Goal: Task Accomplishment & Management: Use online tool/utility

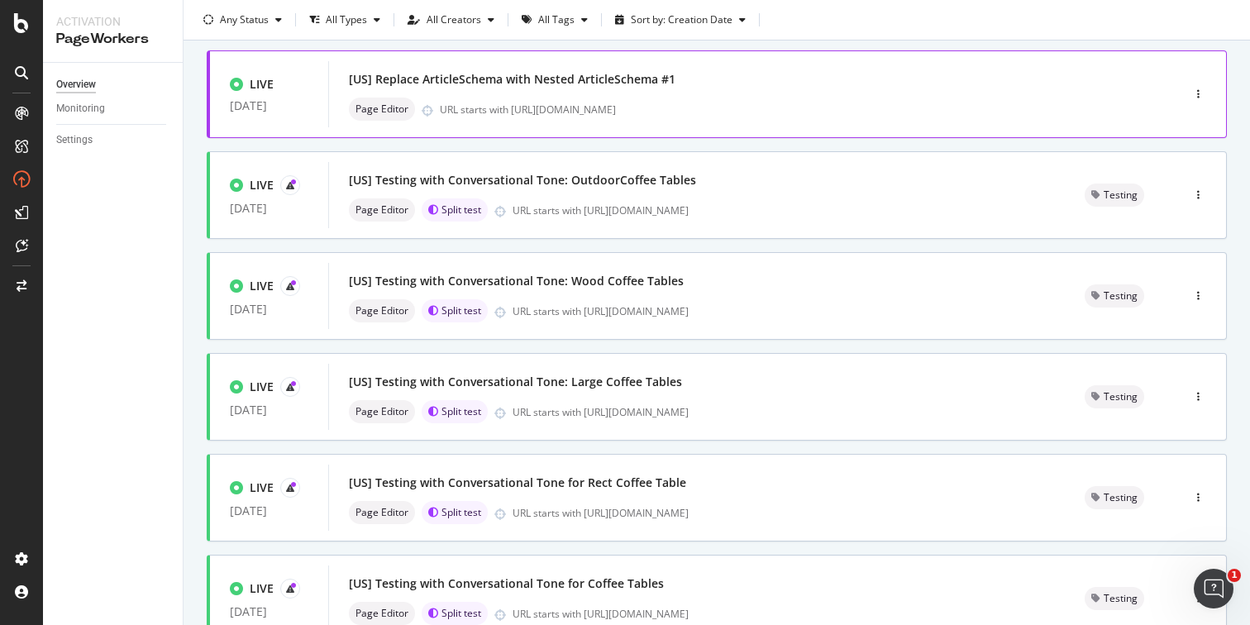
scroll to position [627, 0]
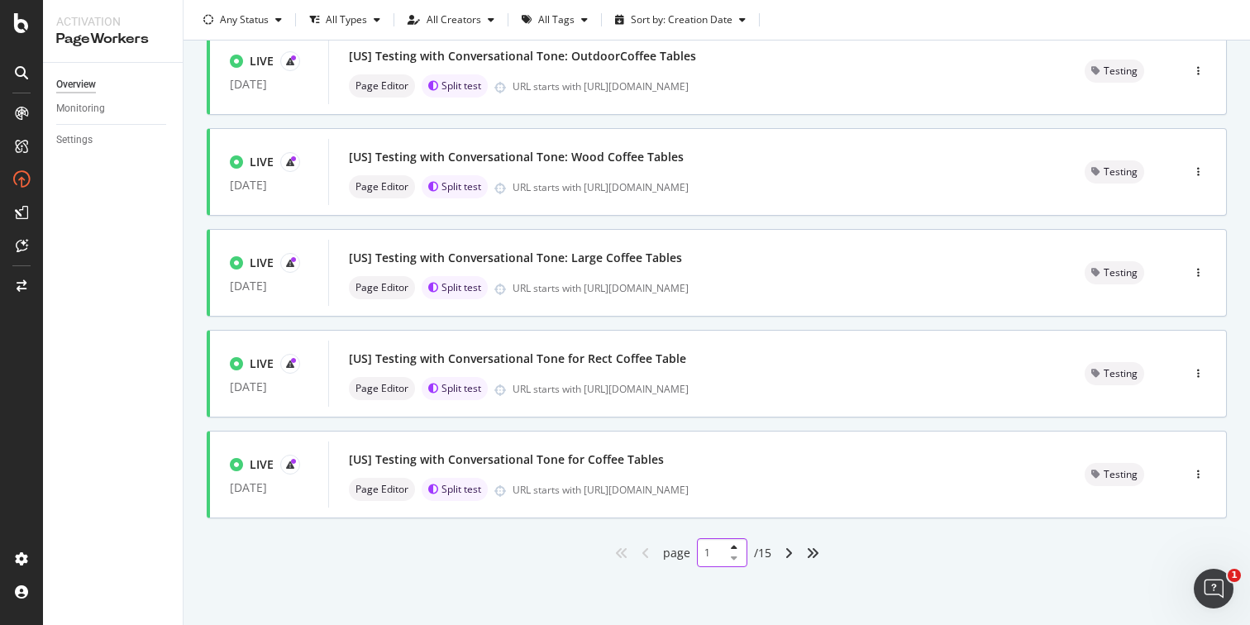
drag, startPoint x: 711, startPoint y: 552, endPoint x: 683, endPoint y: 548, distance: 28.4
click at [683, 548] on div "page 1 / 15" at bounding box center [717, 552] width 108 height 29
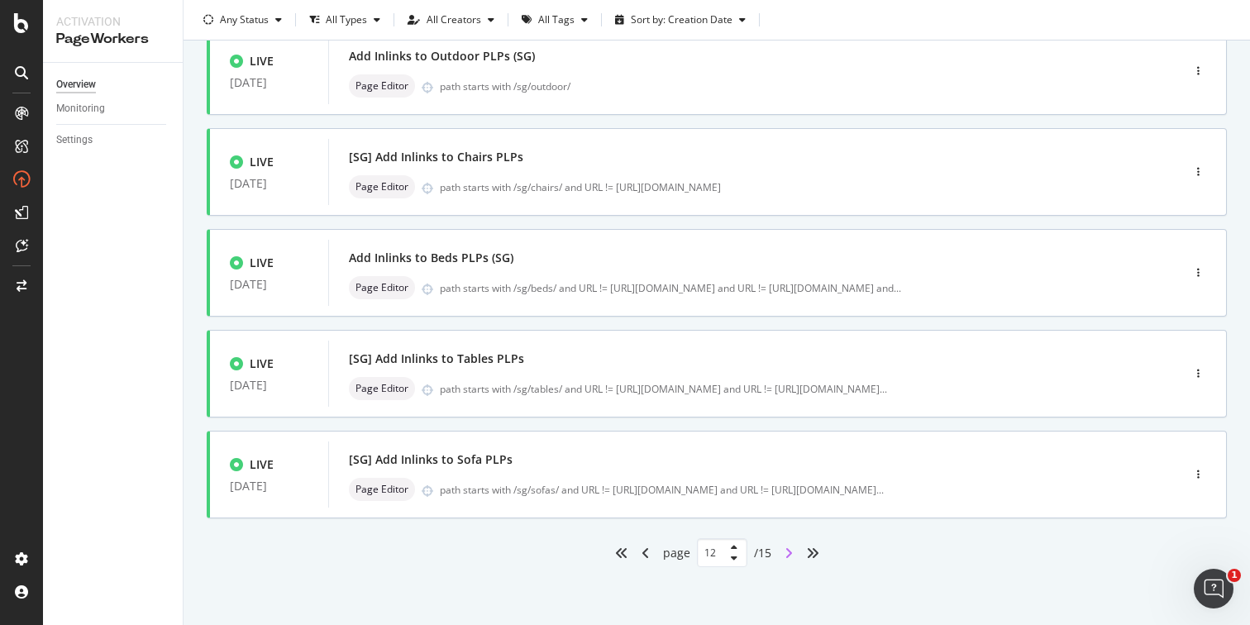
click at [784, 556] on icon "angle-right" at bounding box center [788, 552] width 8 height 13
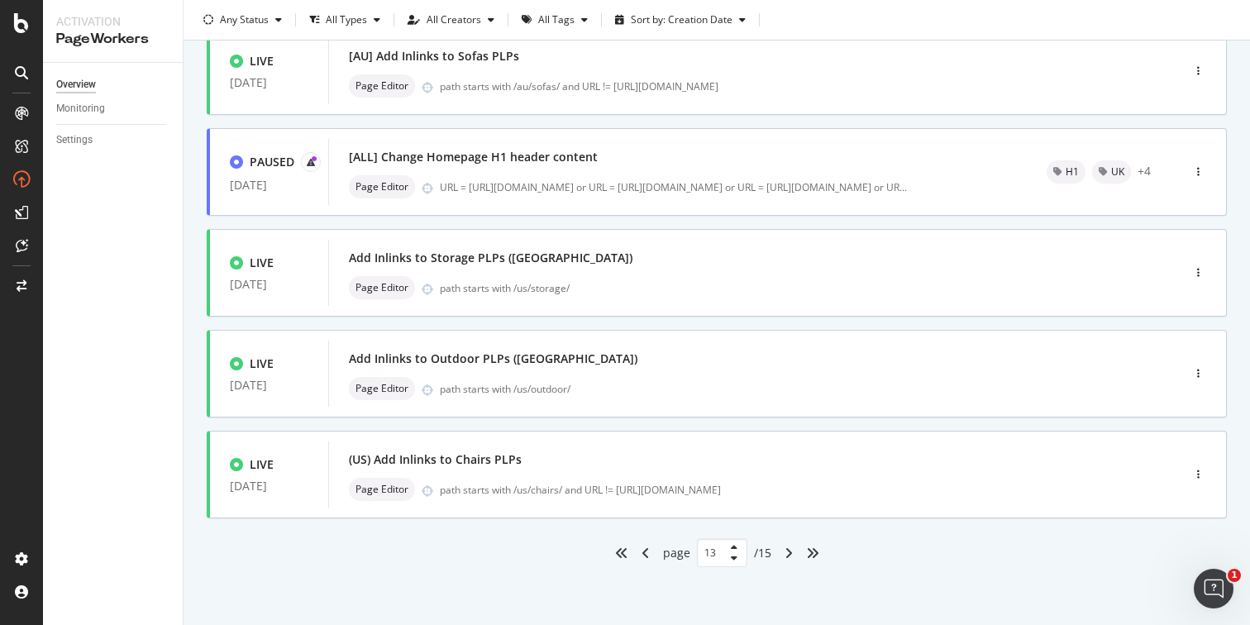
click at [779, 559] on div "angle-right" at bounding box center [788, 553] width 21 height 26
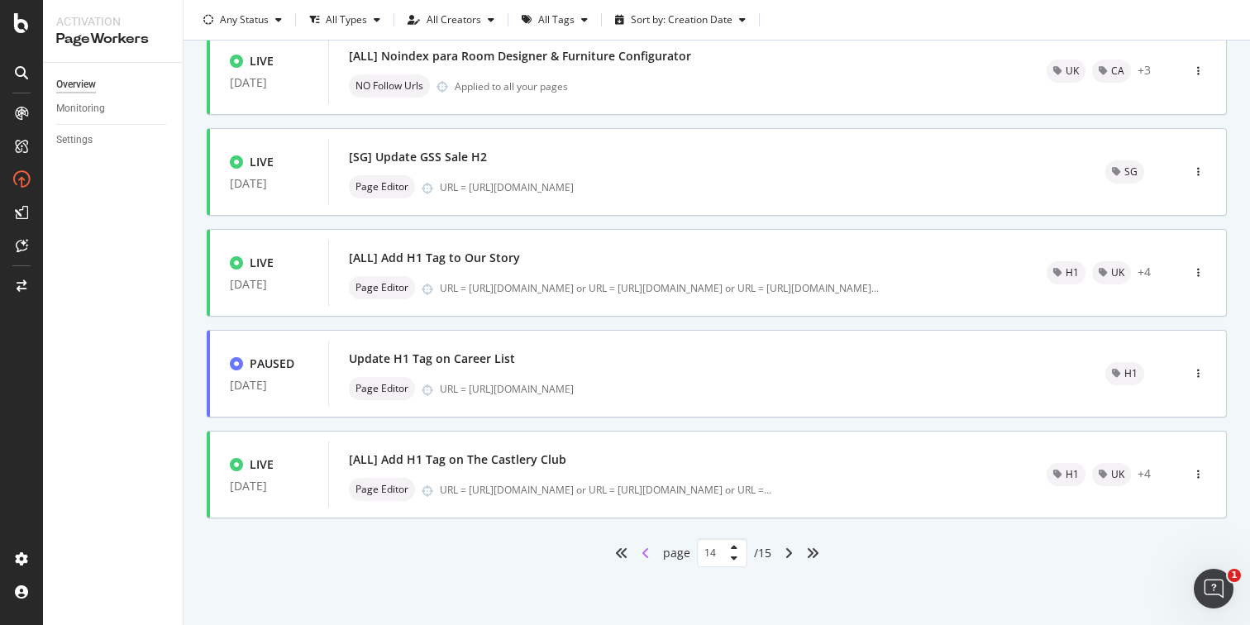
click at [641, 549] on icon "angle-left" at bounding box center [645, 552] width 8 height 13
type input "13"
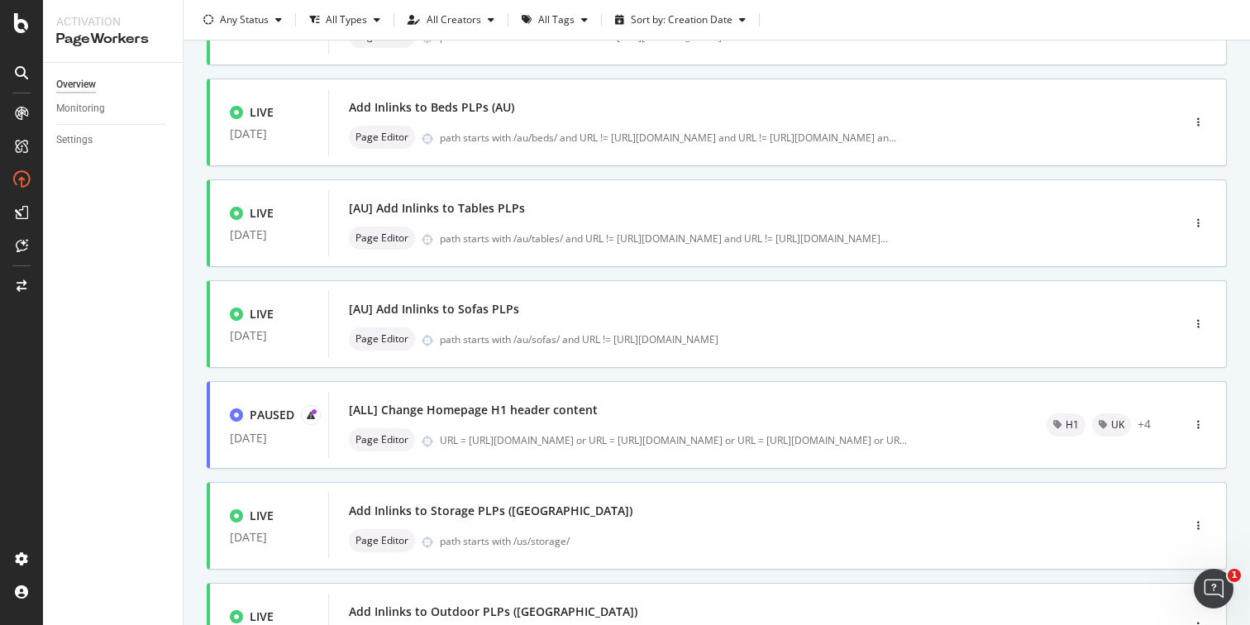
scroll to position [368, 0]
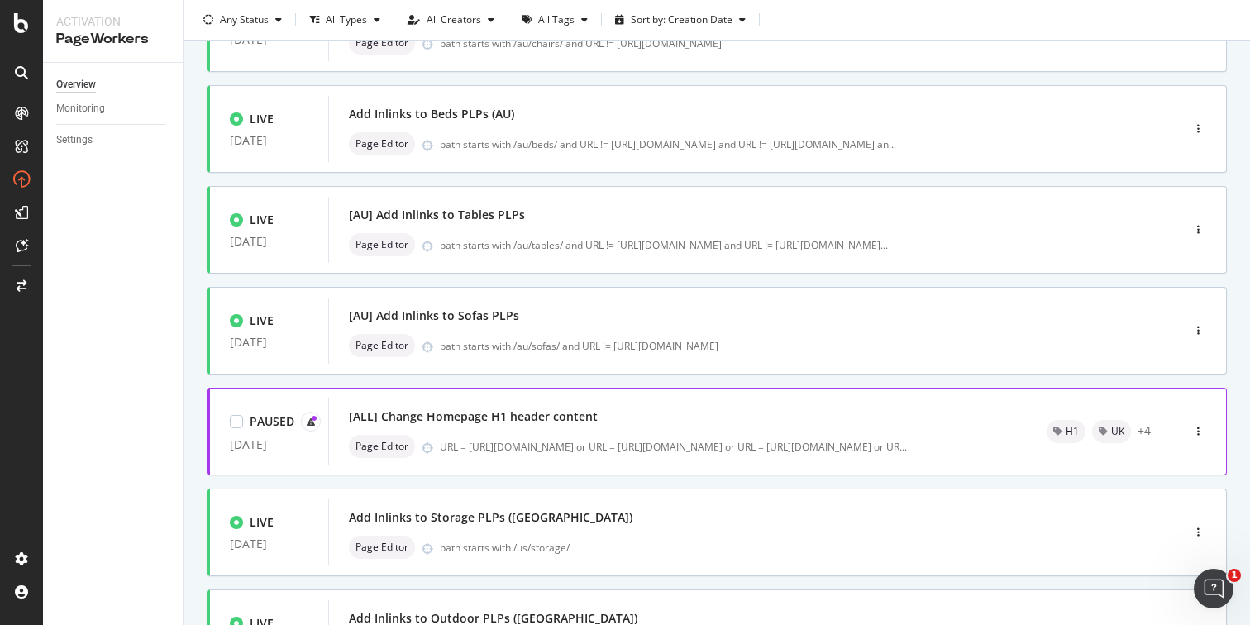
click at [764, 429] on div "[ALL] Change Homepage H1 header content Page Editor URL = https://www.castlery.…" at bounding box center [678, 431] width 658 height 53
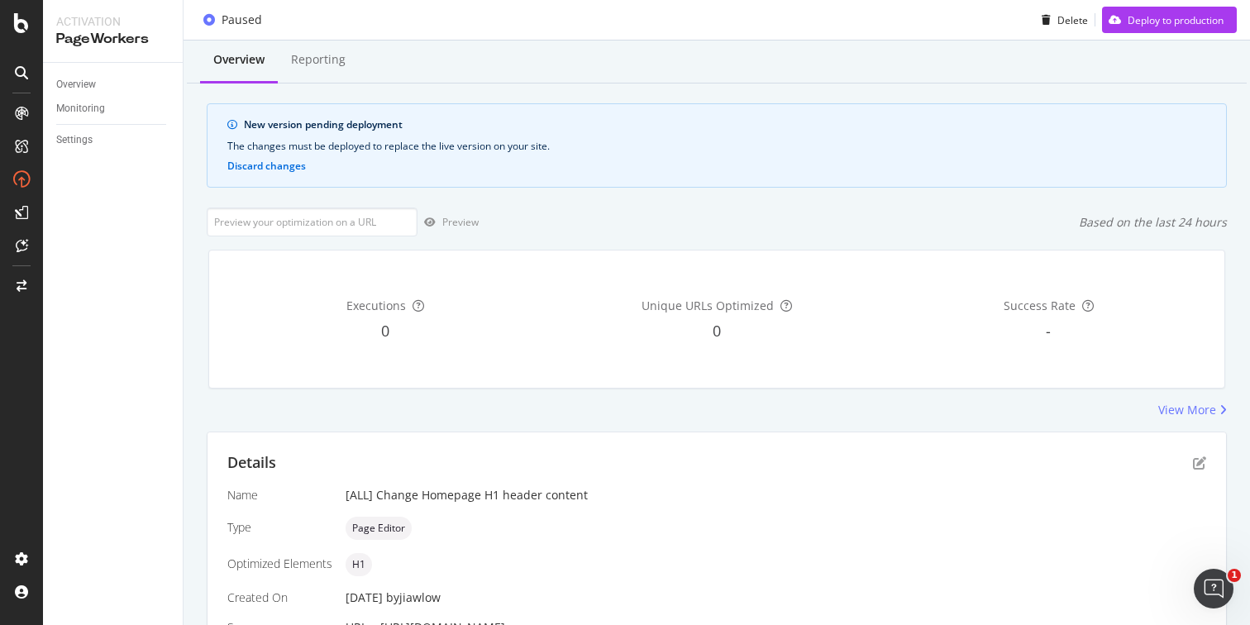
scroll to position [71, 0]
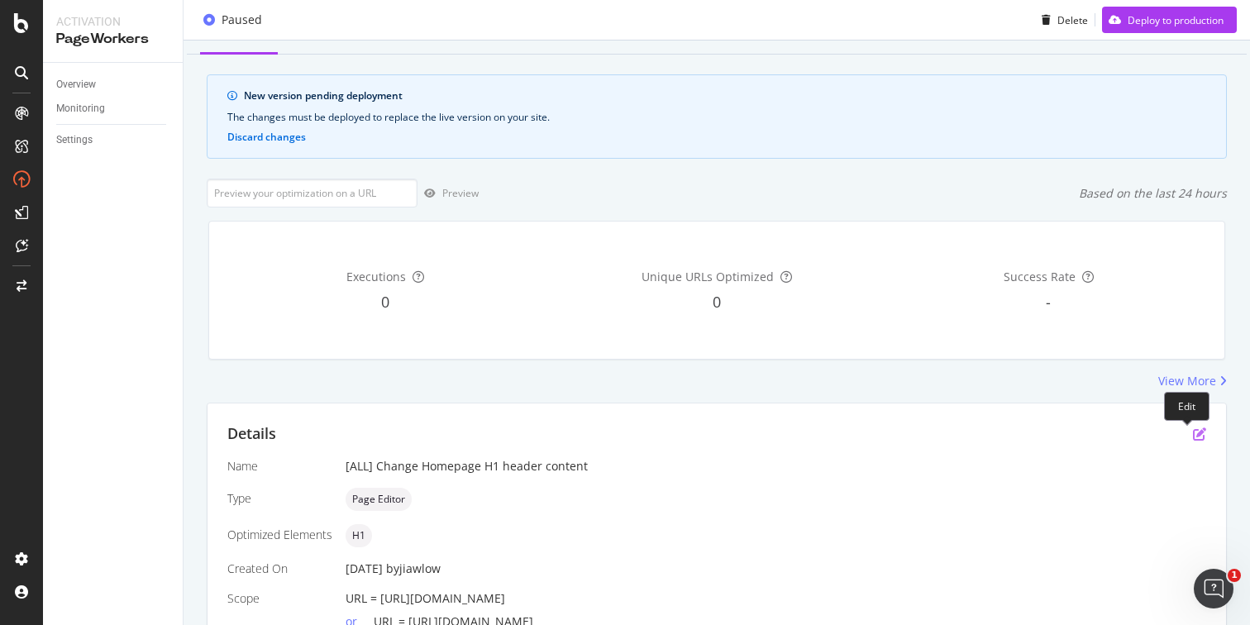
click at [1193, 430] on icon "pen-to-square" at bounding box center [1199, 433] width 13 height 13
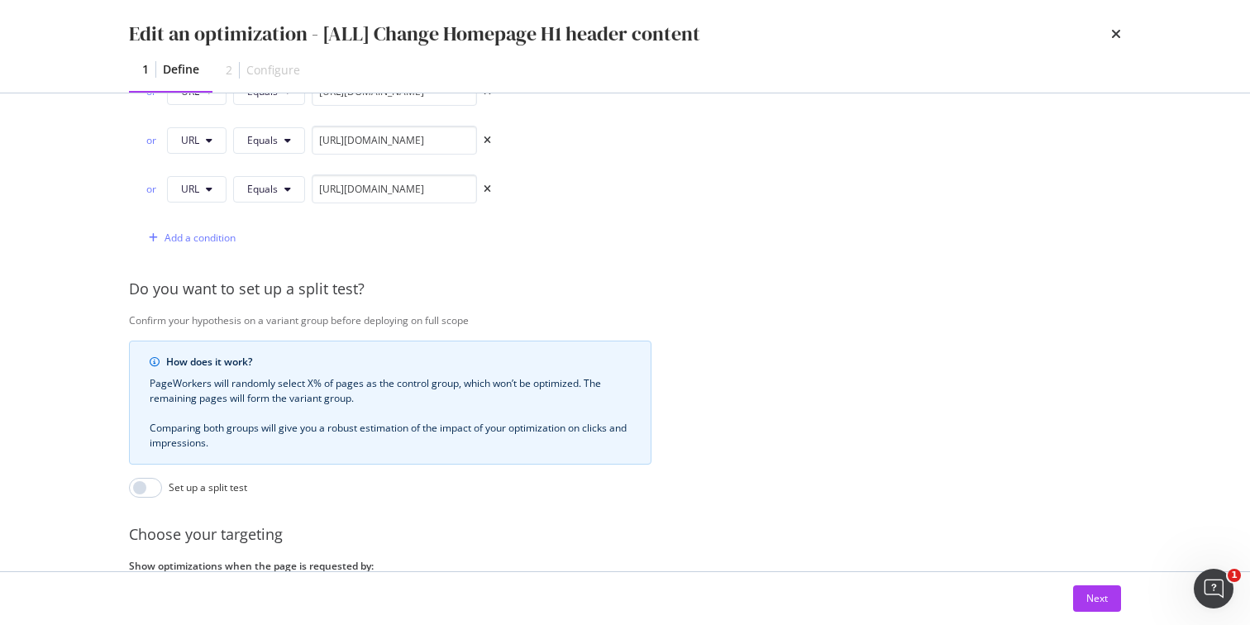
scroll to position [559, 0]
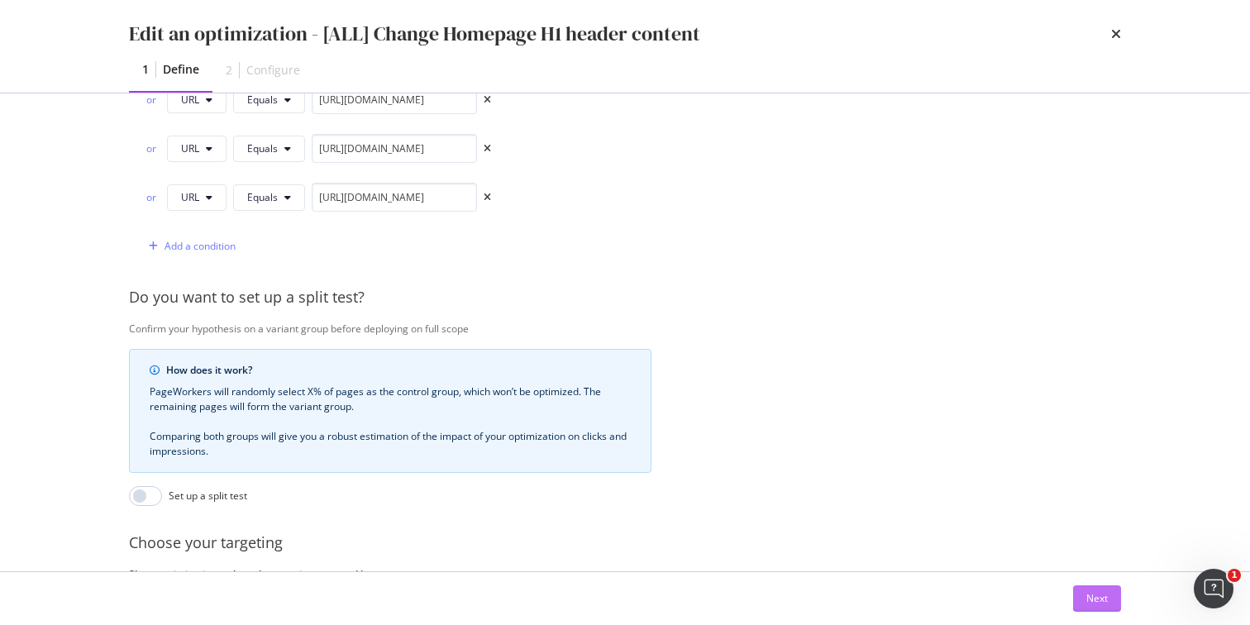
click at [1094, 598] on div "Next" at bounding box center [1096, 598] width 21 height 14
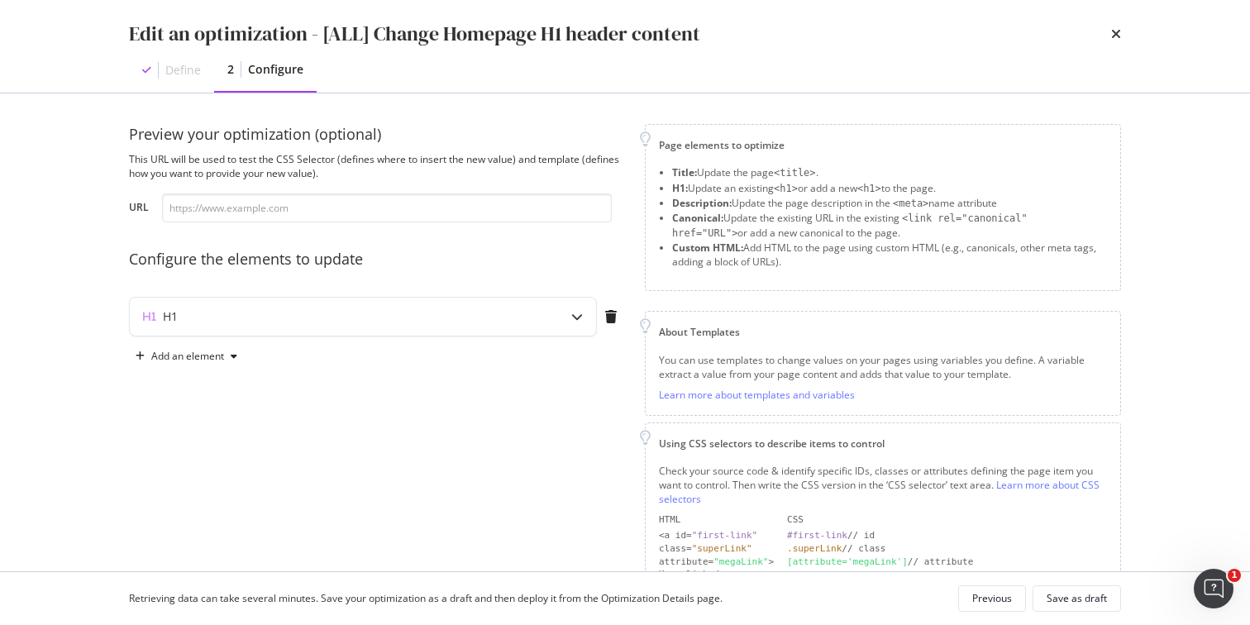
scroll to position [0, 0]
click at [1108, 36] on div "Edit an optimization - [ALL] Change Homepage H1 header content" at bounding box center [625, 34] width 992 height 28
click at [1117, 33] on icon "times" at bounding box center [1116, 33] width 10 height 13
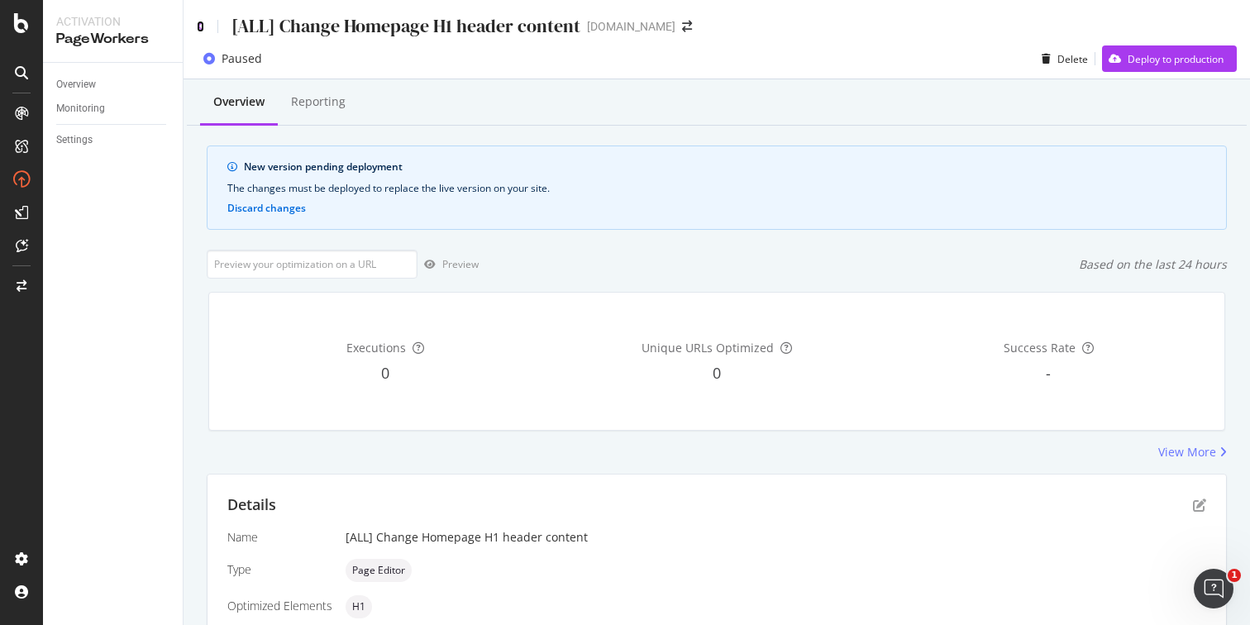
click at [202, 28] on icon at bounding box center [200, 27] width 7 height 12
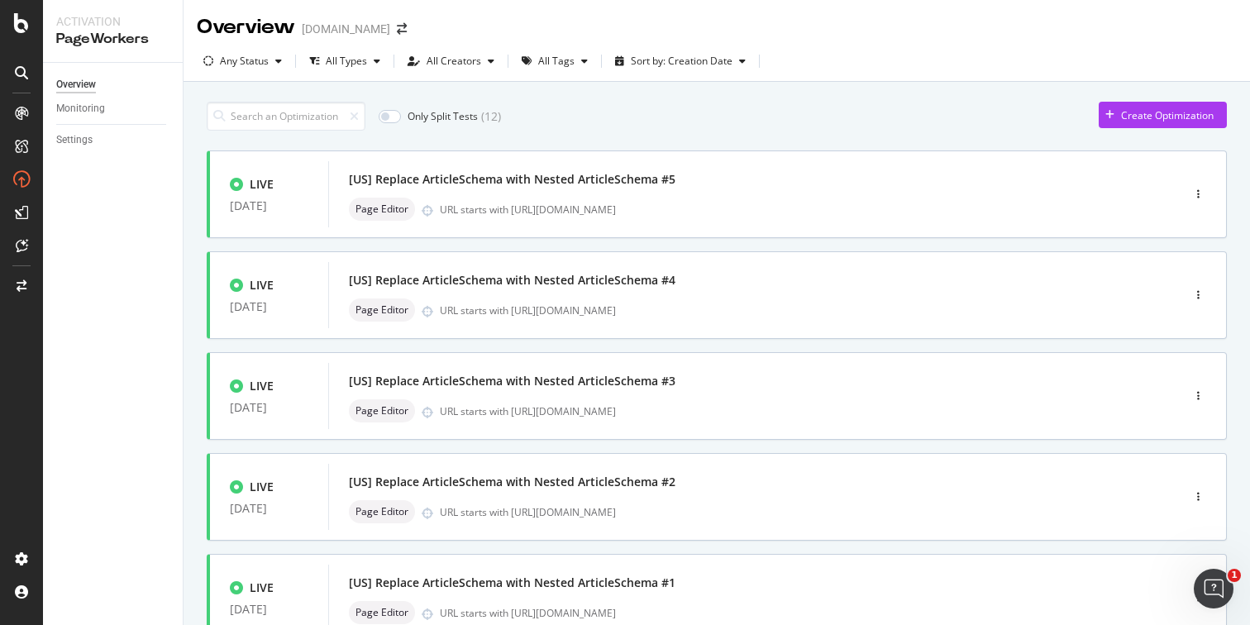
scroll to position [627, 0]
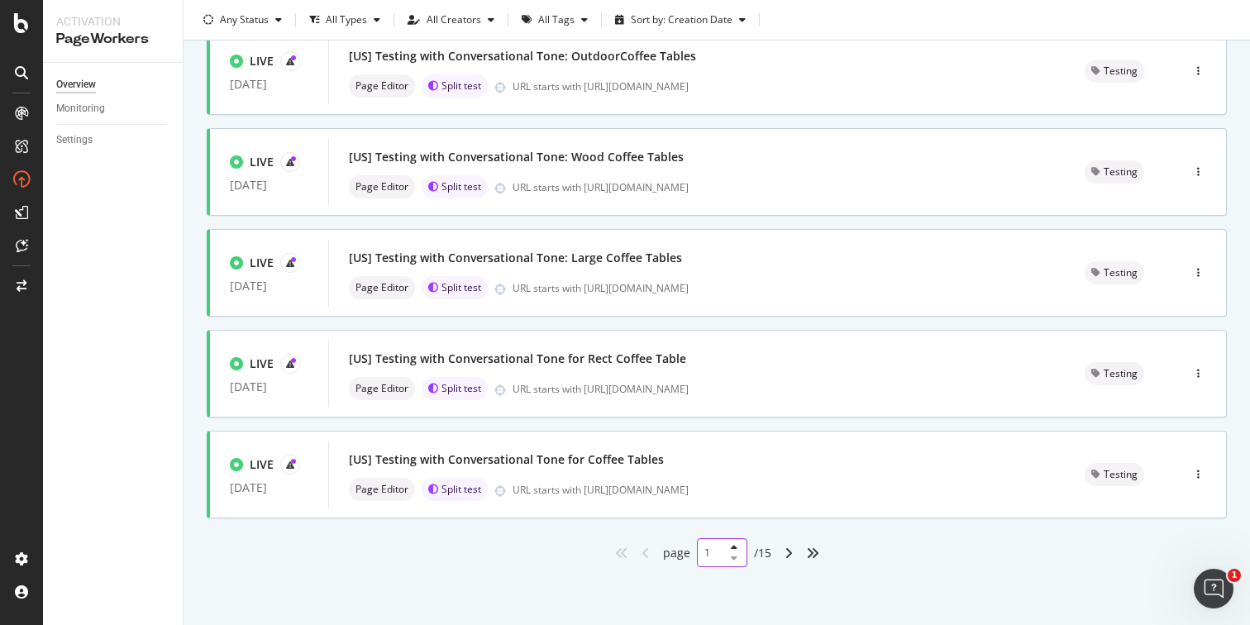
drag, startPoint x: 710, startPoint y: 556, endPoint x: 683, endPoint y: 552, distance: 27.6
click at [683, 552] on div "page 1 / 15" at bounding box center [717, 552] width 108 height 29
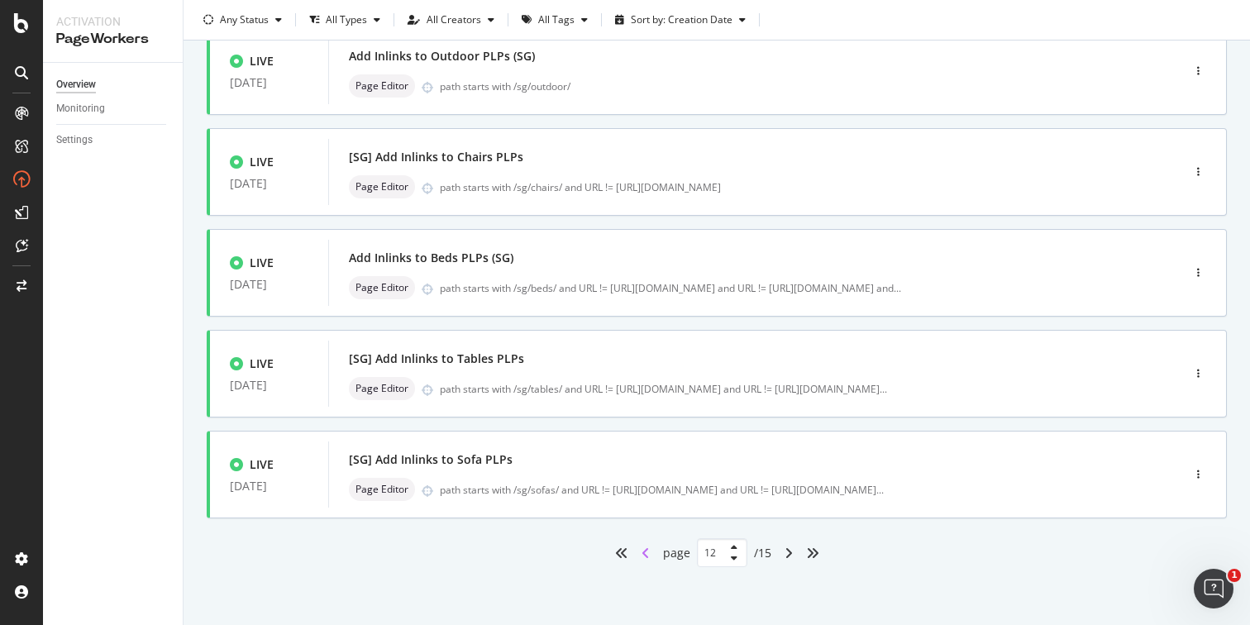
click at [641, 554] on icon "angle-left" at bounding box center [645, 552] width 8 height 13
type input "11"
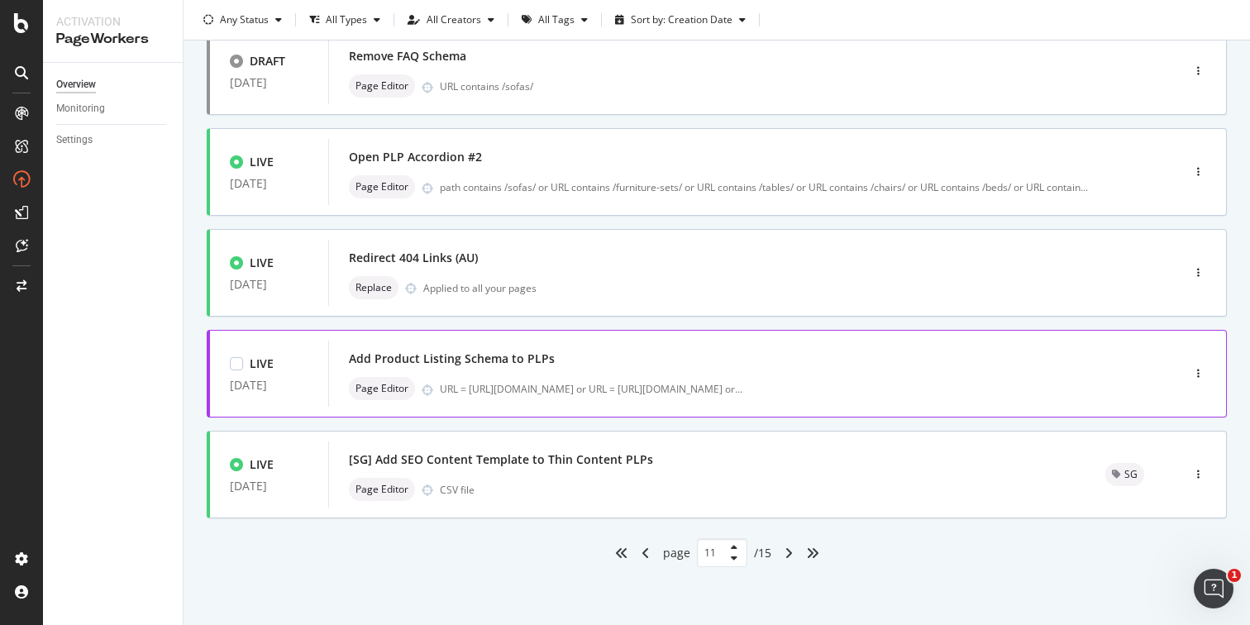
click at [669, 355] on div "Add Product Listing Schema to PLPs" at bounding box center [730, 358] width 762 height 23
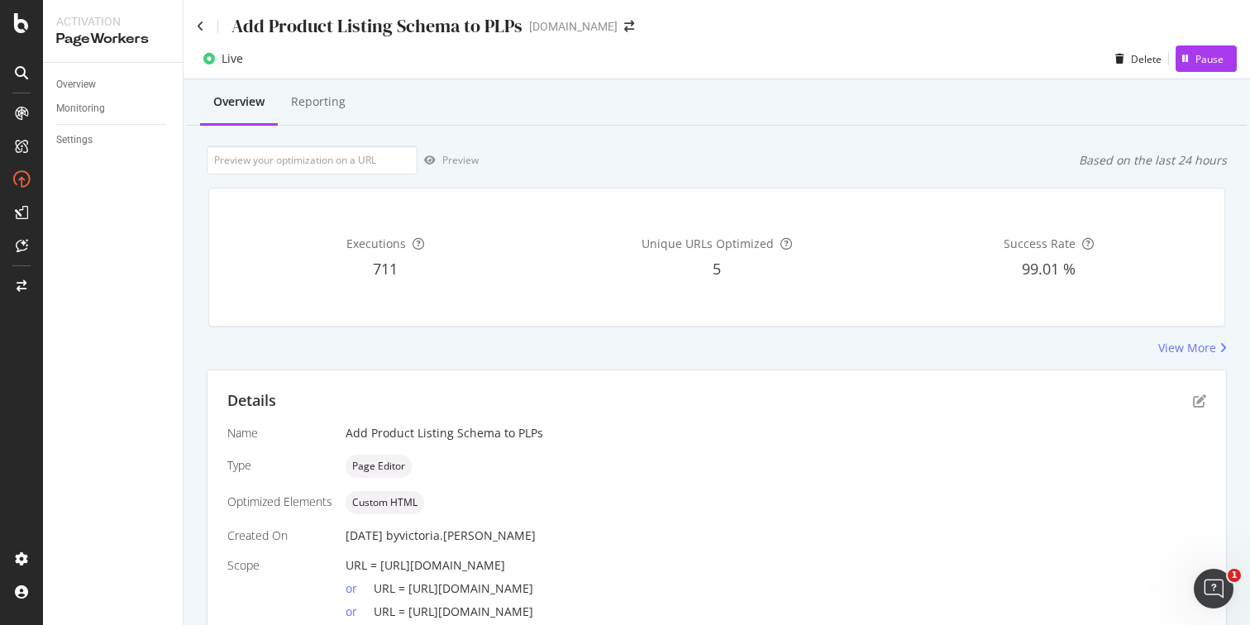
scroll to position [150, 0]
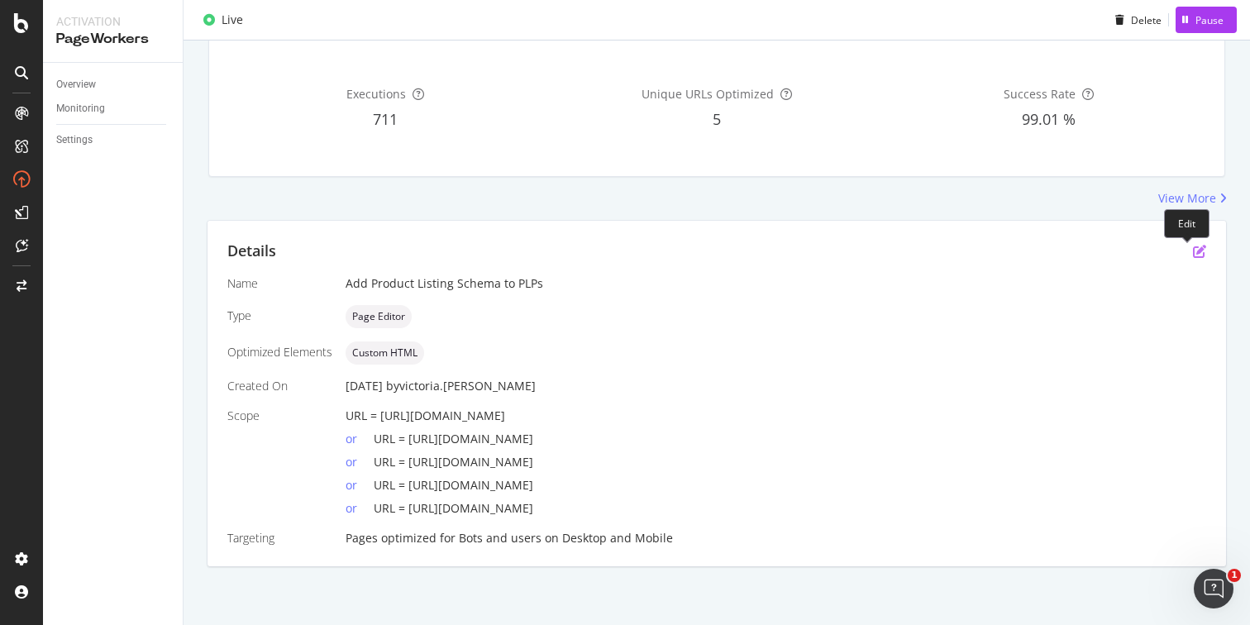
click at [1193, 252] on icon "pen-to-square" at bounding box center [1199, 251] width 13 height 13
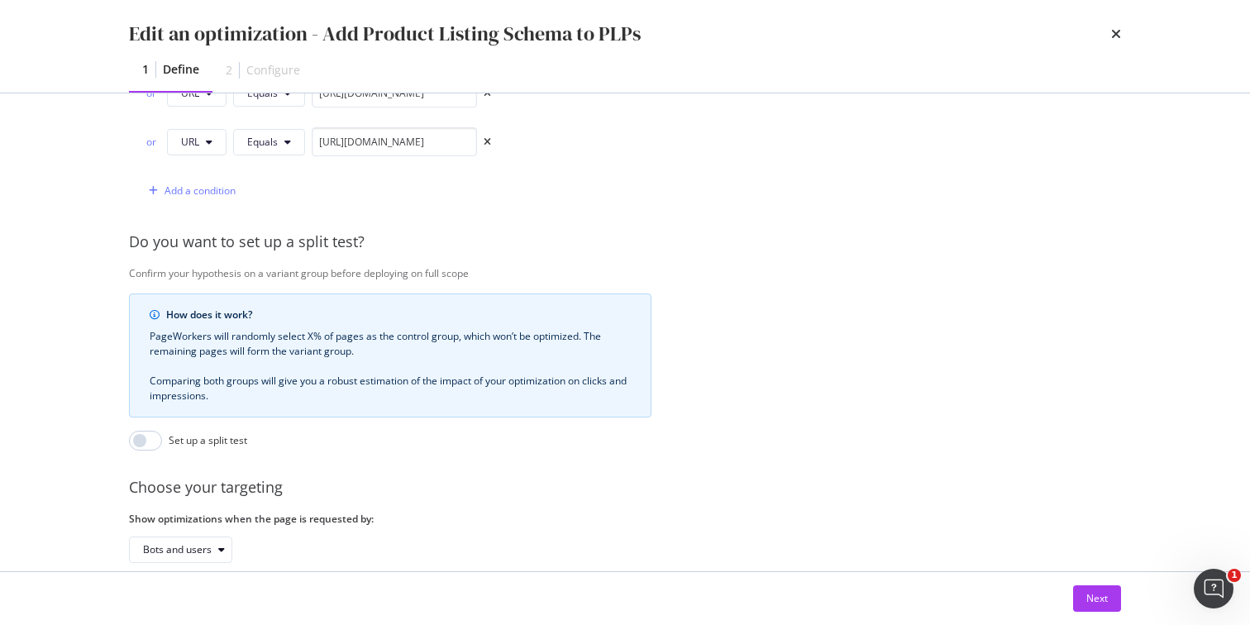
scroll to position [716, 0]
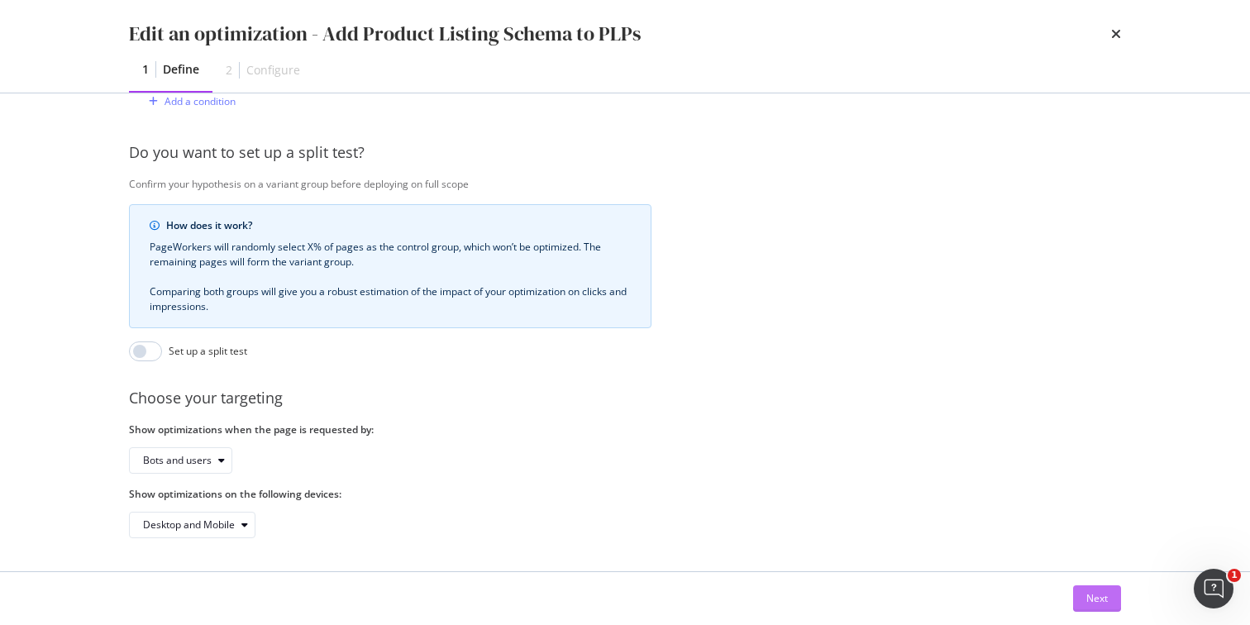
click at [1090, 607] on div "Next" at bounding box center [1096, 598] width 21 height 25
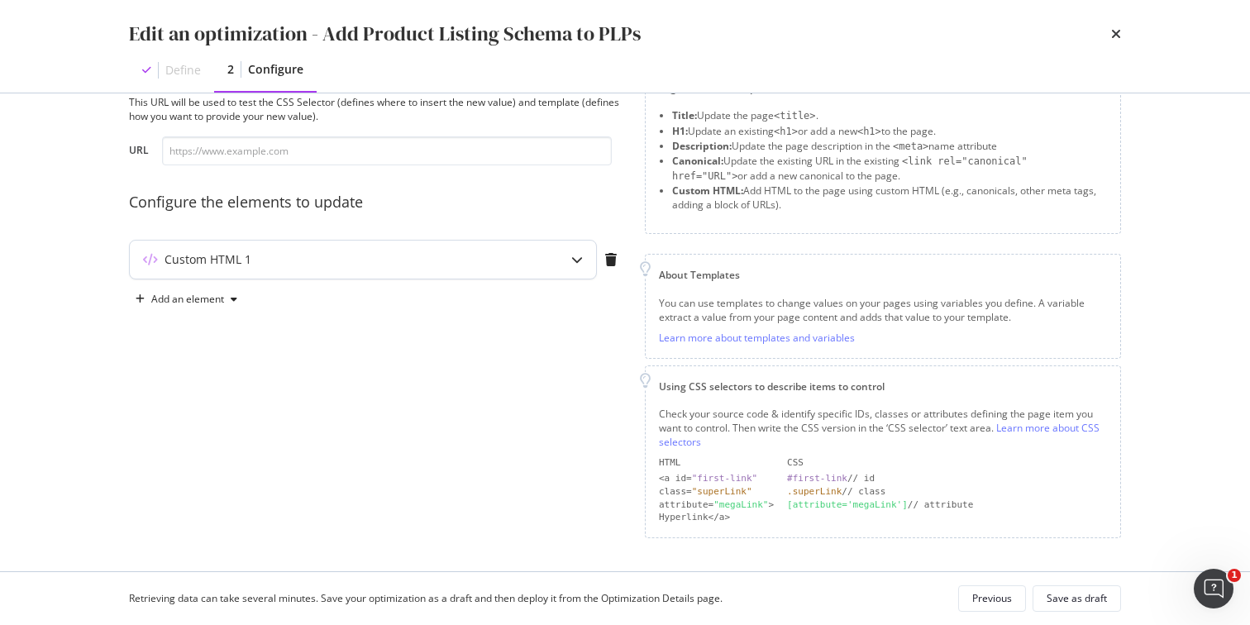
click at [569, 260] on div "modal" at bounding box center [577, 260] width 38 height 38
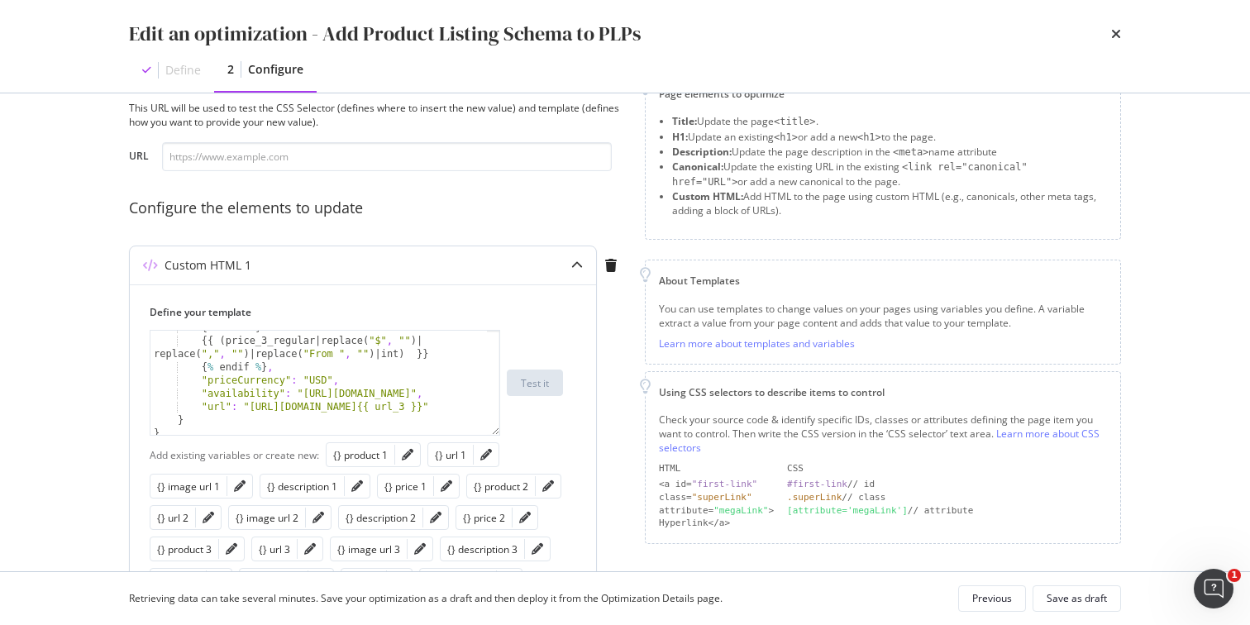
scroll to position [967, 0]
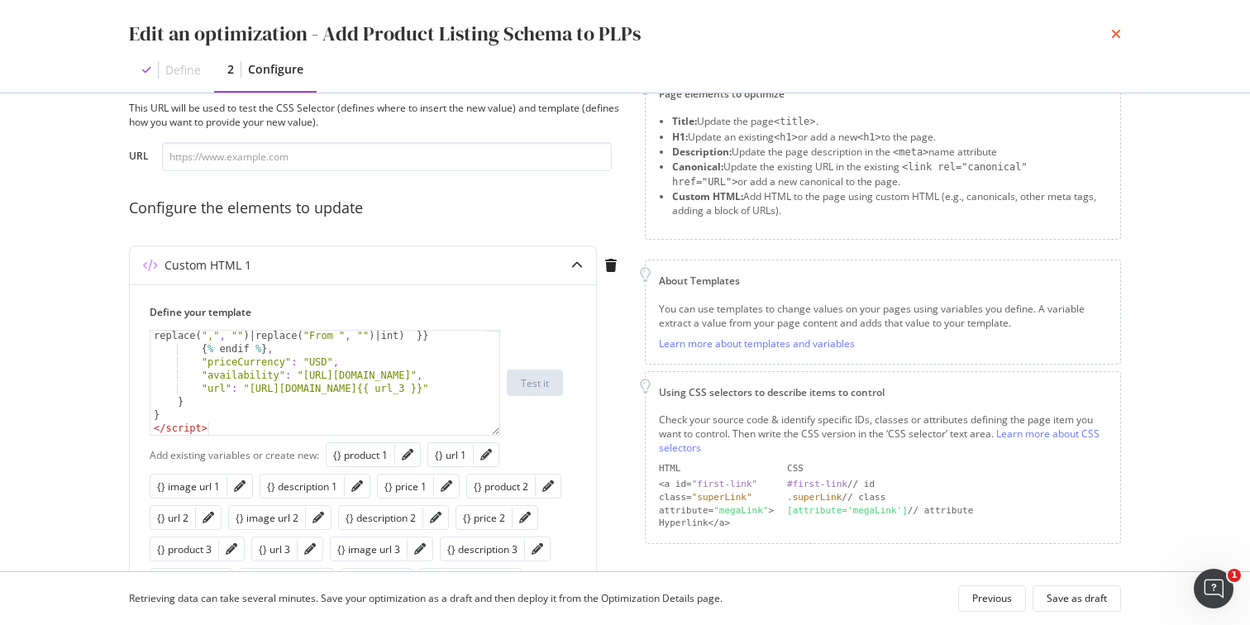
click at [1117, 35] on icon "times" at bounding box center [1116, 33] width 10 height 13
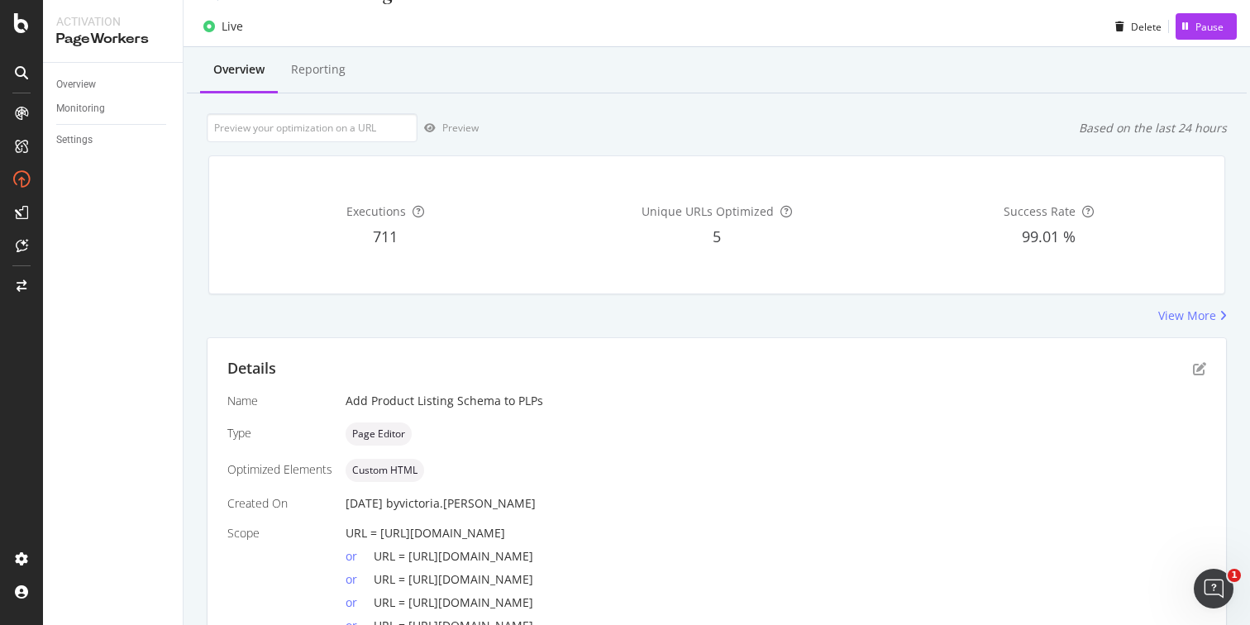
scroll to position [0, 0]
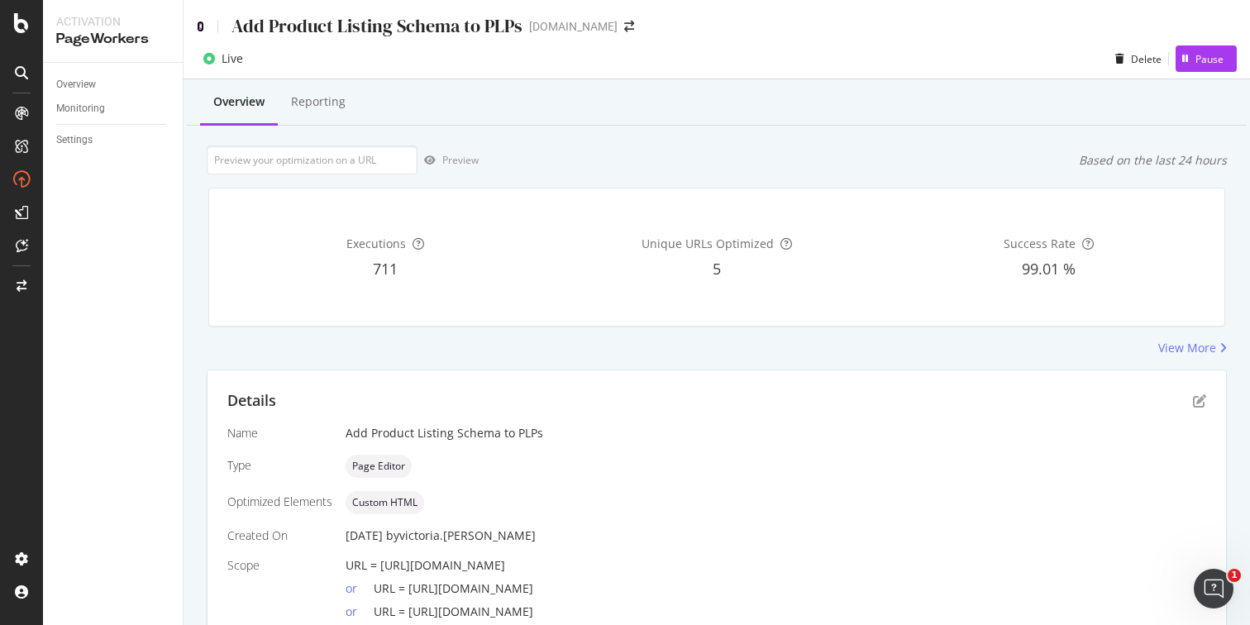
click at [199, 25] on icon at bounding box center [200, 27] width 7 height 12
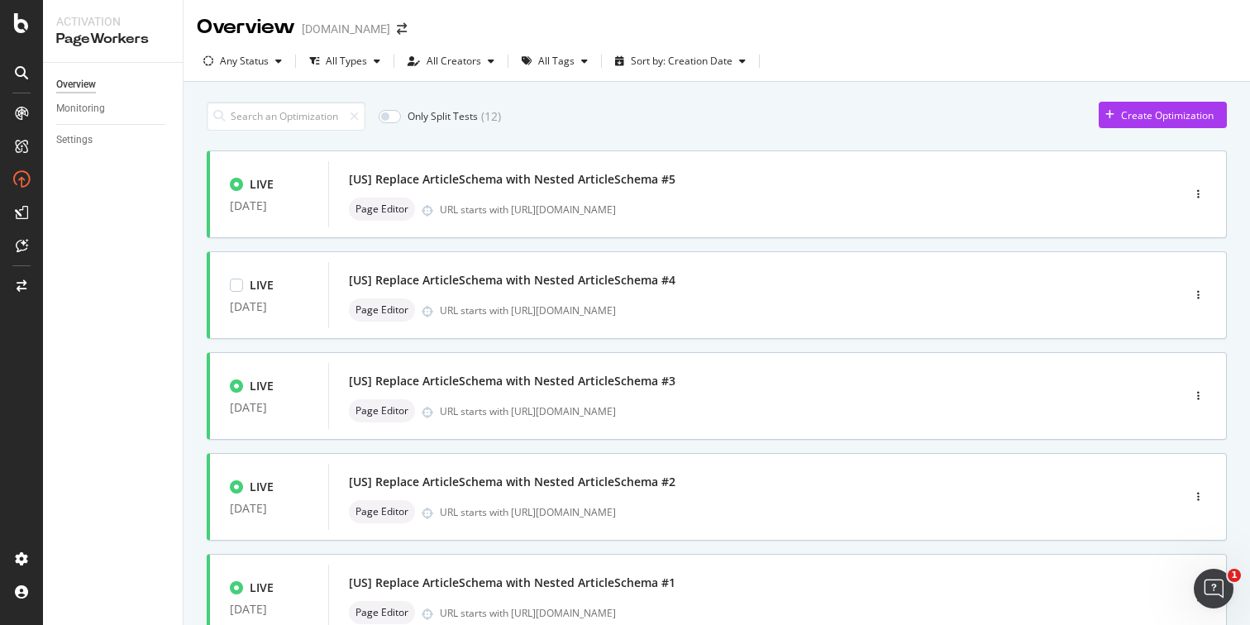
scroll to position [627, 0]
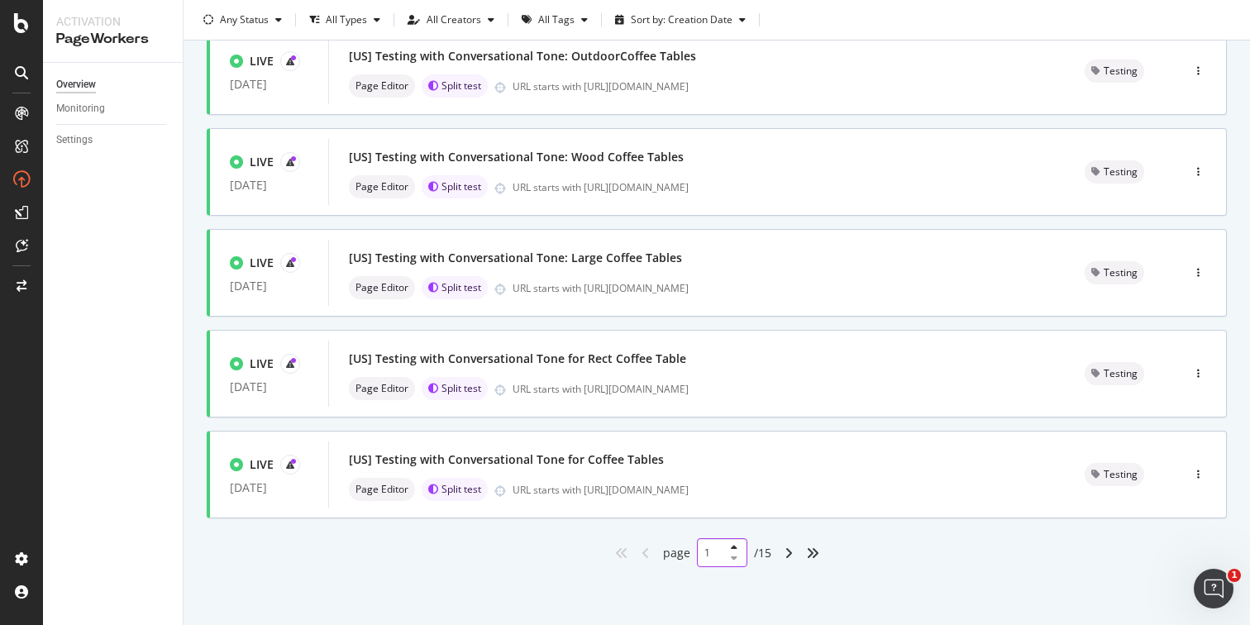
click at [707, 549] on input "1" at bounding box center [722, 552] width 50 height 29
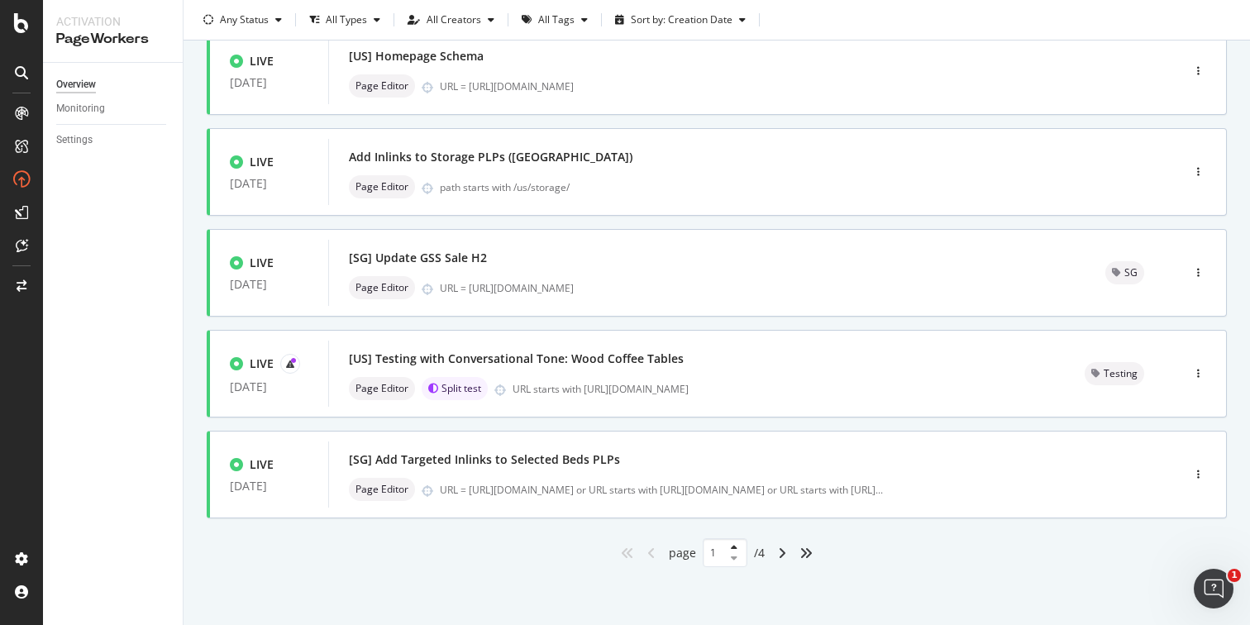
click at [721, 555] on div at bounding box center [731, 553] width 20 height 20
click at [709, 551] on input "1" at bounding box center [725, 552] width 45 height 29
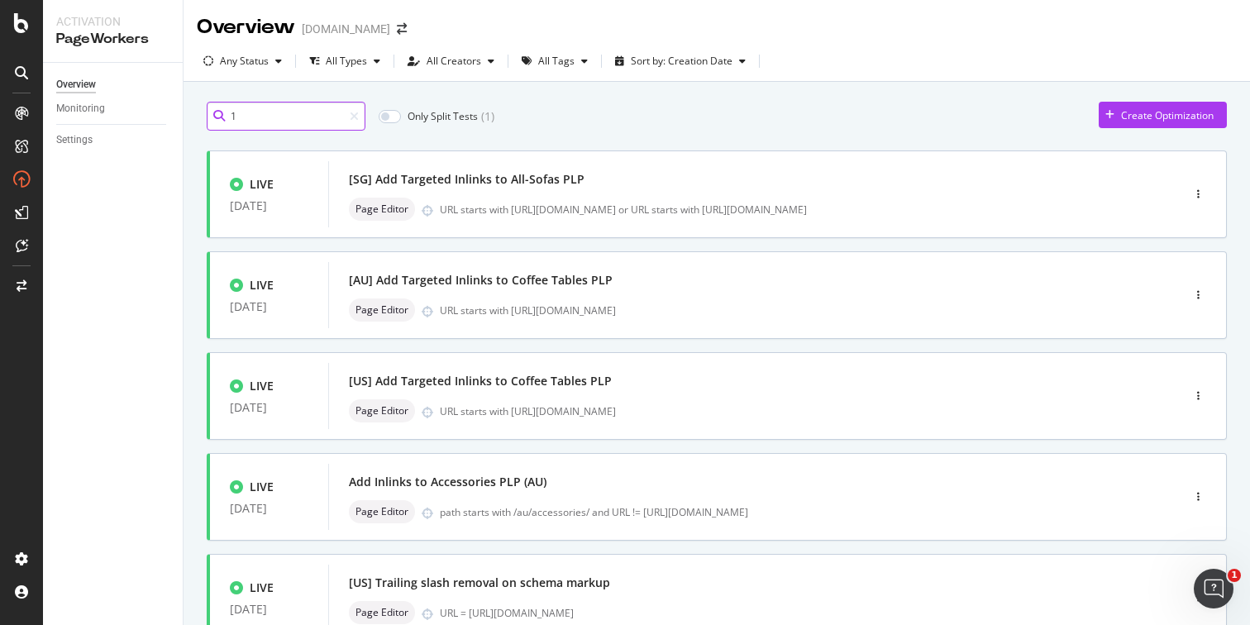
drag, startPoint x: 243, startPoint y: 117, endPoint x: 274, endPoint y: 105, distance: 33.8
click at [243, 117] on input "1" at bounding box center [286, 116] width 159 height 29
click at [355, 115] on icon at bounding box center [354, 117] width 9 height 12
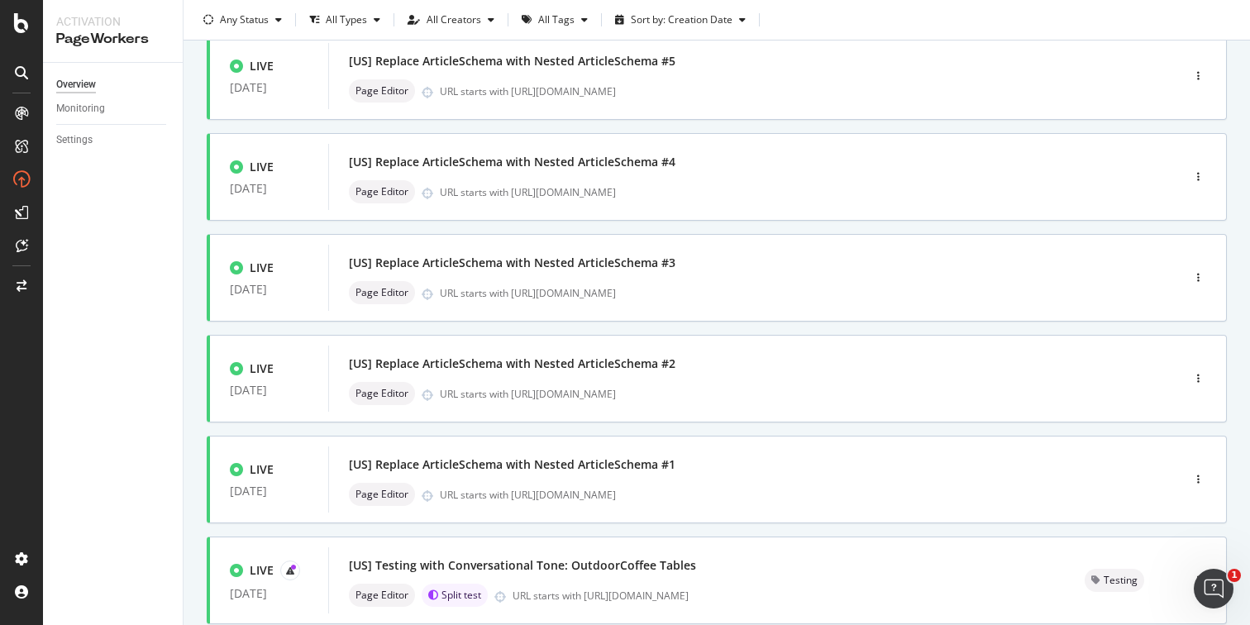
scroll to position [627, 0]
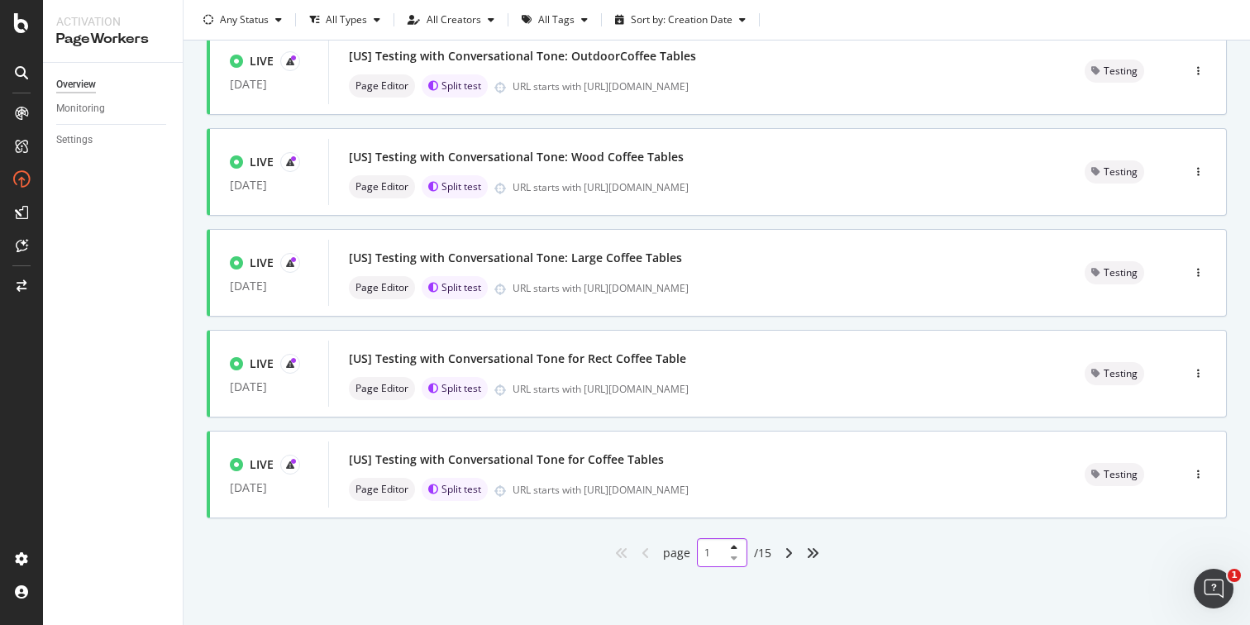
click at [703, 553] on input "1" at bounding box center [722, 552] width 50 height 29
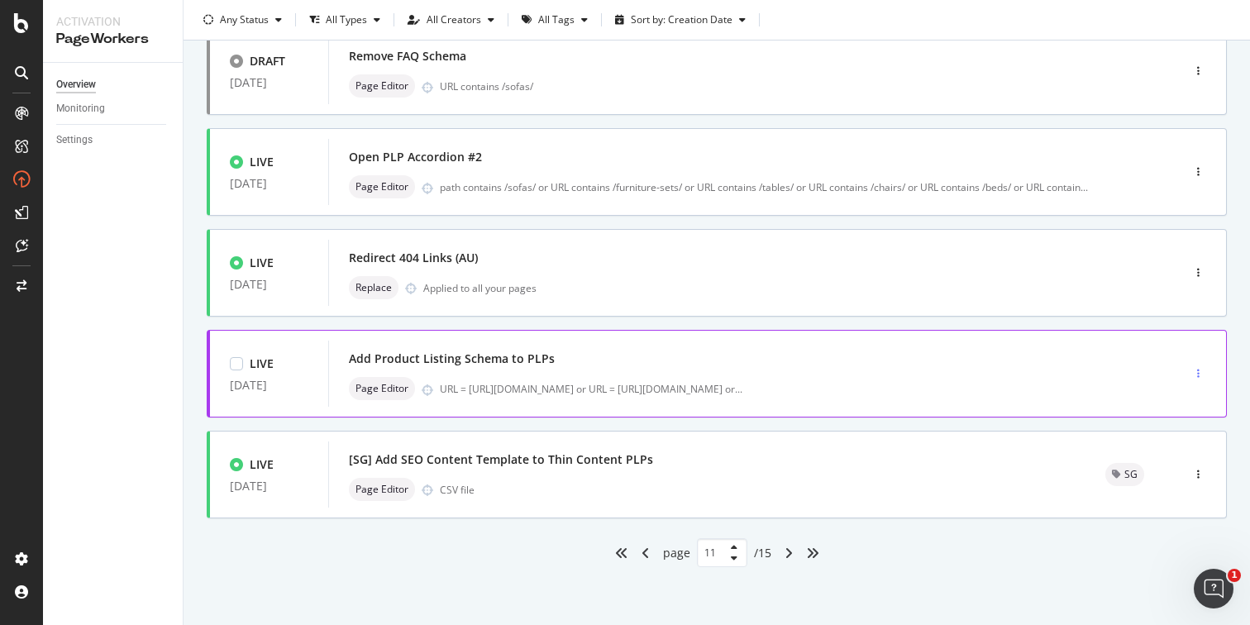
click at [1190, 372] on div "button" at bounding box center [1198, 374] width 16 height 10
click at [1168, 457] on div "Tags" at bounding box center [1163, 459] width 22 height 14
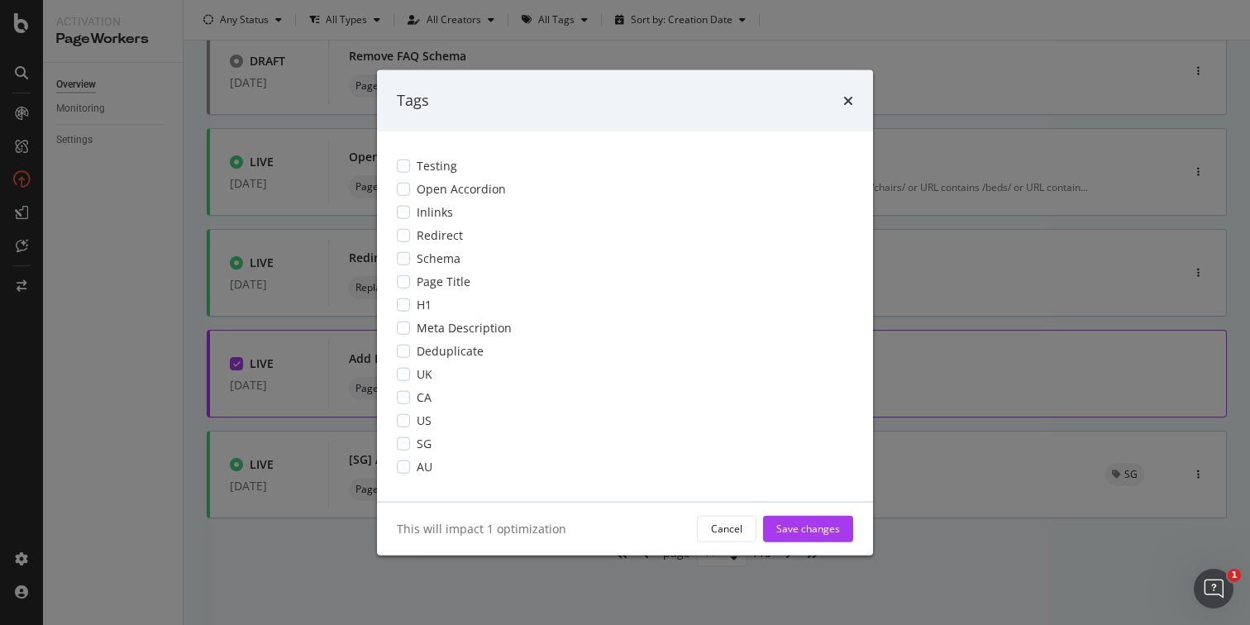
scroll to position [0, 0]
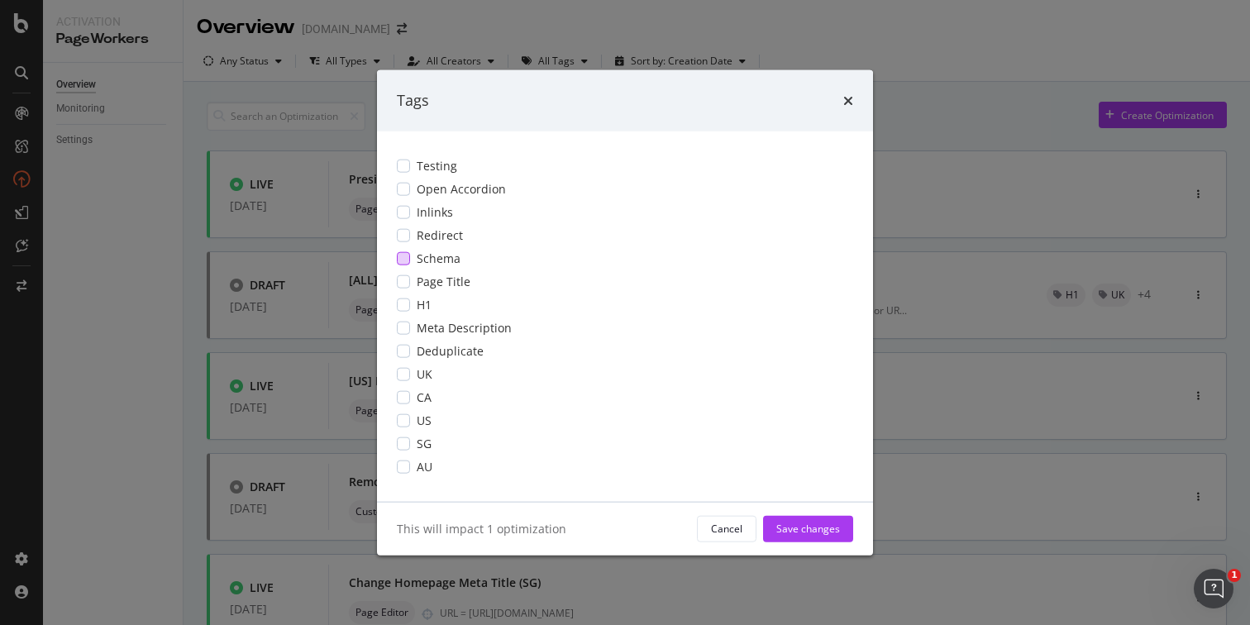
click at [425, 256] on span "Schema" at bounding box center [439, 258] width 44 height 17
click at [421, 417] on span "US" at bounding box center [424, 420] width 15 height 17
click at [784, 525] on div "Save changes" at bounding box center [808, 529] width 64 height 14
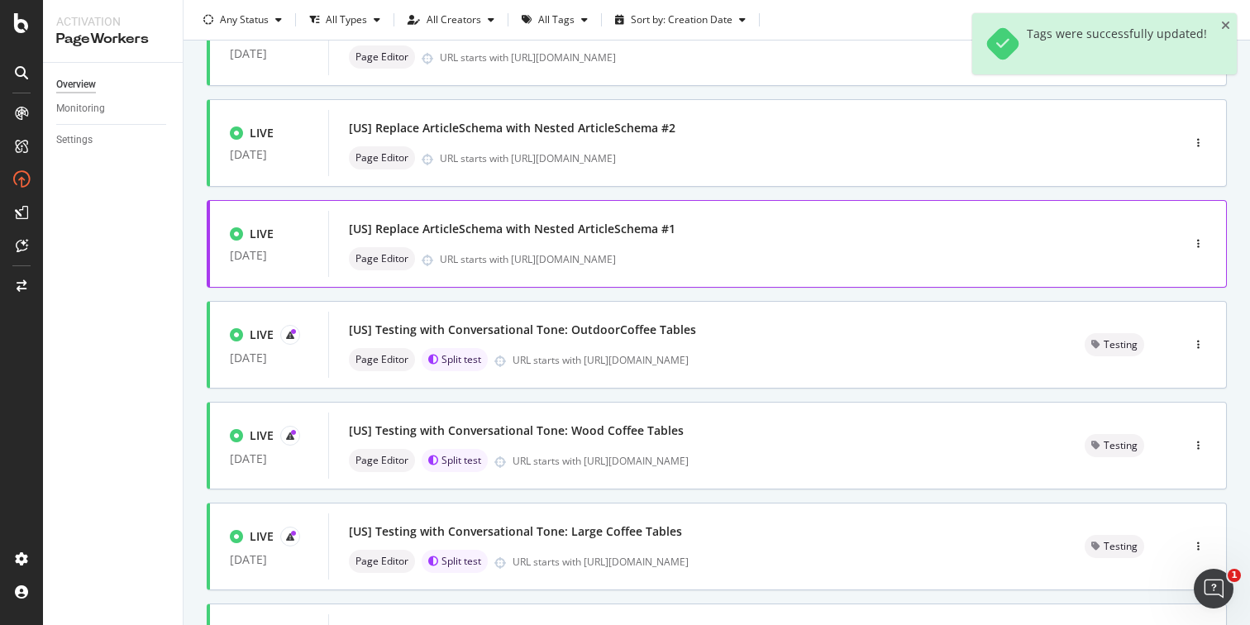
scroll to position [627, 0]
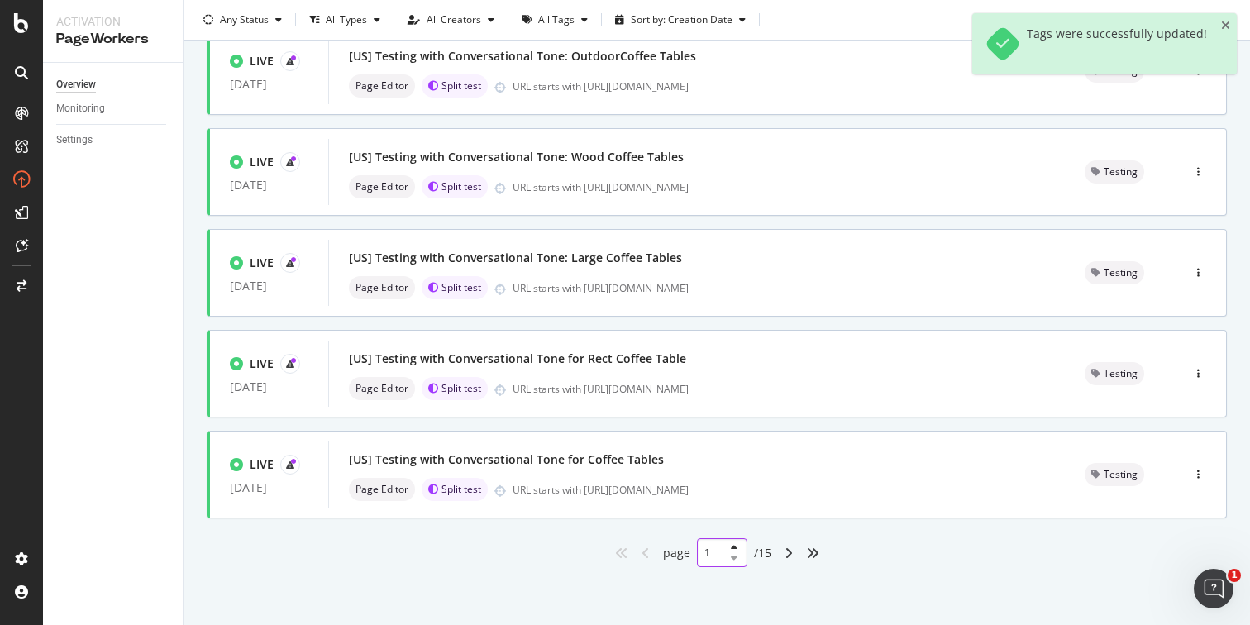
click at [700, 554] on input "1" at bounding box center [722, 552] width 50 height 29
type input "11"
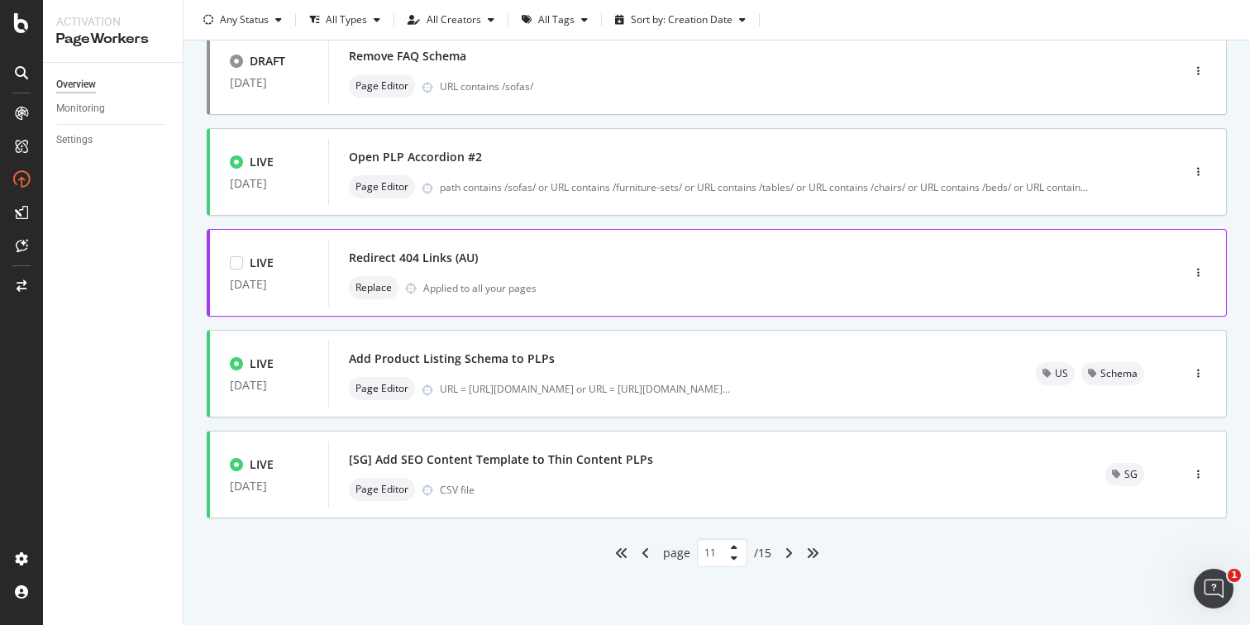
click at [820, 260] on div "Redirect 404 Links (AU)" at bounding box center [730, 257] width 762 height 23
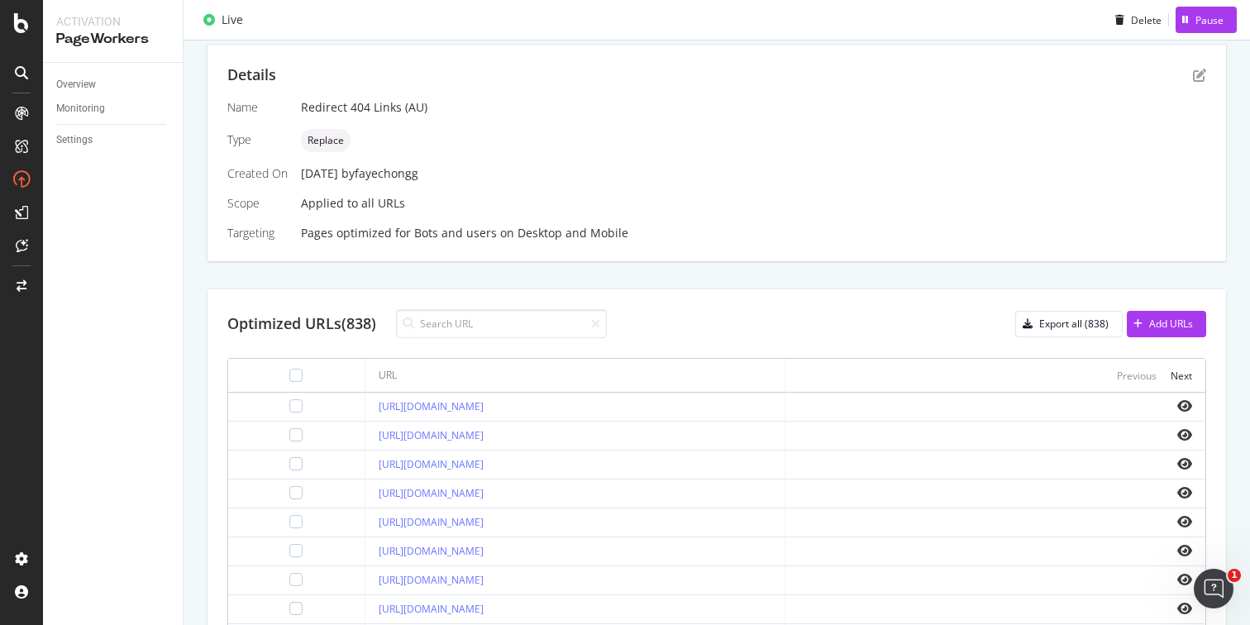
scroll to position [290, 0]
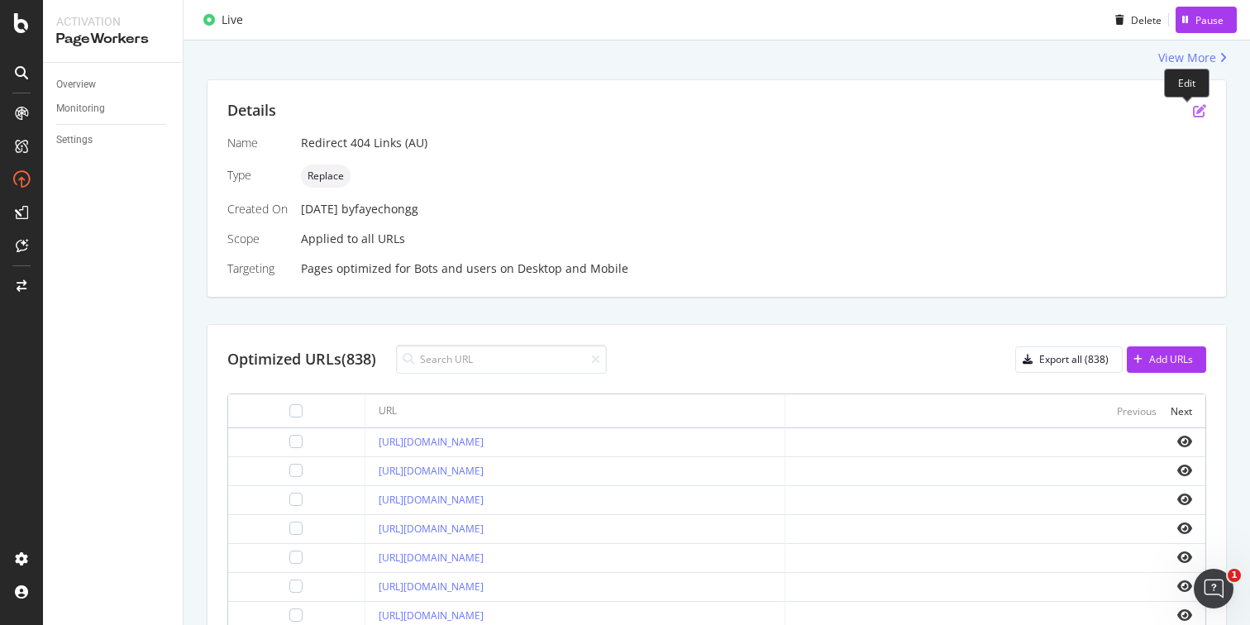
click at [1193, 108] on icon "pen-to-square" at bounding box center [1199, 110] width 13 height 13
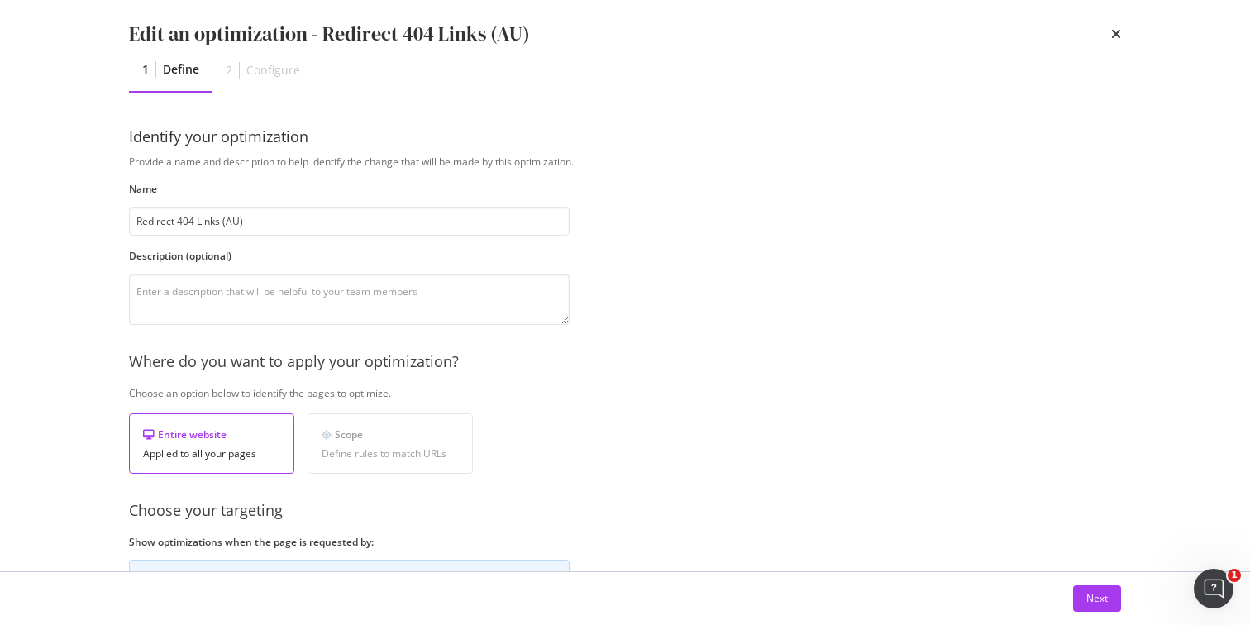
click at [1117, 27] on icon "times" at bounding box center [1116, 33] width 10 height 13
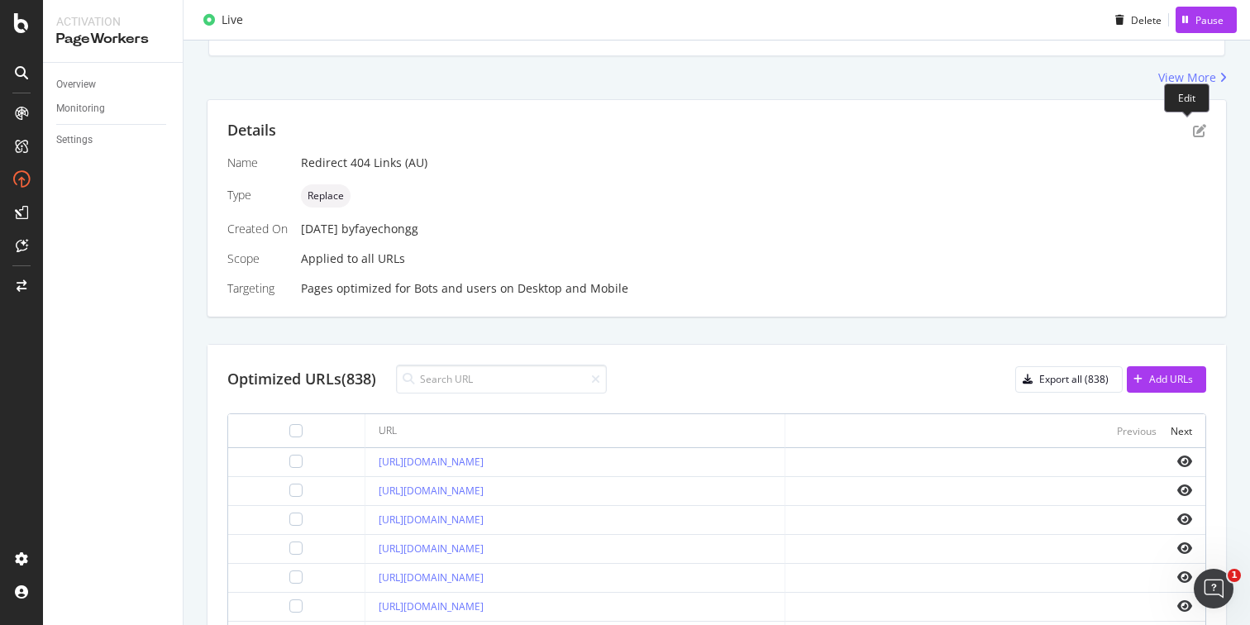
scroll to position [266, 0]
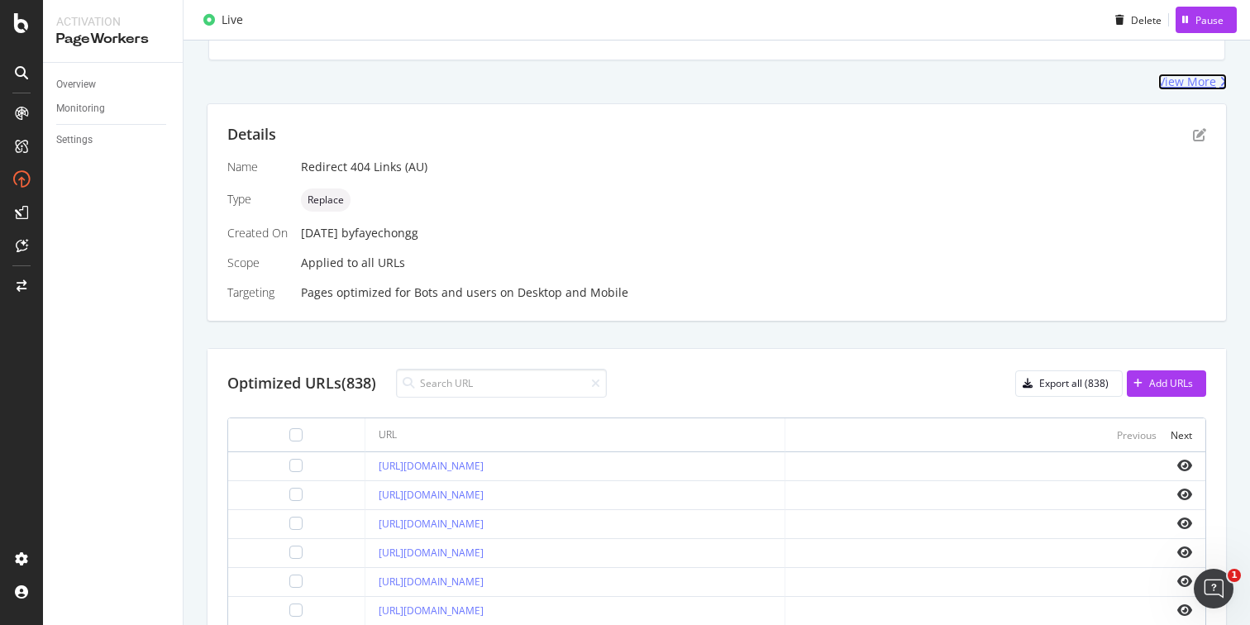
click at [1182, 82] on div "View More" at bounding box center [1187, 82] width 58 height 17
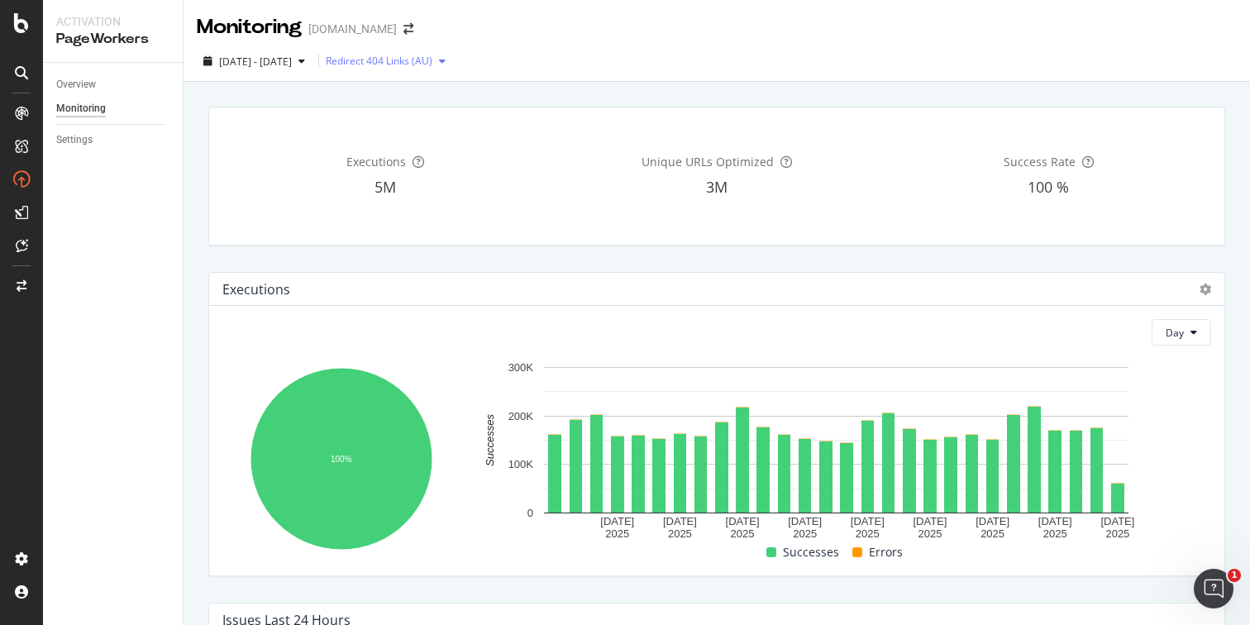
click at [417, 63] on div "Redirect 404 Links (AU)" at bounding box center [379, 61] width 107 height 10
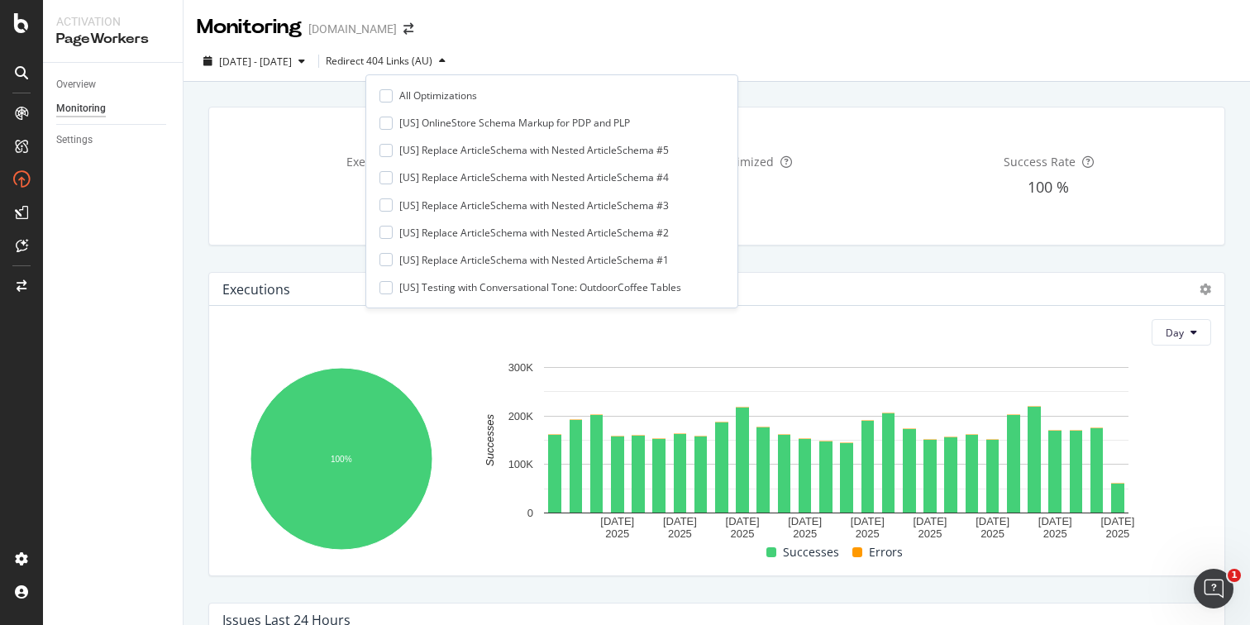
click at [182, 181] on div "Overview Monitoring Settings" at bounding box center [113, 344] width 140 height 562
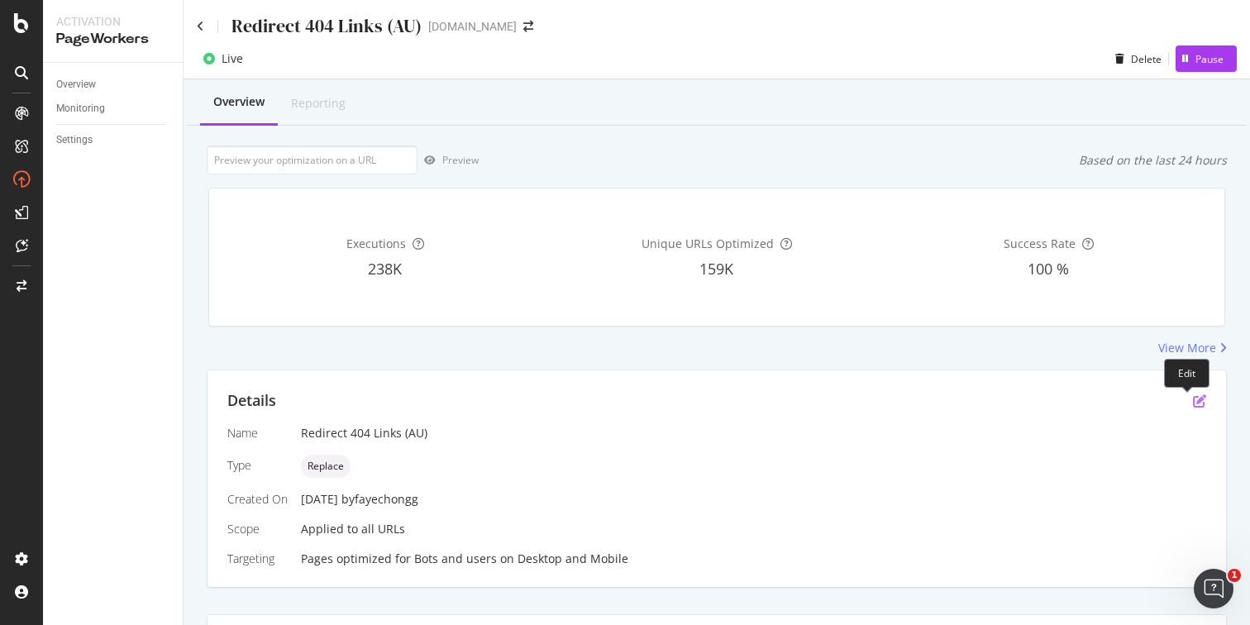
click at [1193, 407] on icon "pen-to-square" at bounding box center [1199, 400] width 13 height 13
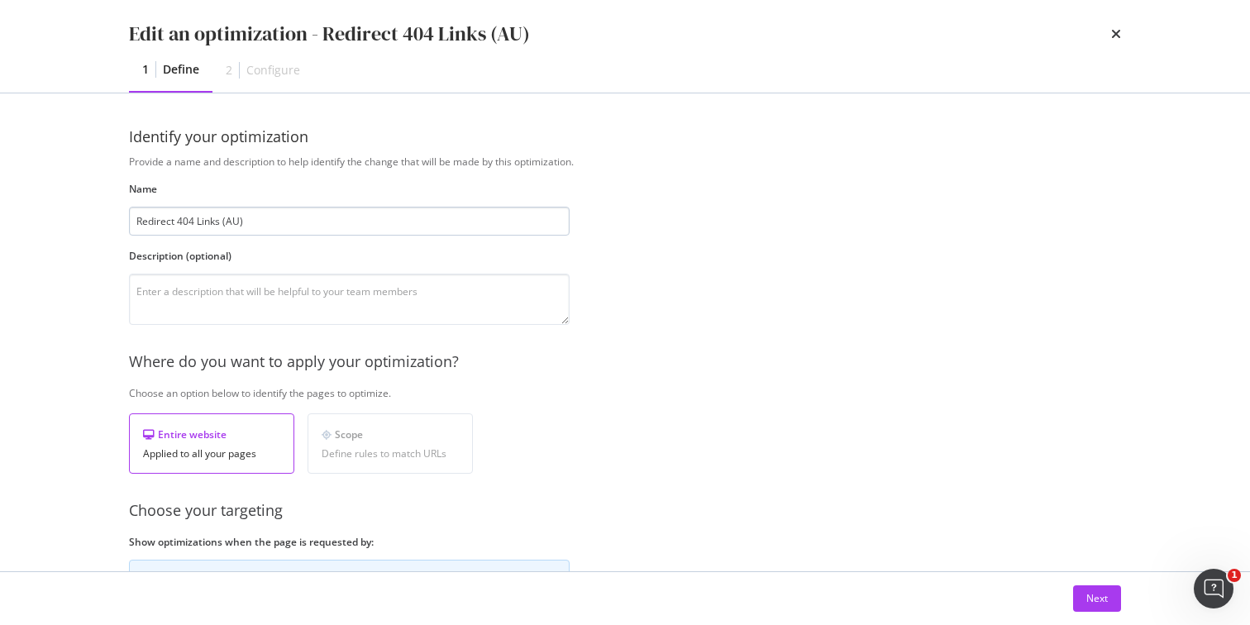
click at [135, 223] on input "Redirect 404 Links (AU)" at bounding box center [349, 221] width 441 height 29
click at [269, 224] on input "[AU] Redirect 404 Links (AU)" at bounding box center [349, 221] width 441 height 29
type input "[AU] Redirect 404 Links"
click at [1077, 591] on button "Next" at bounding box center [1097, 598] width 48 height 26
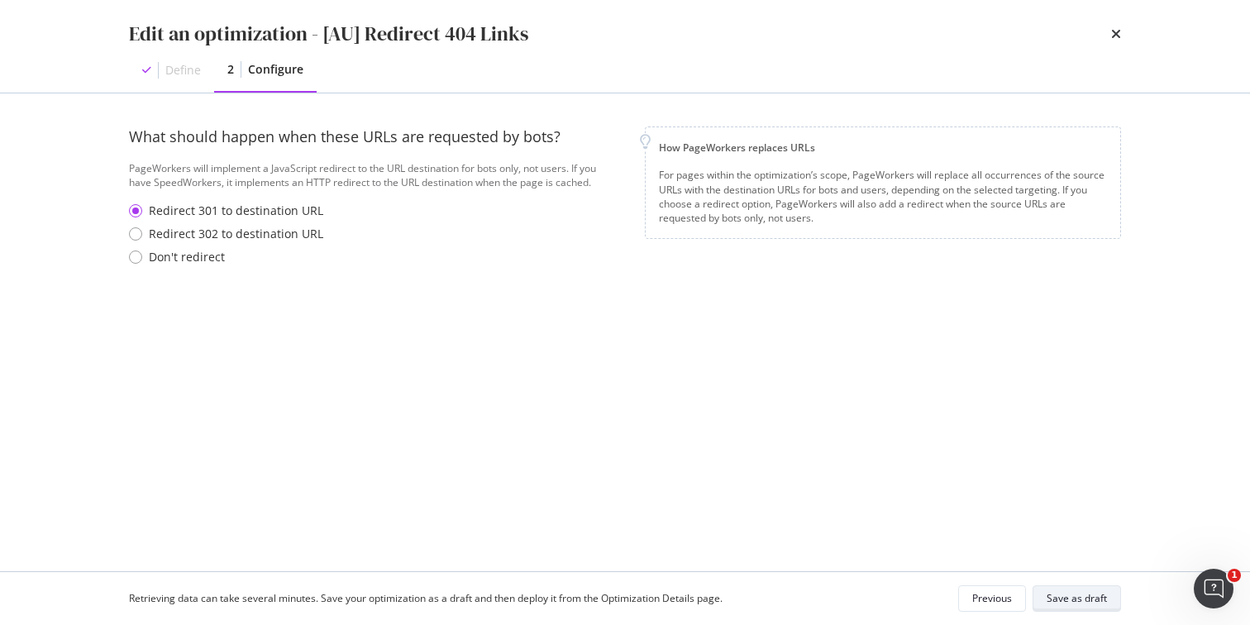
click at [1082, 598] on div "Save as draft" at bounding box center [1076, 598] width 60 height 14
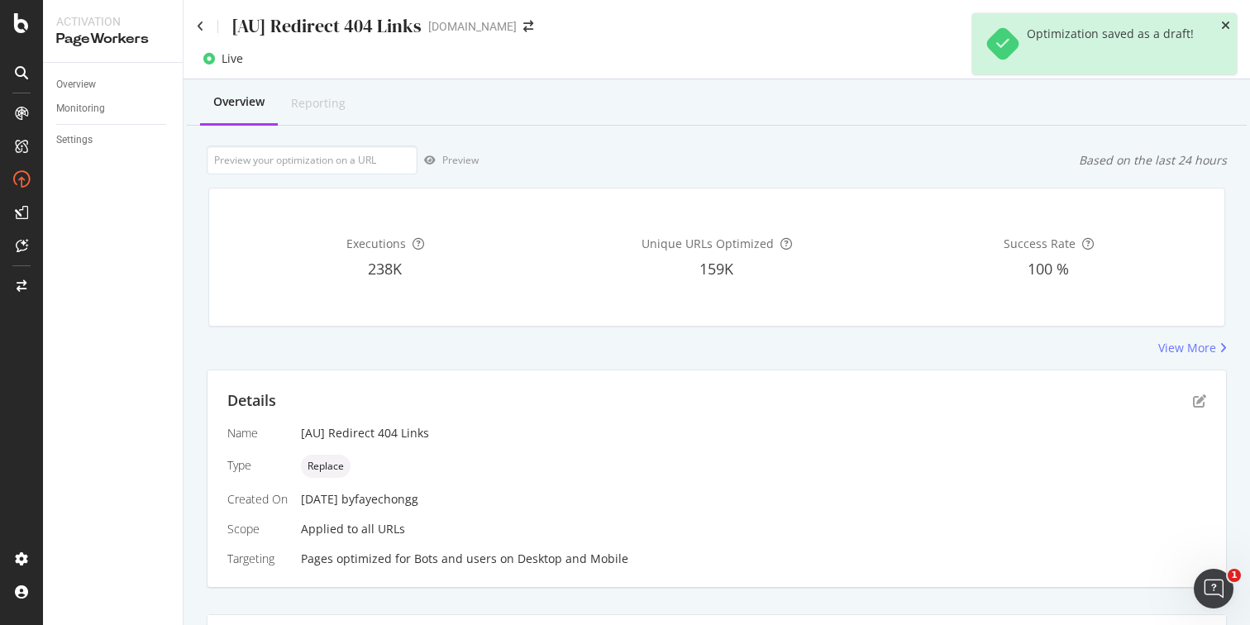
click at [1227, 24] on icon "close toast" at bounding box center [1225, 26] width 9 height 12
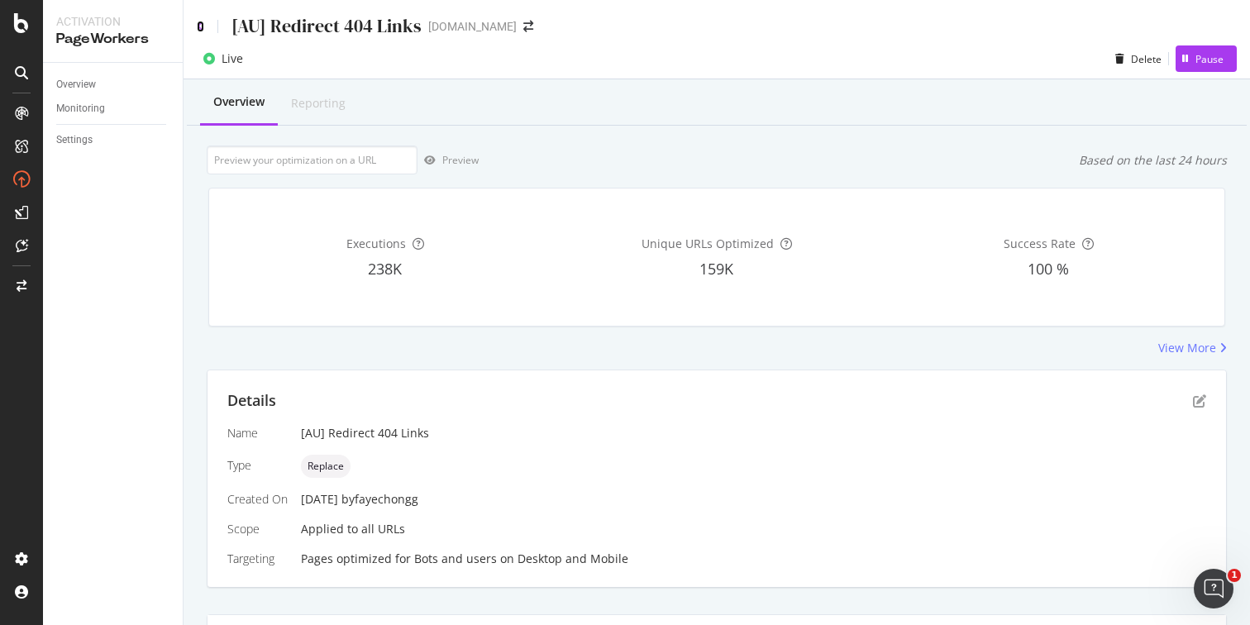
click at [198, 26] on icon at bounding box center [200, 27] width 7 height 12
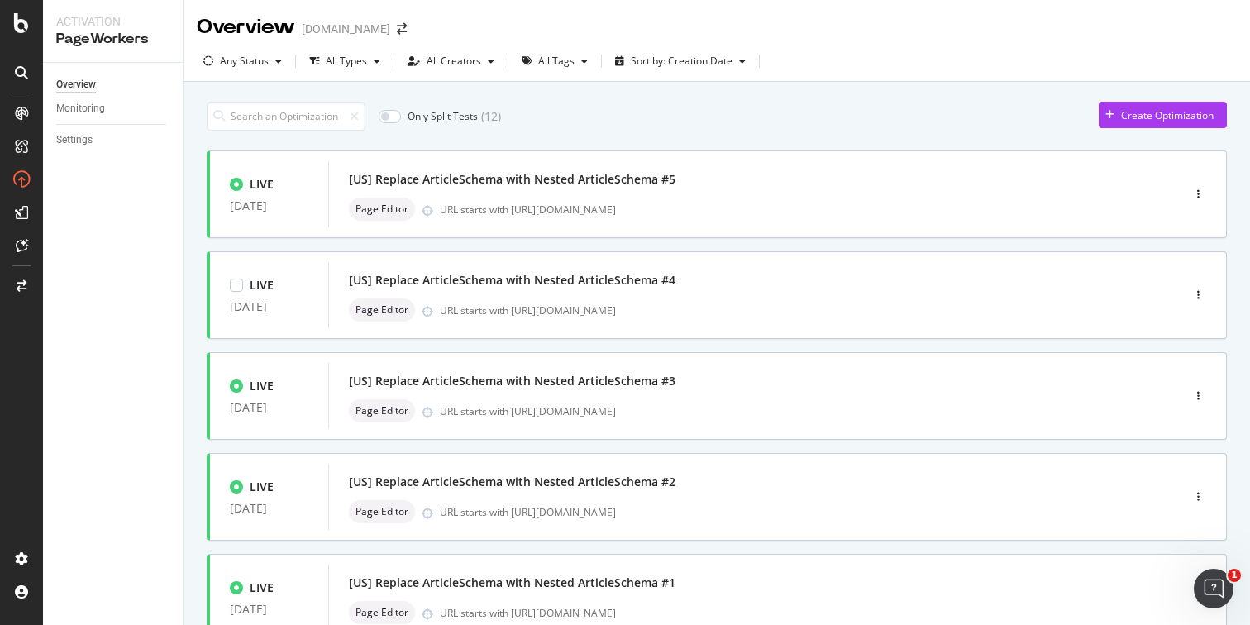
scroll to position [627, 0]
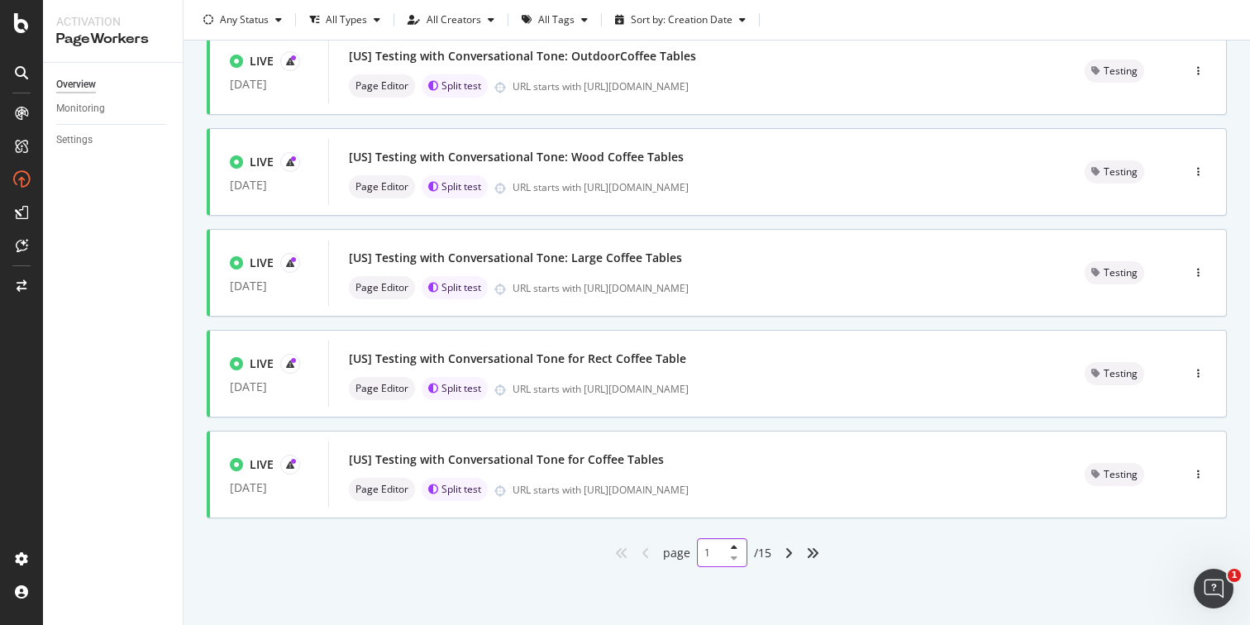
click at [712, 553] on div "1" at bounding box center [722, 552] width 50 height 29
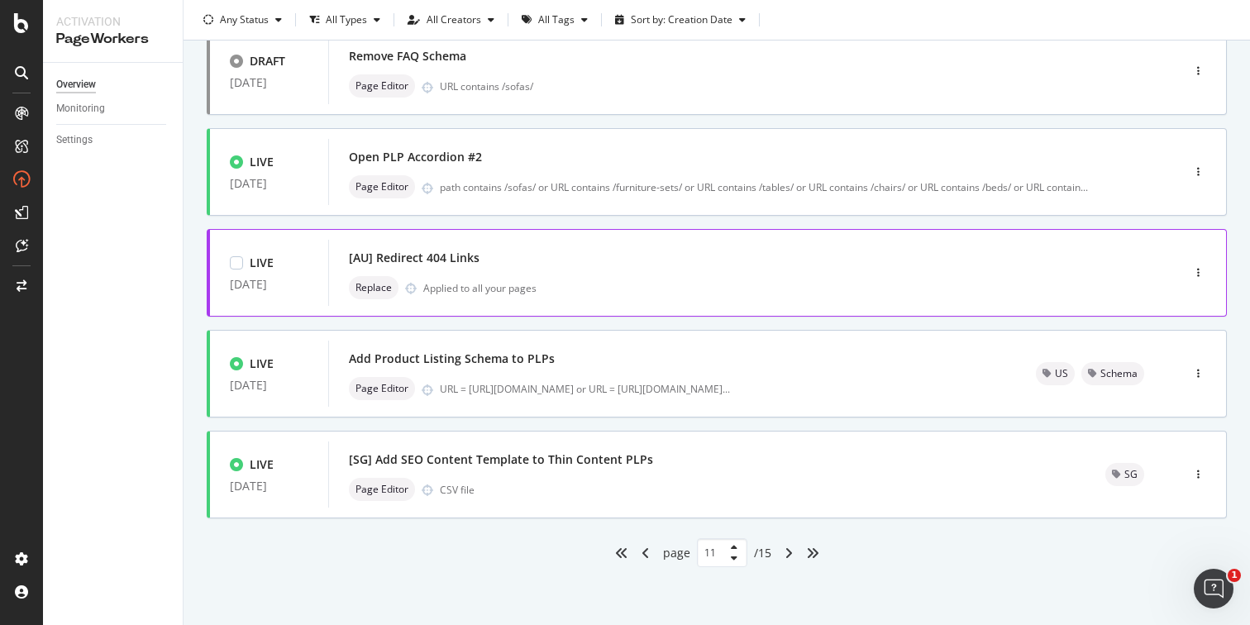
scroll to position [624, 0]
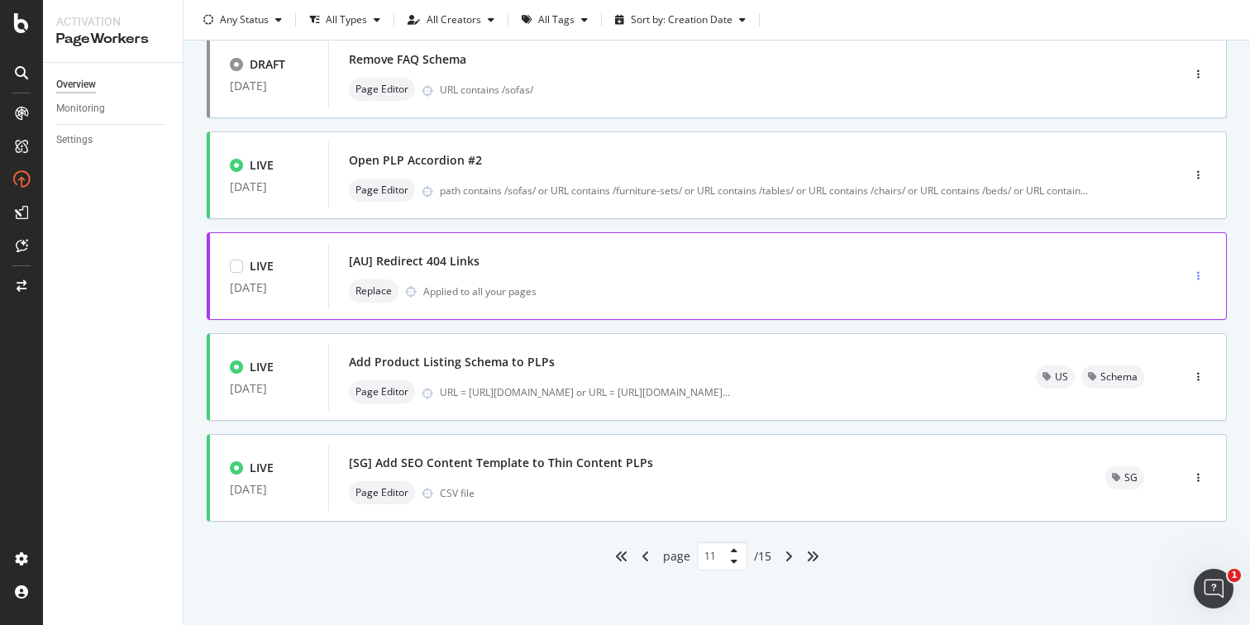
click at [1197, 271] on icon "button" at bounding box center [1198, 276] width 2 height 10
click at [1163, 355] on div "Tags" at bounding box center [1163, 362] width 22 height 14
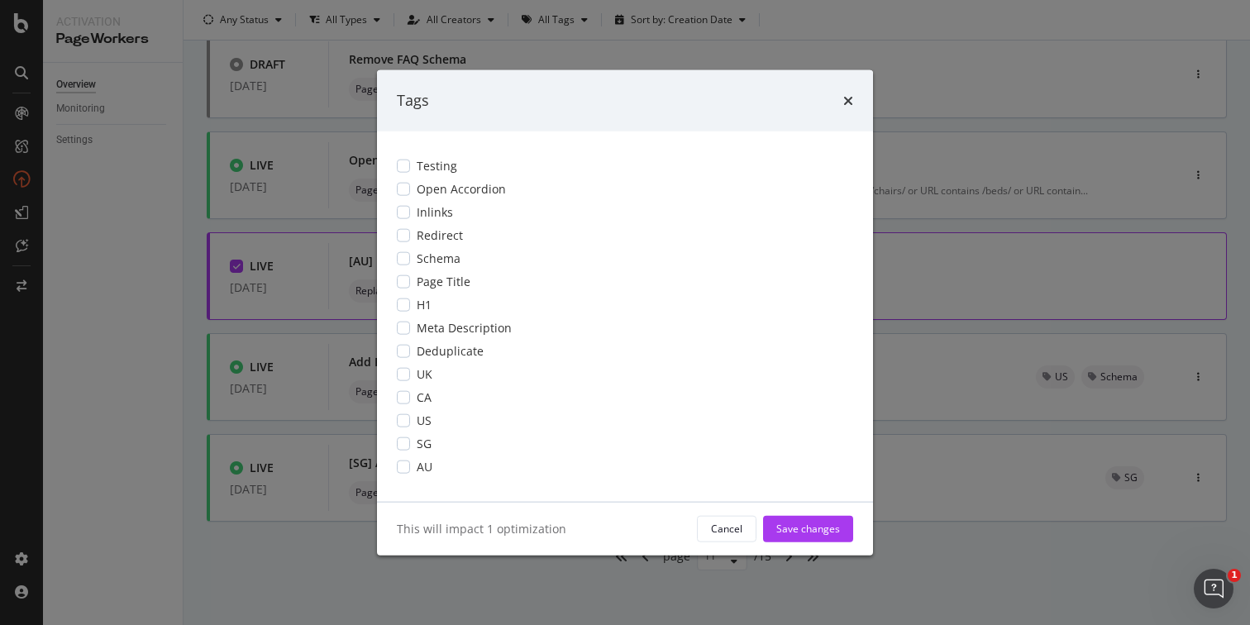
scroll to position [0, 0]
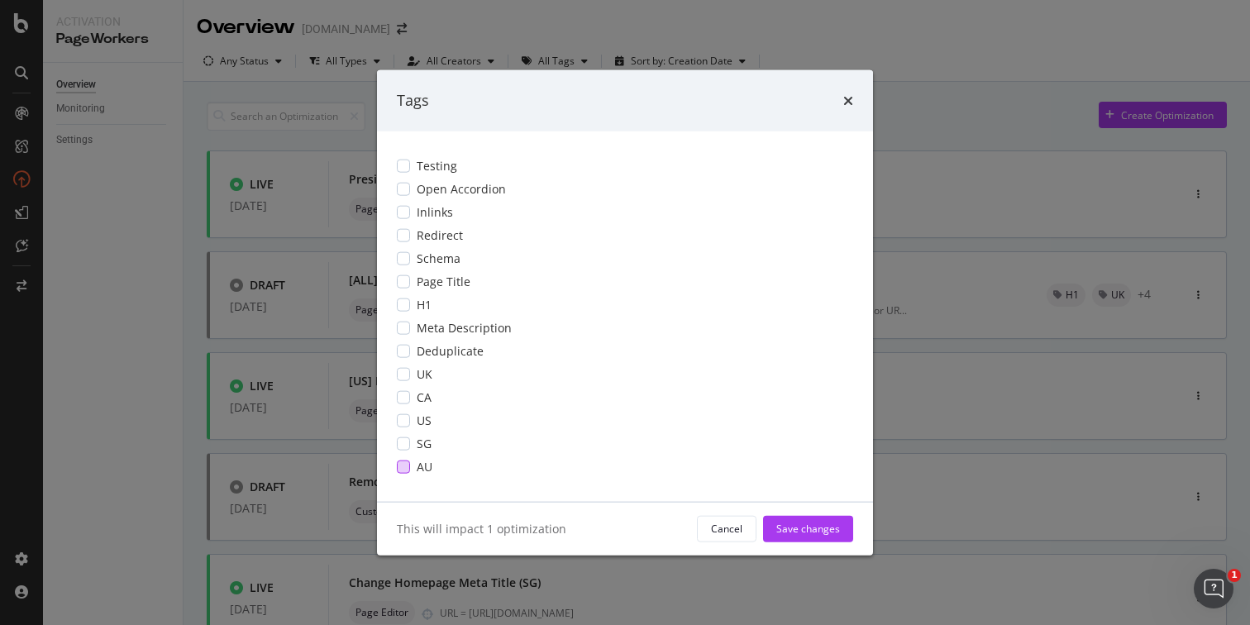
click at [412, 462] on div "AU" at bounding box center [625, 466] width 456 height 17
click at [408, 236] on div "modal" at bounding box center [403, 234] width 13 height 13
click at [830, 527] on div "Save changes" at bounding box center [808, 529] width 64 height 14
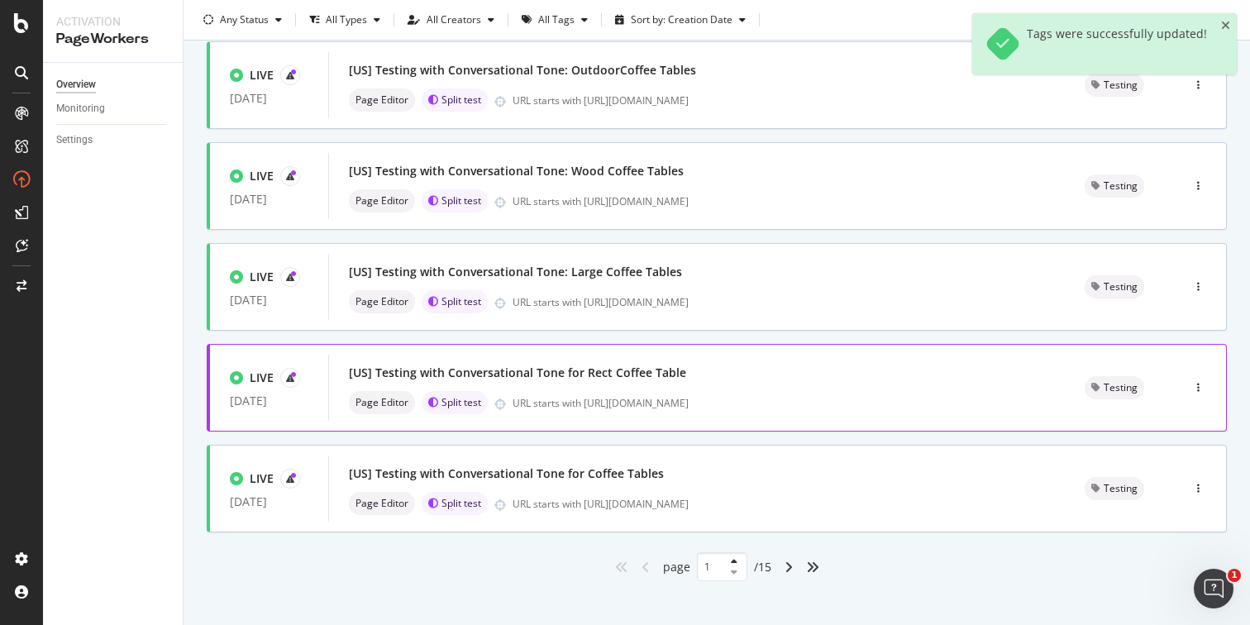
scroll to position [627, 0]
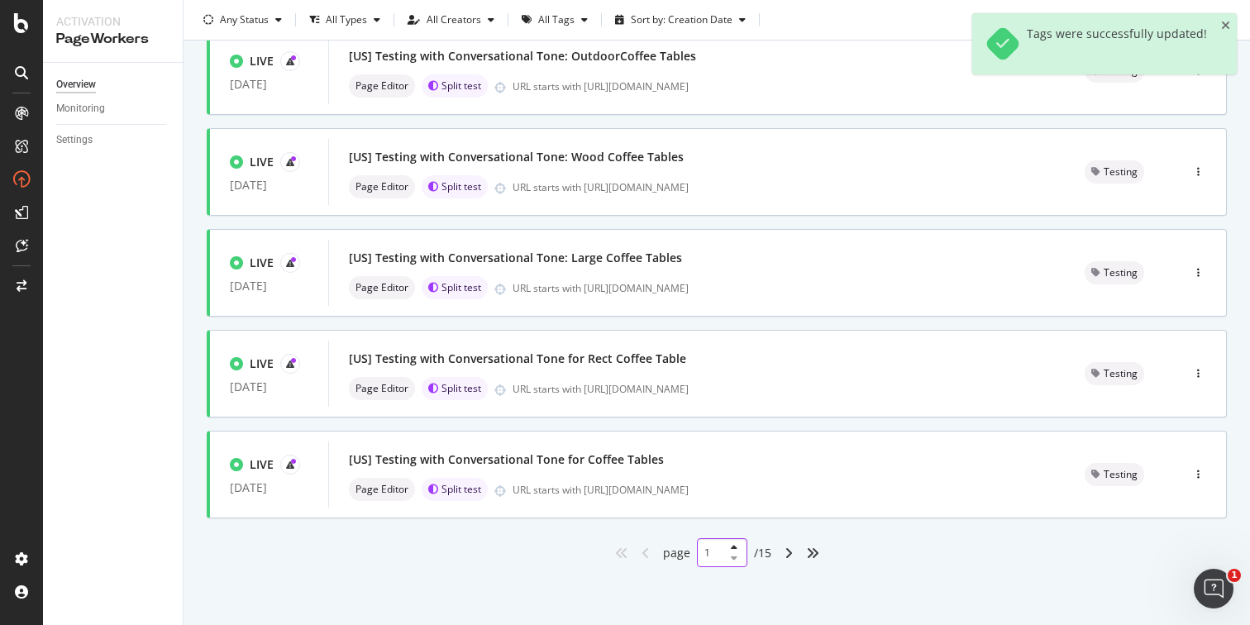
click at [707, 554] on input "1" at bounding box center [722, 552] width 50 height 29
type input "11"
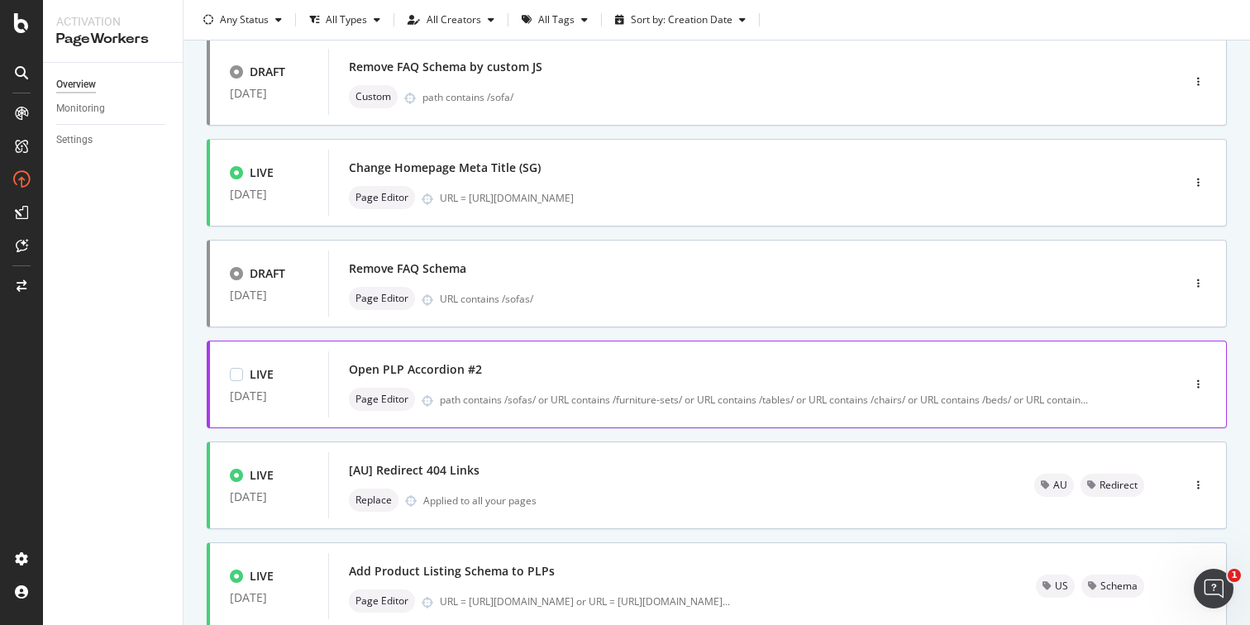
scroll to position [406, 0]
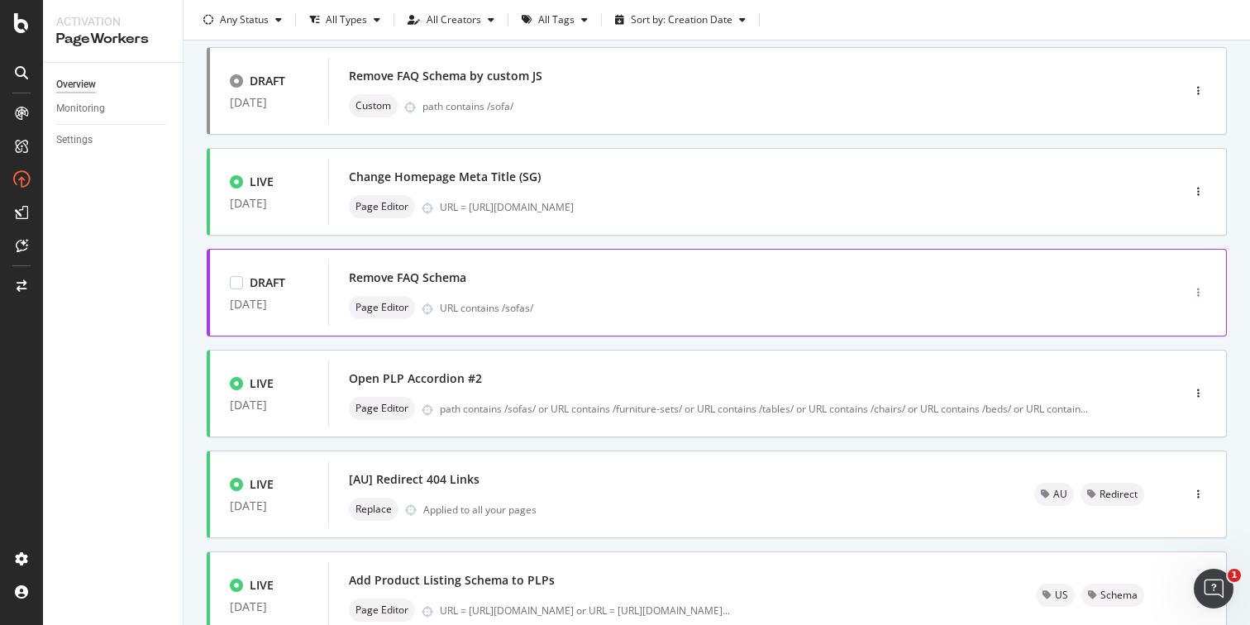
click at [1190, 290] on div "button" at bounding box center [1198, 293] width 16 height 10
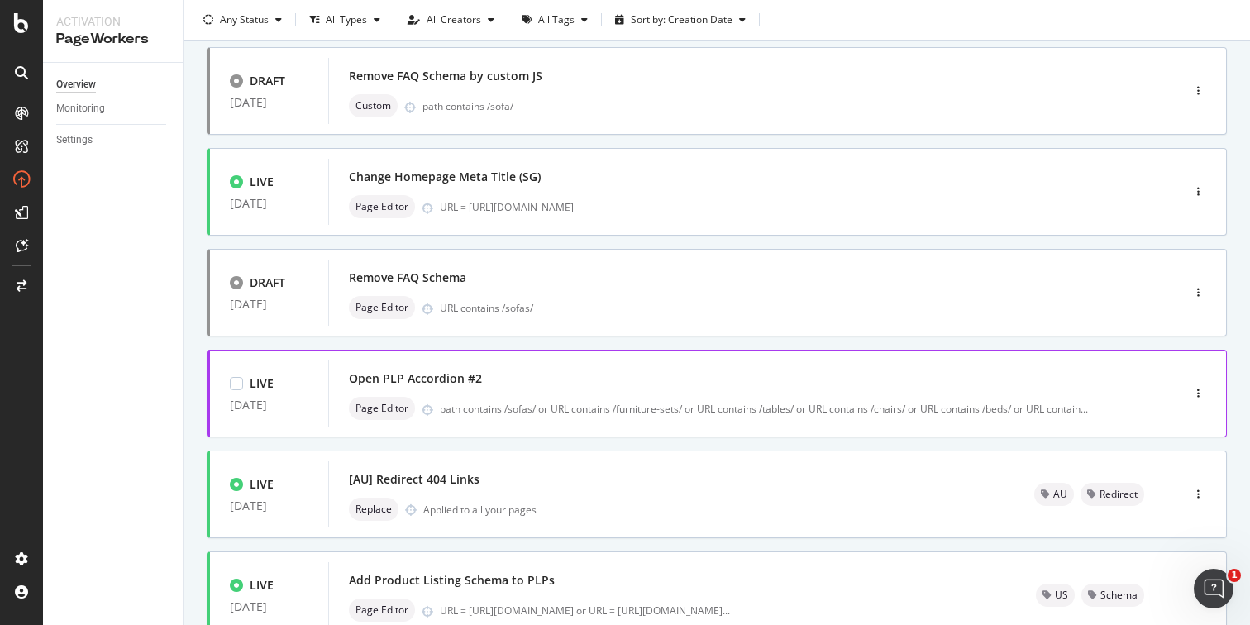
click at [542, 380] on div "Open PLP Accordion #2" at bounding box center [730, 378] width 762 height 23
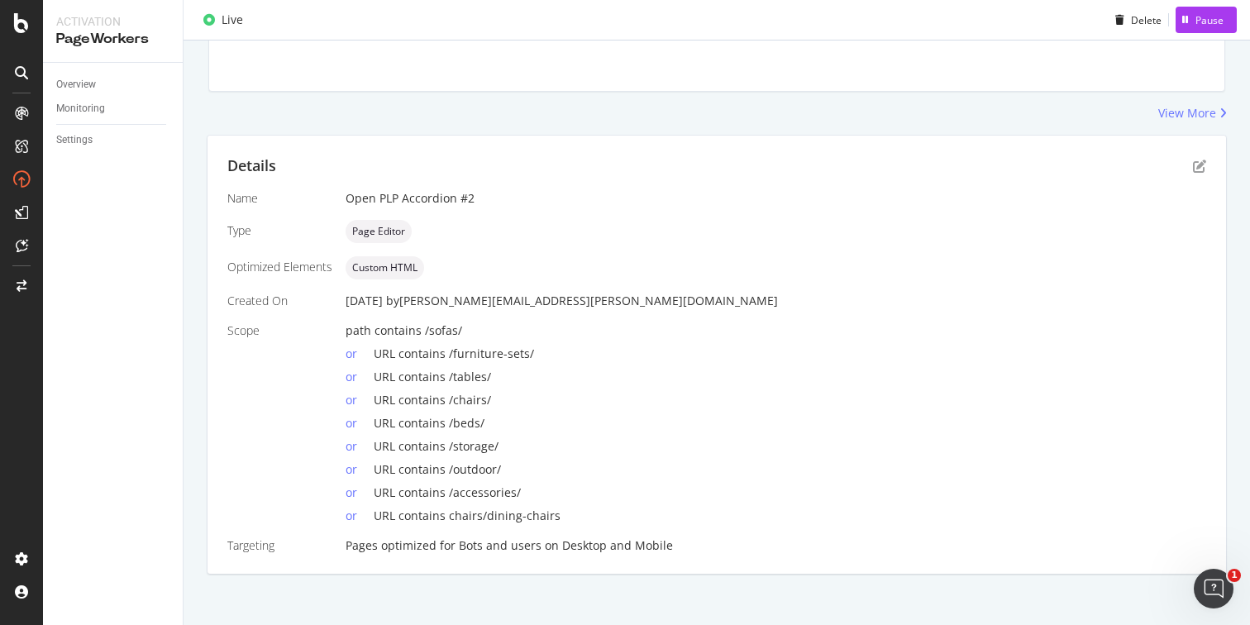
scroll to position [242, 0]
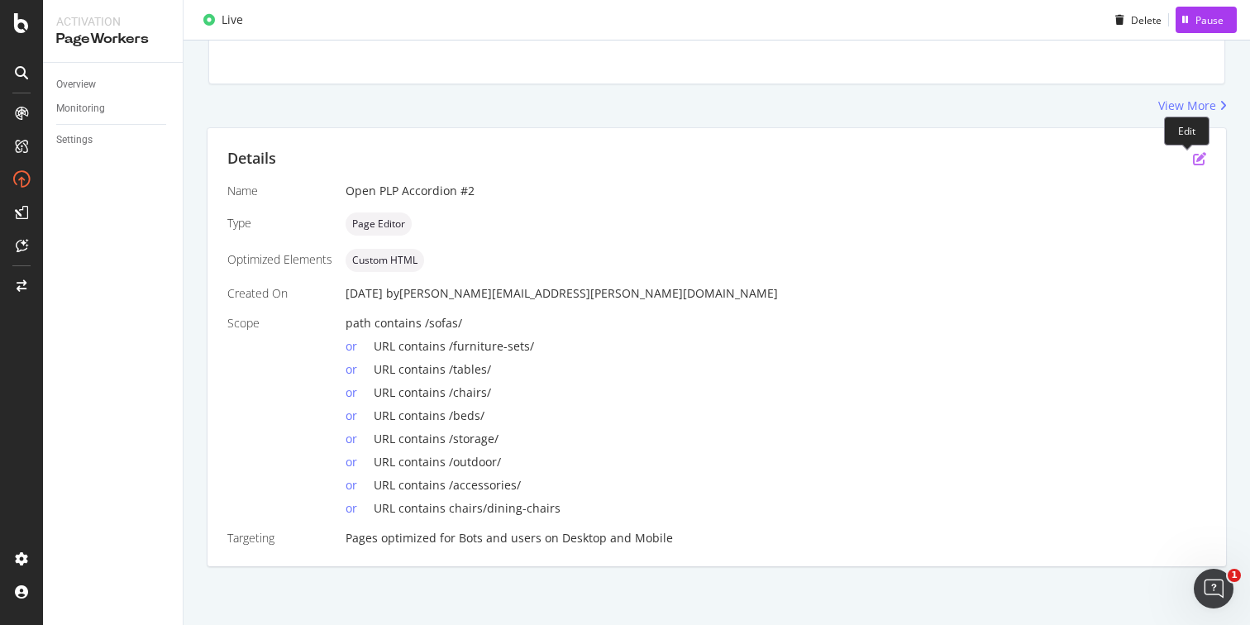
click at [1193, 156] on icon "pen-to-square" at bounding box center [1199, 158] width 13 height 13
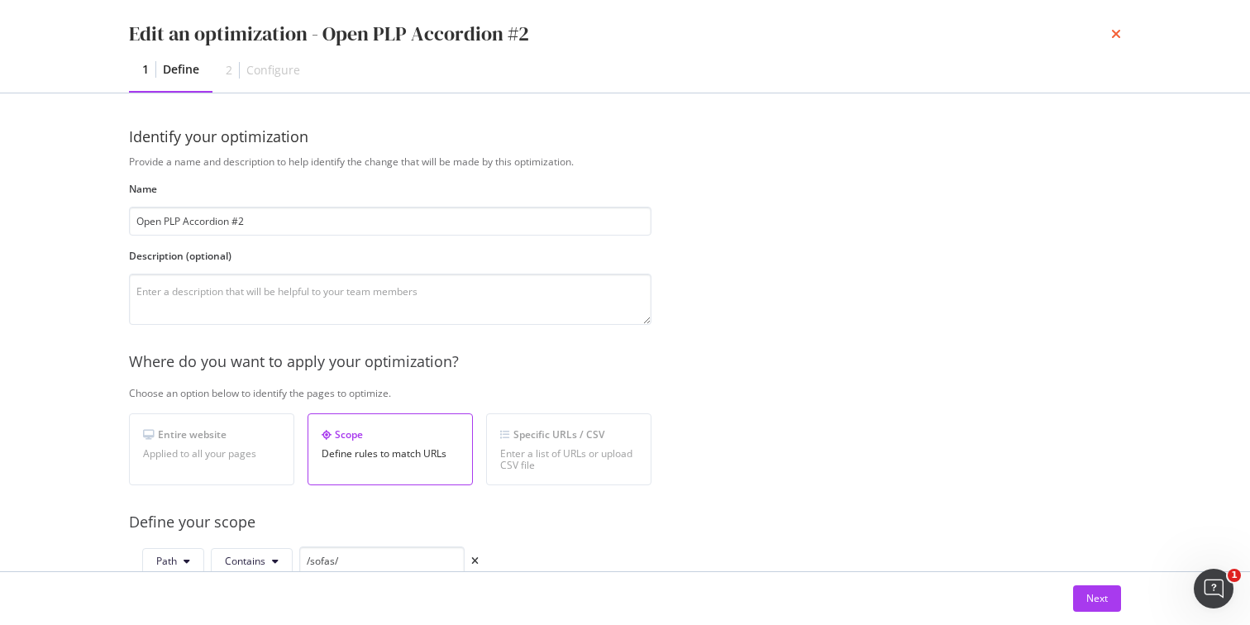
click at [1119, 34] on icon "times" at bounding box center [1116, 33] width 10 height 13
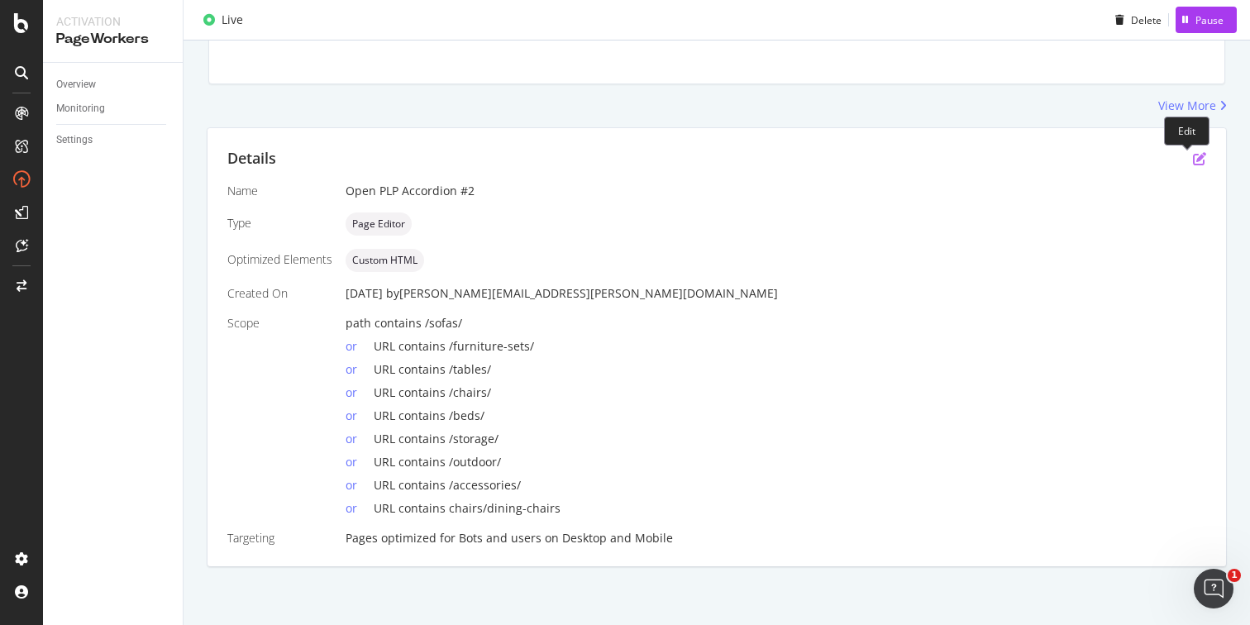
click at [1193, 157] on icon "pen-to-square" at bounding box center [1199, 158] width 13 height 13
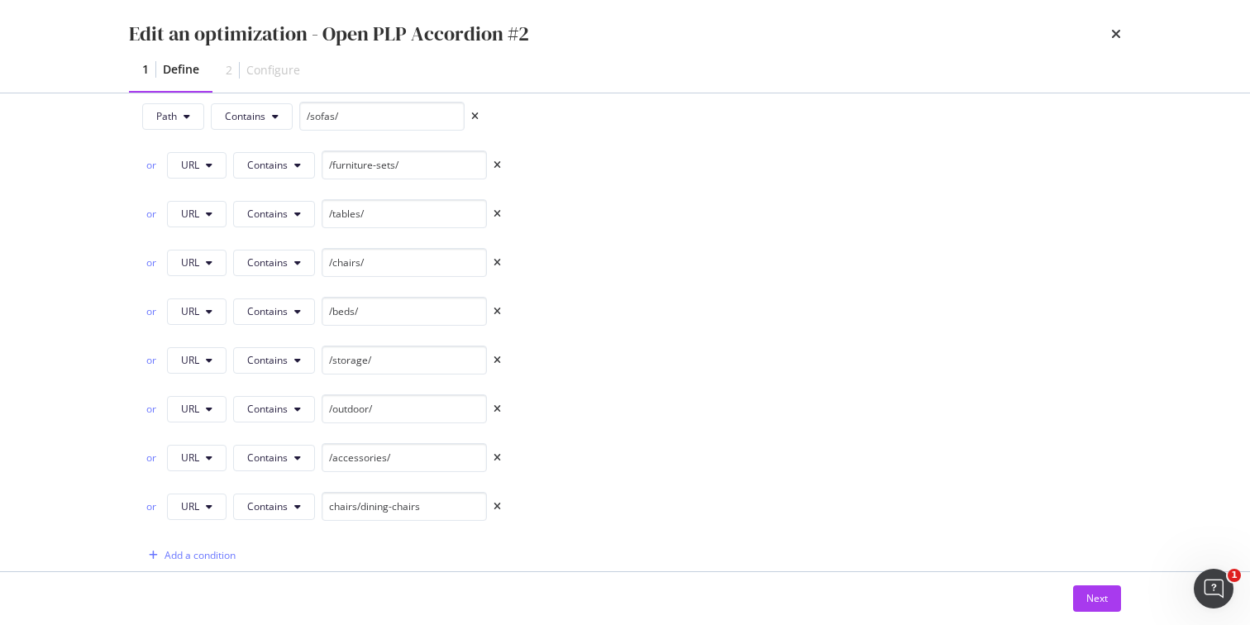
scroll to position [495, 0]
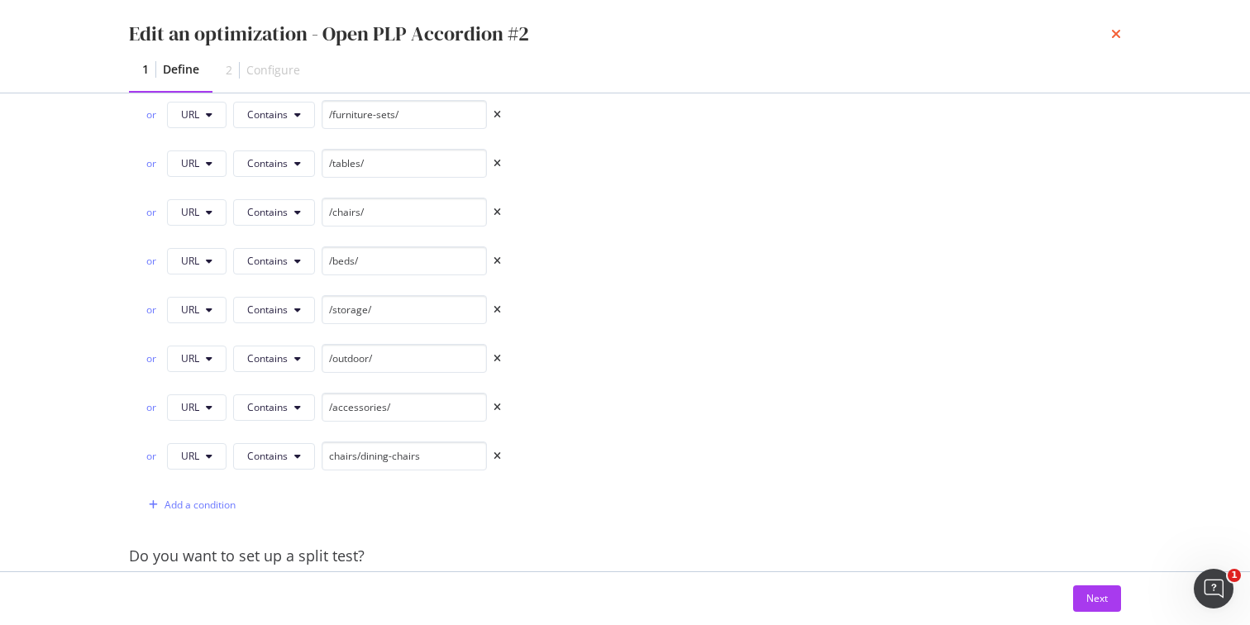
click at [1120, 39] on icon "times" at bounding box center [1116, 33] width 10 height 13
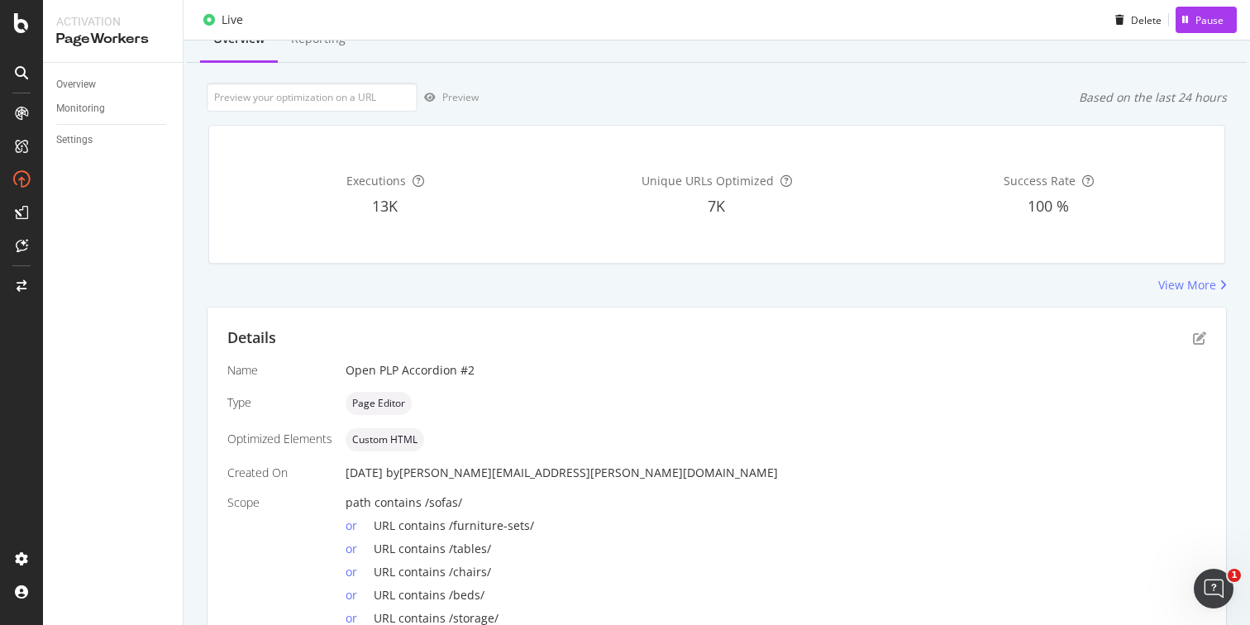
scroll to position [23, 0]
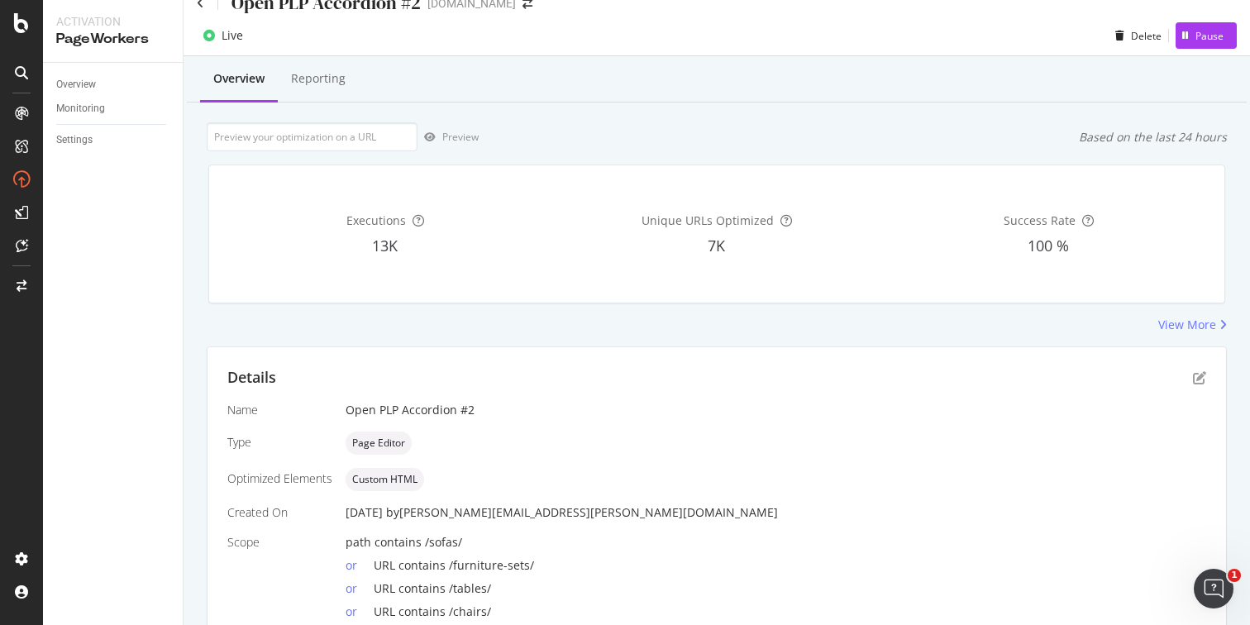
click at [404, 480] on span "Custom HTML" at bounding box center [384, 479] width 65 height 10
click at [1193, 373] on icon "pen-to-square" at bounding box center [1199, 377] width 13 height 13
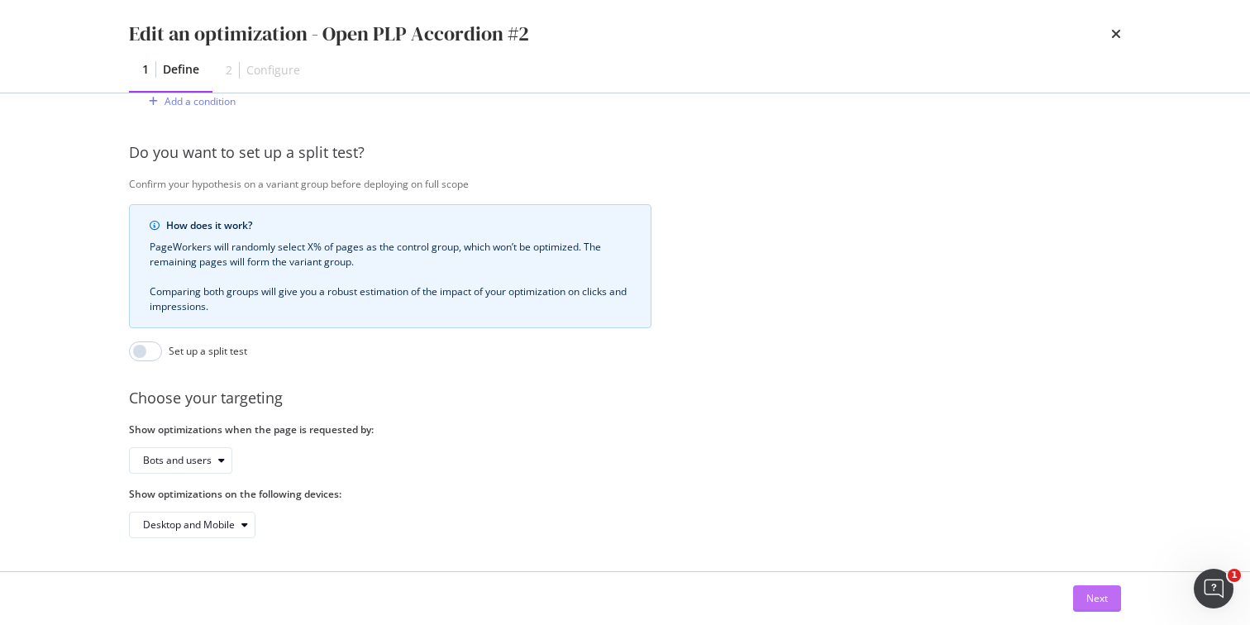
click at [1084, 598] on button "Next" at bounding box center [1097, 598] width 48 height 26
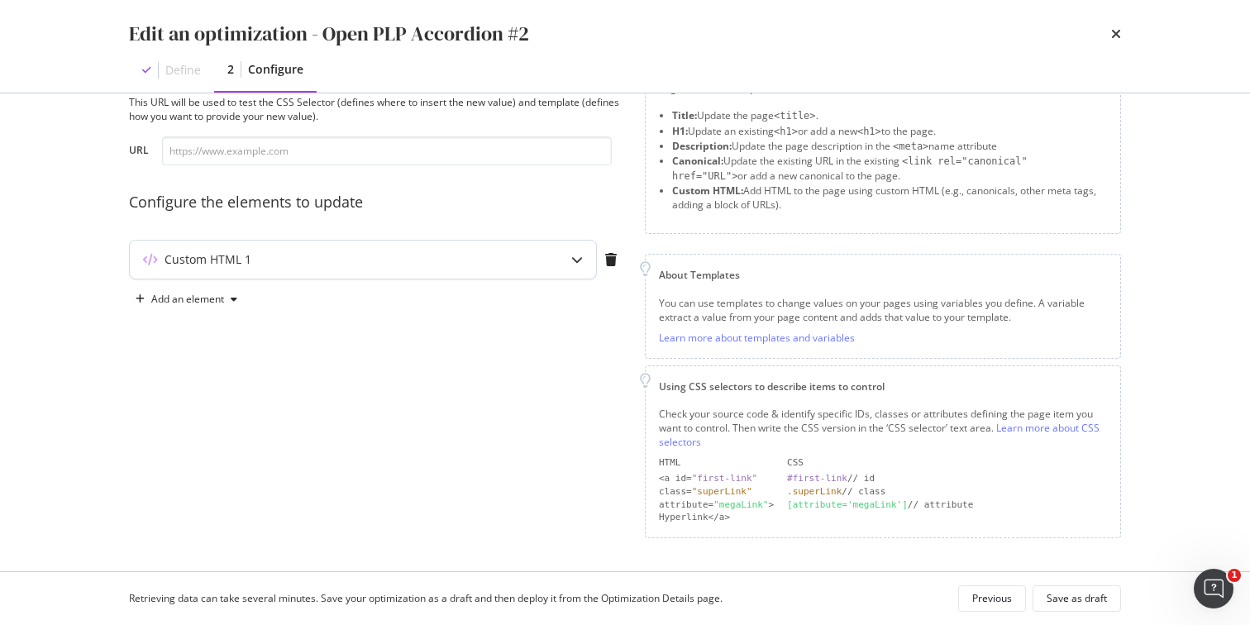
click at [572, 256] on icon "modal" at bounding box center [577, 260] width 12 height 12
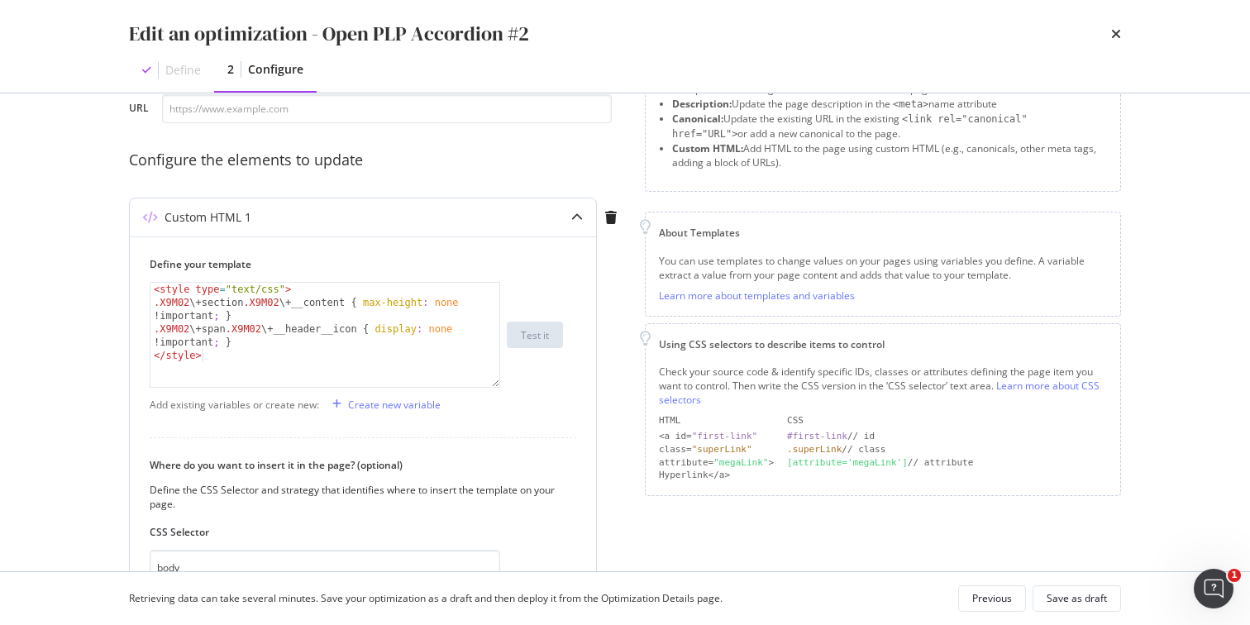
scroll to position [79, 0]
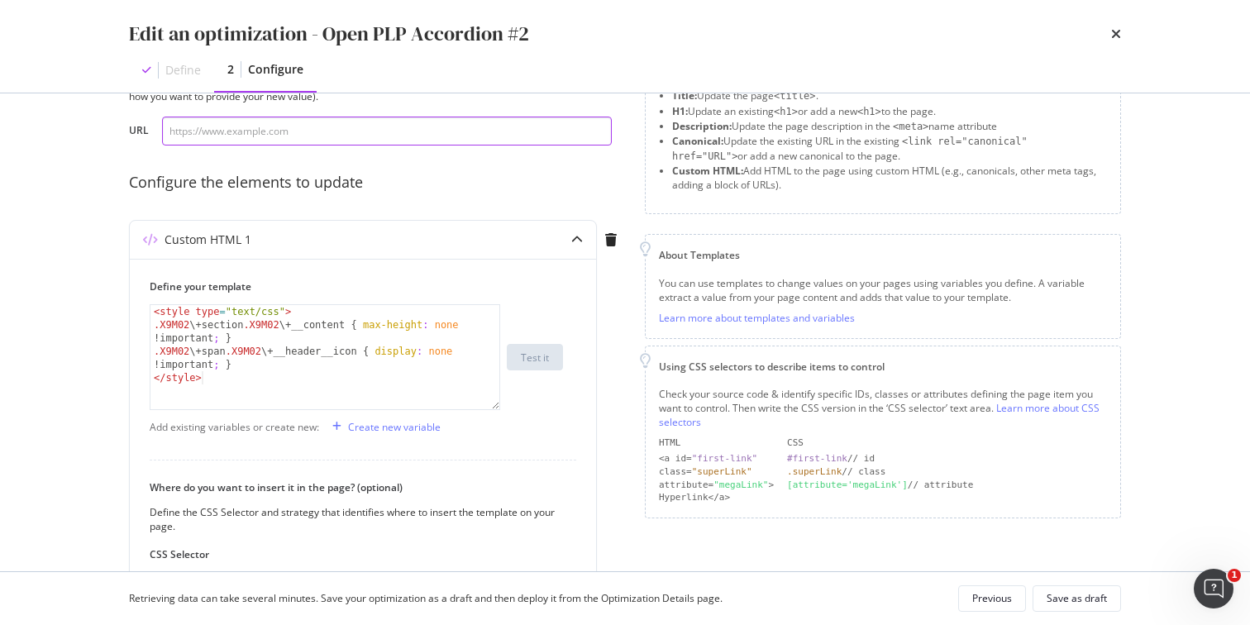
click at [276, 124] on input "modal" at bounding box center [387, 131] width 450 height 29
paste input "https://www.castlery.com/us/"
type input "https://www.castlery.com/us/"
click at [1118, 31] on icon "times" at bounding box center [1116, 33] width 10 height 13
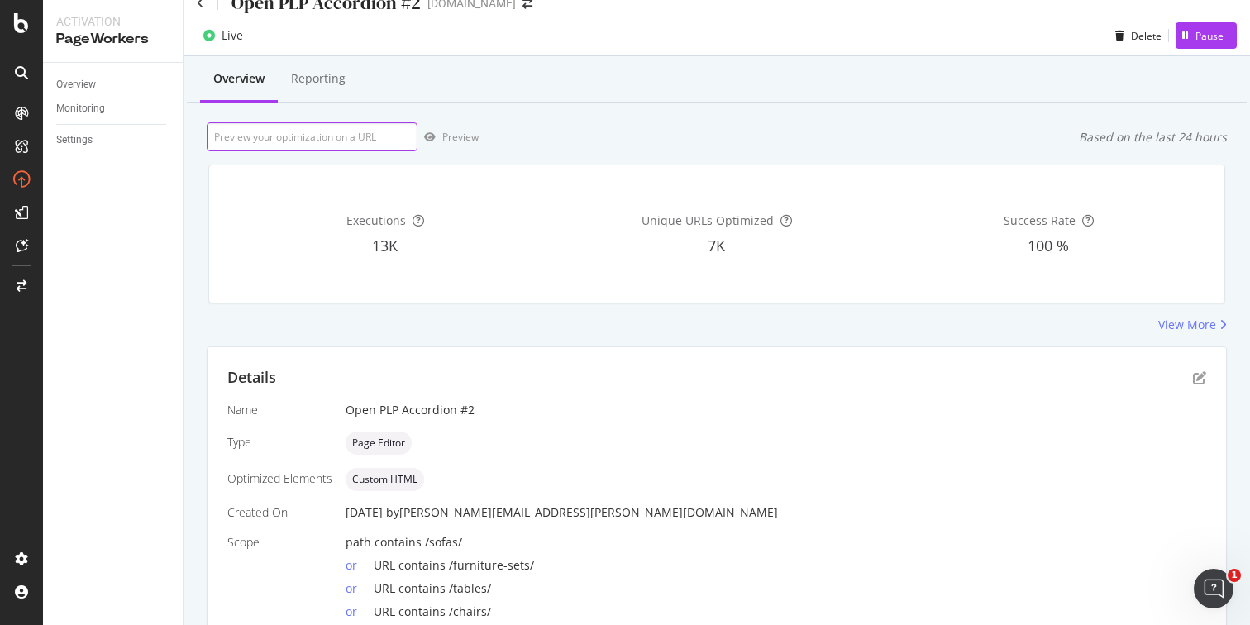
click at [341, 141] on input "url" at bounding box center [312, 136] width 211 height 29
paste input "https://www.castlery.com/us/"
type input "https://www.castlery.com/us/"
click at [455, 143] on div "Preview" at bounding box center [460, 137] width 36 height 14
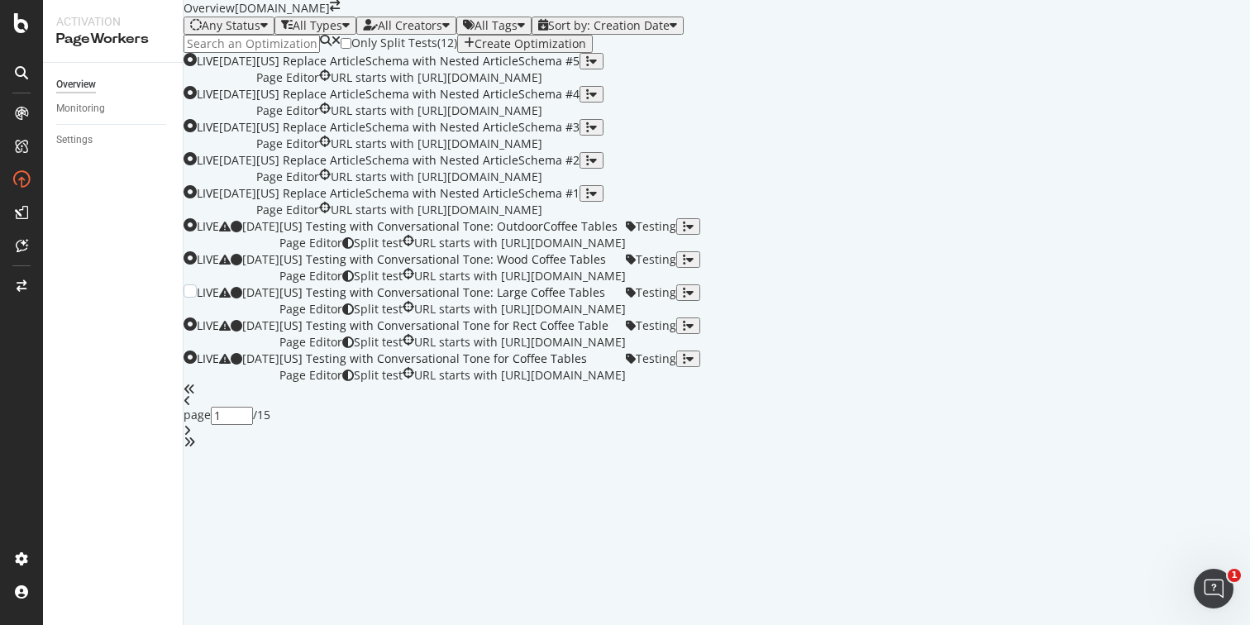
scroll to position [627, 0]
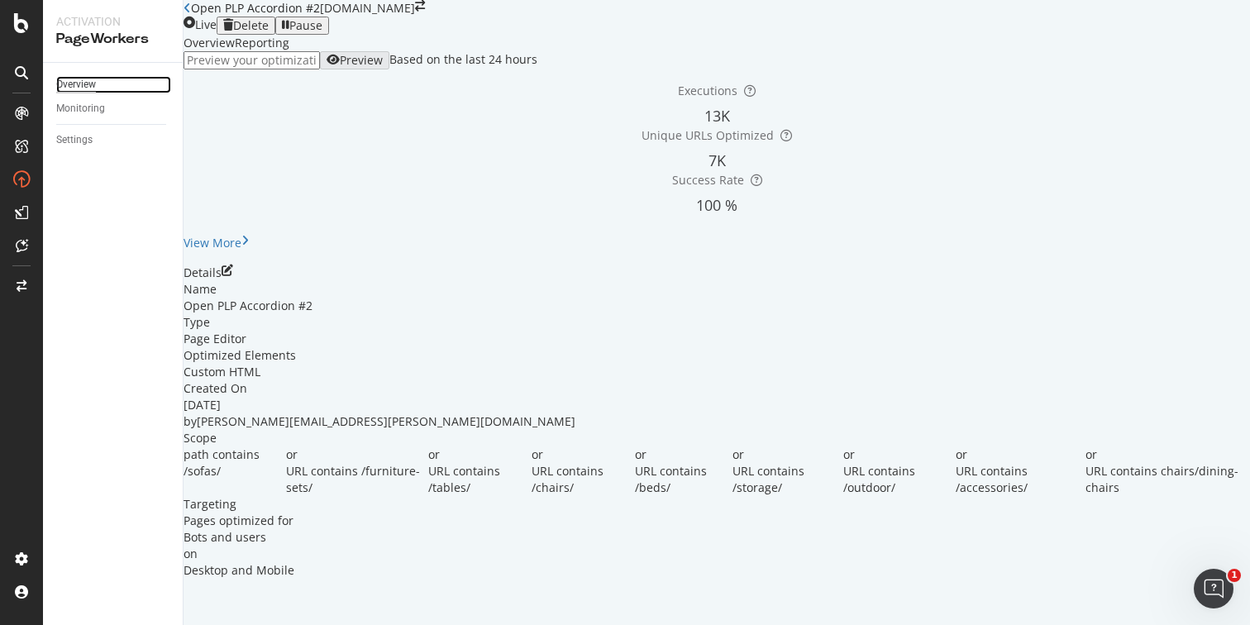
click at [84, 82] on div "Overview" at bounding box center [76, 84] width 40 height 17
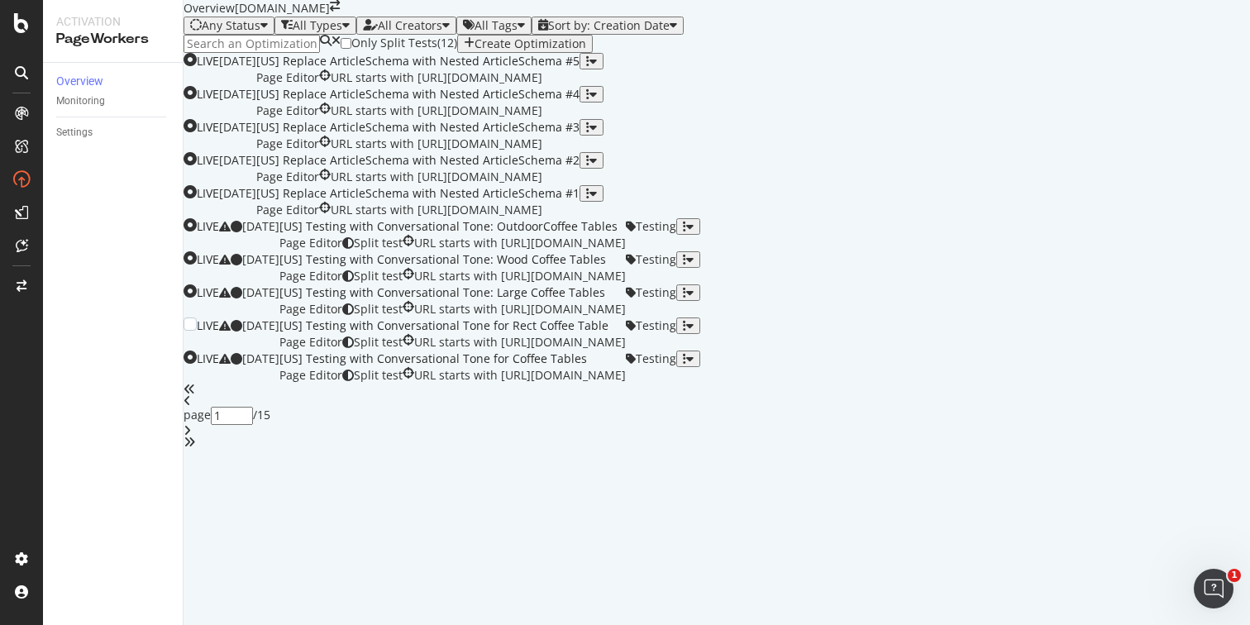
scroll to position [627, 0]
click at [274, 440] on div "1" at bounding box center [242, 423] width 63 height 33
type input "11"
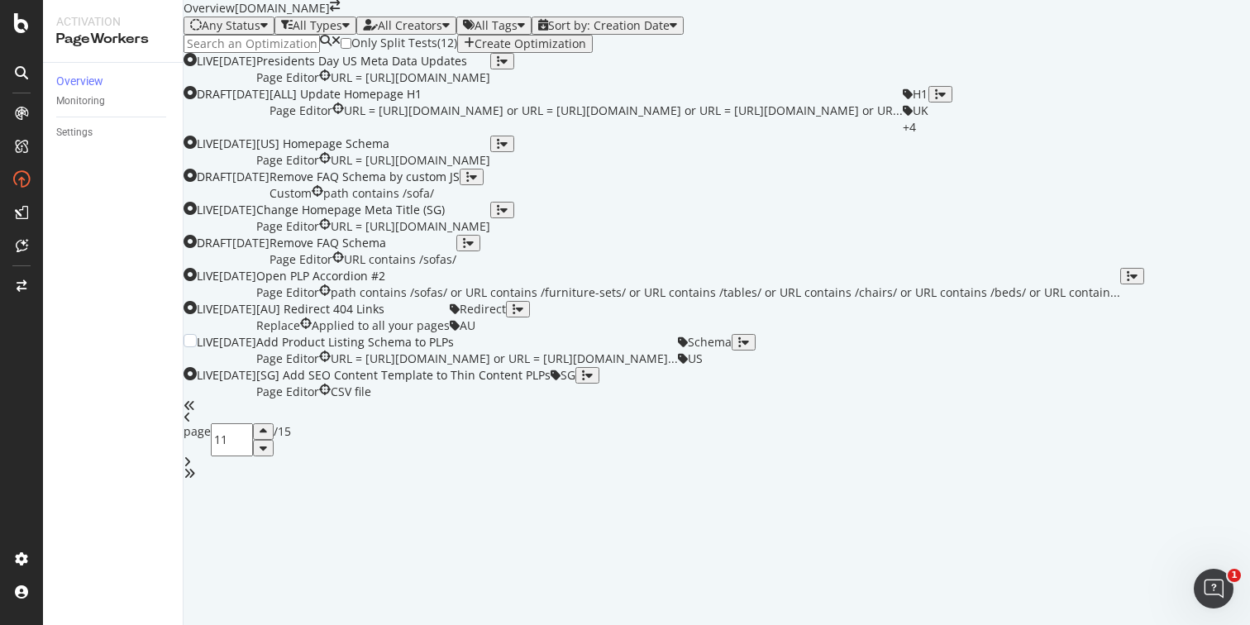
click at [678, 350] on div "Add Product Listing Schema to PLPs" at bounding box center [467, 342] width 422 height 17
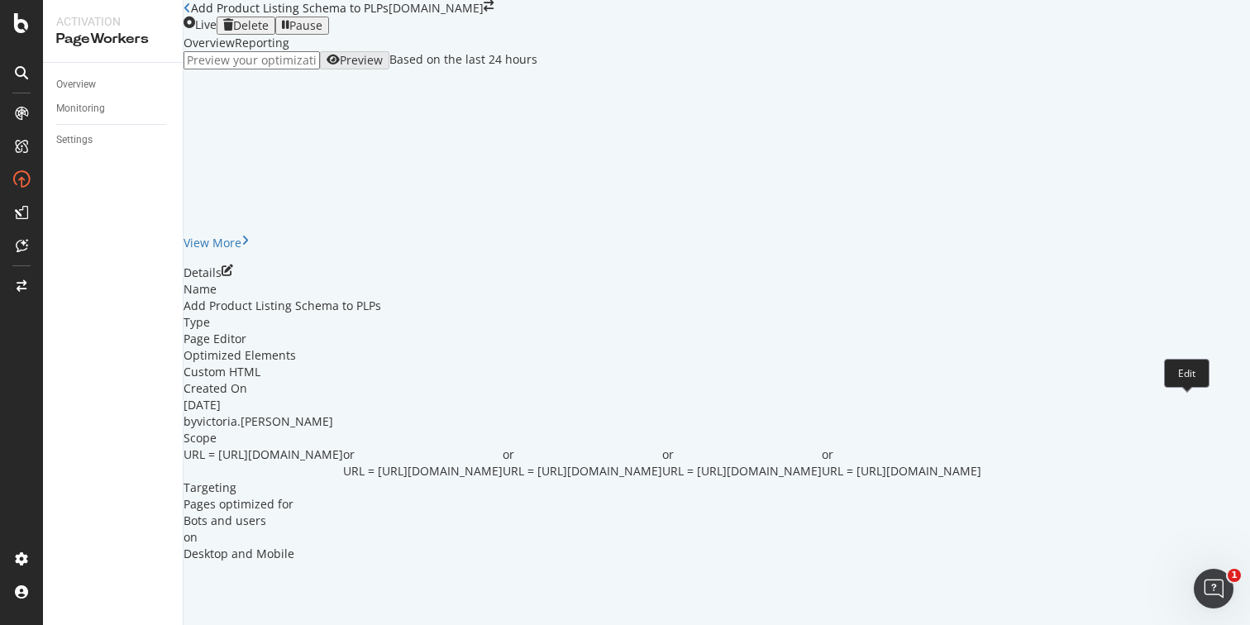
click at [233, 276] on icon "pen-to-square" at bounding box center [228, 270] width 12 height 12
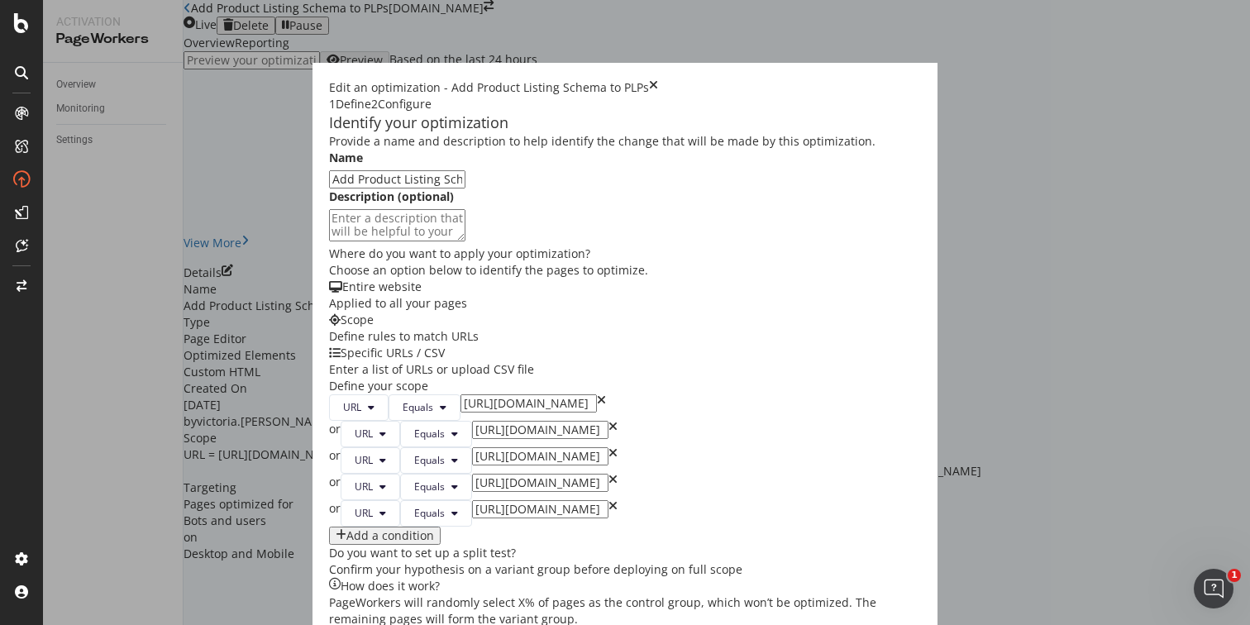
click at [329, 188] on input "Add Product Listing Schema to PLPs" at bounding box center [397, 179] width 136 height 18
type input "[US] Add Product Listing Schema to PLPs"
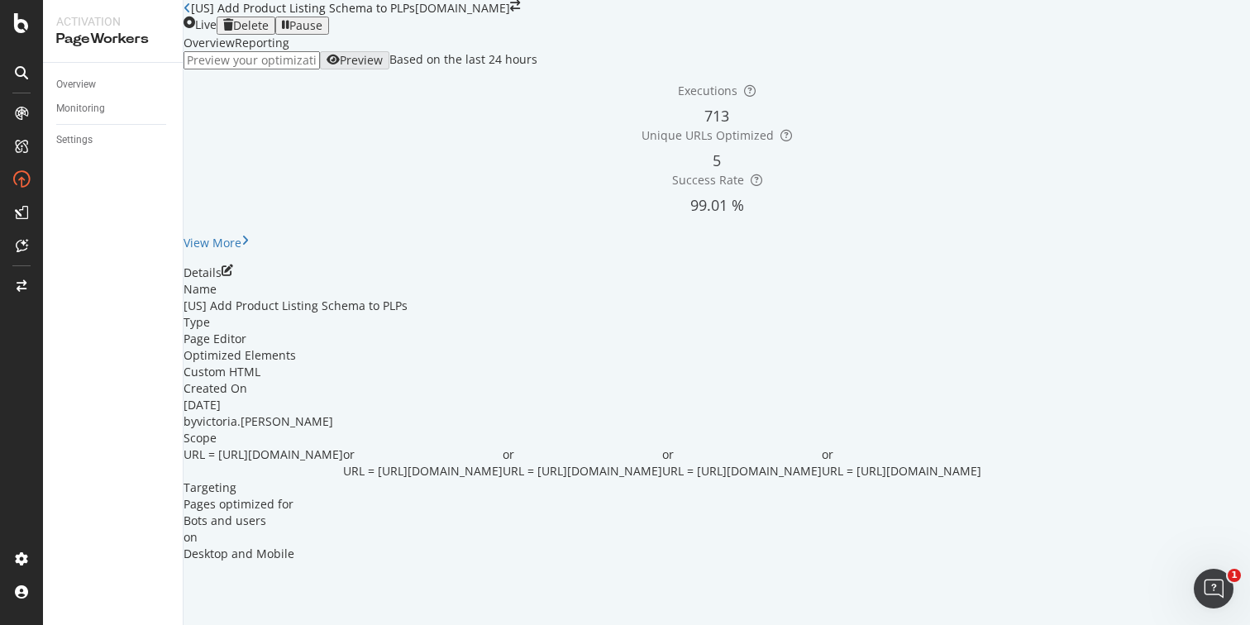
click at [9, 624] on icon "close toast" at bounding box center [4, 633] width 9 height 17
click at [79, 82] on div "Overview" at bounding box center [76, 84] width 40 height 17
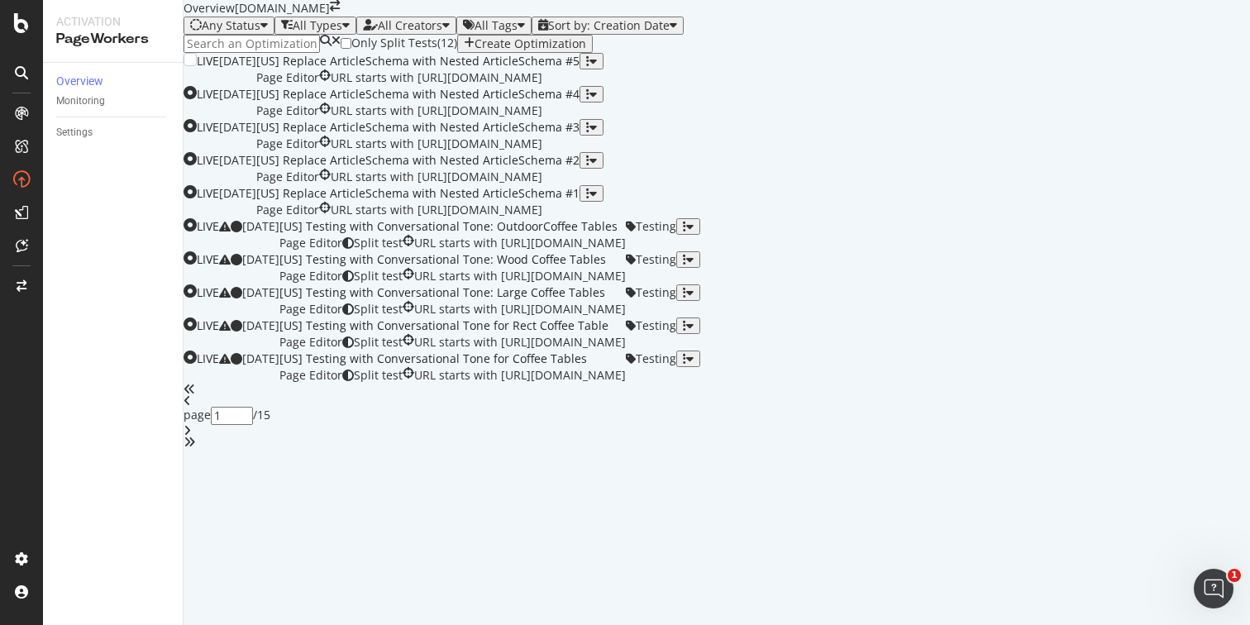
scroll to position [627, 0]
click at [253, 425] on input "1" at bounding box center [232, 416] width 42 height 18
type input "11"
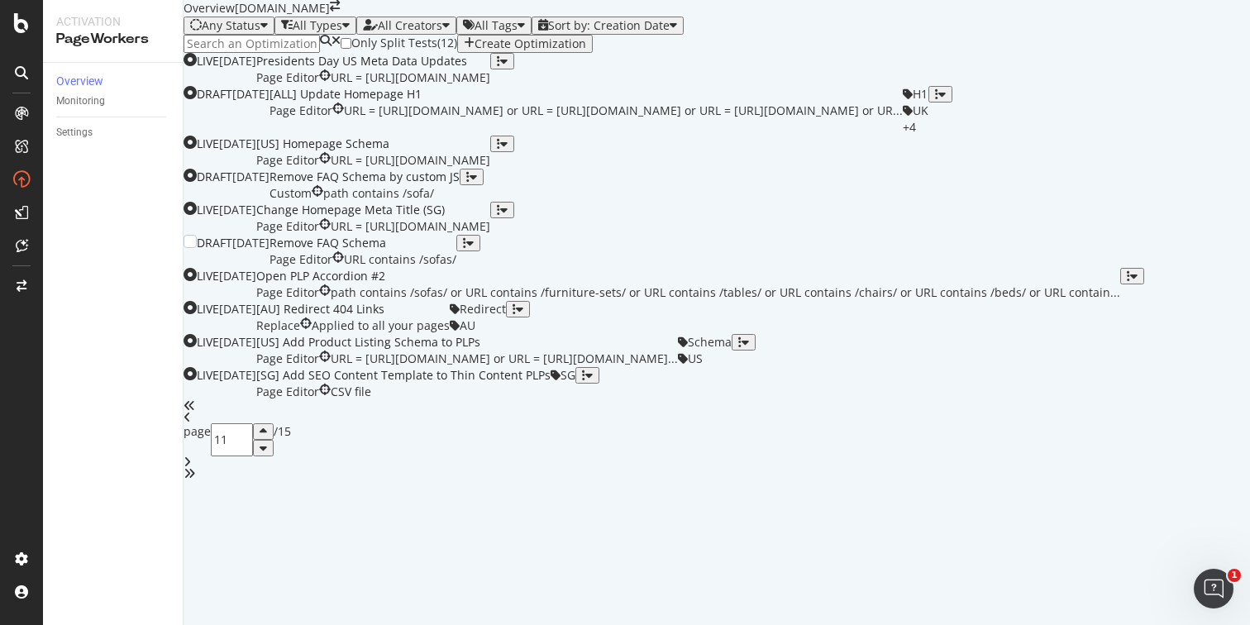
scroll to position [299, 0]
click at [934, 284] on div "Open PLP Accordion #2" at bounding box center [688, 276] width 864 height 17
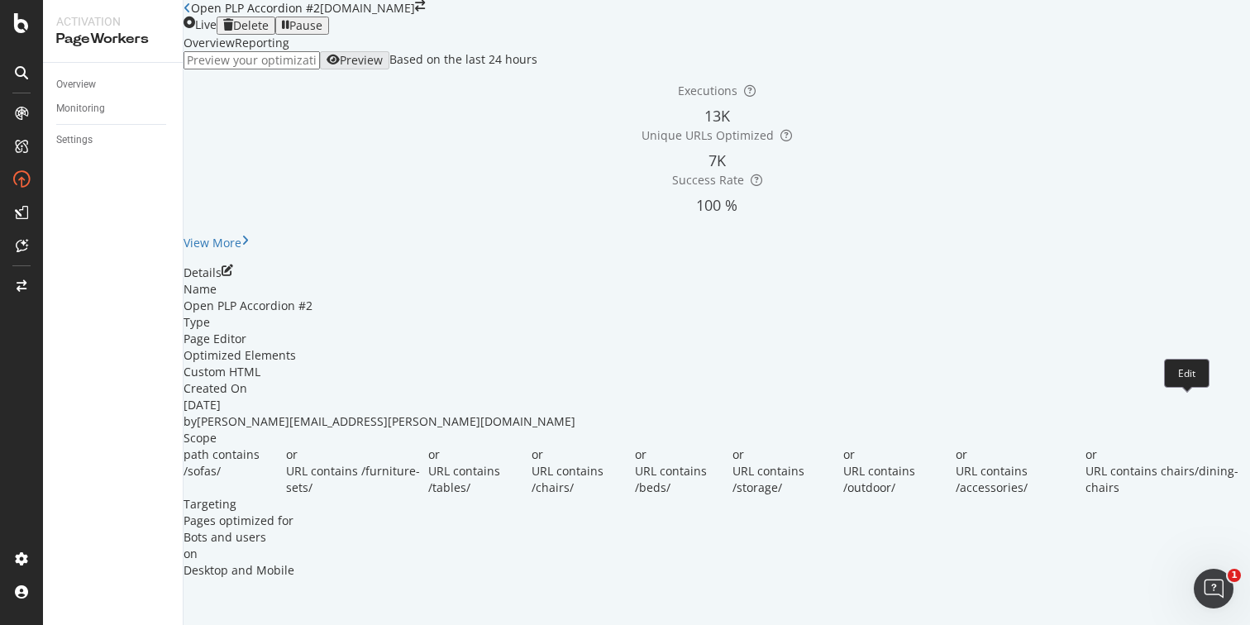
click at [1184, 281] on div "Details" at bounding box center [716, 272] width 1066 height 17
click at [233, 276] on icon "pen-to-square" at bounding box center [228, 270] width 12 height 12
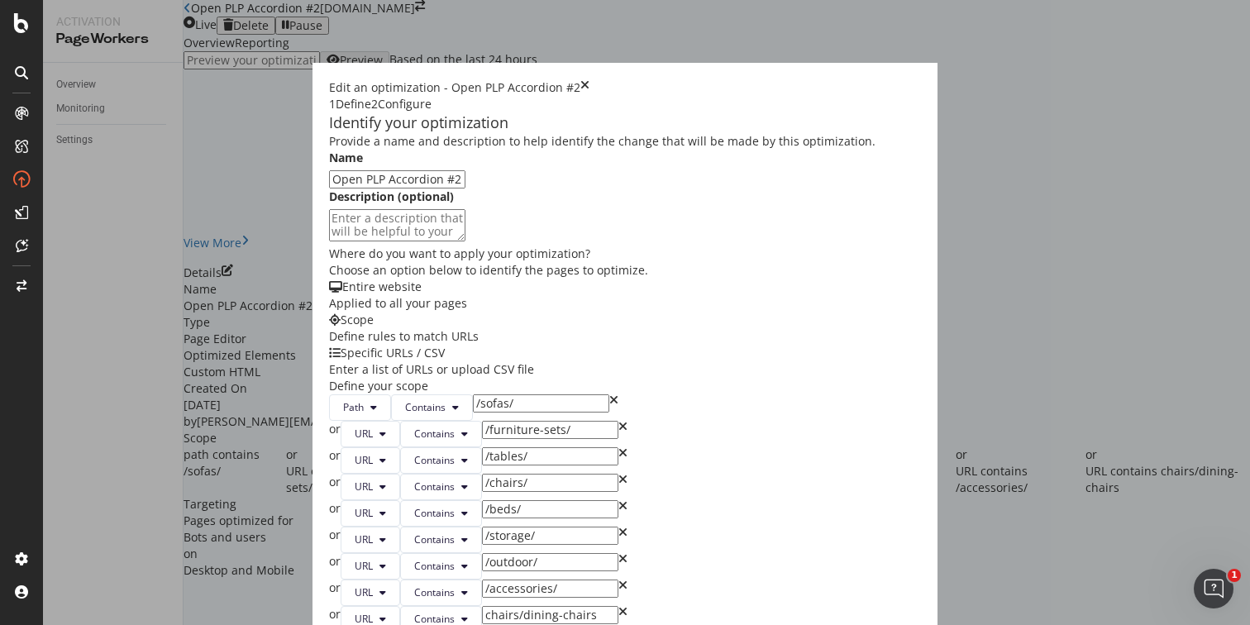
click at [329, 188] on input "Open PLP Accordion #2" at bounding box center [397, 179] width 136 height 18
type input "[ALL] Open PLP Accordion #2"
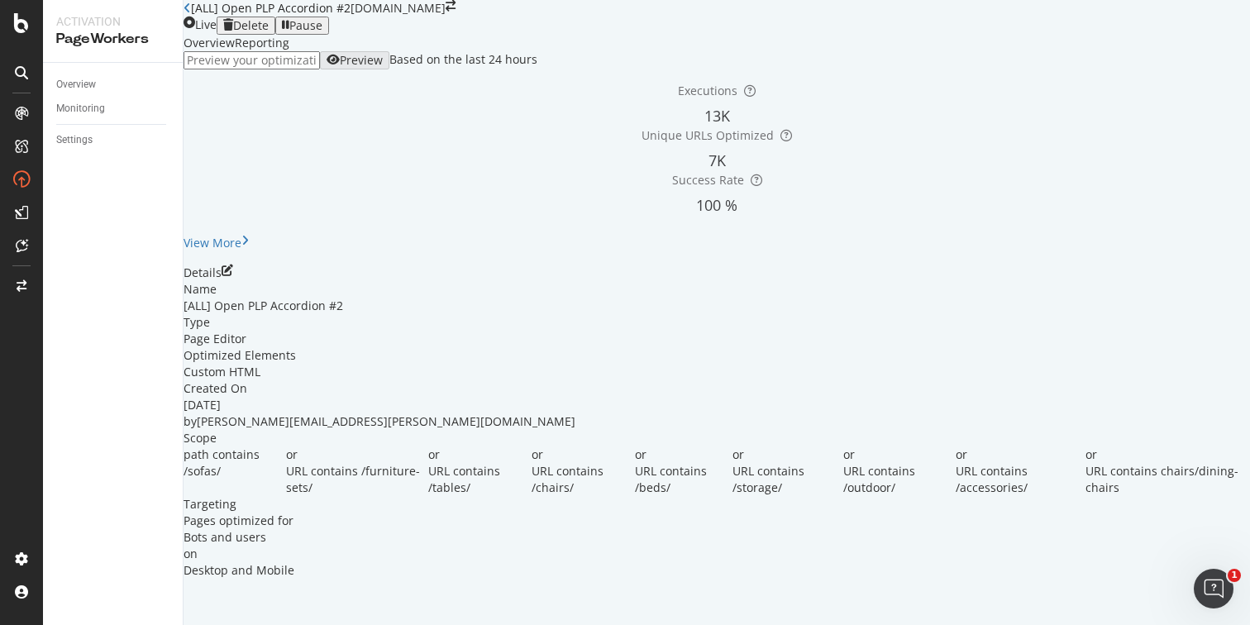
click at [9, 624] on icon "close toast" at bounding box center [4, 633] width 9 height 17
click at [90, 78] on div "Overview" at bounding box center [76, 84] width 40 height 17
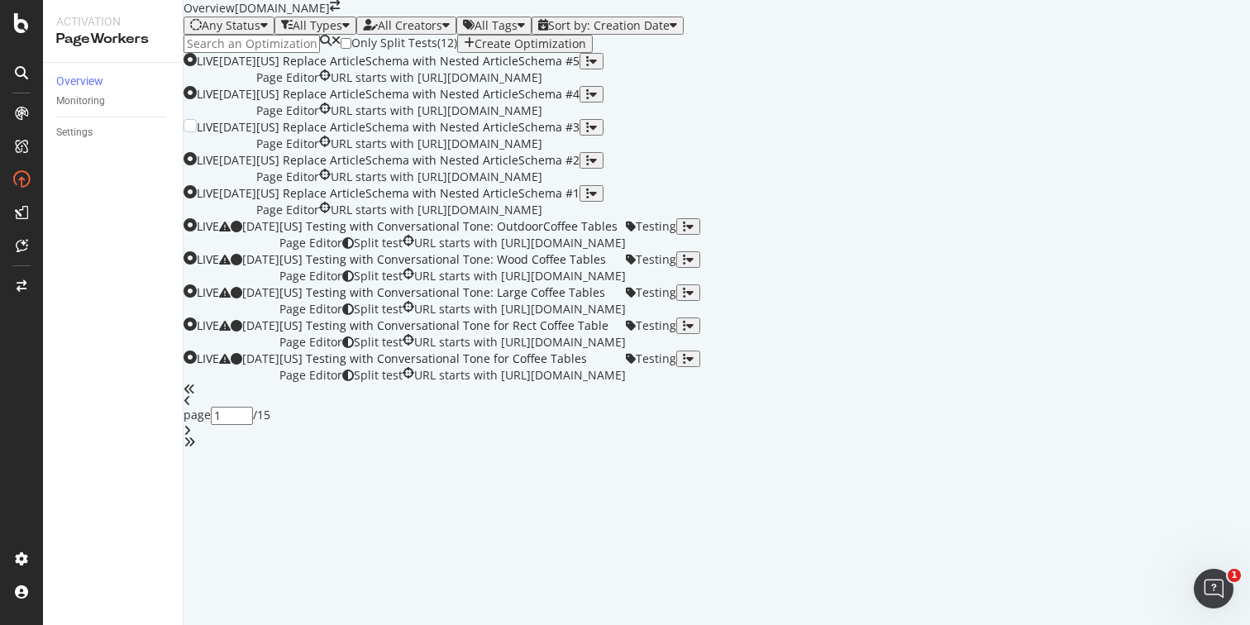
scroll to position [627, 0]
click at [253, 425] on div "1" at bounding box center [232, 416] width 42 height 18
type input "11"
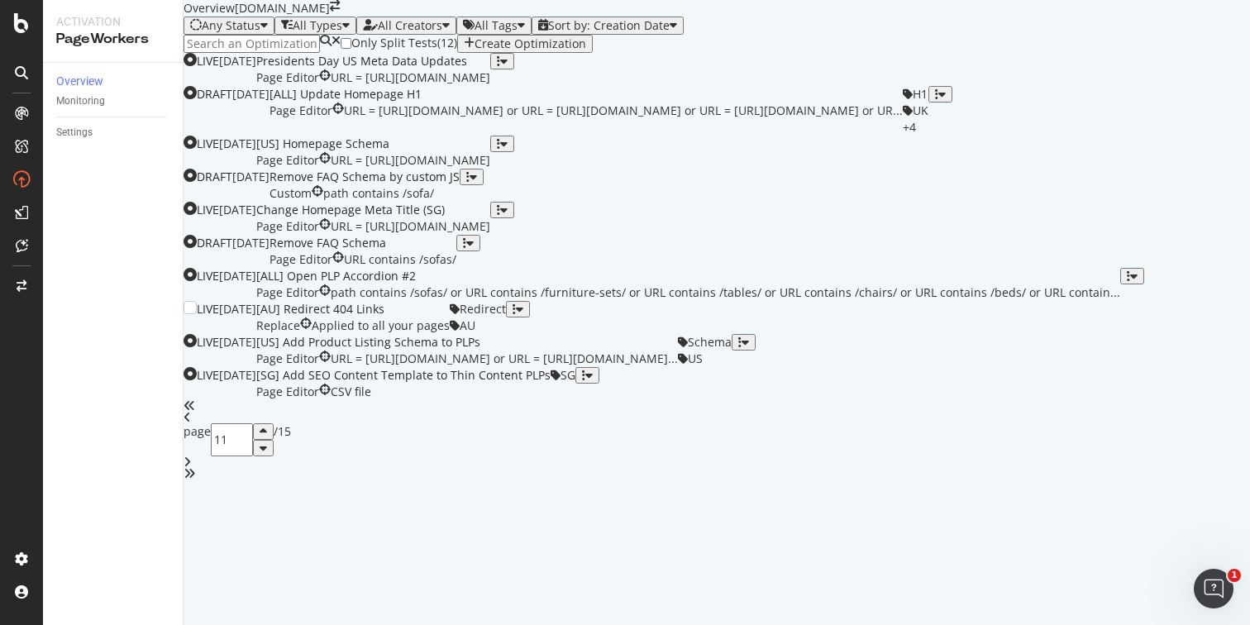
scroll to position [429, 0]
click at [1130, 282] on div "button" at bounding box center [1128, 276] width 3 height 12
click at [1148, 202] on div "DRAFT 07 Jan. 2025 Remove FAQ Schema by custom JS Custom path contains /sofa/" at bounding box center [716, 185] width 1066 height 33
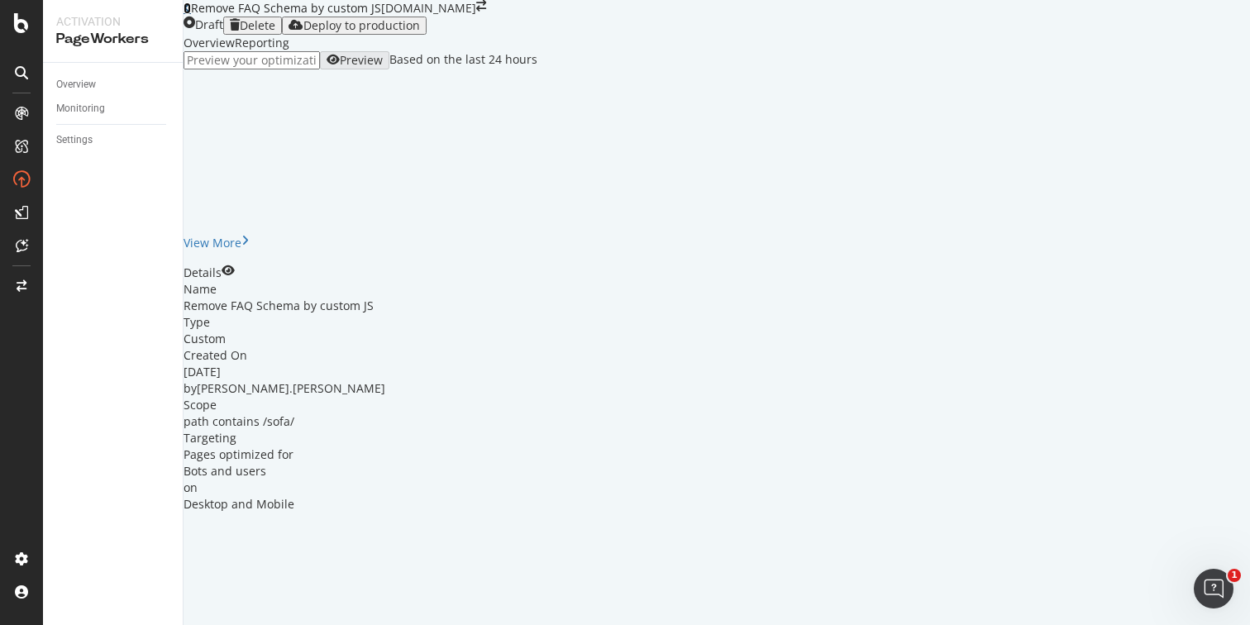
click at [191, 14] on icon at bounding box center [186, 8] width 7 height 12
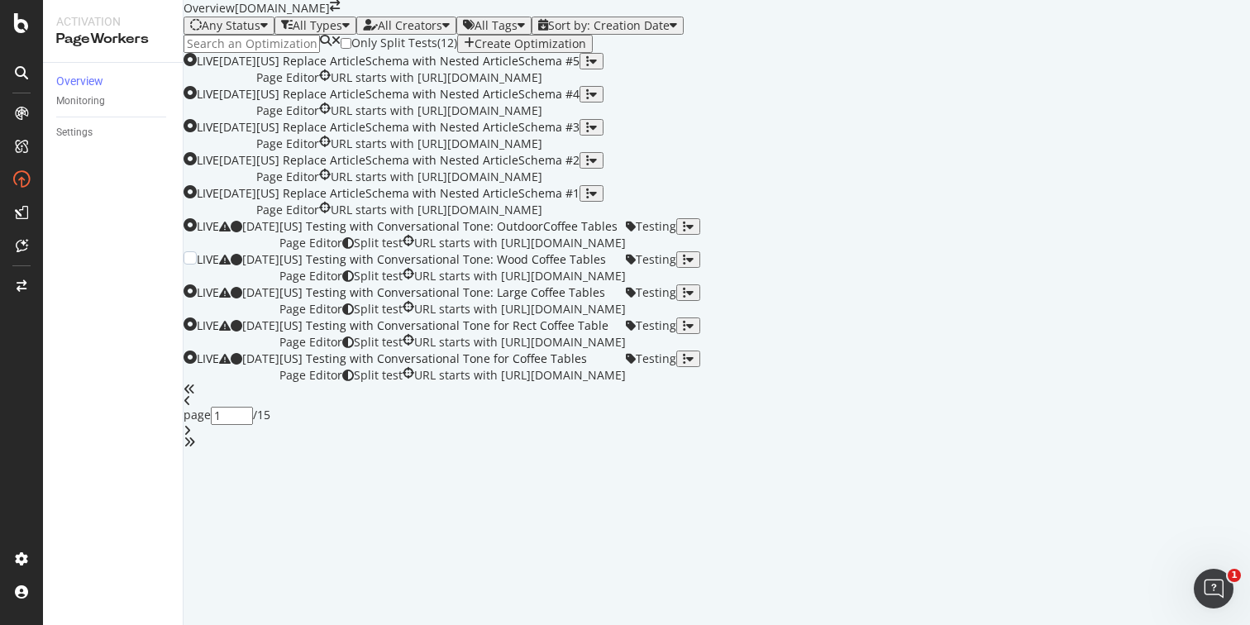
scroll to position [627, 0]
click at [253, 425] on input "1" at bounding box center [232, 416] width 42 height 18
type input "11"
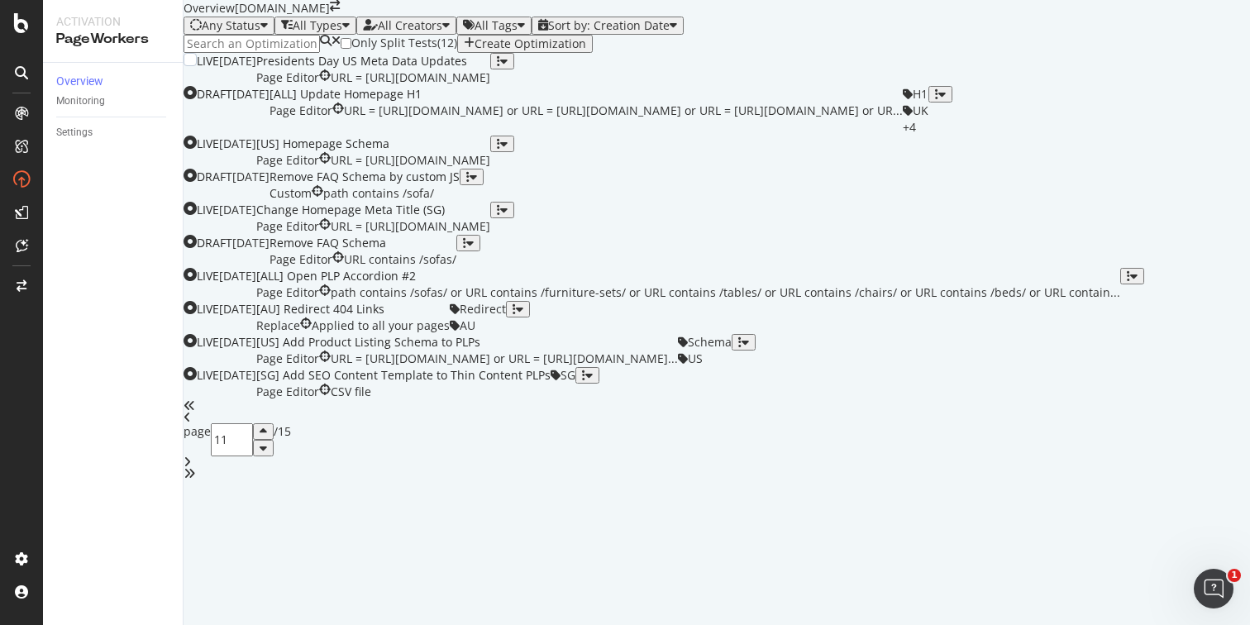
click at [1188, 86] on div "LIVE 11 Feb. 2025 Presidents Day US Meta Data Updates Page Editor URL = https:/…" at bounding box center [716, 69] width 1066 height 33
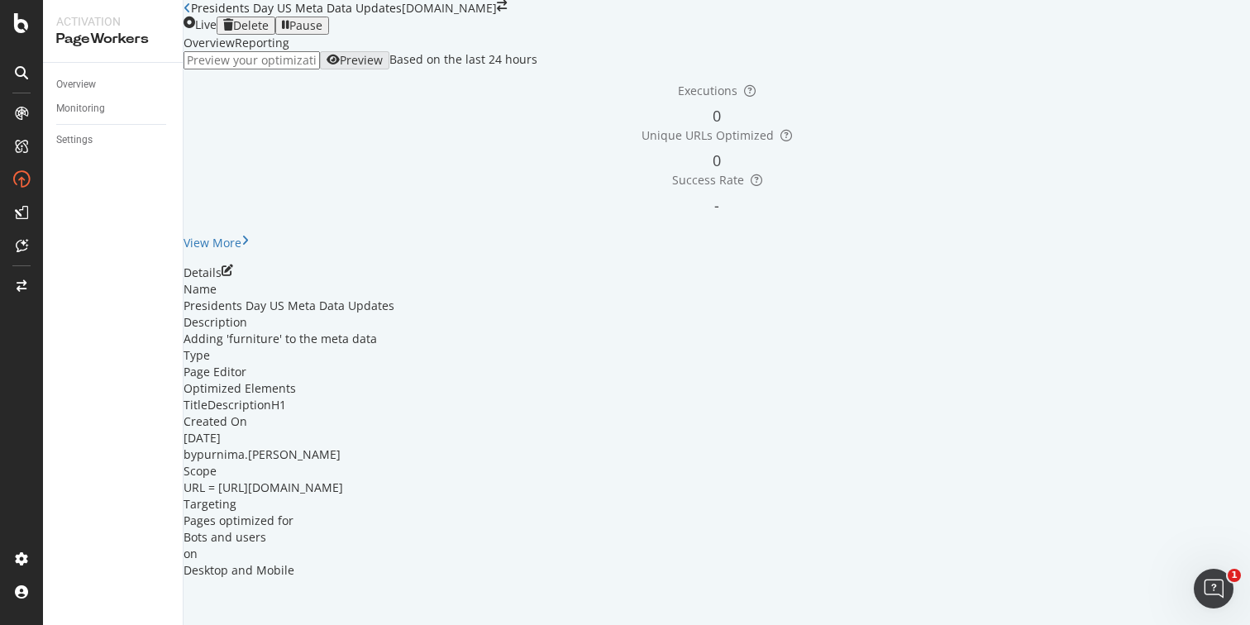
click at [205, 17] on div "Presidents Day US Meta Data Updates" at bounding box center [292, 8] width 218 height 17
click at [195, 17] on div "Presidents Day US Meta Data Updates www.castlery.com" at bounding box center [716, 8] width 1066 height 17
click at [191, 14] on icon at bounding box center [186, 8] width 7 height 12
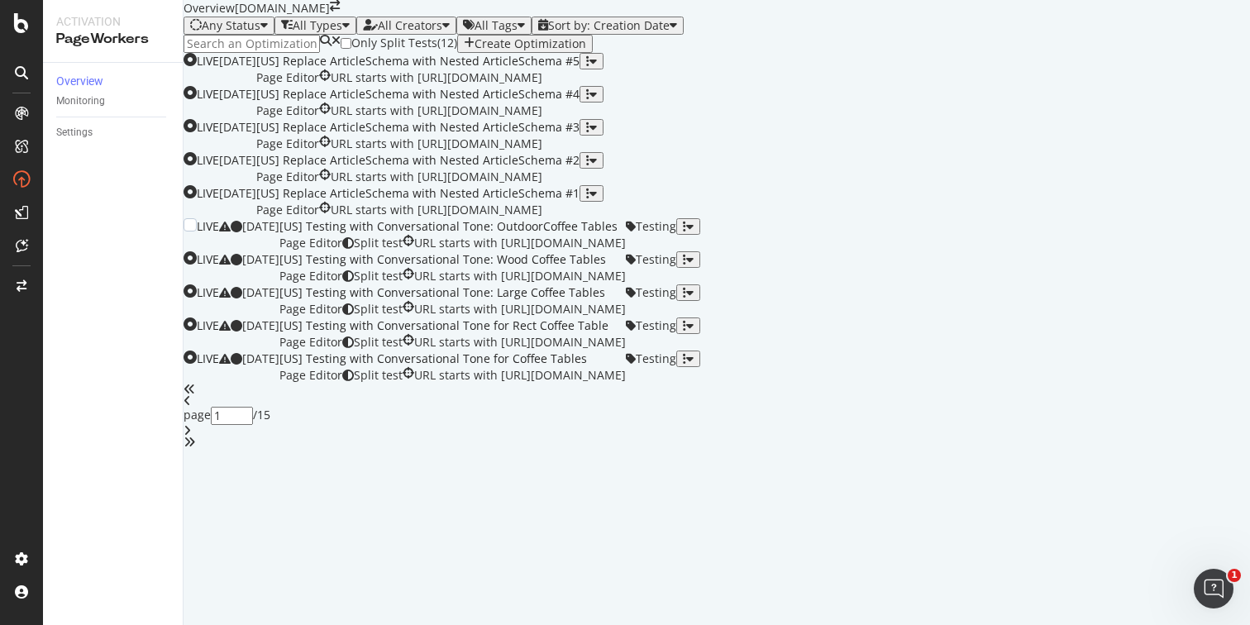
scroll to position [627, 0]
click at [253, 440] on input "1" at bounding box center [232, 423] width 42 height 33
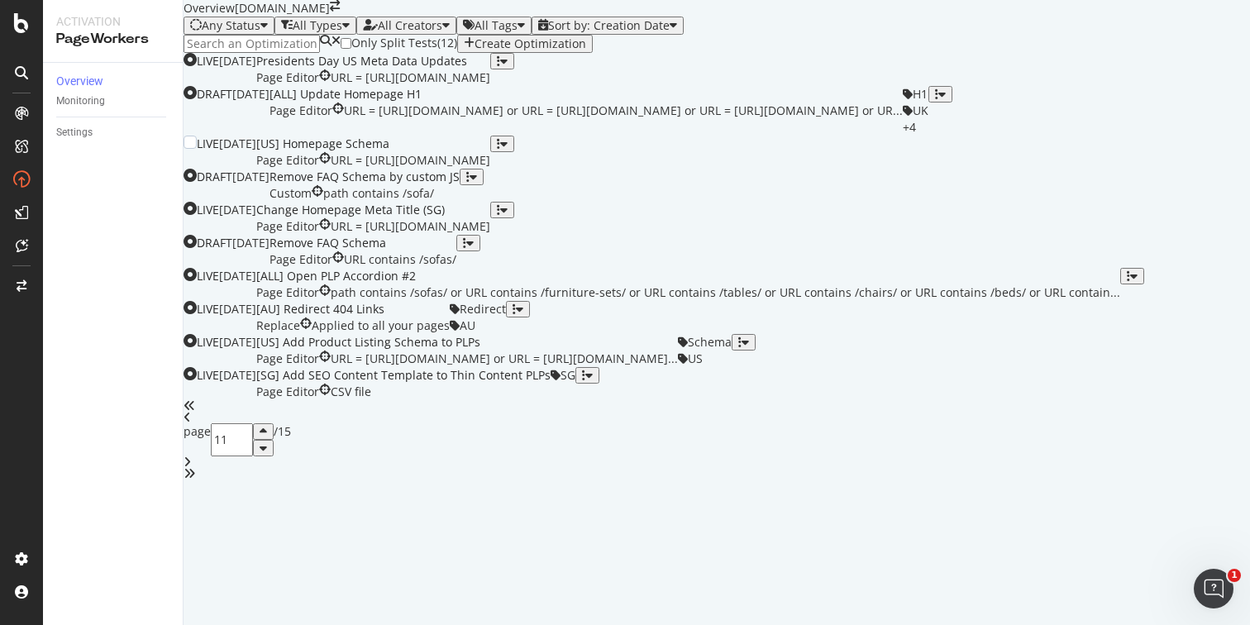
scroll to position [478, 0]
click at [1130, 282] on div "button" at bounding box center [1128, 276] width 3 height 12
click at [1169, 403] on div "Tags" at bounding box center [1184, 400] width 31 height 14
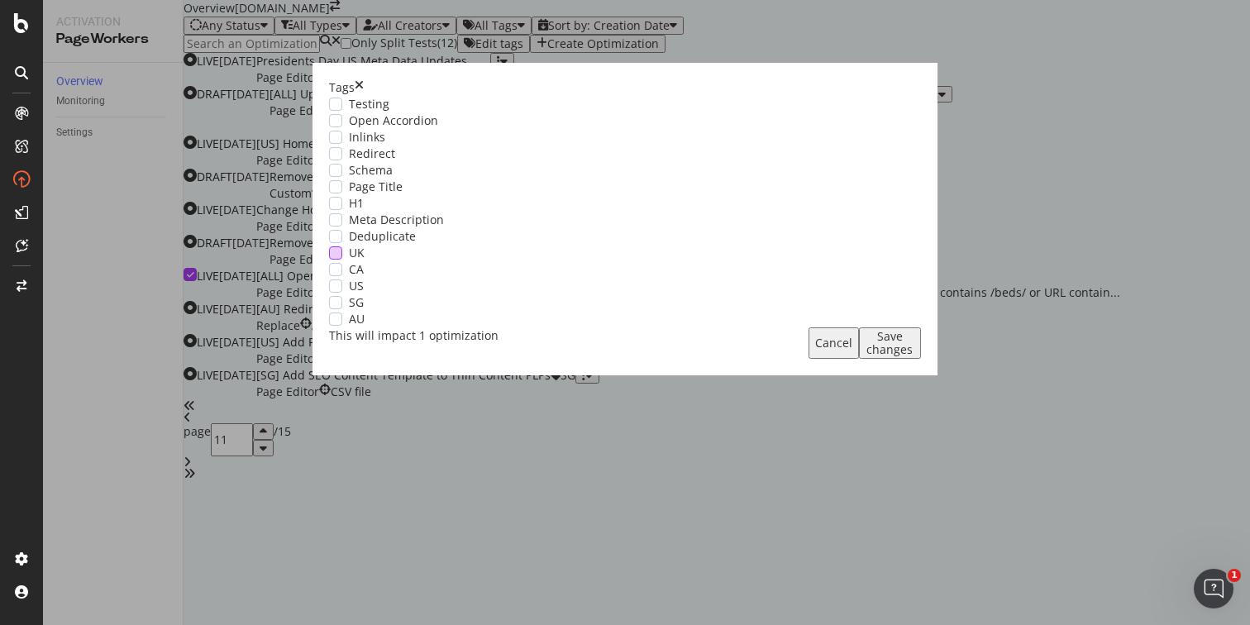
click at [342, 260] on div "modal" at bounding box center [335, 252] width 13 height 13
drag, startPoint x: 403, startPoint y: 395, endPoint x: 402, endPoint y: 410, distance: 15.0
click at [342, 276] on div "modal" at bounding box center [335, 269] width 13 height 13
drag, startPoint x: 402, startPoint y: 422, endPoint x: 403, endPoint y: 438, distance: 15.7
click at [342, 293] on div "modal" at bounding box center [335, 285] width 13 height 13
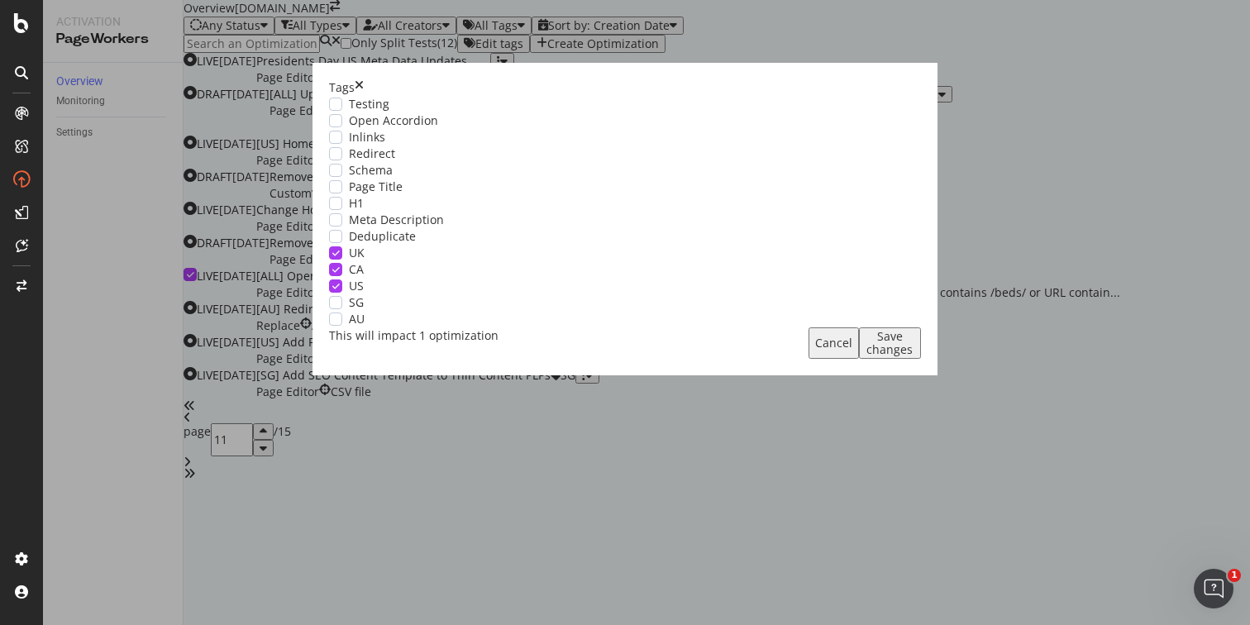
drag, startPoint x: 403, startPoint y: 445, endPoint x: 403, endPoint y: 474, distance: 29.8
click at [342, 309] on div "modal" at bounding box center [335, 302] width 13 height 13
click at [342, 326] on div "modal" at bounding box center [335, 318] width 13 height 13
click at [342, 127] on div "modal" at bounding box center [335, 120] width 13 height 13
click at [865, 356] on div "Save changes" at bounding box center [889, 343] width 49 height 26
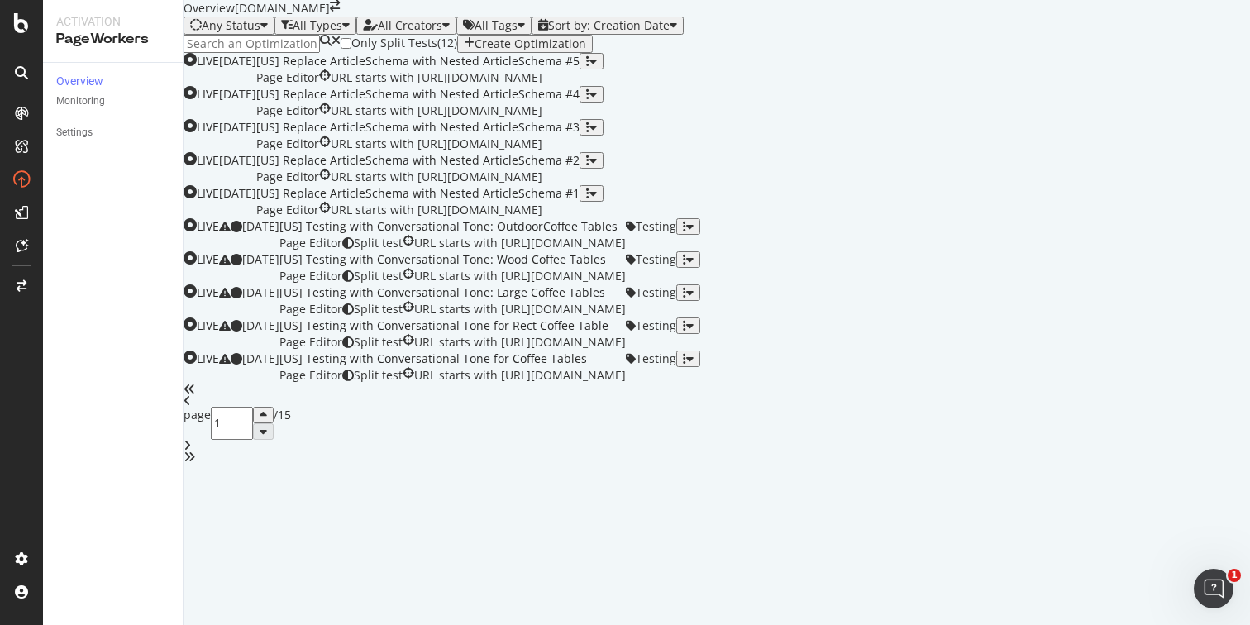
scroll to position [627, 0]
click at [253, 440] on input "1" at bounding box center [232, 423] width 42 height 33
type input "11"
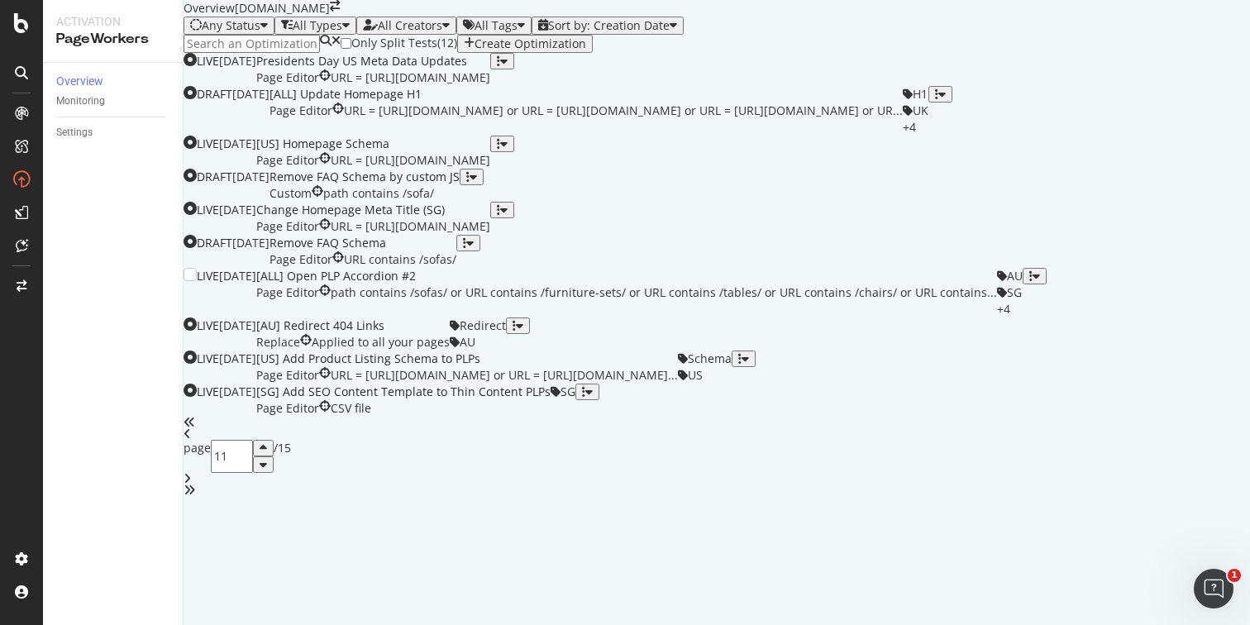
scroll to position [413, 0]
click at [466, 249] on div "button" at bounding box center [464, 243] width 3 height 12
click at [1169, 313] on div "Edit" at bounding box center [1184, 316] width 31 height 14
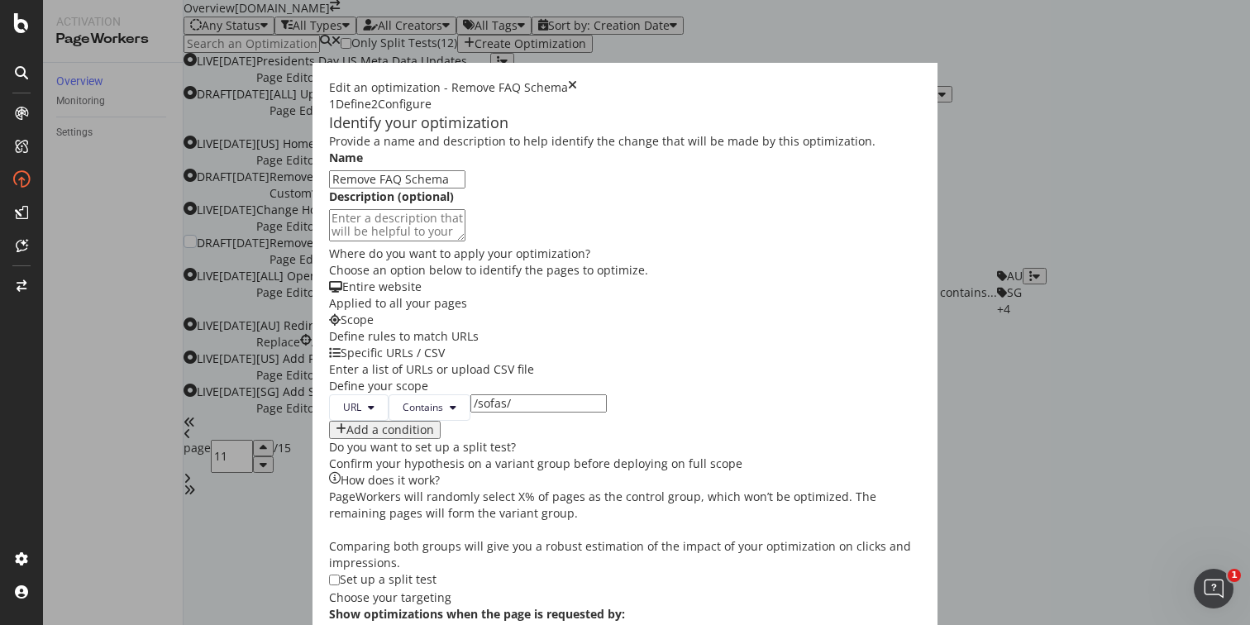
click at [329, 188] on input "Remove FAQ Schema" at bounding box center [397, 179] width 136 height 18
type input "[archived] Remove FAQ Schema"
click at [329, 241] on textarea "modal" at bounding box center [397, 224] width 136 height 31
type textarea "Not needed as schemas are important for AI search visibility."
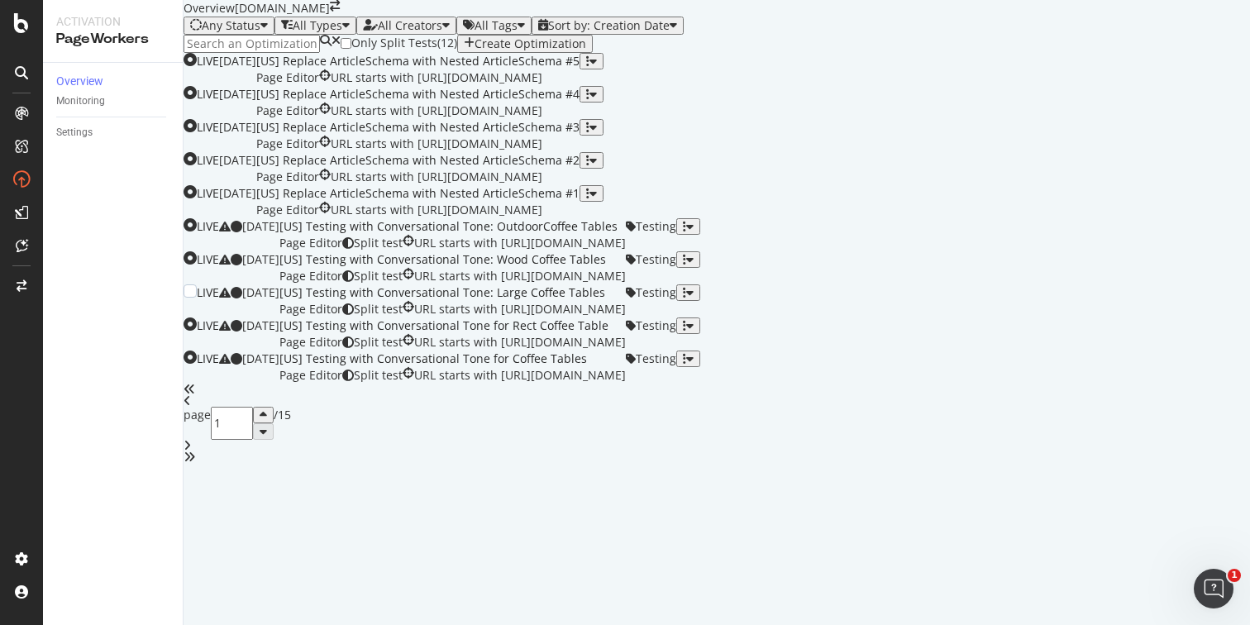
scroll to position [627, 0]
click at [253, 440] on input "1" at bounding box center [232, 423] width 42 height 33
type input "11"
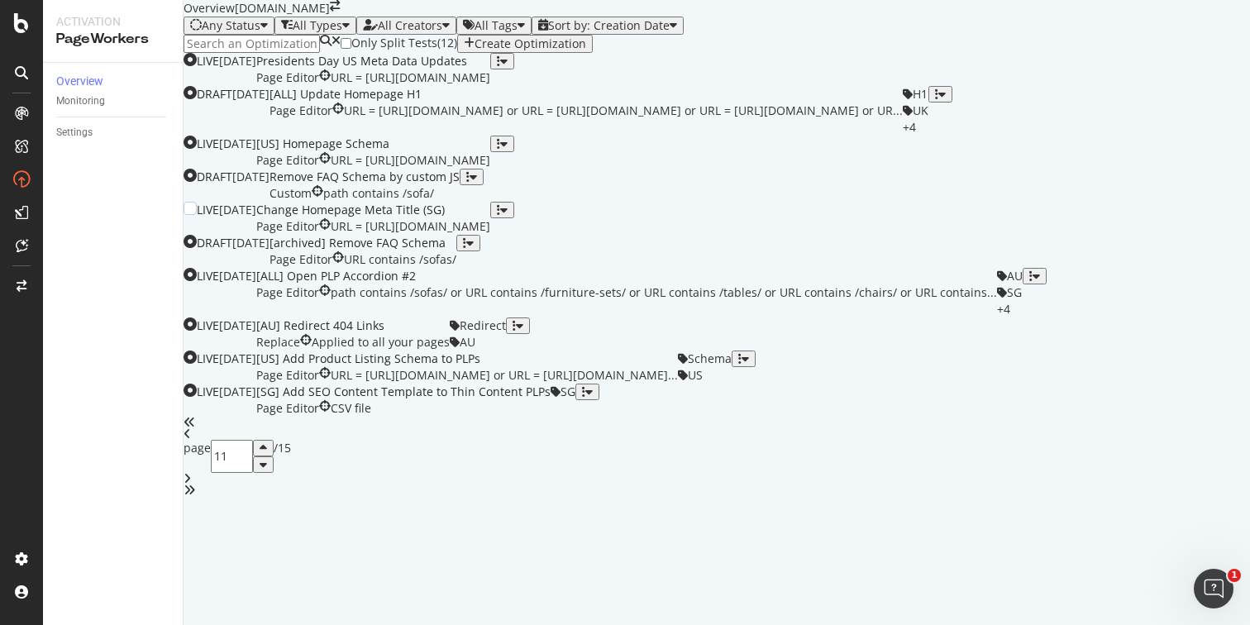
scroll to position [353, 0]
click at [490, 218] on div "Change Homepage Meta Title (SG)" at bounding box center [373, 210] width 234 height 17
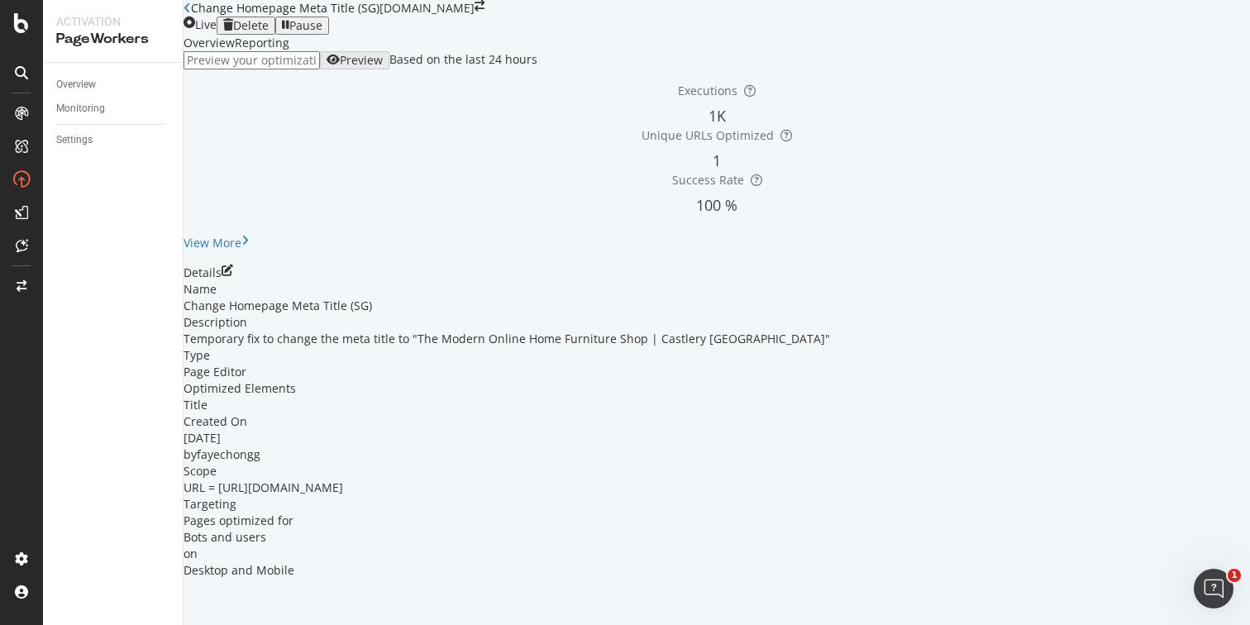
scroll to position [68, 0]
click at [233, 276] on icon "pen-to-square" at bounding box center [228, 270] width 12 height 12
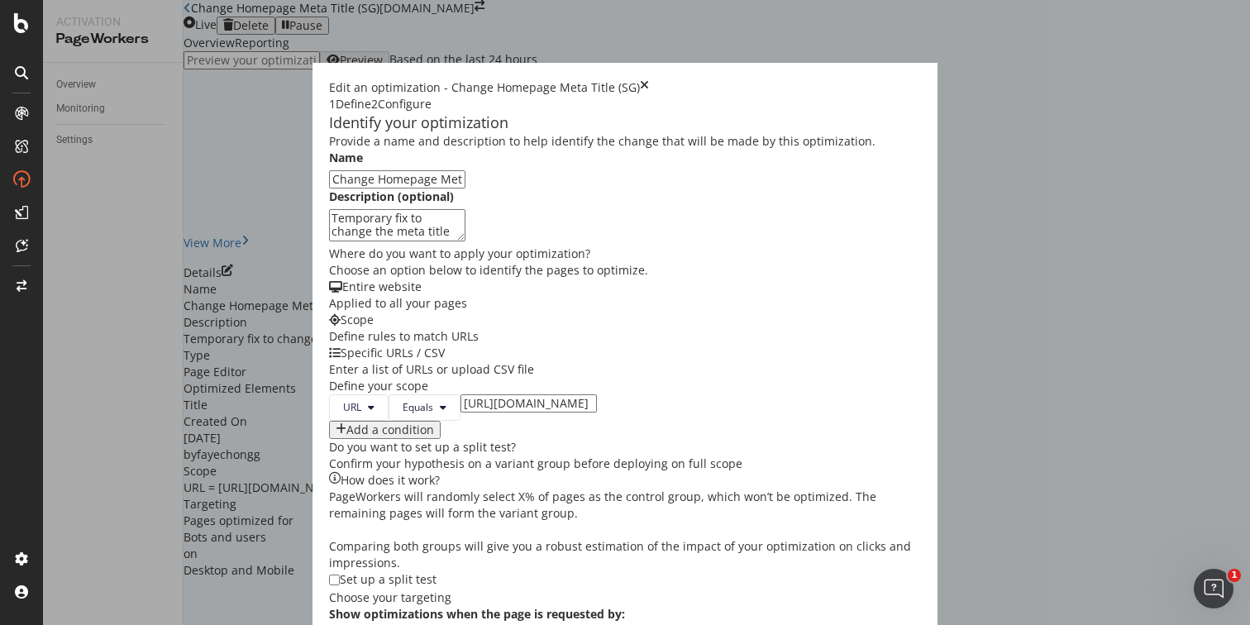
click at [329, 188] on input "Change Homepage Meta Title (SG)" at bounding box center [397, 179] width 136 height 18
click at [340, 188] on input "[SG] Change Homepage Meta Title (SG)" at bounding box center [397, 179] width 136 height 18
drag, startPoint x: 307, startPoint y: 222, endPoint x: 125, endPoint y: 226, distance: 181.9
click at [329, 224] on div "Identify your optimization Provide a name and description to help identify the …" at bounding box center [625, 397] width 592 height 571
type input "[SG] Change Homepage Meta Title"
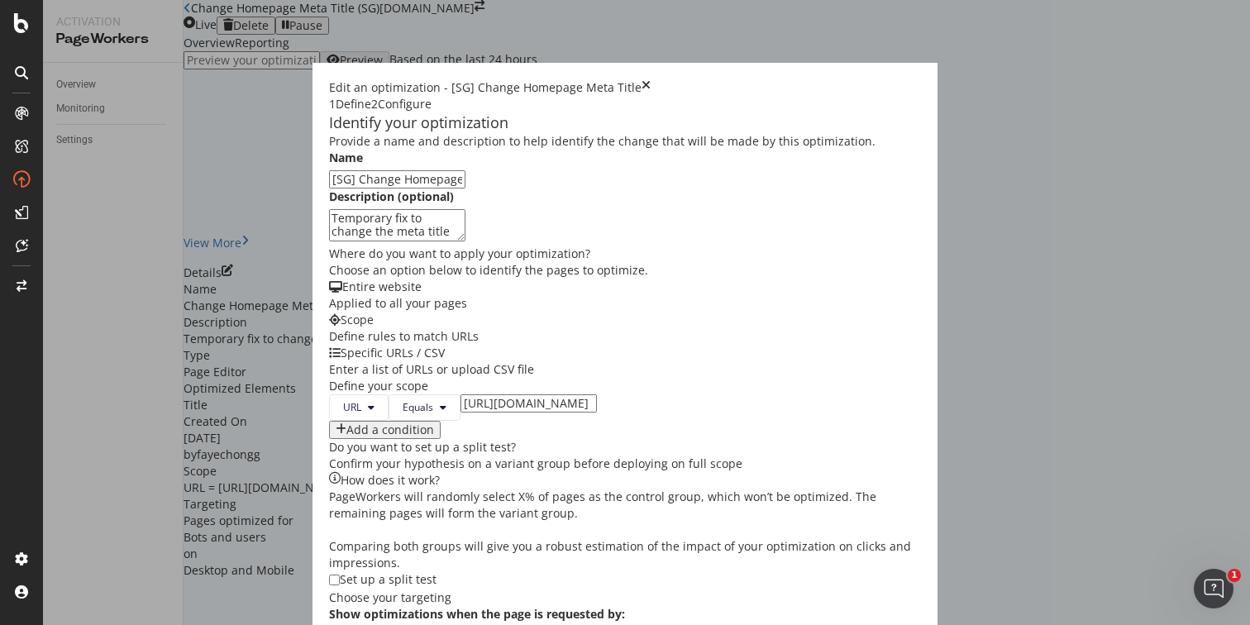
scroll to position [521, 0]
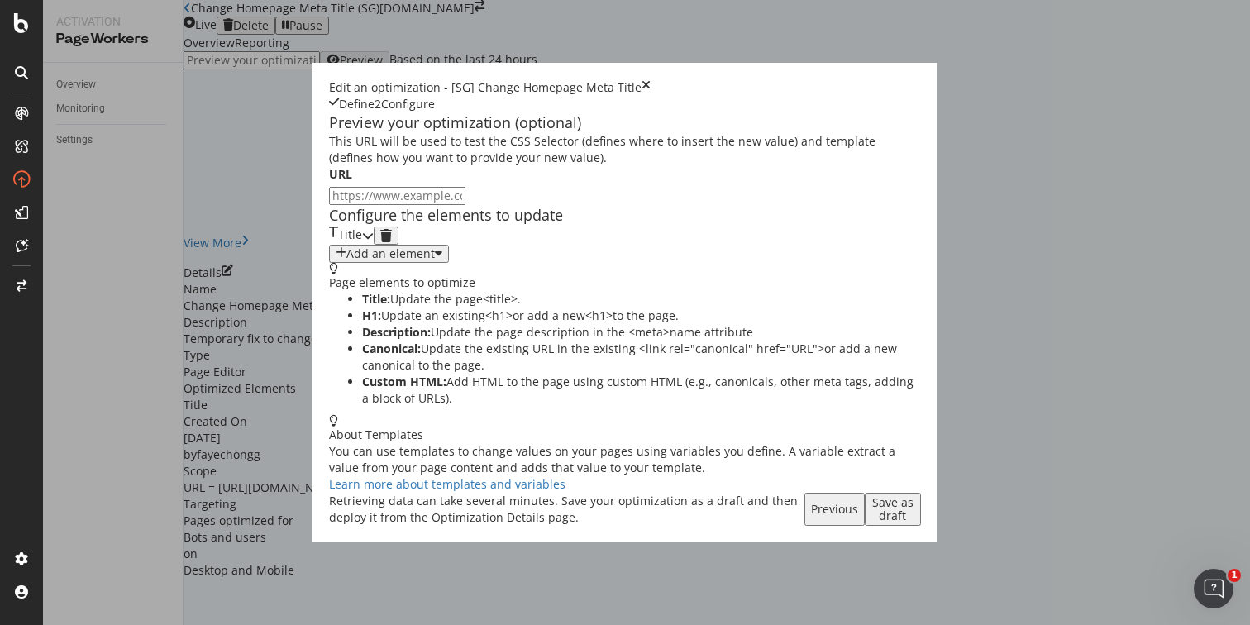
click at [914, 522] on div "Save as draft" at bounding box center [892, 509] width 43 height 26
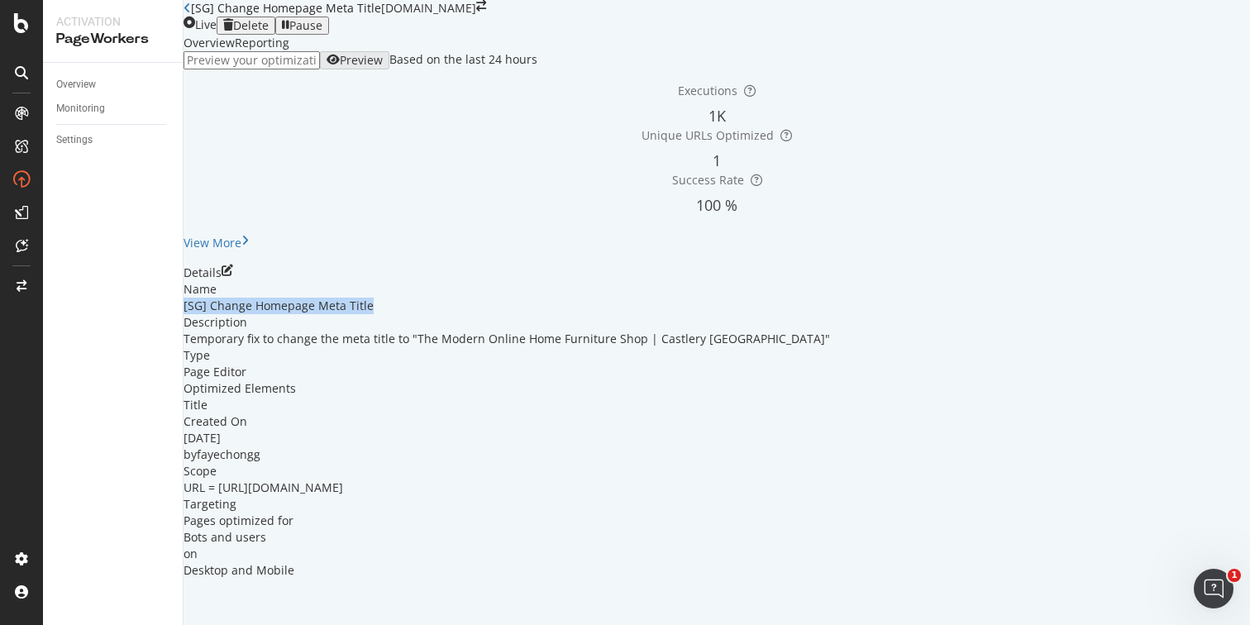
drag, startPoint x: 525, startPoint y: 365, endPoint x: 345, endPoint y: 364, distance: 180.2
click at [345, 314] on div "[SG] Change Homepage Meta Title" at bounding box center [716, 306] width 1066 height 17
copy div "[SG] Change Homepage Meta Title"
click at [191, 14] on icon at bounding box center [186, 8] width 7 height 12
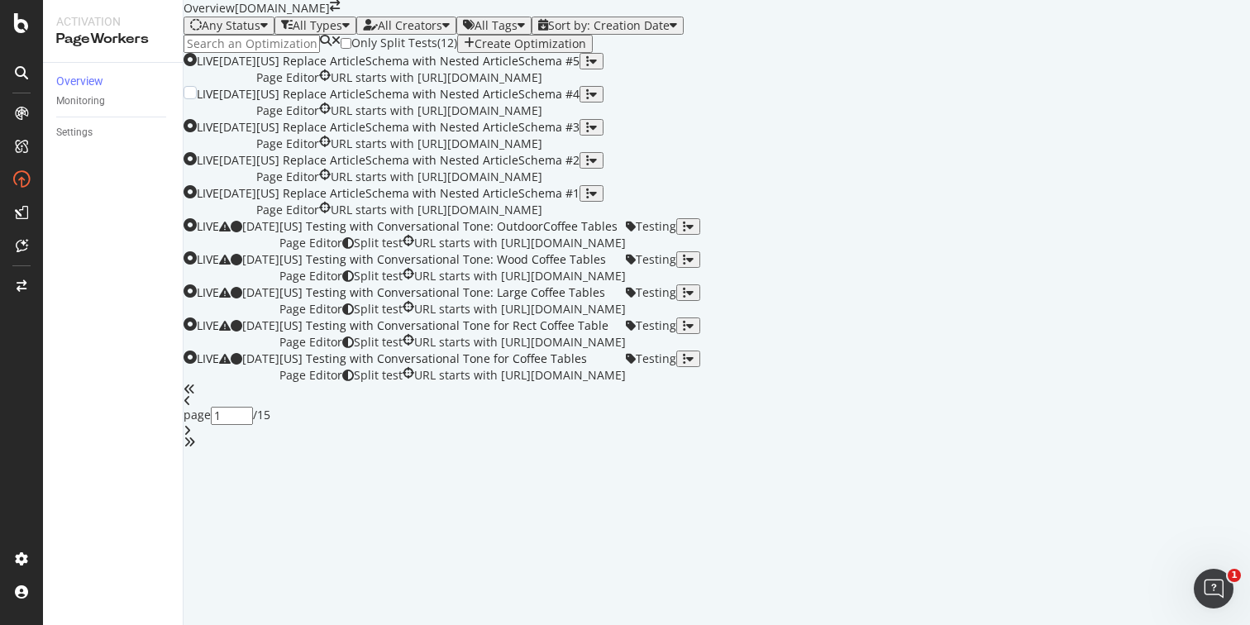
scroll to position [627, 0]
click at [253, 425] on div "1" at bounding box center [232, 416] width 42 height 18
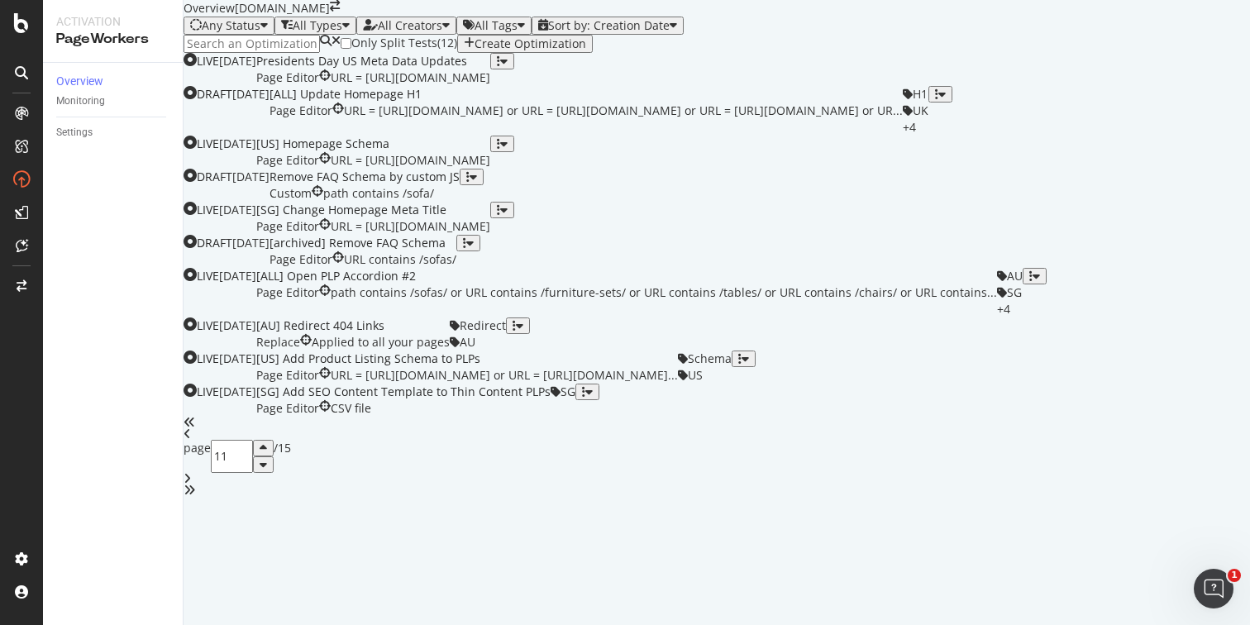
scroll to position [288, 0]
click at [500, 216] on icon "button" at bounding box center [498, 210] width 3 height 12
click at [1169, 396] on div "Tags" at bounding box center [1184, 389] width 31 height 14
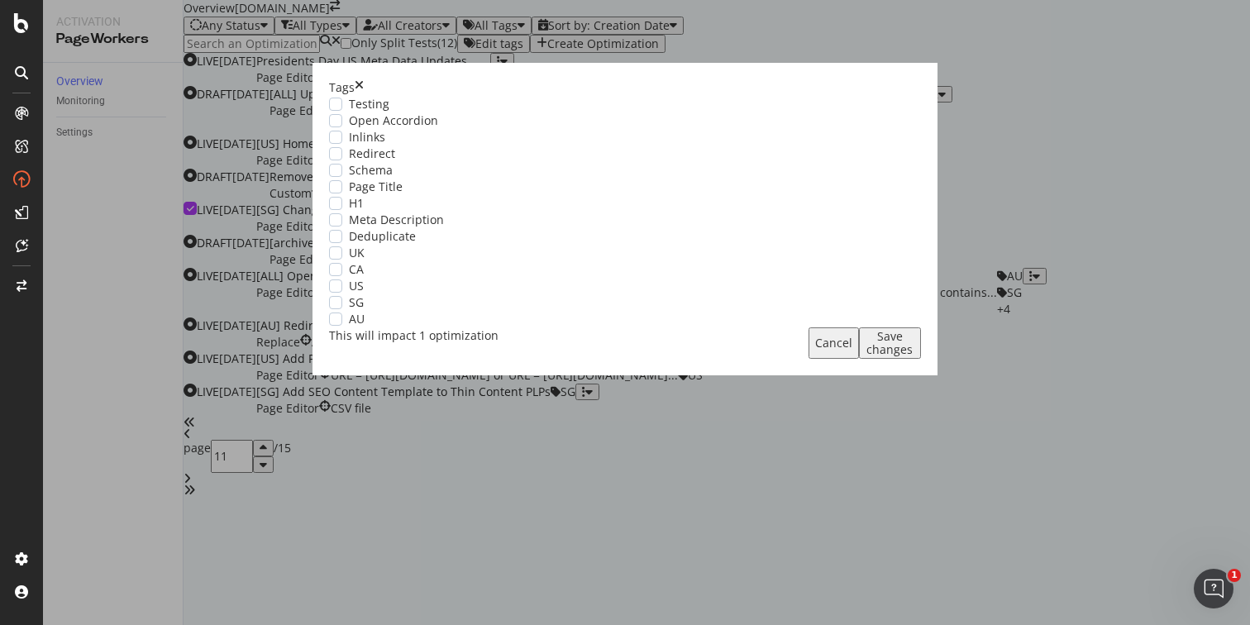
scroll to position [0, 0]
click at [405, 311] on div "SG" at bounding box center [625, 302] width 592 height 17
click at [413, 195] on div "Page Title" at bounding box center [625, 187] width 592 height 17
click at [865, 356] on div "Save changes" at bounding box center [889, 343] width 49 height 26
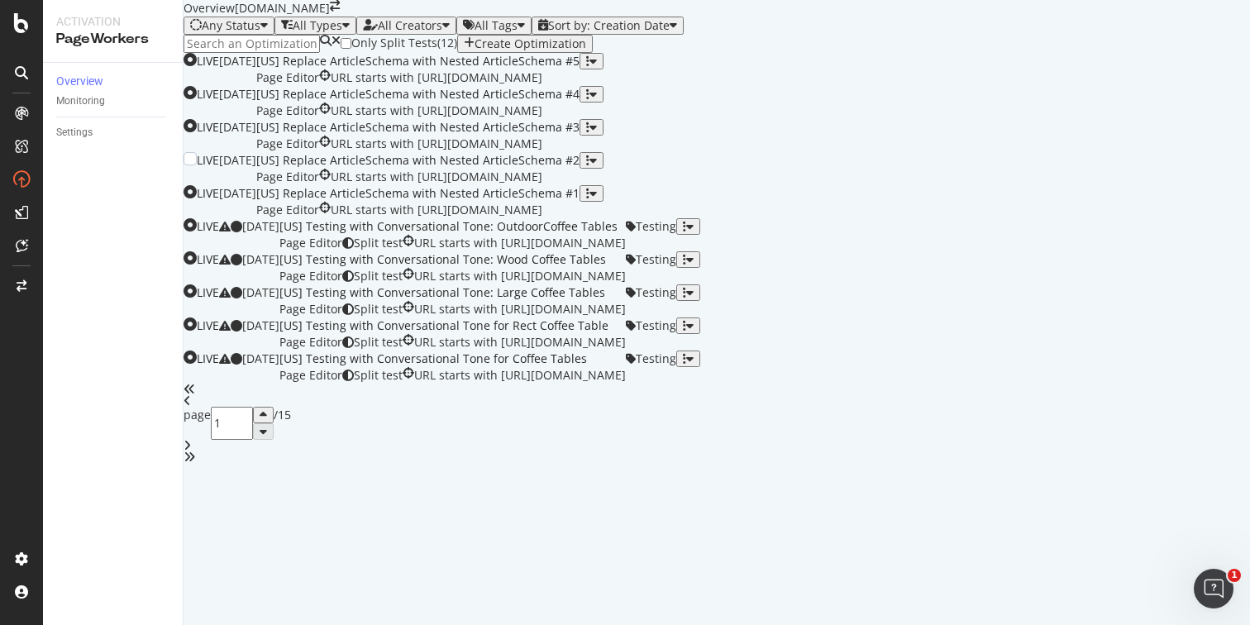
scroll to position [627, 0]
click at [274, 440] on div at bounding box center [263, 423] width 21 height 33
click at [253, 440] on input "1" at bounding box center [232, 423] width 42 height 33
type input "11"
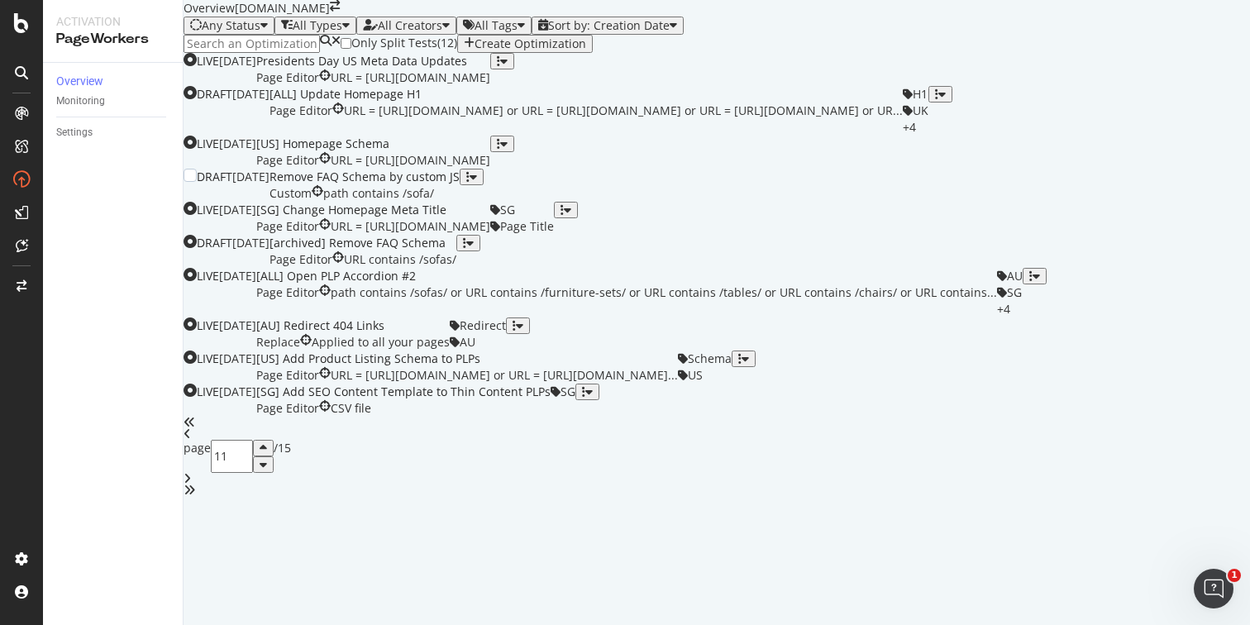
scroll to position [269, 0]
click at [460, 185] on div "Remove FAQ Schema by custom JS" at bounding box center [364, 177] width 190 height 17
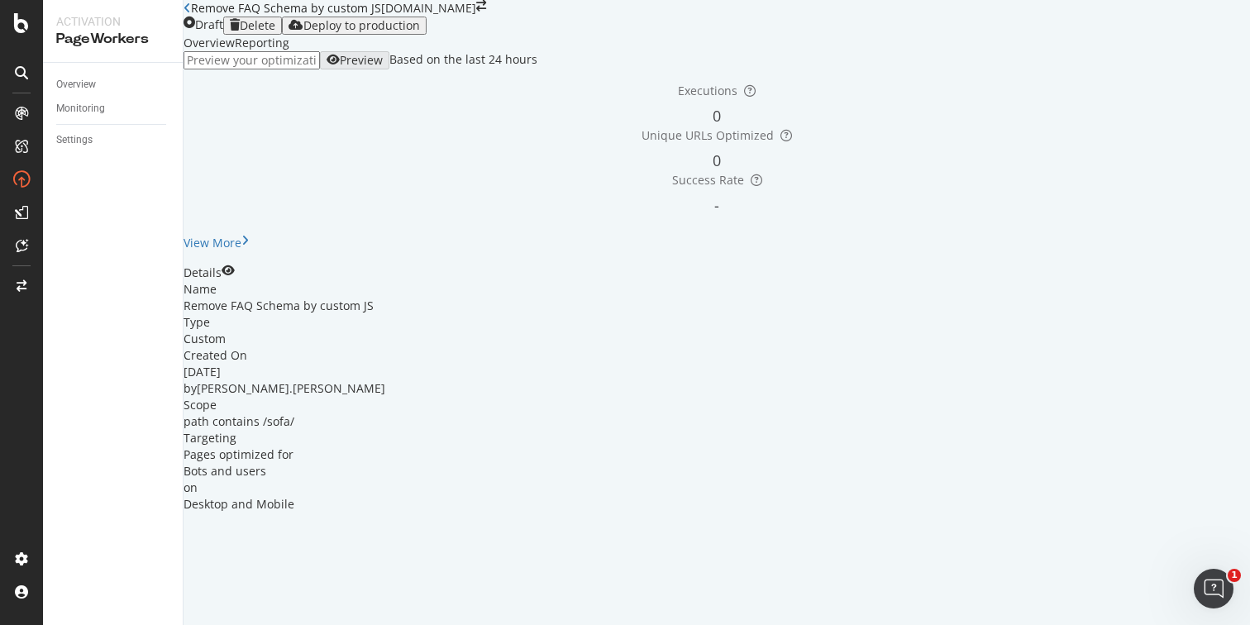
click at [275, 32] on div "Delete" at bounding box center [258, 25] width 36 height 13
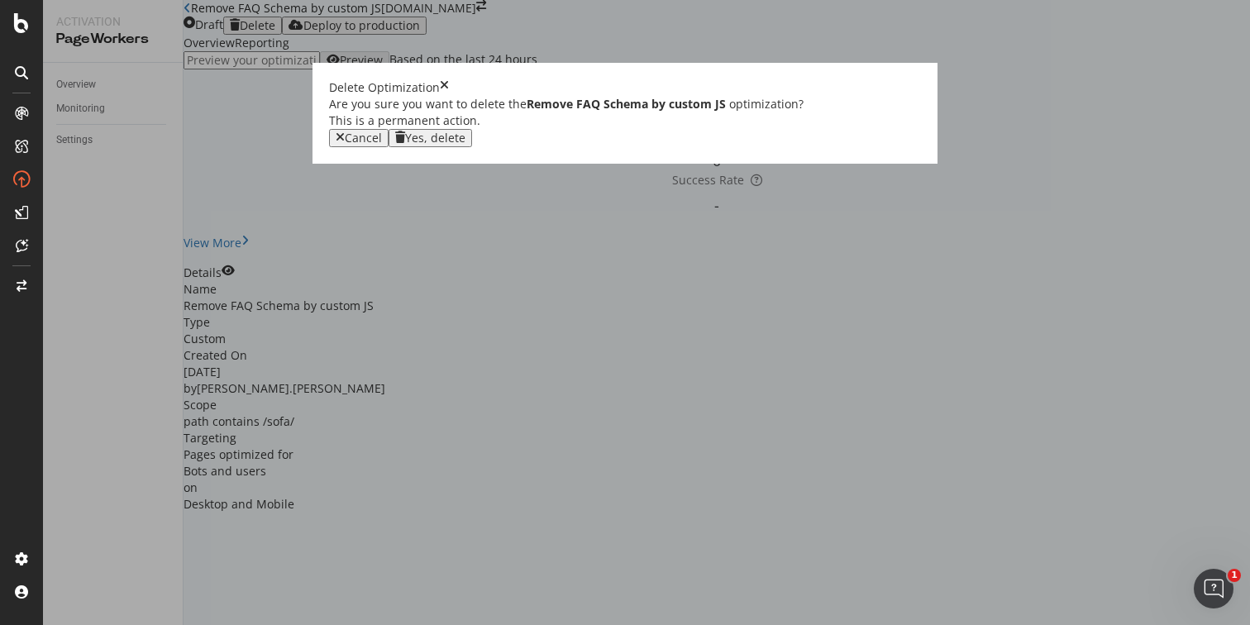
click at [465, 145] on div "Yes, delete" at bounding box center [435, 137] width 60 height 13
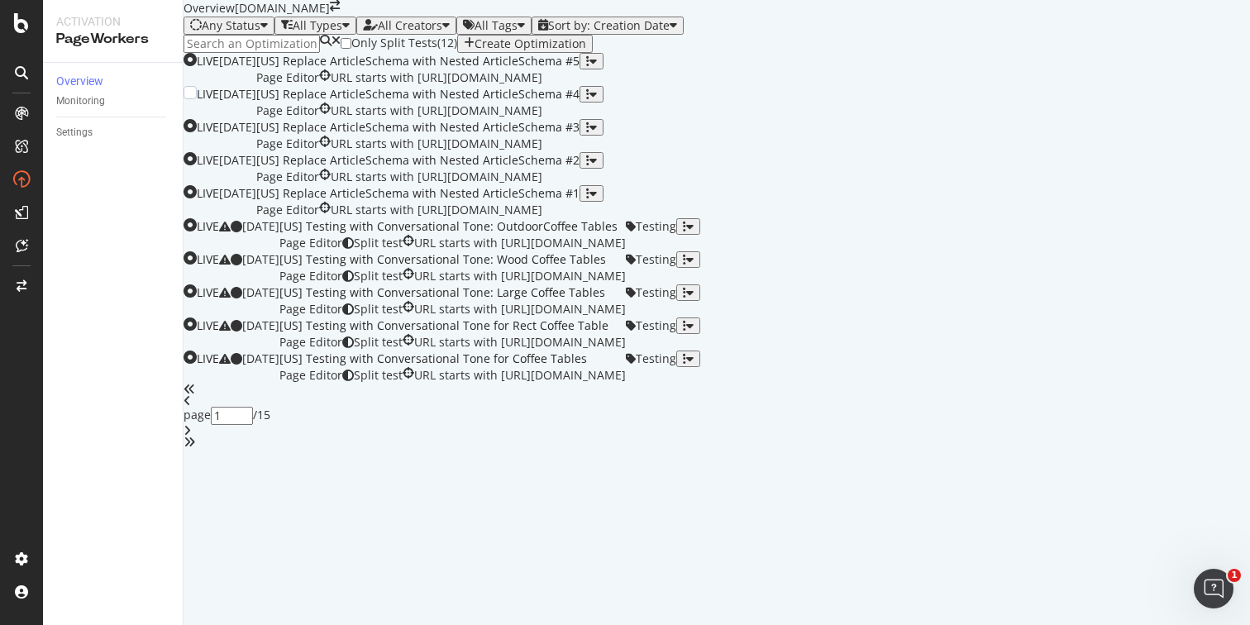
scroll to position [627, 0]
click at [253, 425] on div "1" at bounding box center [232, 416] width 42 height 18
click at [253, 440] on input "1" at bounding box center [232, 423] width 42 height 33
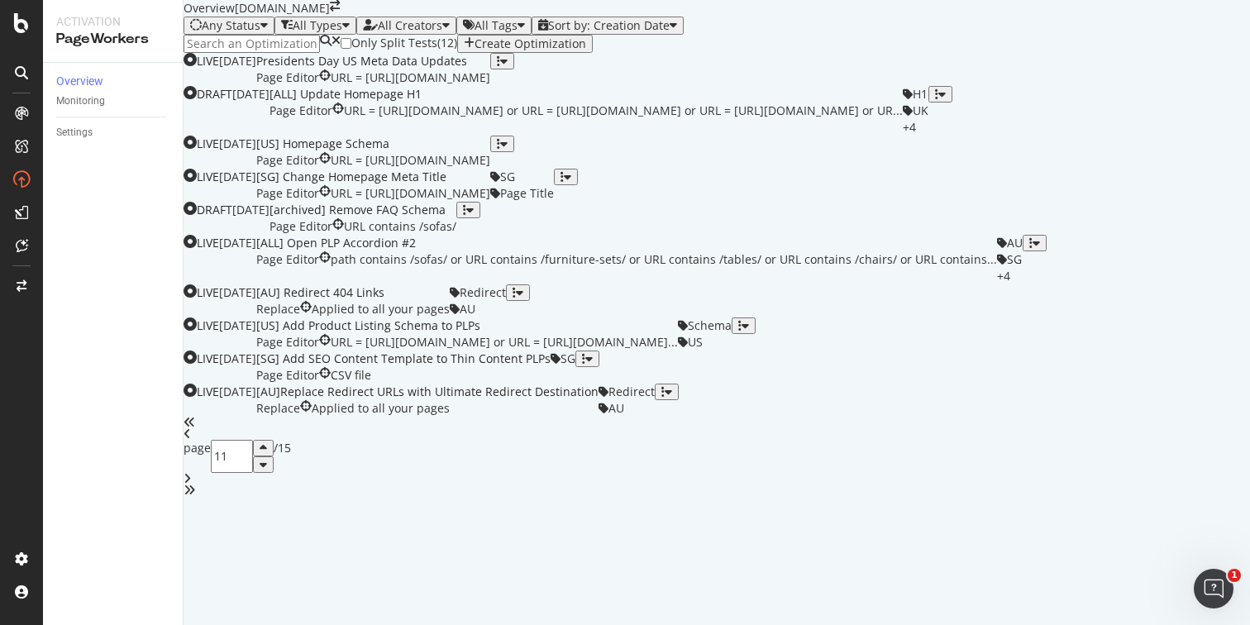
click at [775, 484] on div "angle-right" at bounding box center [716, 479] width 1066 height 12
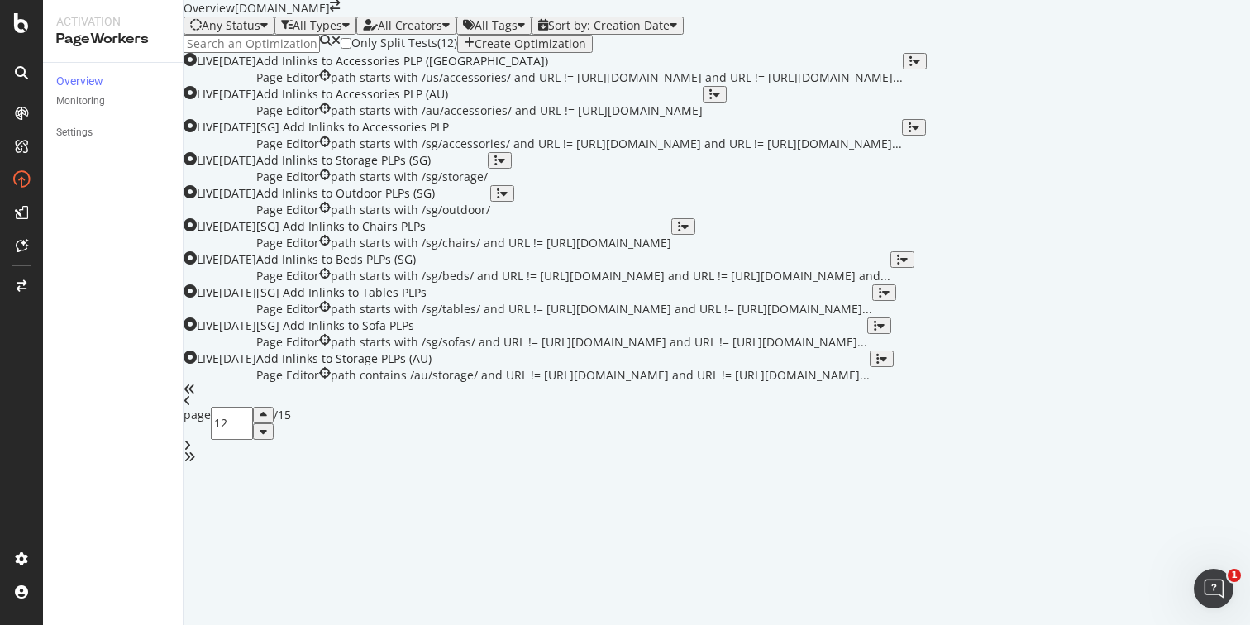
click at [191, 407] on icon "angle-left" at bounding box center [186, 401] width 7 height 12
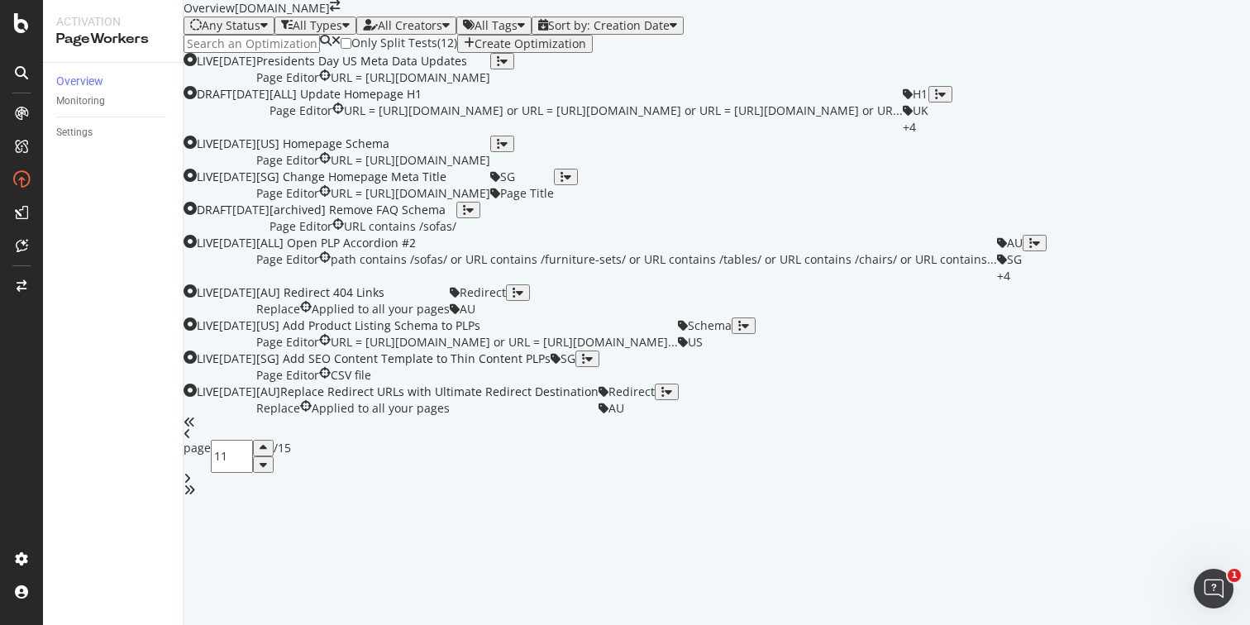
click at [777, 484] on div "angle-right" at bounding box center [716, 479] width 1066 height 12
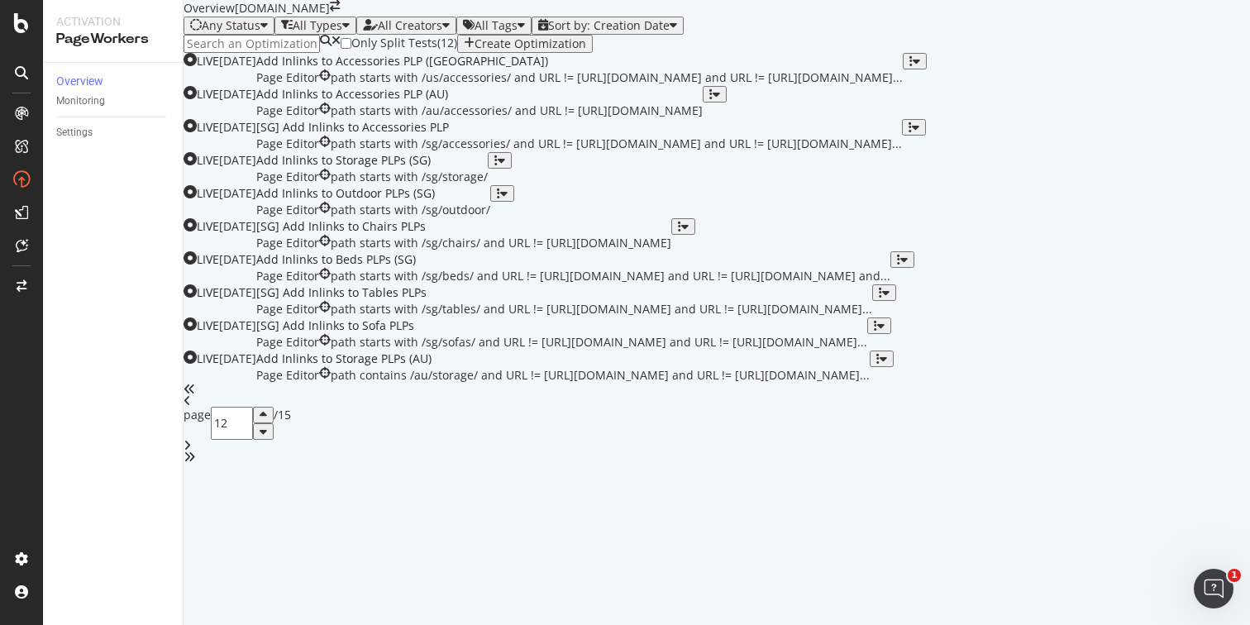
click at [191, 407] on icon "angle-left" at bounding box center [186, 401] width 7 height 12
type input "11"
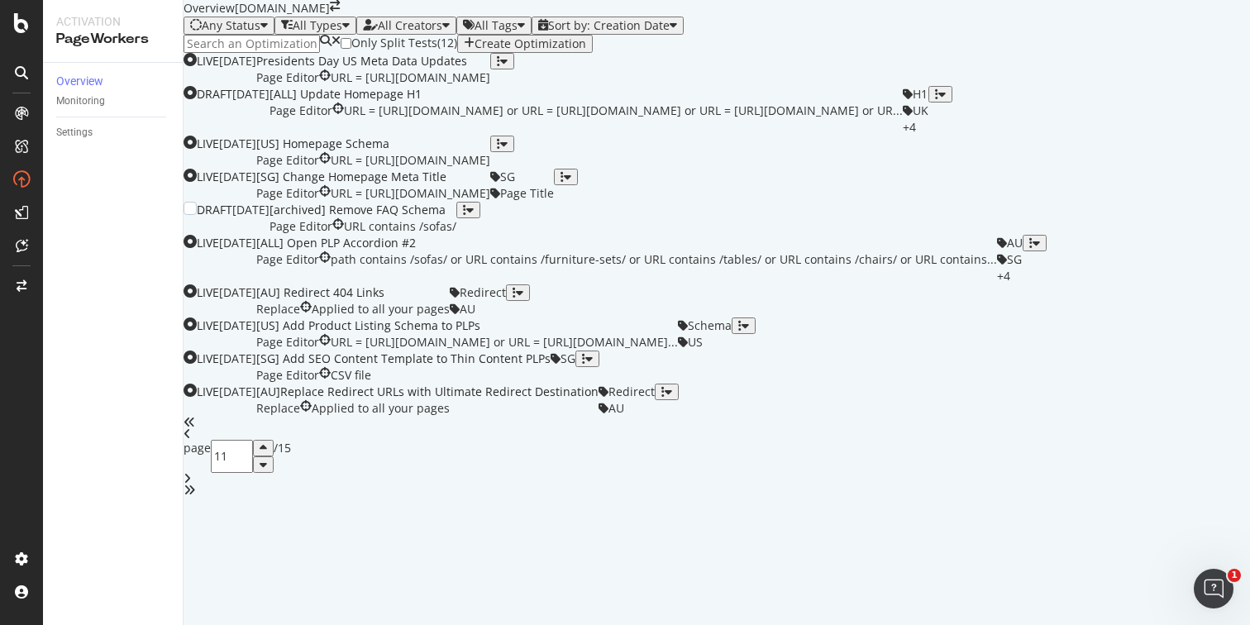
scroll to position [32, 0]
click at [490, 169] on div "[US] Homepage Schema Page Editor URL = https://www.castlery.com/us" at bounding box center [373, 152] width 234 height 33
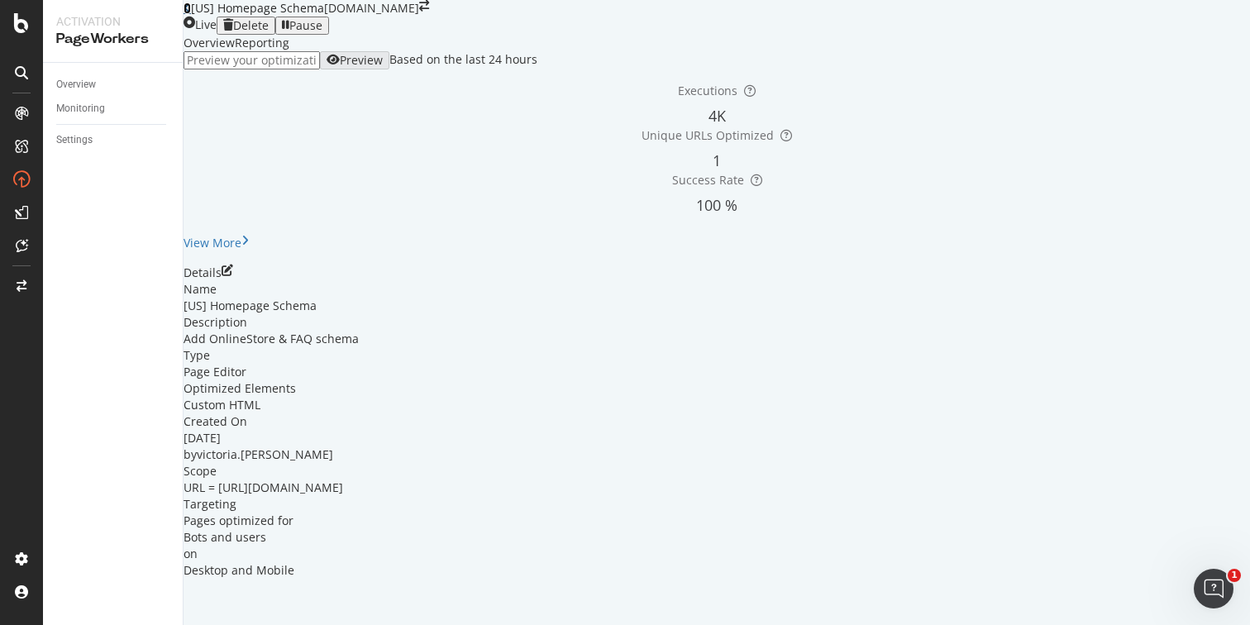
click at [191, 14] on icon at bounding box center [186, 8] width 7 height 12
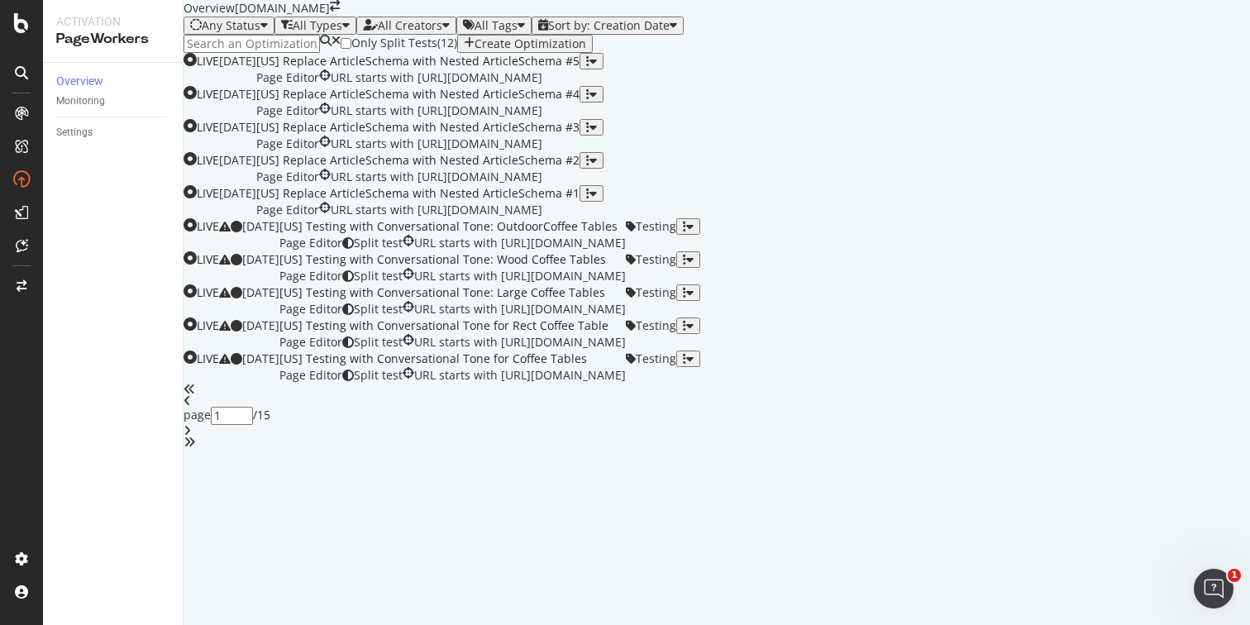
scroll to position [627, 0]
click at [253, 425] on div "1" at bounding box center [232, 416] width 42 height 18
type input "11"
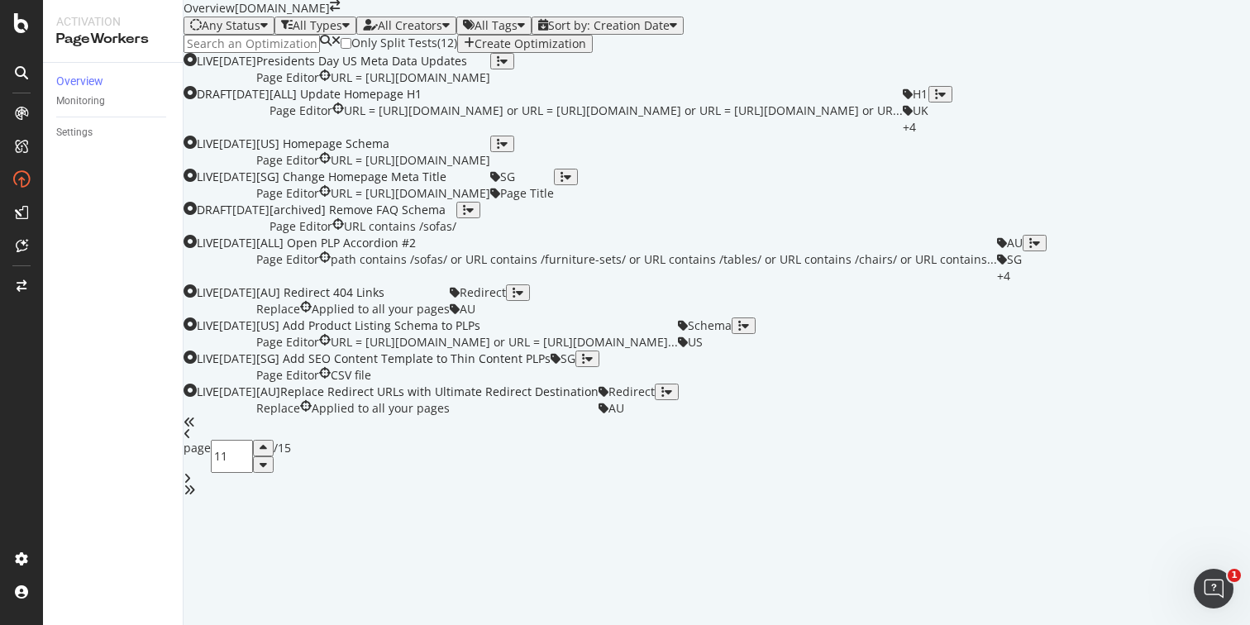
scroll to position [102, 0]
click at [490, 169] on div "[US] Homepage Schema Page Editor URL = https://www.castlery.com/us" at bounding box center [373, 152] width 234 height 33
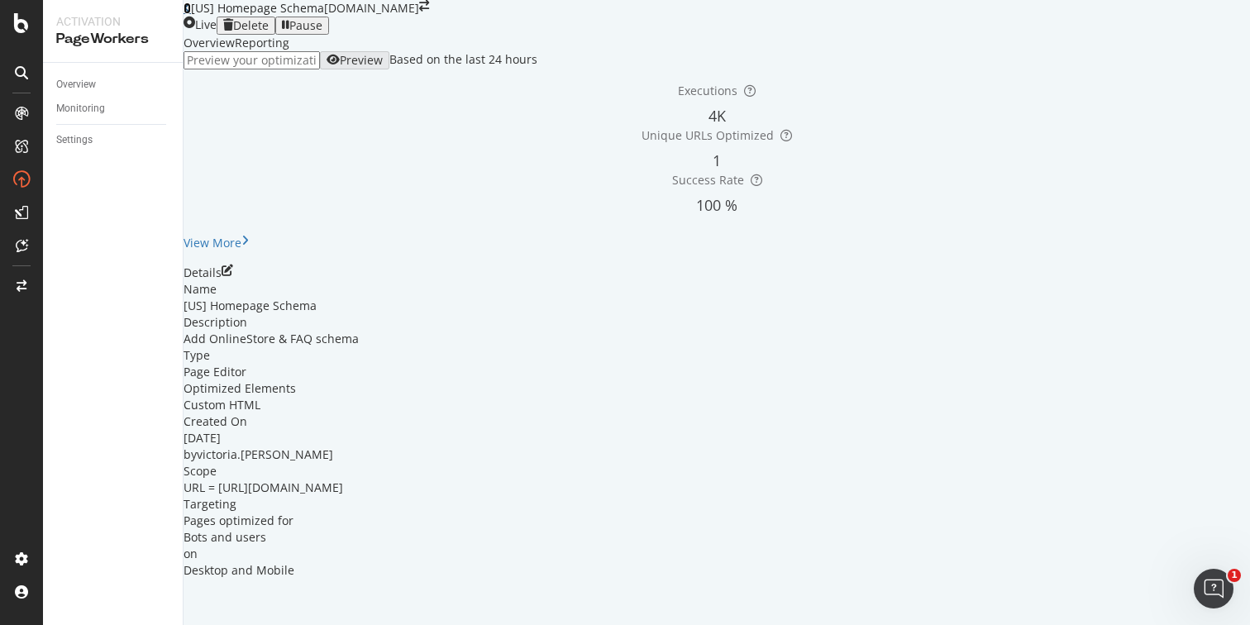
click at [191, 14] on icon at bounding box center [186, 8] width 7 height 12
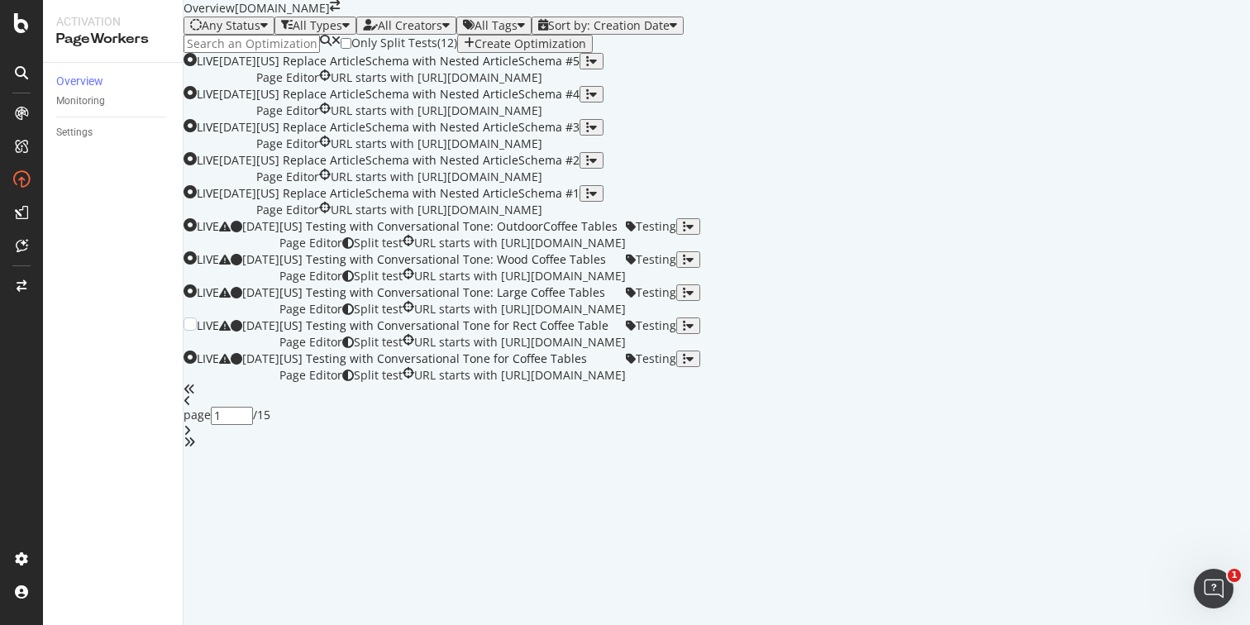
scroll to position [627, 0]
click at [191, 436] on icon "angle-right" at bounding box center [186, 431] width 7 height 12
type input "2"
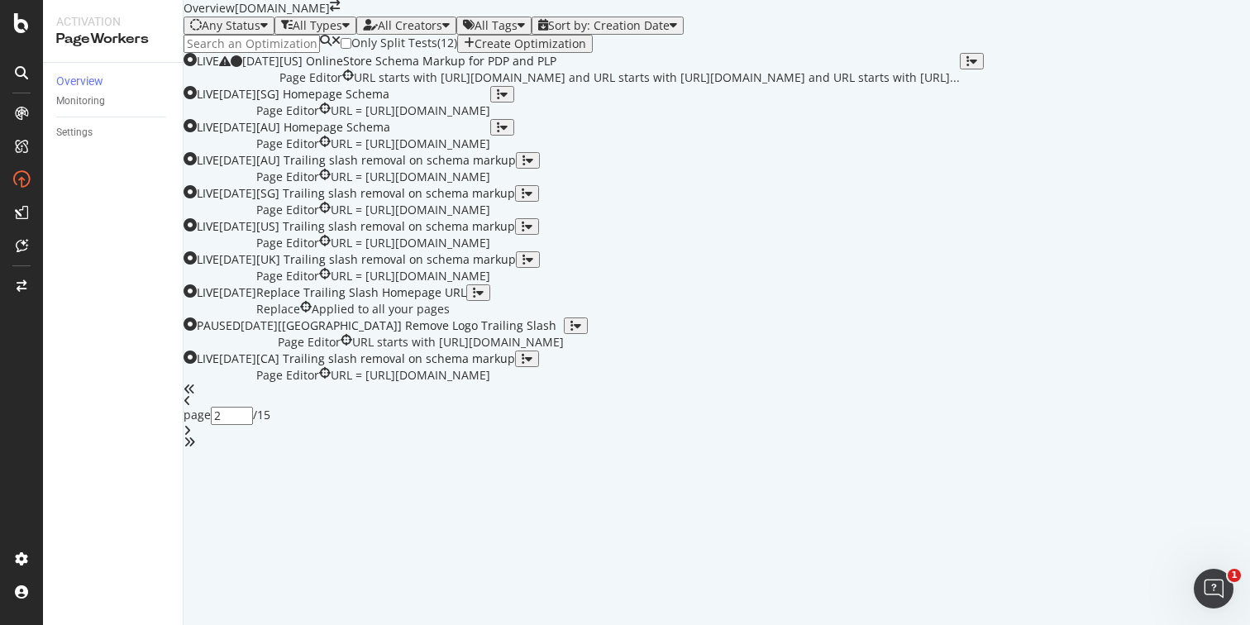
click at [253, 425] on input "2" at bounding box center [232, 416] width 42 height 18
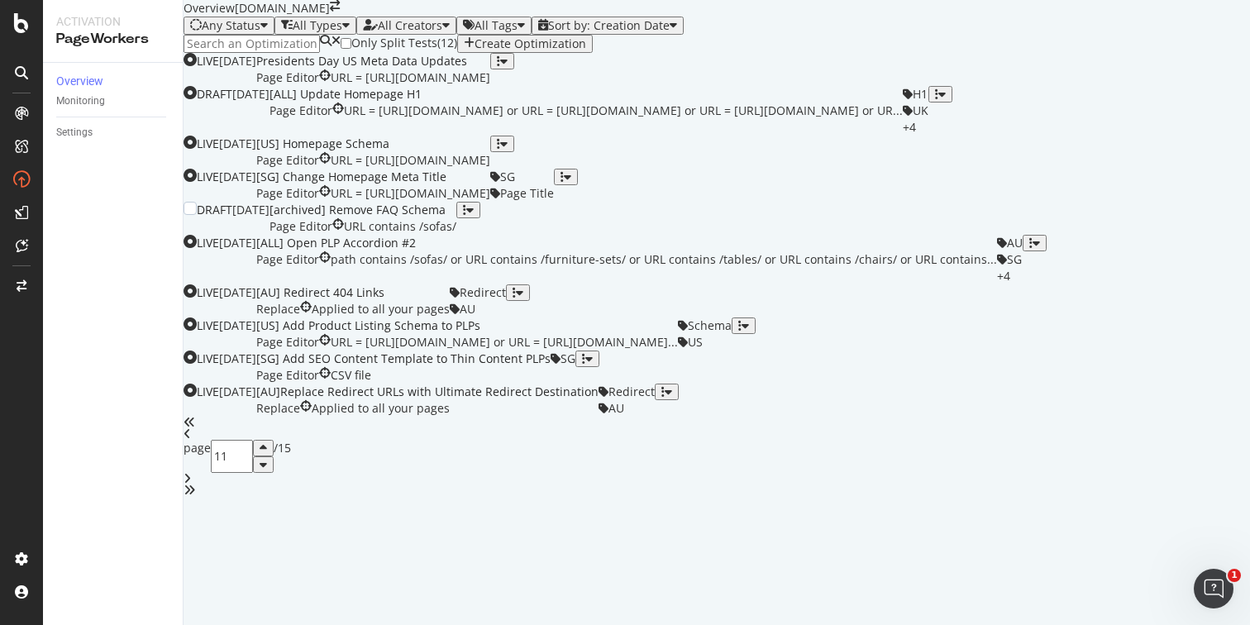
scroll to position [175, 0]
click at [500, 150] on div "button" at bounding box center [498, 144] width 3 height 12
click at [1169, 307] on div "Tags" at bounding box center [1184, 300] width 31 height 14
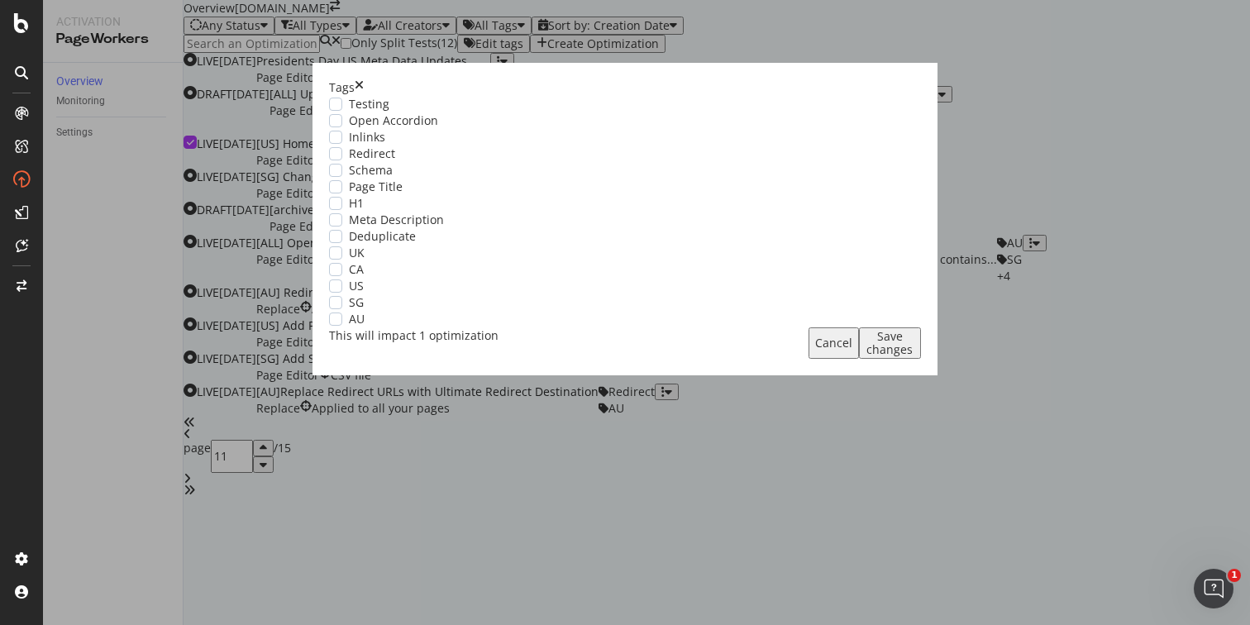
scroll to position [0, 0]
click at [342, 293] on div "modal" at bounding box center [335, 285] width 13 height 13
click at [342, 177] on div "modal" at bounding box center [335, 170] width 13 height 13
click at [865, 356] on div "Save changes" at bounding box center [889, 343] width 49 height 26
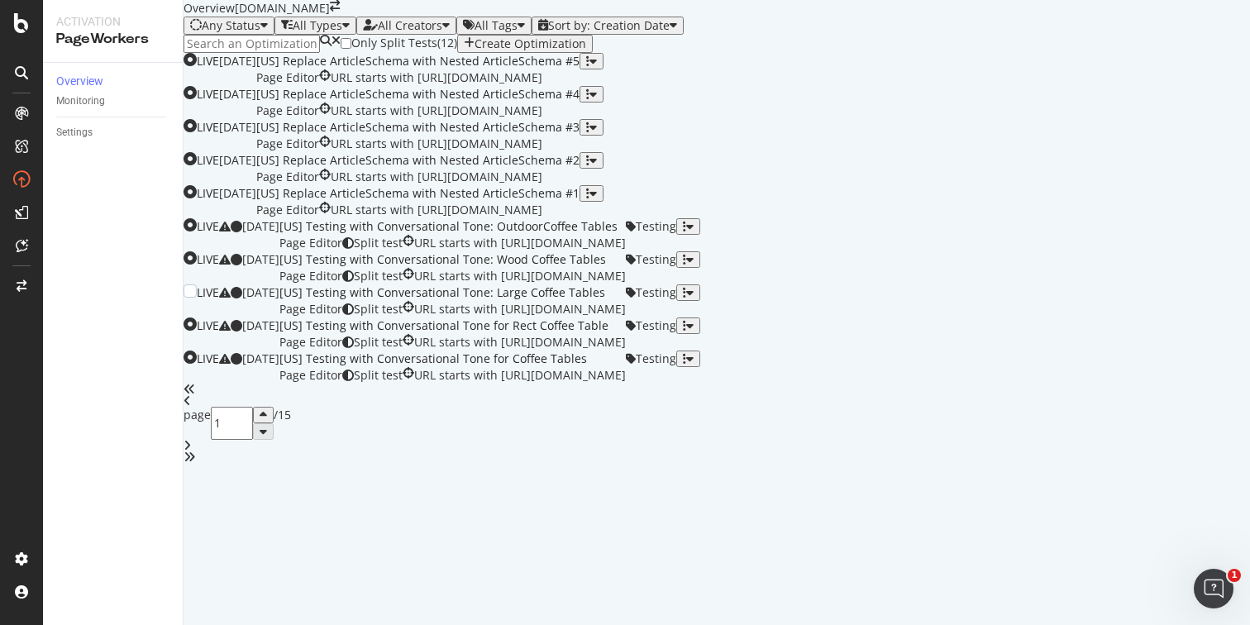
scroll to position [627, 0]
click at [253, 440] on input "1" at bounding box center [232, 423] width 42 height 33
type input "11"
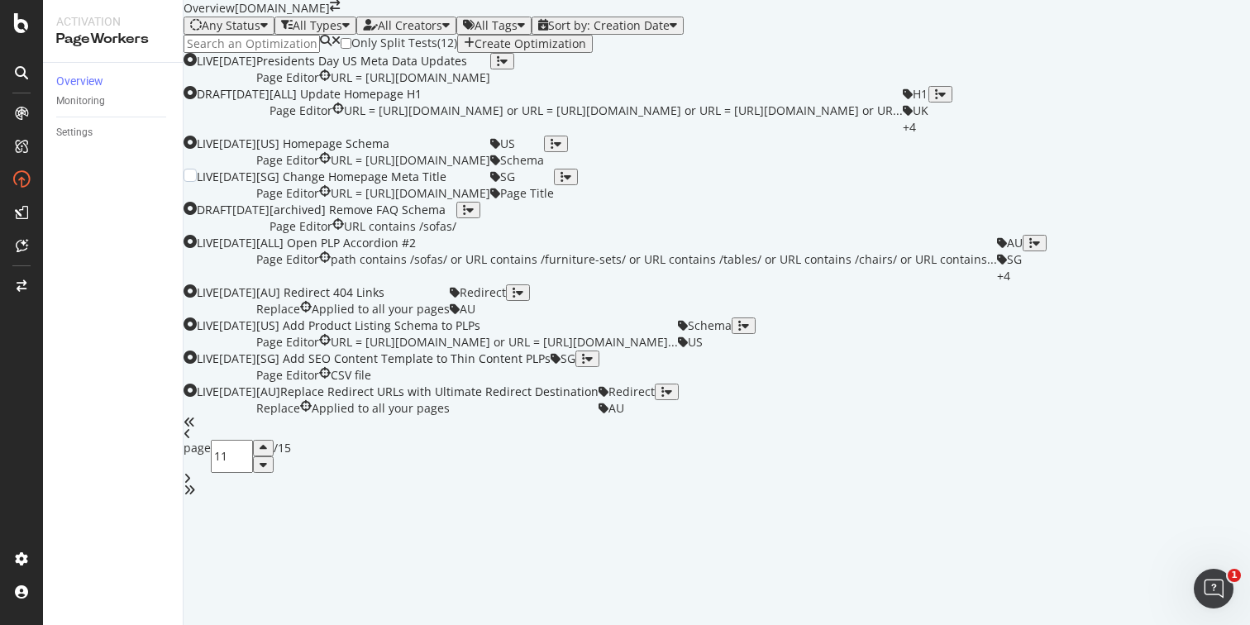
scroll to position [33, 0]
click at [522, 102] on div "[ALL] Update Homepage H1" at bounding box center [585, 94] width 633 height 17
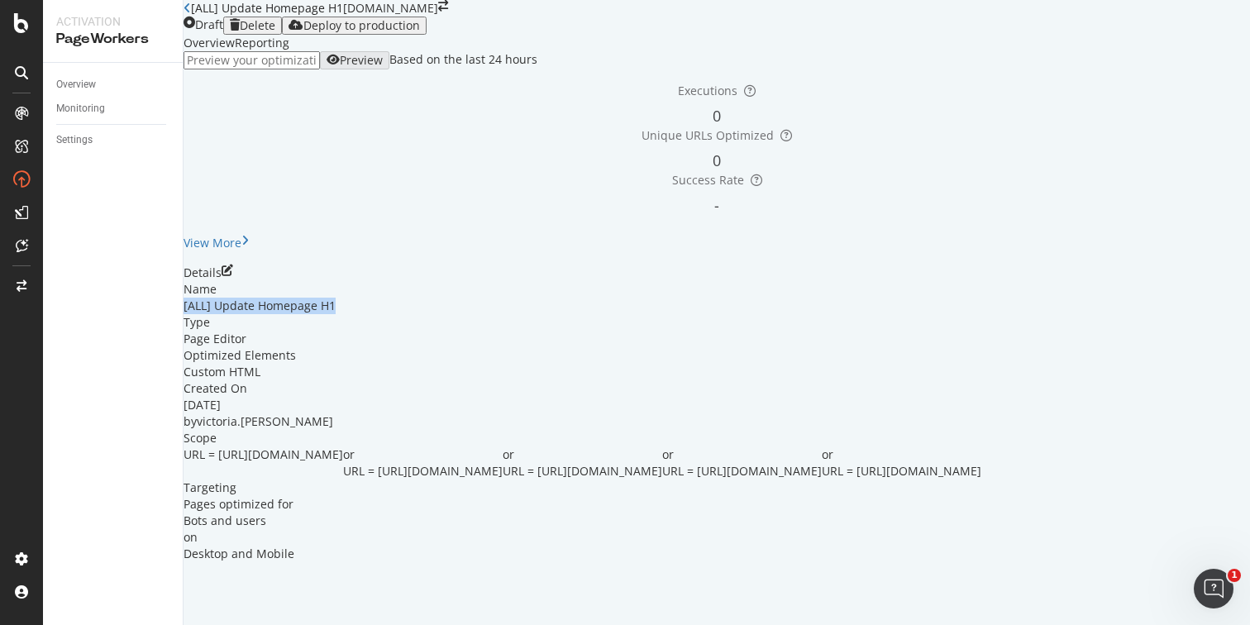
drag, startPoint x: 496, startPoint y: 432, endPoint x: 332, endPoint y: 433, distance: 163.6
click at [332, 433] on div "Name [ALL] Update Homepage H1 Type Page Editor Optimized Elements Custom HTML C…" at bounding box center [716, 421] width 1066 height 281
copy div "[ALL] Update Homepage H1"
click at [233, 264] on icon "pen-to-square" at bounding box center [228, 270] width 12 height 12
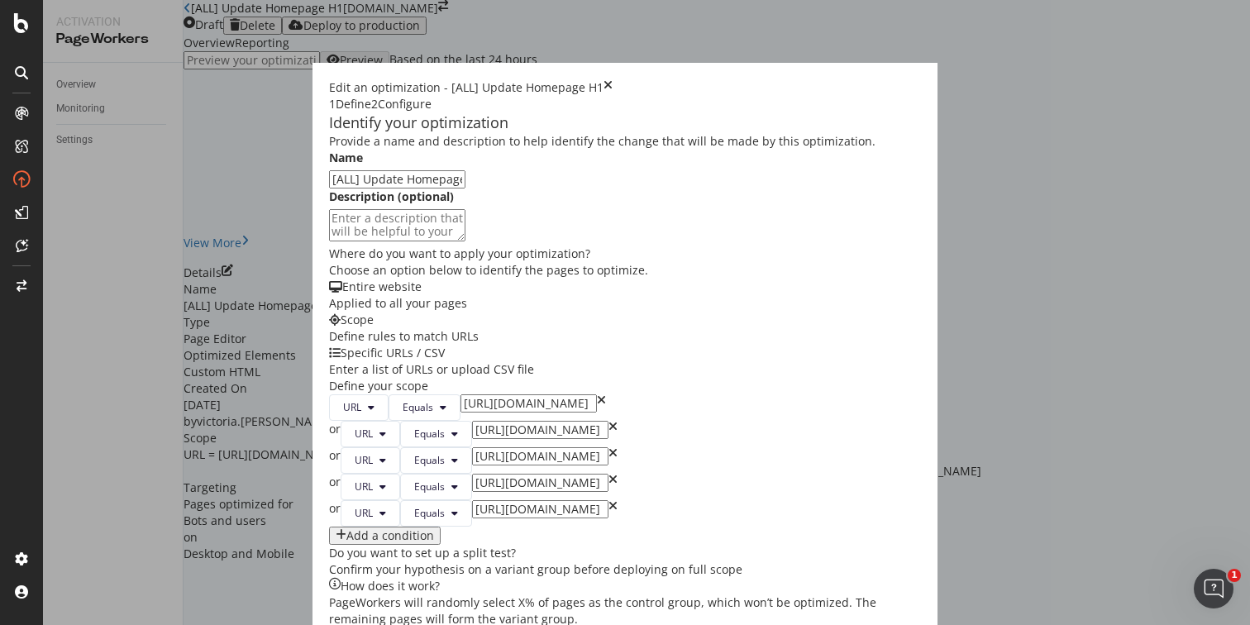
scroll to position [0, 0]
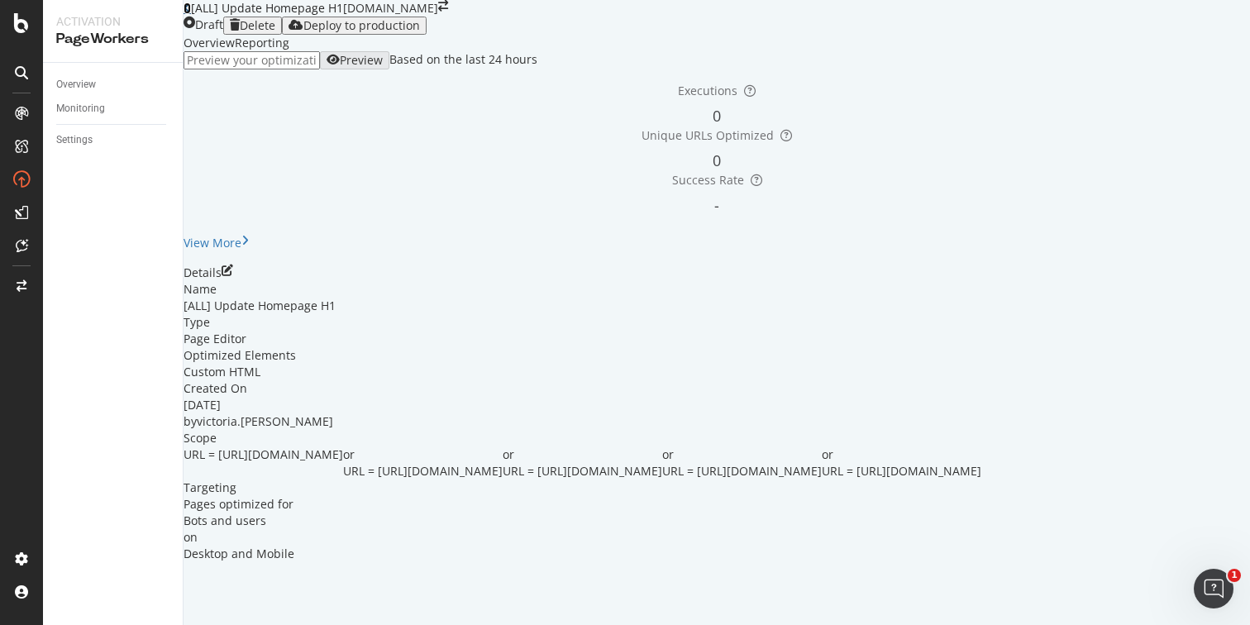
click at [191, 14] on icon at bounding box center [186, 8] width 7 height 12
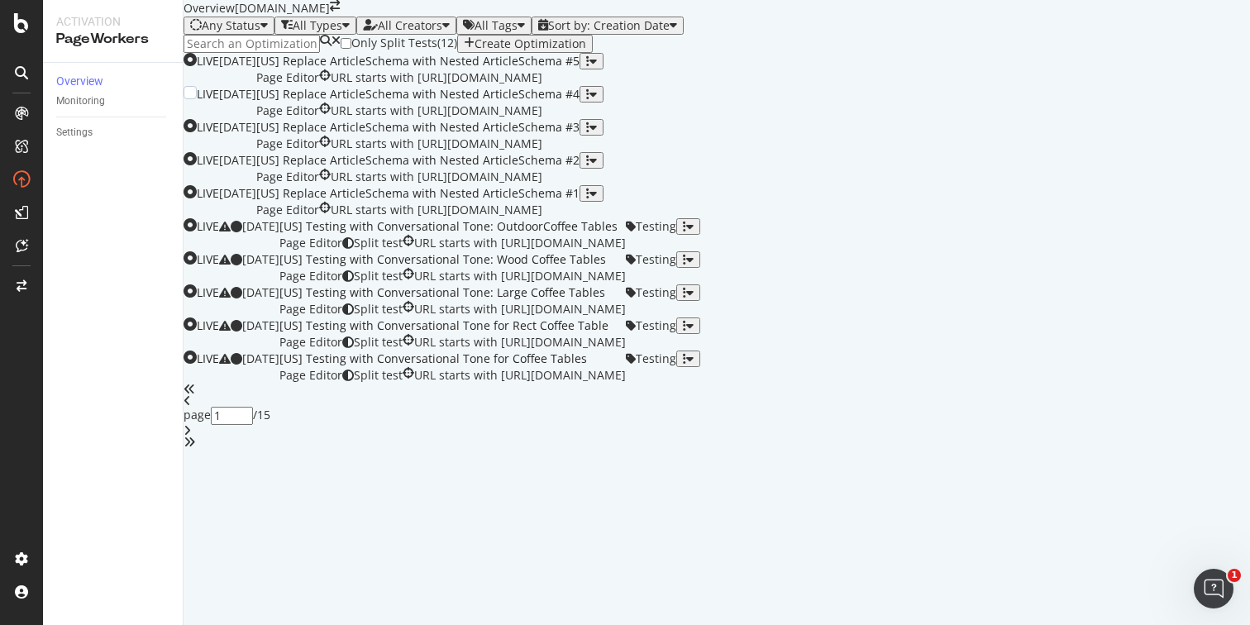
scroll to position [627, 0]
click at [253, 425] on input "1" at bounding box center [232, 416] width 42 height 18
type input "11"
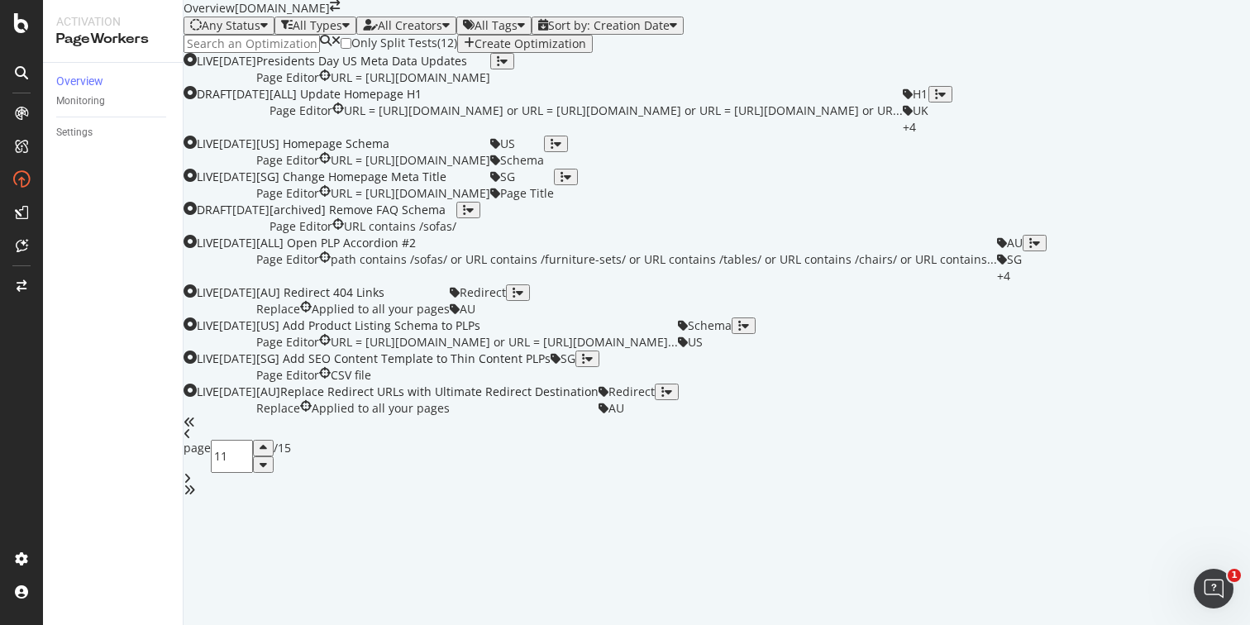
scroll to position [0, 0]
click at [490, 69] on div "Presidents Day US Meta Data Updates" at bounding box center [373, 61] width 234 height 17
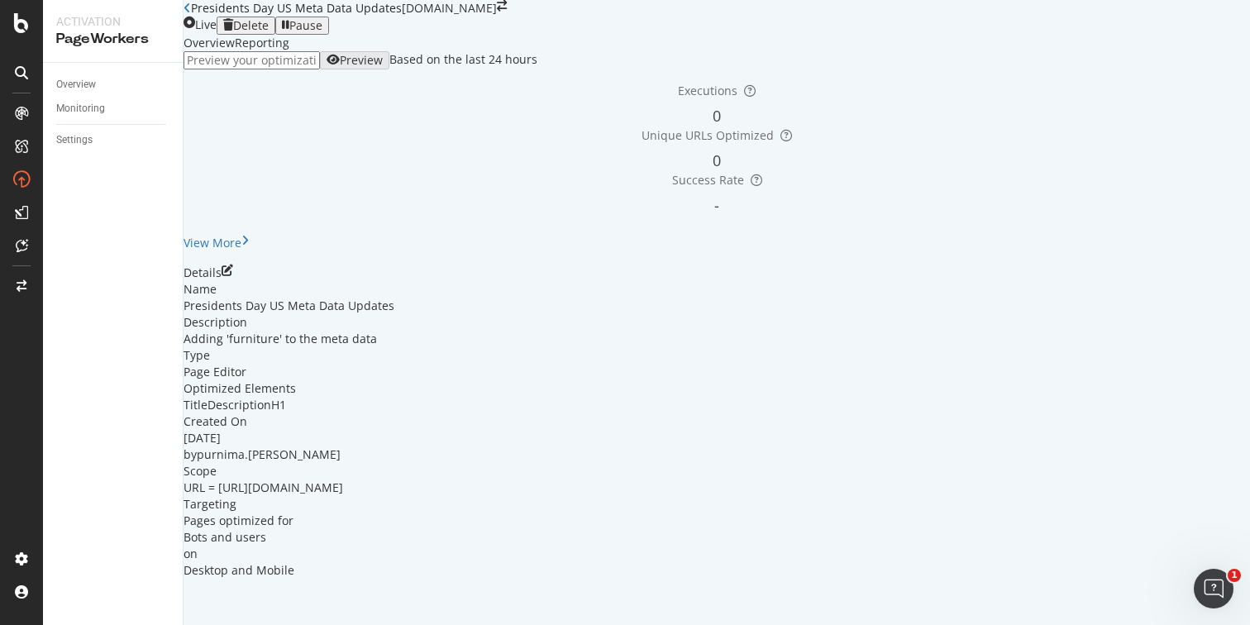
scroll to position [55, 0]
click at [233, 276] on icon "pen-to-square" at bounding box center [228, 270] width 12 height 12
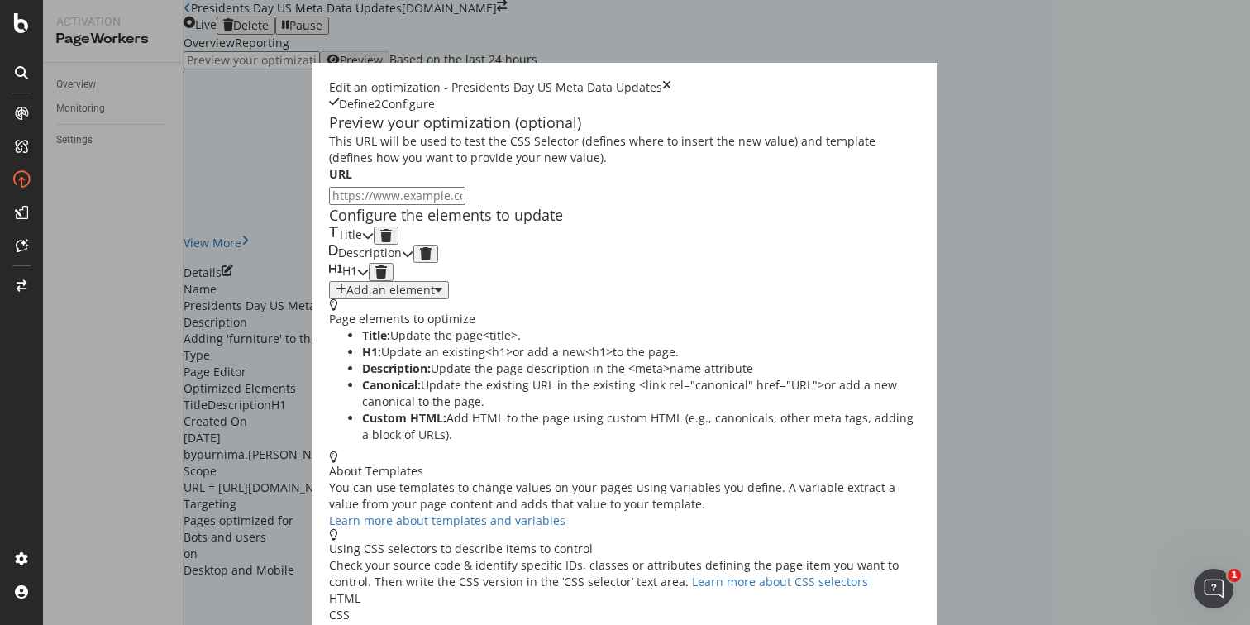
click at [374, 241] on icon "modal" at bounding box center [368, 236] width 12 height 12
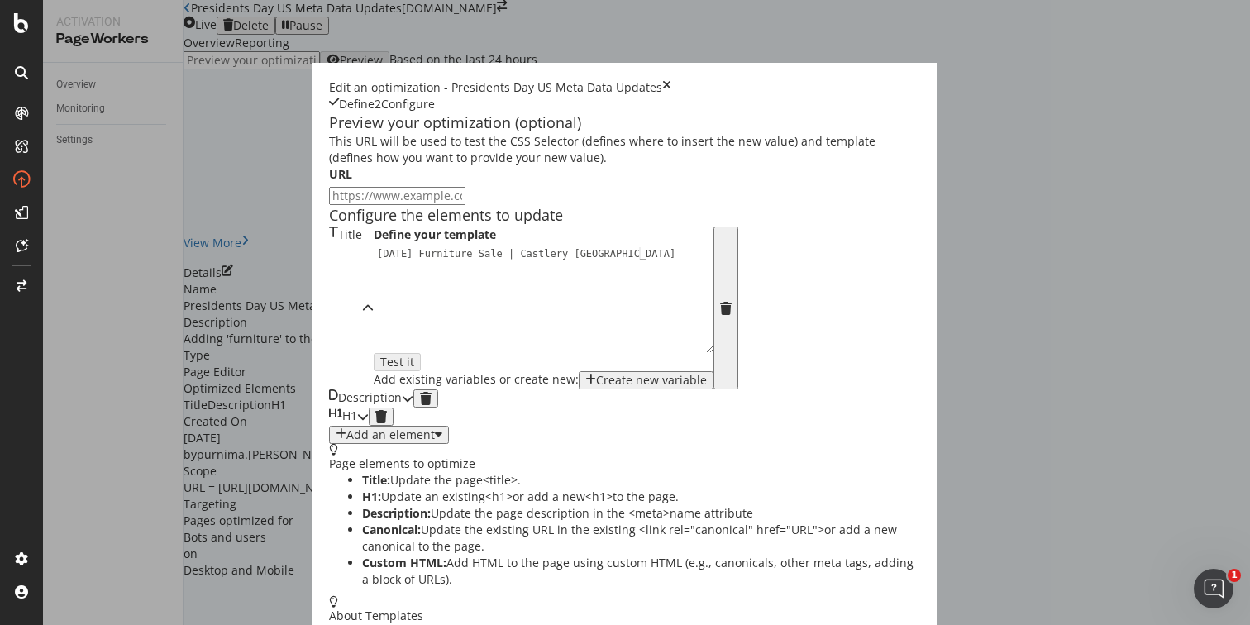
click at [413, 404] on icon "modal" at bounding box center [408, 399] width 12 height 12
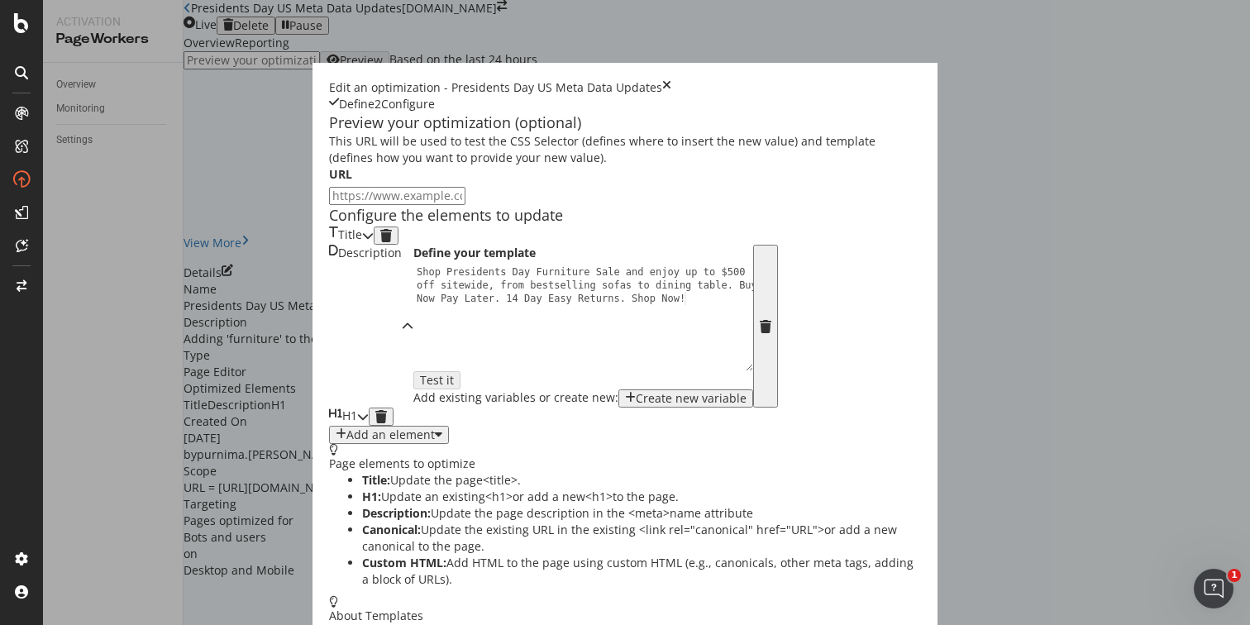
scroll to position [124, 0]
click at [369, 422] on icon "modal" at bounding box center [363, 417] width 12 height 12
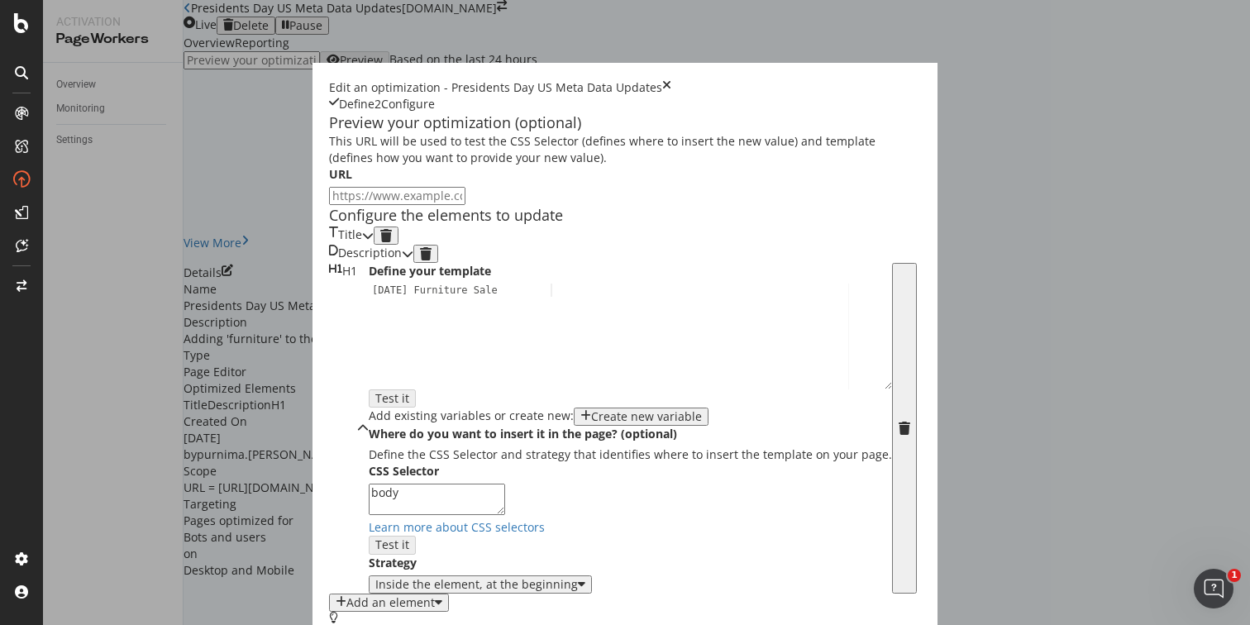
scroll to position [396, 0]
click at [671, 79] on icon "times" at bounding box center [666, 87] width 9 height 17
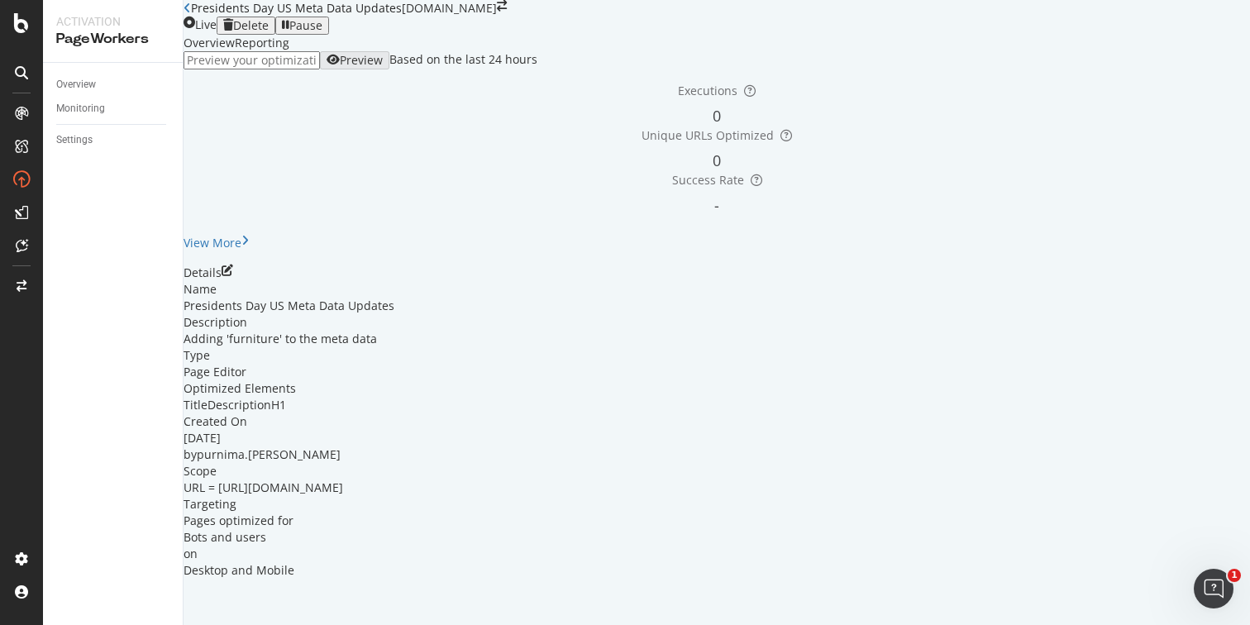
scroll to position [0, 0]
drag, startPoint x: 677, startPoint y: 593, endPoint x: 379, endPoint y: 597, distance: 297.6
click at [343, 496] on div "URL = https://www.castlery.com/us/sale/presidents-day-sale" at bounding box center [263, 487] width 160 height 17
copy span "https://www.castlery.com/us/sale/presidents-day-sale"
click at [269, 32] on div "Delete" at bounding box center [251, 25] width 36 height 13
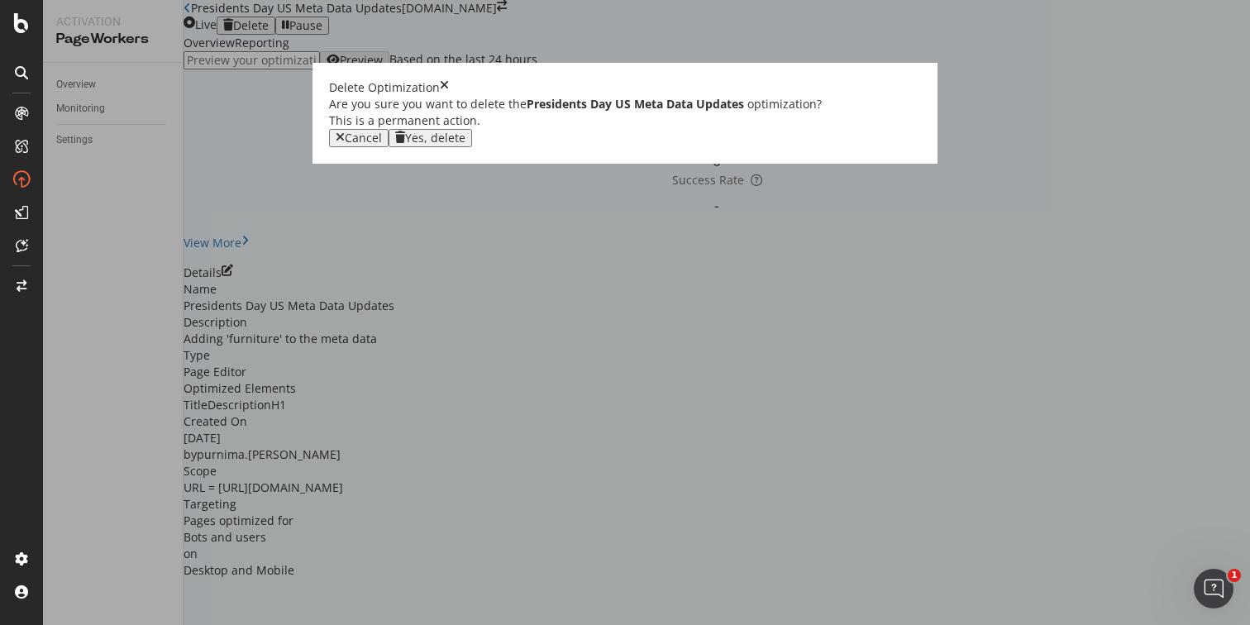
click at [465, 145] on div "Yes, delete" at bounding box center [435, 137] width 60 height 13
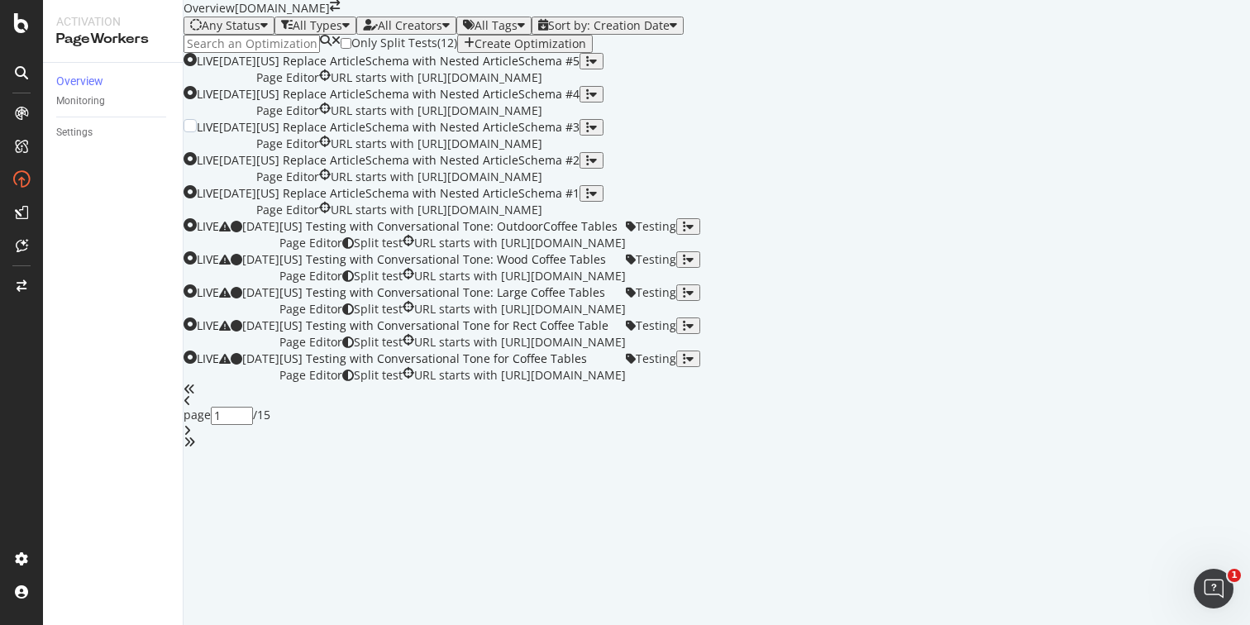
scroll to position [627, 0]
click at [274, 440] on div "1" at bounding box center [242, 423] width 63 height 33
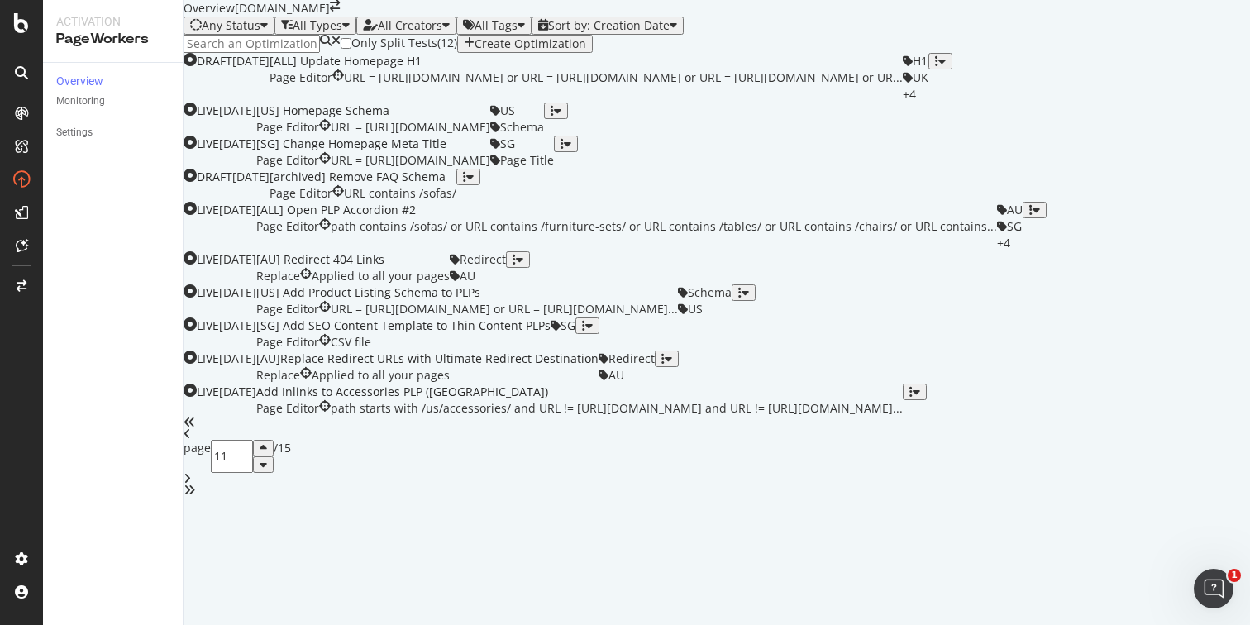
click at [253, 473] on input "11" at bounding box center [232, 456] width 42 height 33
drag, startPoint x: 709, startPoint y: 551, endPoint x: 694, endPoint y: 550, distance: 14.9
click at [253, 473] on input "11" at bounding box center [232, 456] width 42 height 33
type input "10"
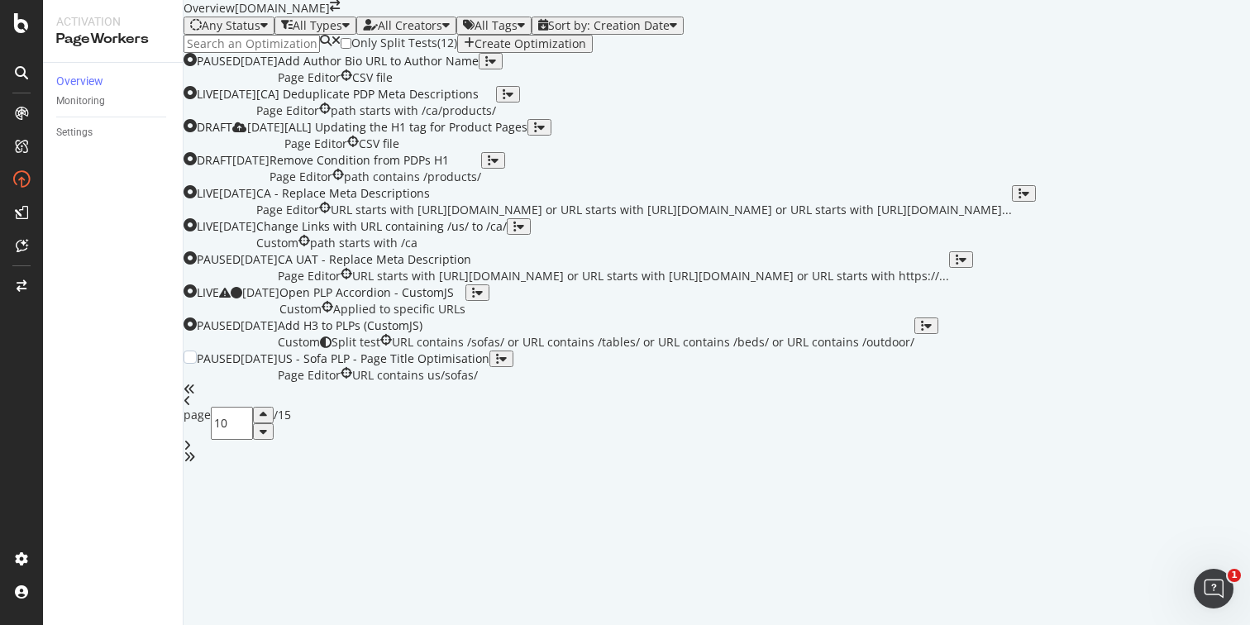
click at [489, 383] on div "Page Editor URL contains us/sofas/" at bounding box center [384, 375] width 212 height 17
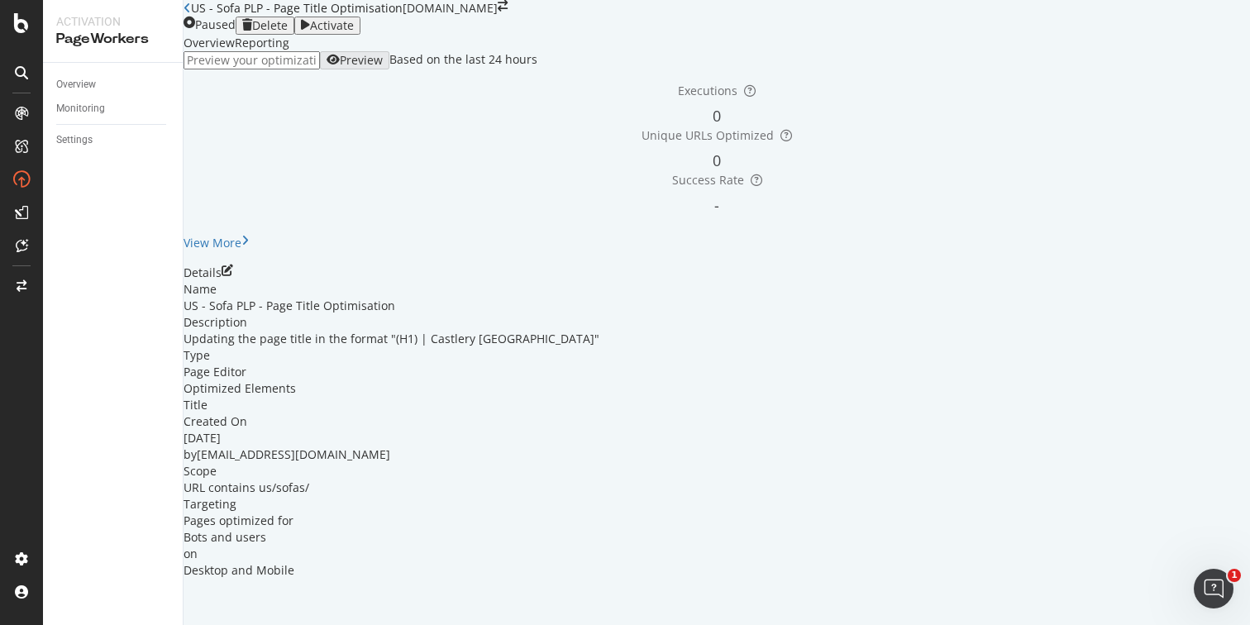
scroll to position [11, 0]
click at [289, 51] on div "Reporting" at bounding box center [262, 43] width 55 height 17
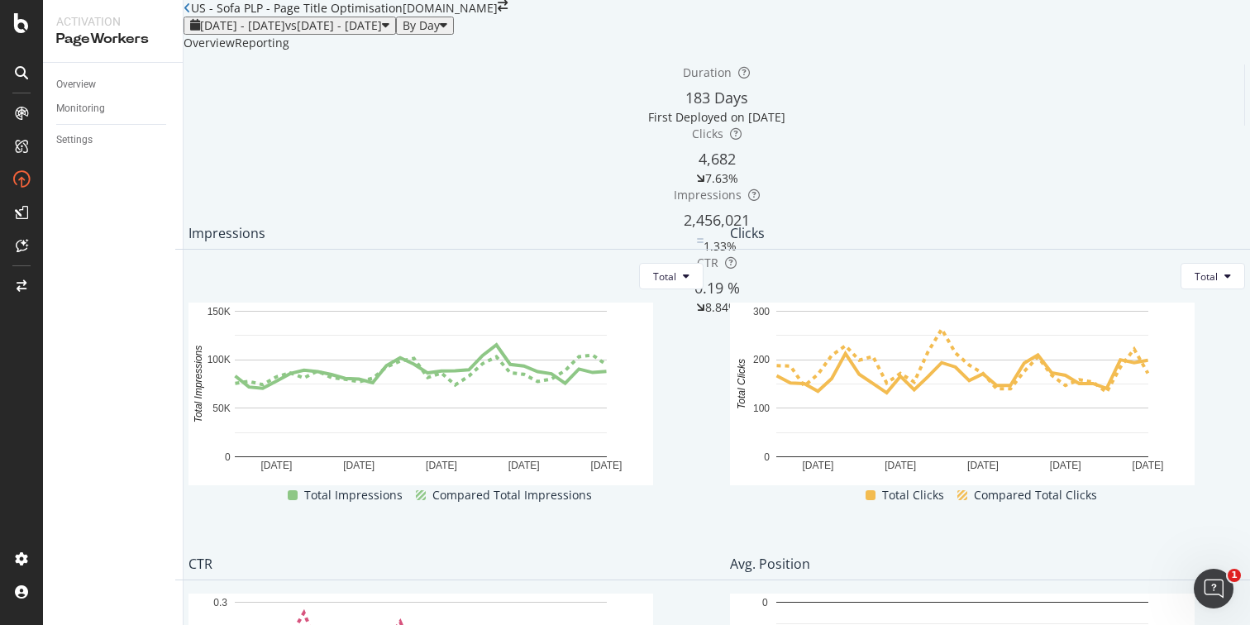
click at [229, 51] on div "Overview" at bounding box center [208, 43] width 51 height 17
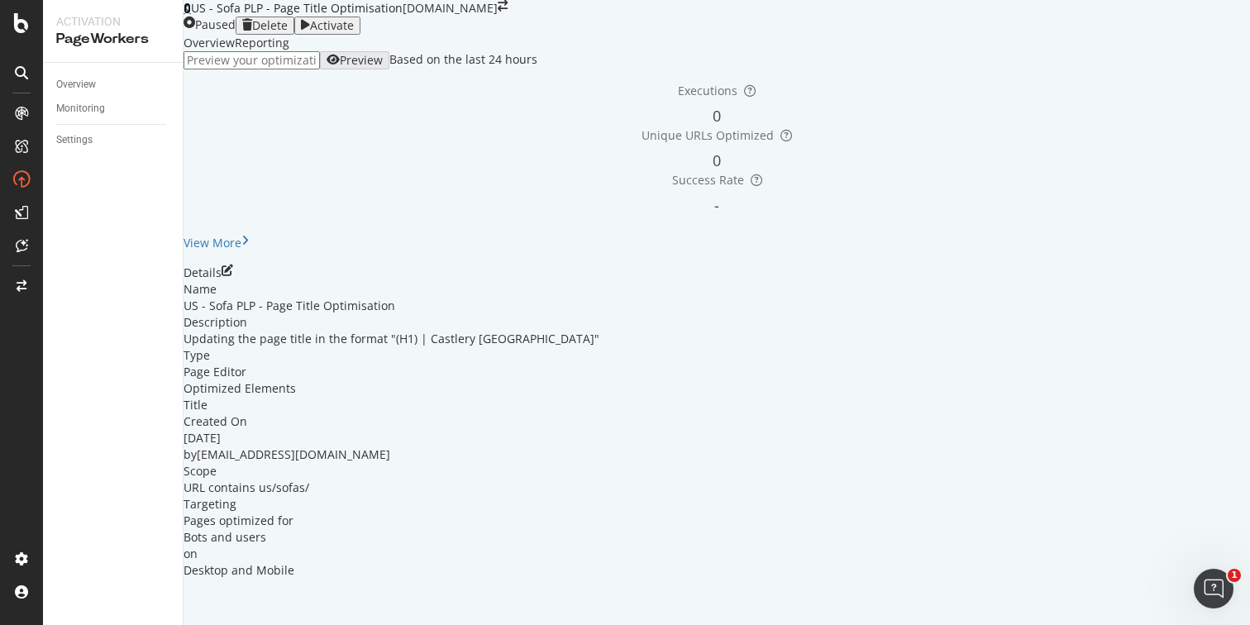
click at [191, 14] on icon at bounding box center [186, 8] width 7 height 12
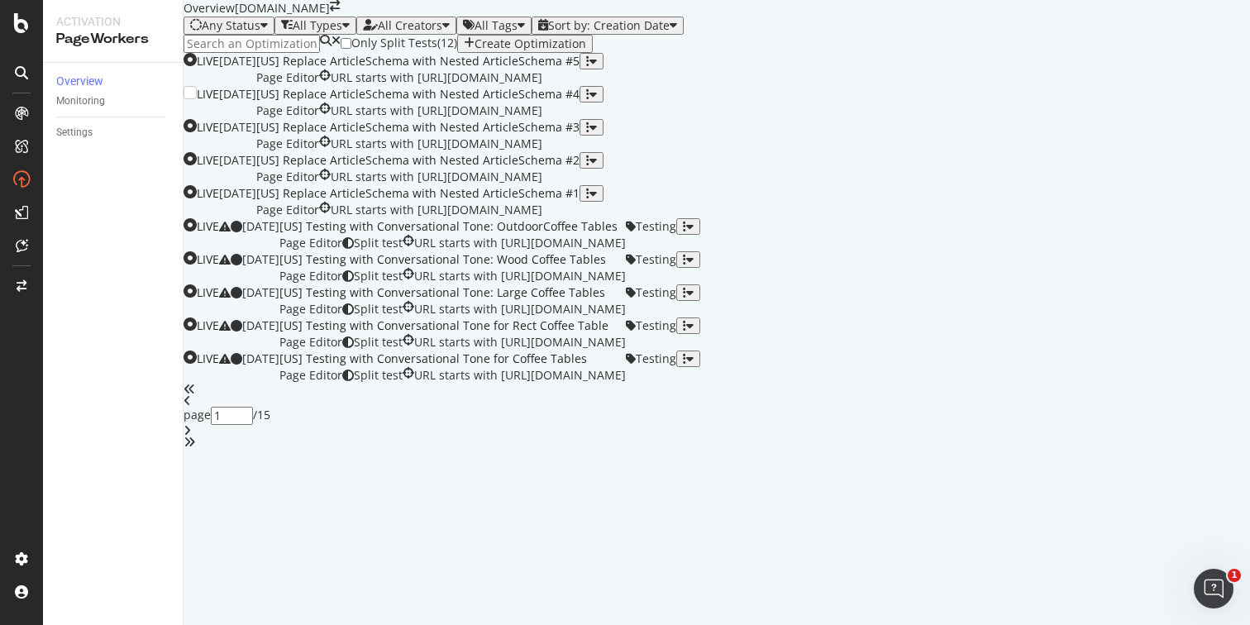
scroll to position [627, 0]
click at [253, 440] on input "1" at bounding box center [232, 423] width 42 height 33
type input "10"
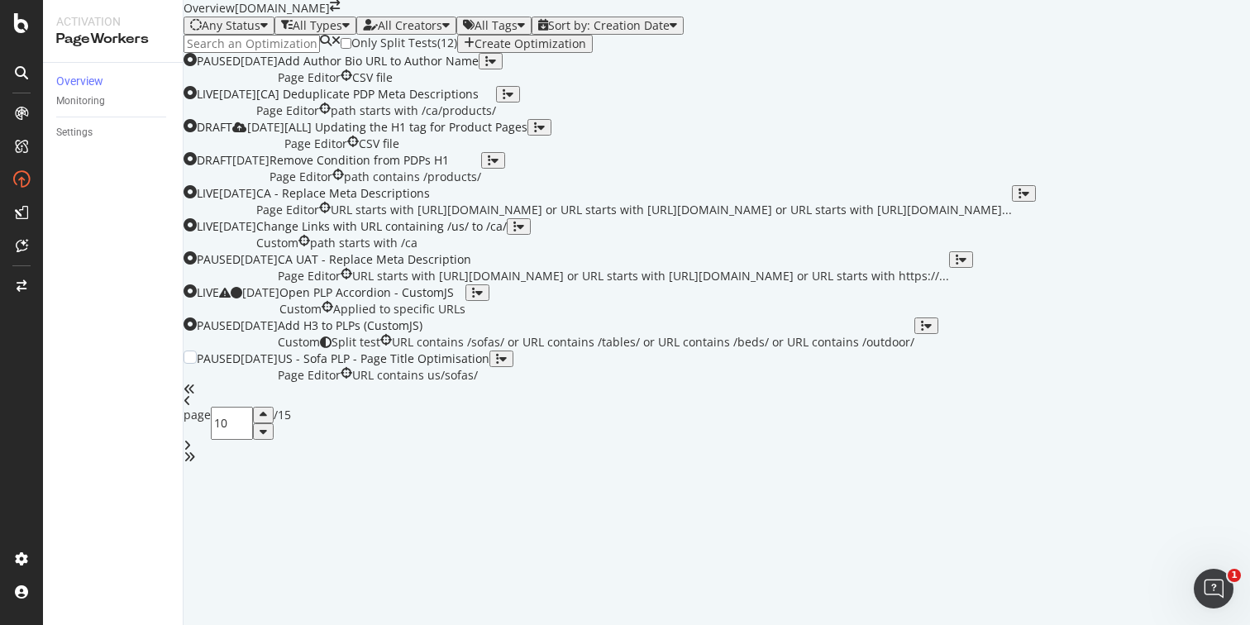
click at [489, 383] on div "Page Editor URL contains us/sofas/" at bounding box center [384, 375] width 212 height 17
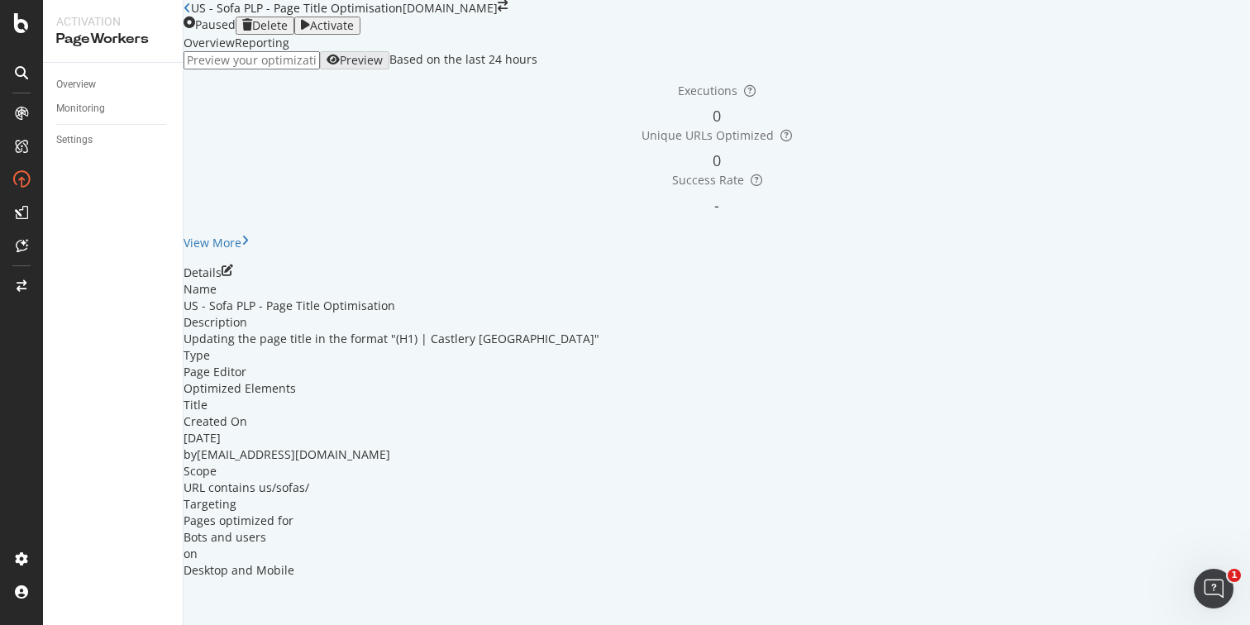
click at [233, 276] on icon "pen-to-square" at bounding box center [228, 270] width 12 height 12
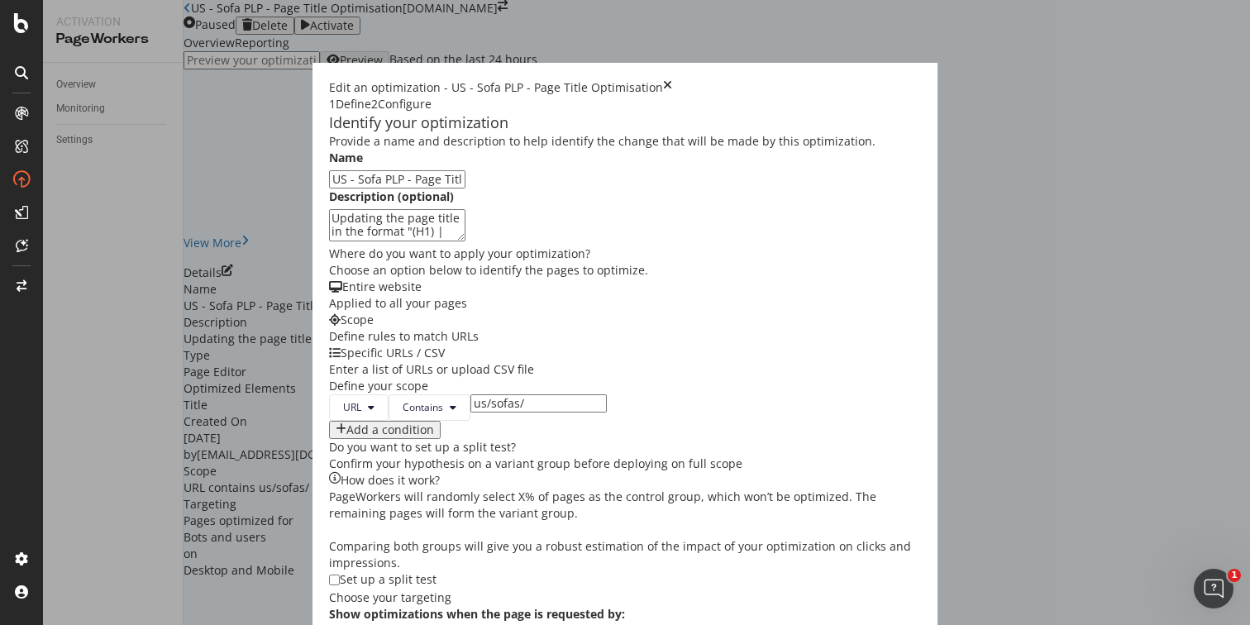
drag, startPoint x: 158, startPoint y: 222, endPoint x: 112, endPoint y: 217, distance: 46.5
click at [329, 217] on div "Identify your optimization Provide a name and description to help identify the …" at bounding box center [625, 397] width 592 height 571
click at [329, 188] on input "[US] Sofa PLP - Page Title Optimisation" at bounding box center [397, 179] width 136 height 18
drag, startPoint x: 323, startPoint y: 219, endPoint x: 113, endPoint y: 222, distance: 209.9
click at [329, 222] on div "Identify your optimization Provide a name and description to help identify the …" at bounding box center [625, 397] width 592 height 571
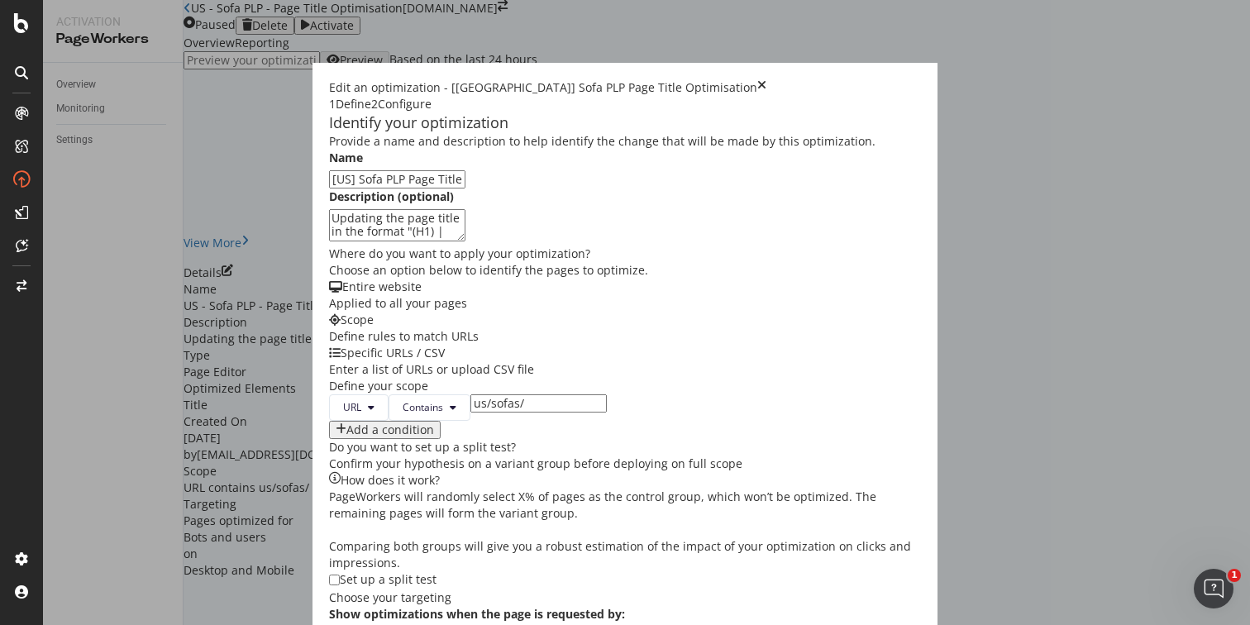
type input "[US] Sofa PLP Page Title Optimisation"
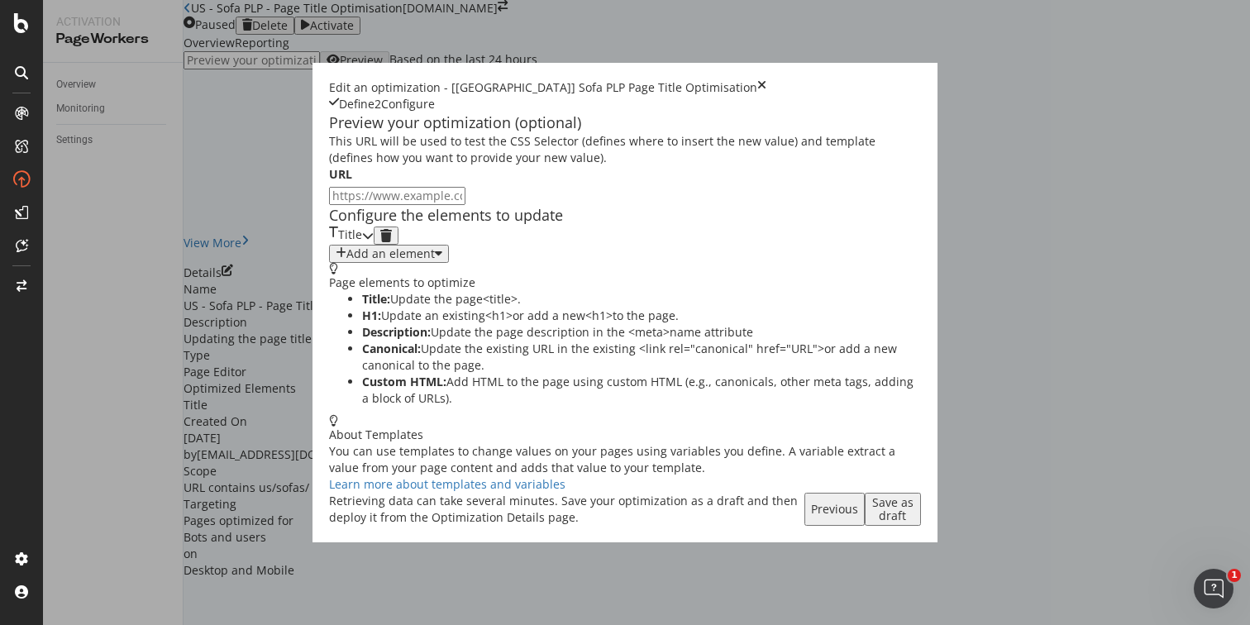
click at [914, 522] on div "Save as draft" at bounding box center [892, 509] width 43 height 26
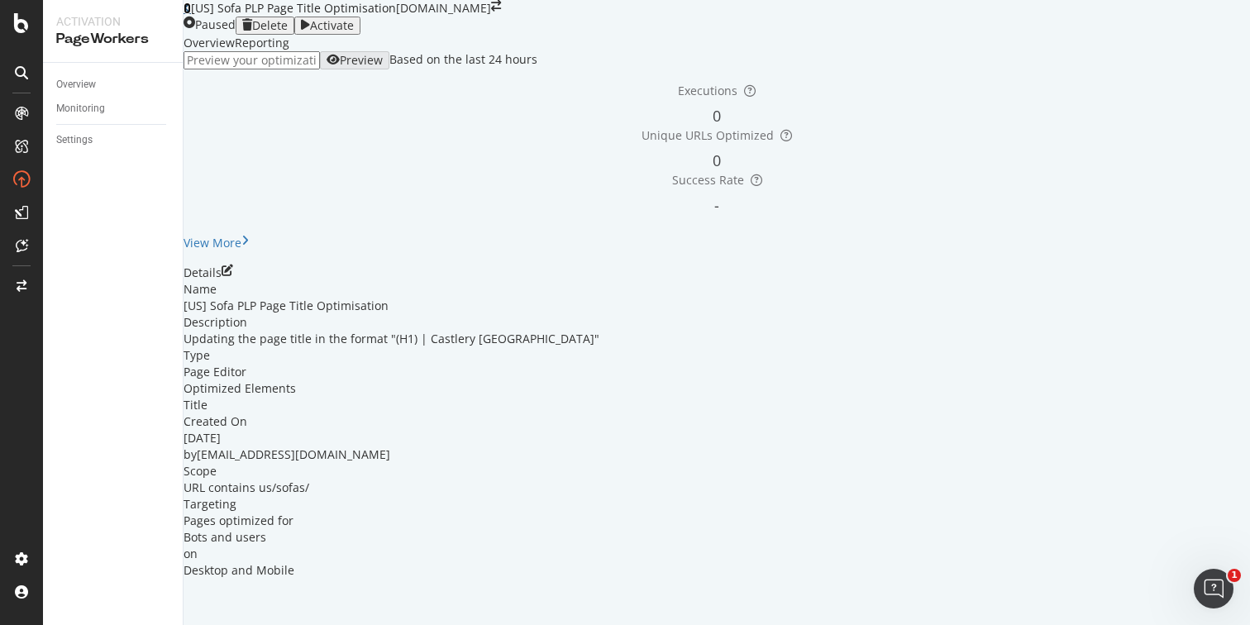
click at [191, 14] on icon at bounding box center [186, 8] width 7 height 12
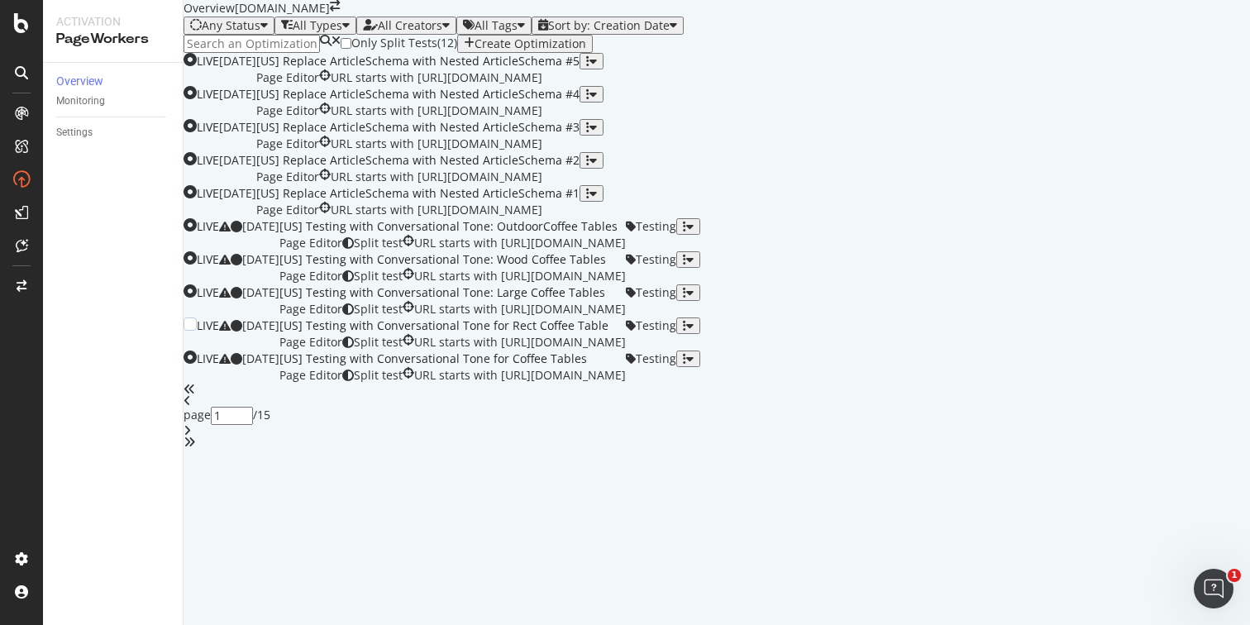
scroll to position [627, 0]
click at [253, 440] on input "1" at bounding box center [232, 423] width 42 height 33
type input "10"
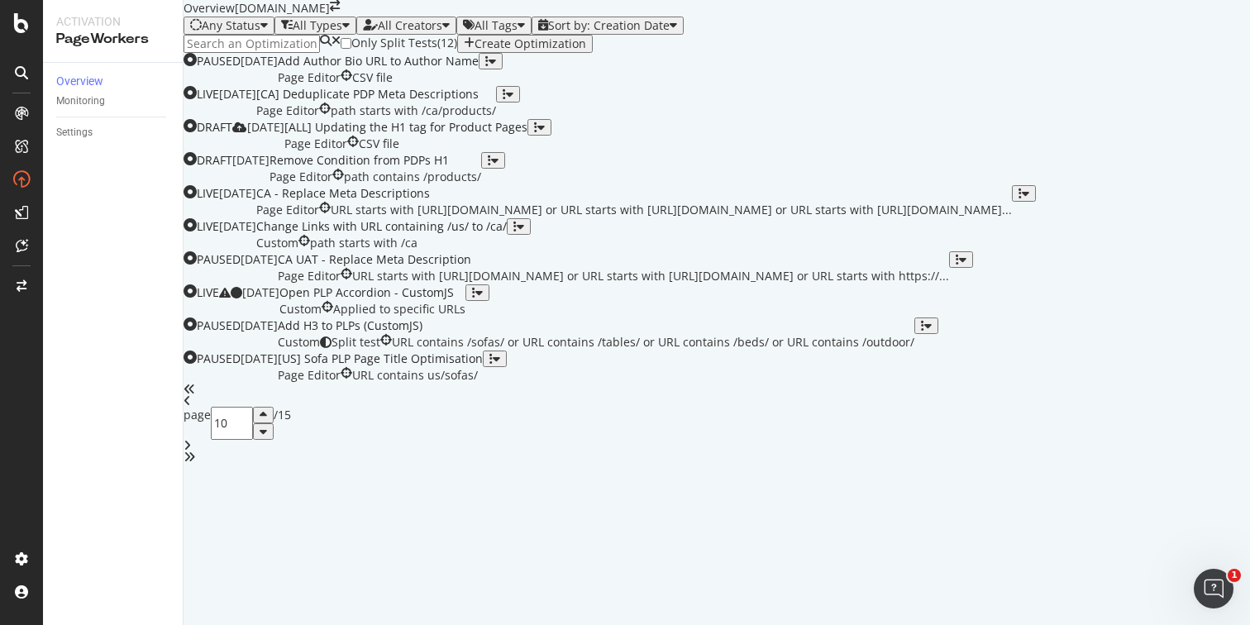
scroll to position [622, 0]
click at [535, 334] on div "Add H3 to PLPs (CustomJS)" at bounding box center [596, 325] width 636 height 17
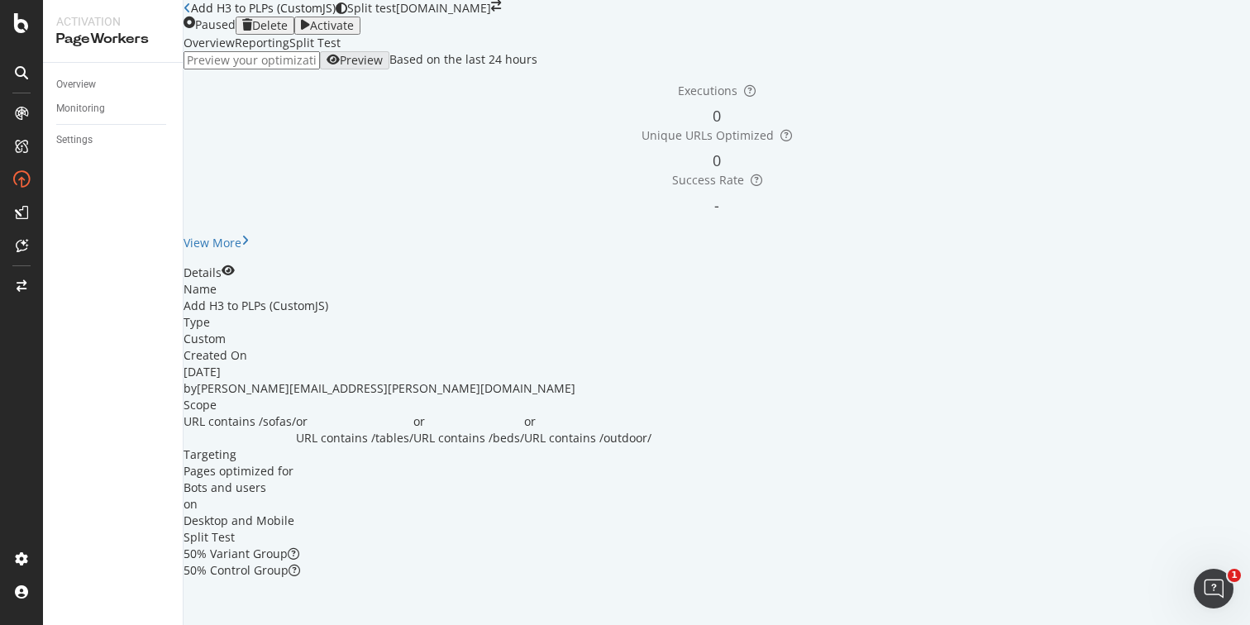
scroll to position [110, 0]
click at [235, 276] on icon "eye" at bounding box center [228, 270] width 13 height 12
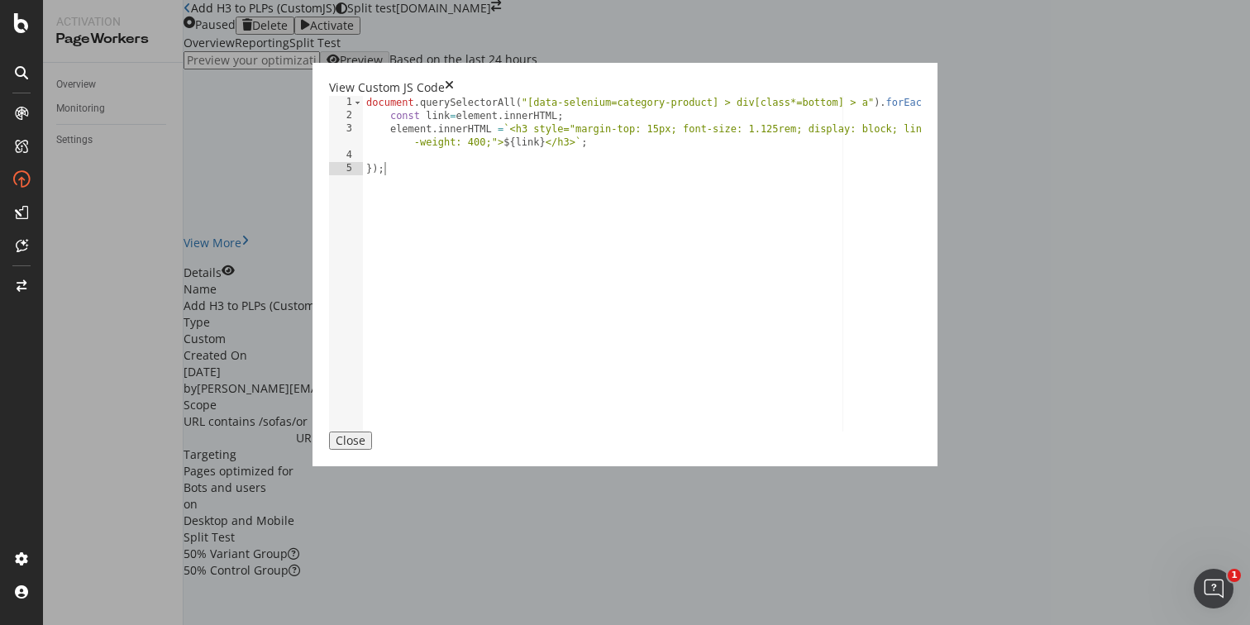
click at [454, 79] on icon "times" at bounding box center [449, 87] width 9 height 17
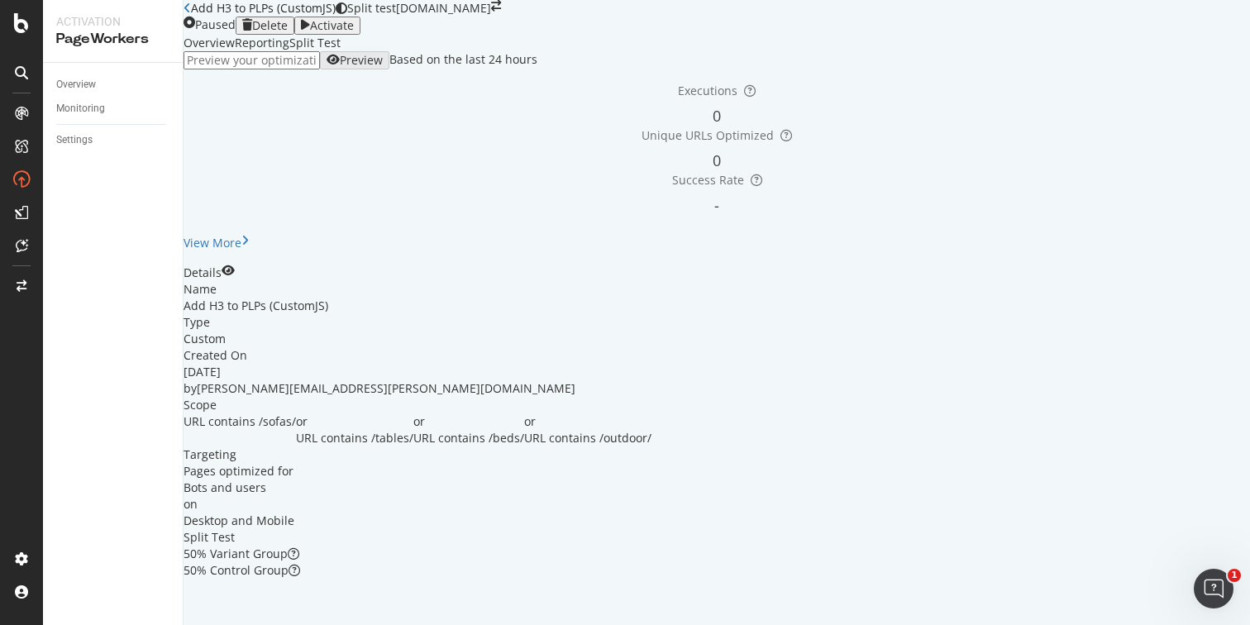
scroll to position [0, 0]
click at [241, 251] on div "View More" at bounding box center [212, 243] width 58 height 17
drag, startPoint x: 446, startPoint y: 25, endPoint x: 234, endPoint y: 26, distance: 212.4
click at [234, 17] on div "Add H3 to PLPs (CustomJS) Split test" at bounding box center [289, 8] width 212 height 17
copy div "Add H3 to PLPs (CustomJS)"
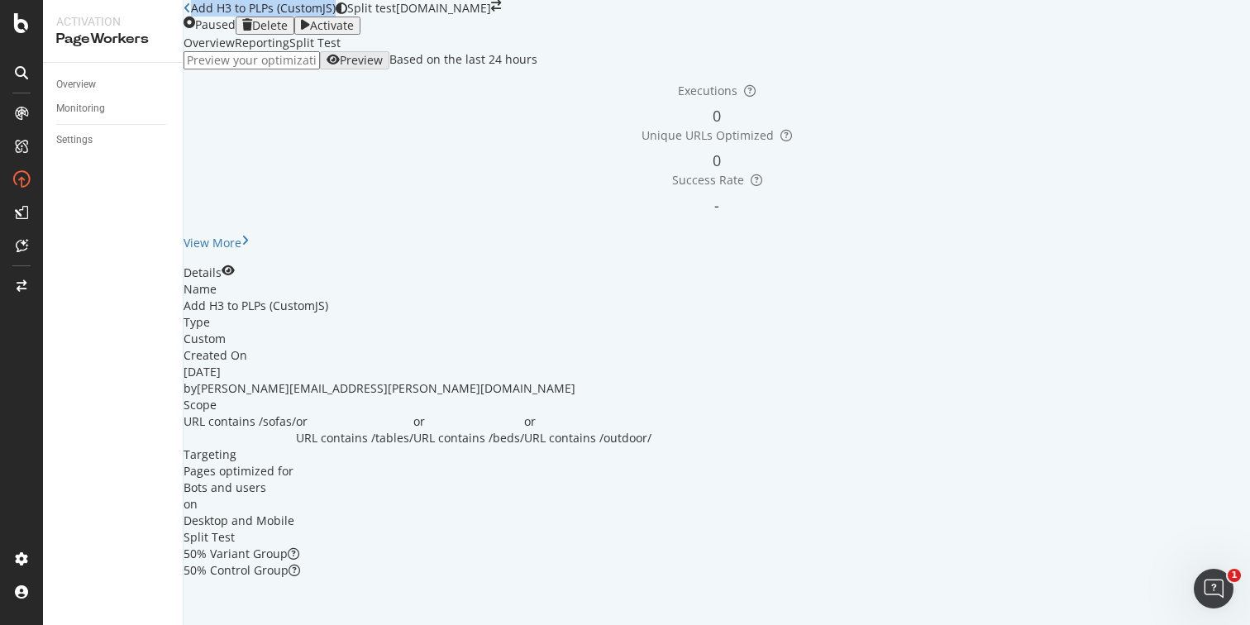
click at [341, 51] on div "Split Test" at bounding box center [314, 43] width 51 height 17
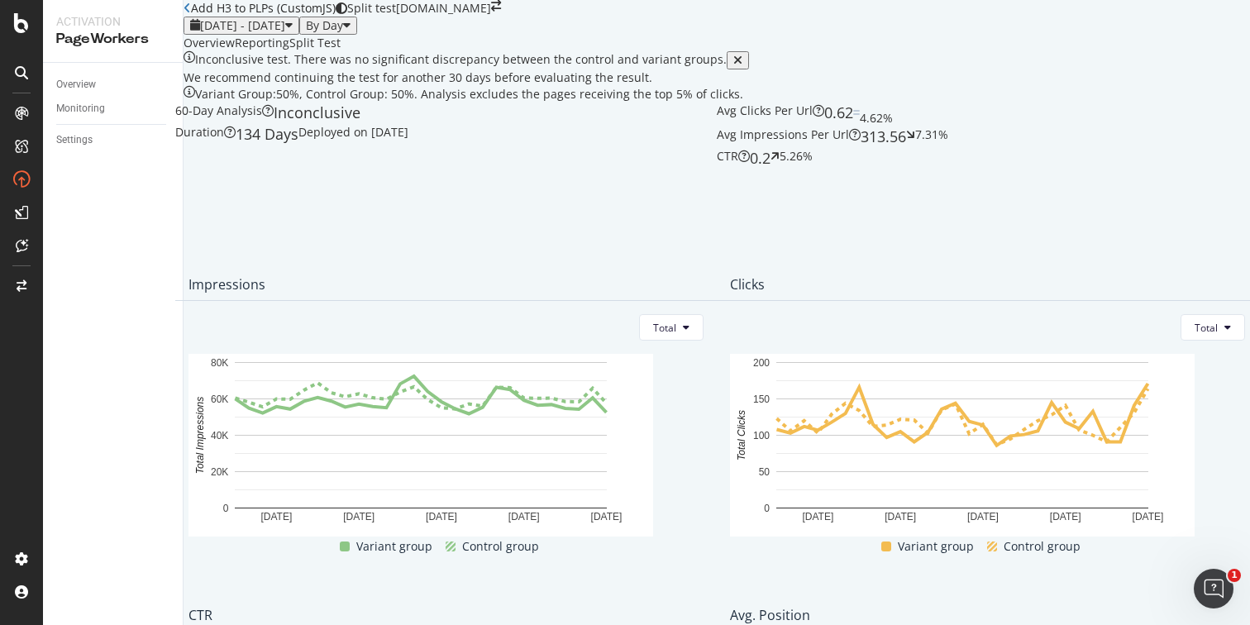
click at [289, 51] on div "Reporting" at bounding box center [262, 43] width 55 height 17
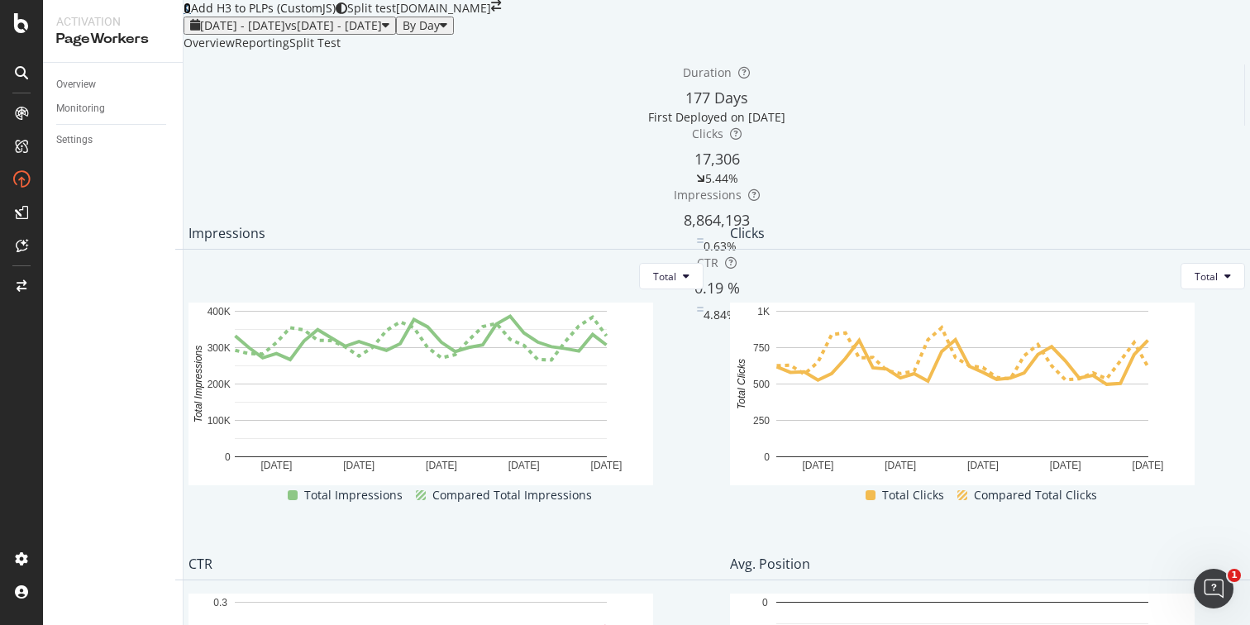
click at [191, 14] on icon at bounding box center [186, 8] width 7 height 12
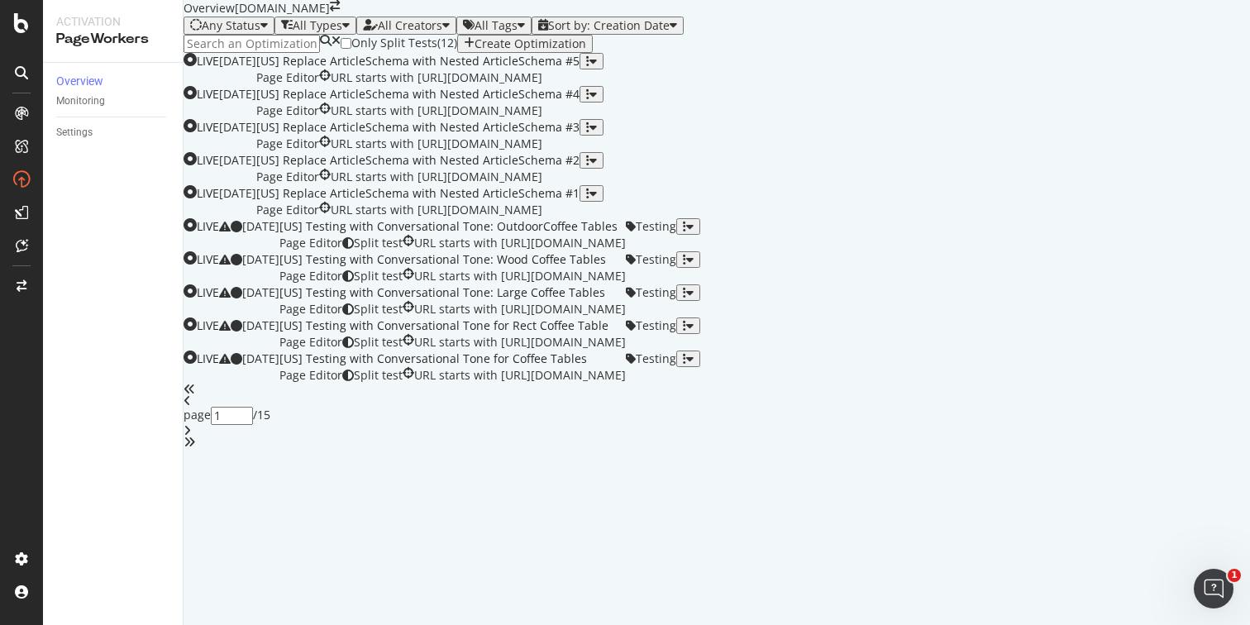
scroll to position [627, 0]
click at [274, 440] on div "1" at bounding box center [242, 423] width 63 height 33
type input "10"
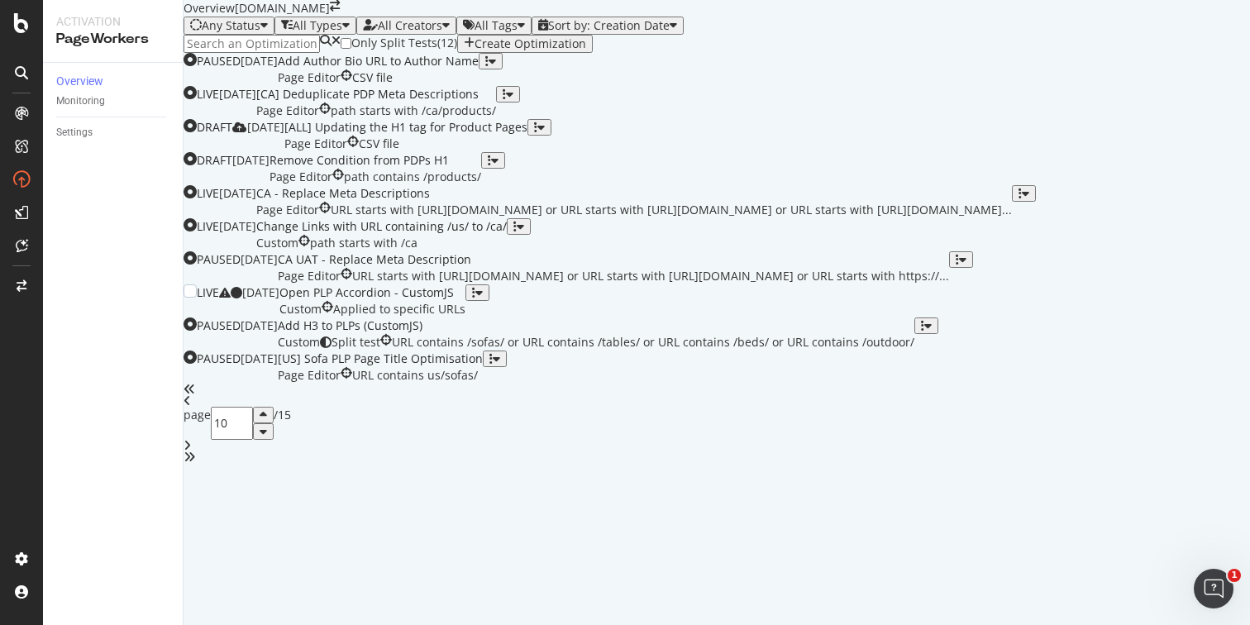
click at [465, 284] on div "Open PLP Accordion - CustomJS" at bounding box center [372, 292] width 186 height 17
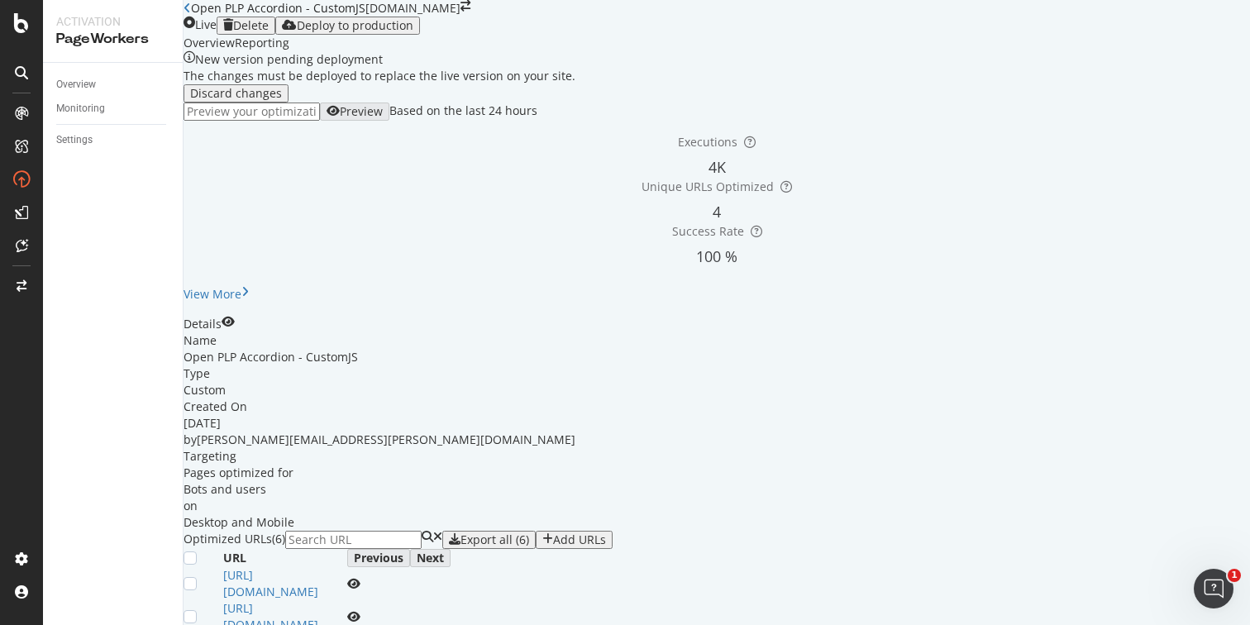
scroll to position [421, 0]
drag, startPoint x: 490, startPoint y: 442, endPoint x: 324, endPoint y: 443, distance: 166.1
copy tr "https://www.castlery.com/us"
drag, startPoint x: 547, startPoint y: 383, endPoint x: 337, endPoint y: 384, distance: 209.9
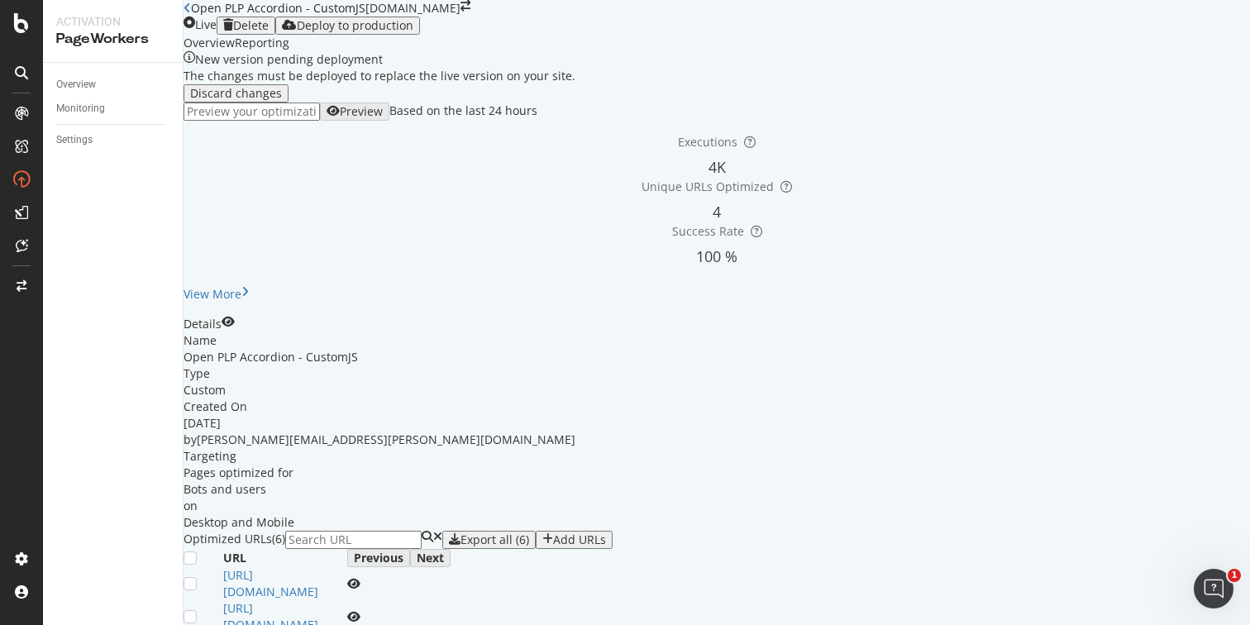
click at [337, 567] on td "https://www.castlery.com/au/sale/eofy-sale​" at bounding box center [285, 583] width 124 height 33
drag, startPoint x: 574, startPoint y: 471, endPoint x: 331, endPoint y: 466, distance: 242.2
copy link "https://www.castlery.com/us/sale/4th-of-july-sale"
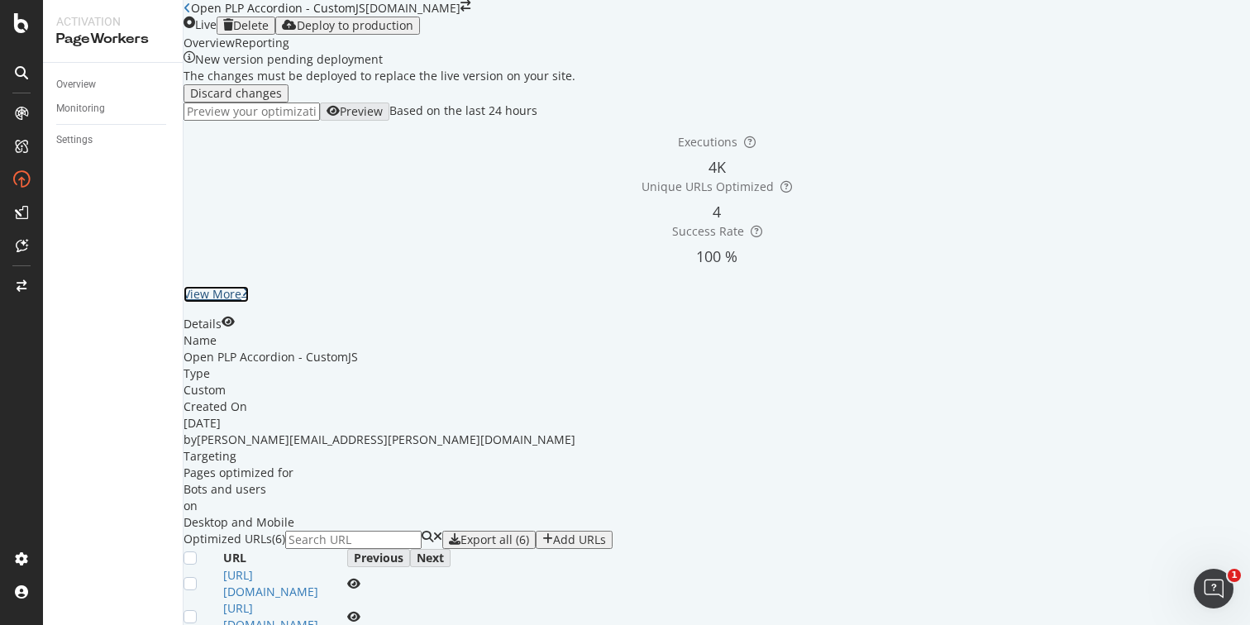
click at [241, 302] on div "View More" at bounding box center [212, 294] width 58 height 17
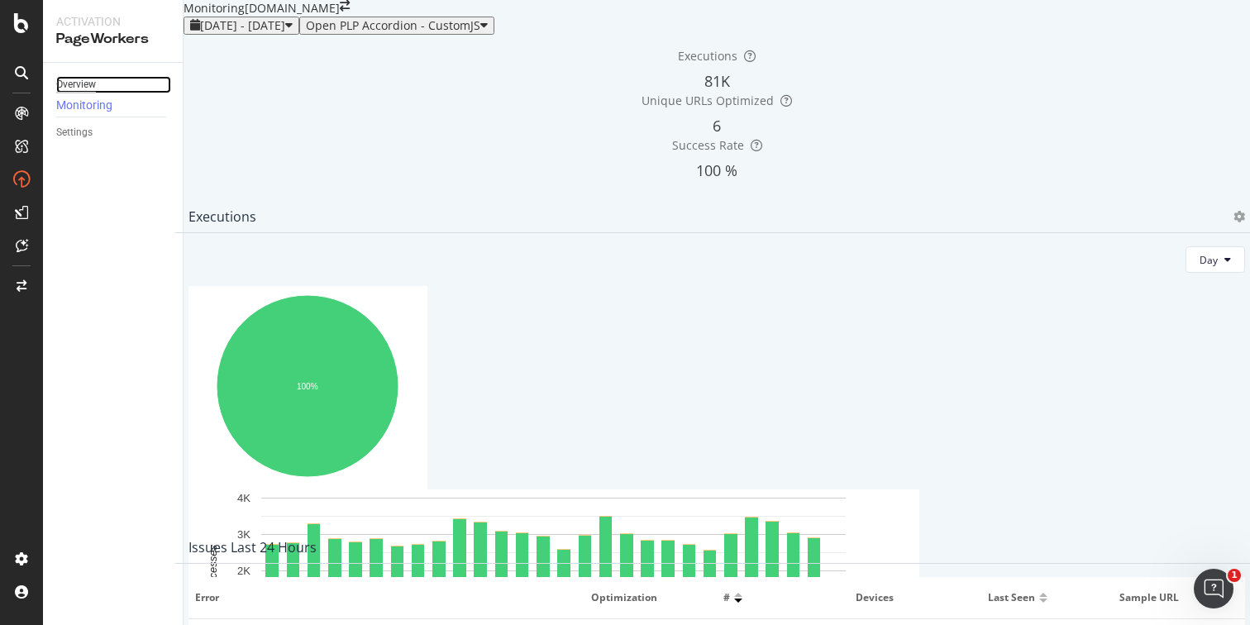
click at [73, 79] on div "Overview" at bounding box center [76, 84] width 40 height 17
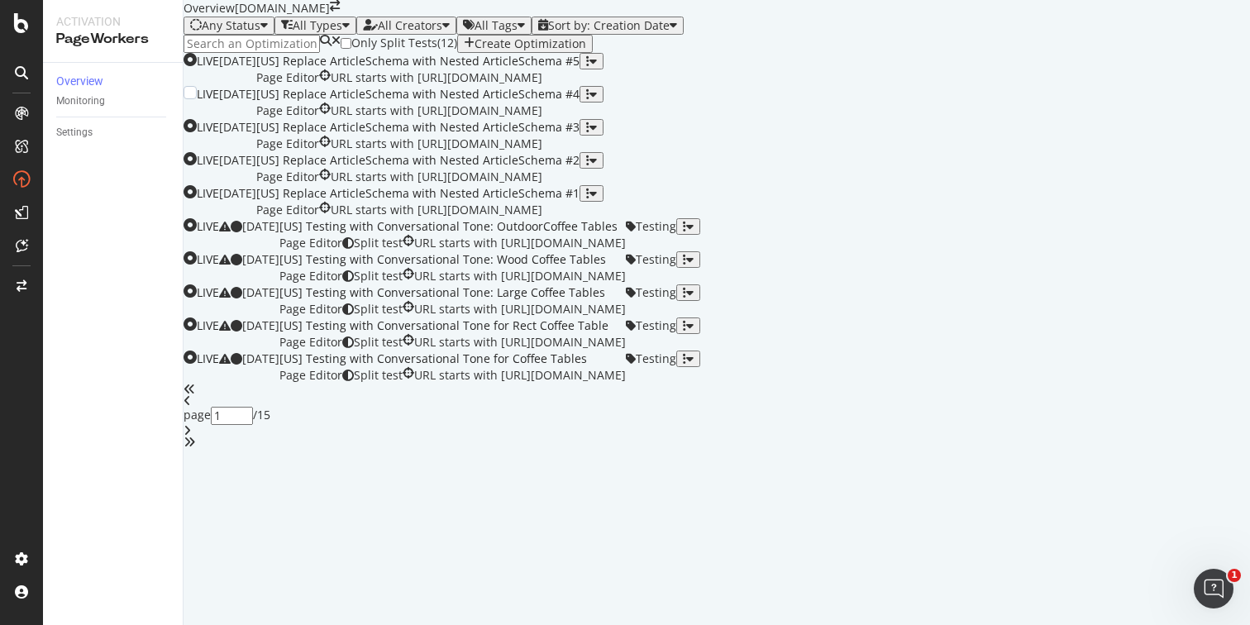
scroll to position [627, 0]
click at [274, 440] on div "1" at bounding box center [242, 423] width 63 height 33
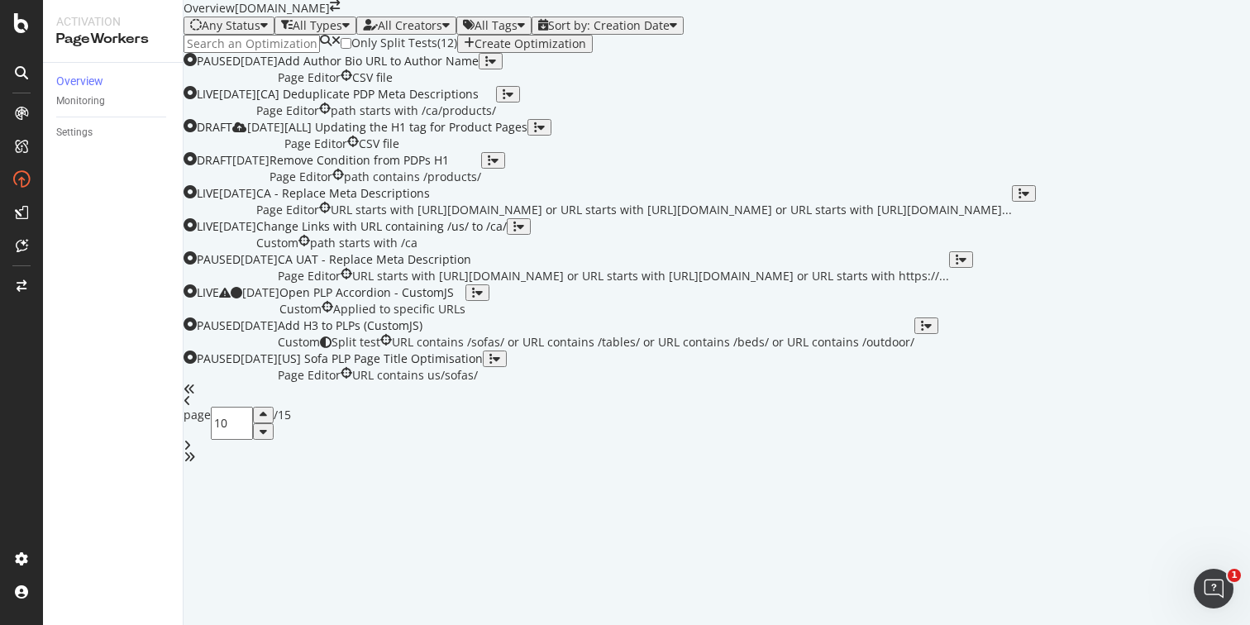
click at [191, 451] on icon "angle-right" at bounding box center [186, 446] width 7 height 12
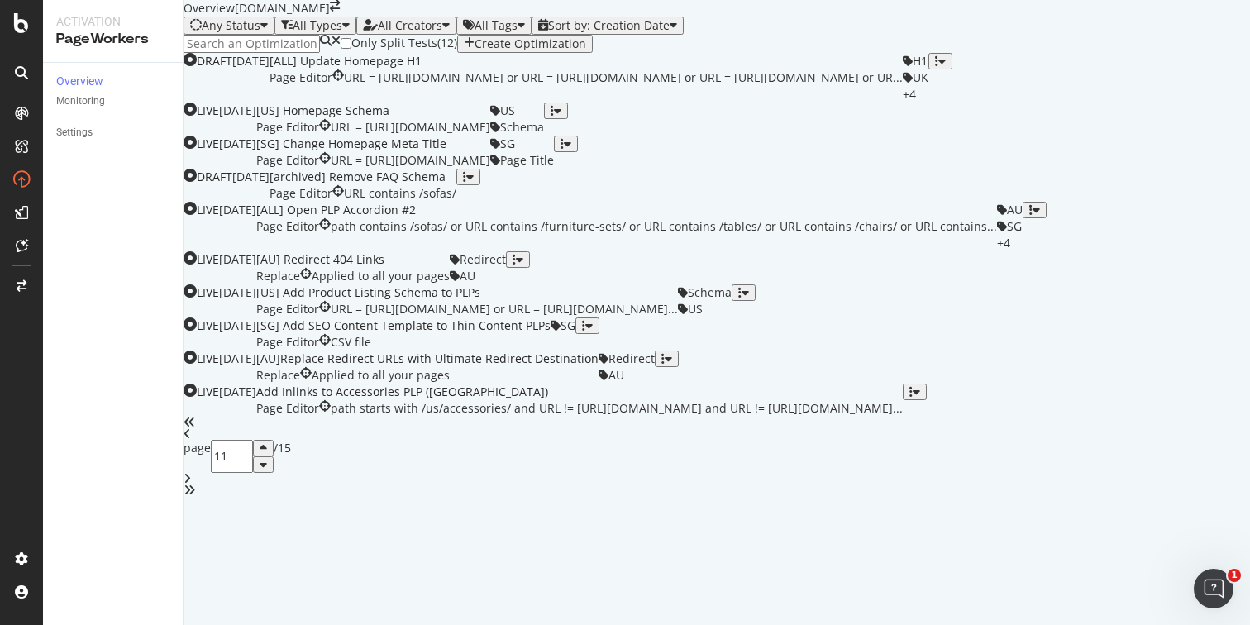
click at [191, 440] on icon "angle-left" at bounding box center [186, 434] width 7 height 12
type input "10"
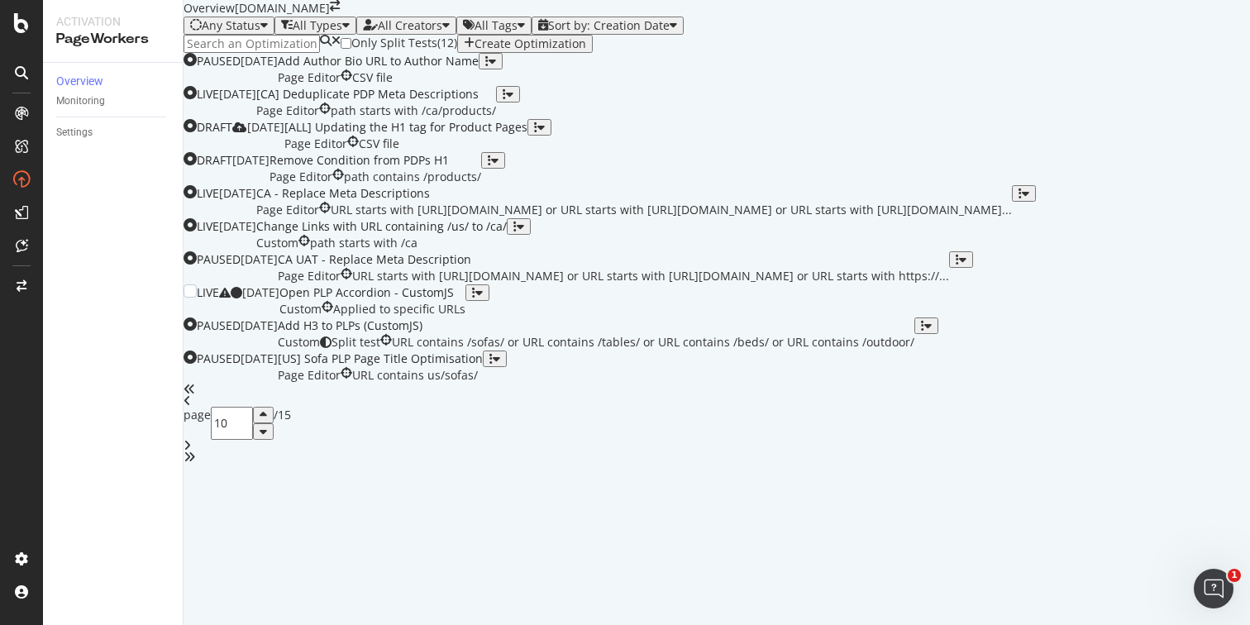
click at [465, 284] on div "Open PLP Accordion - CustomJS" at bounding box center [372, 292] width 186 height 17
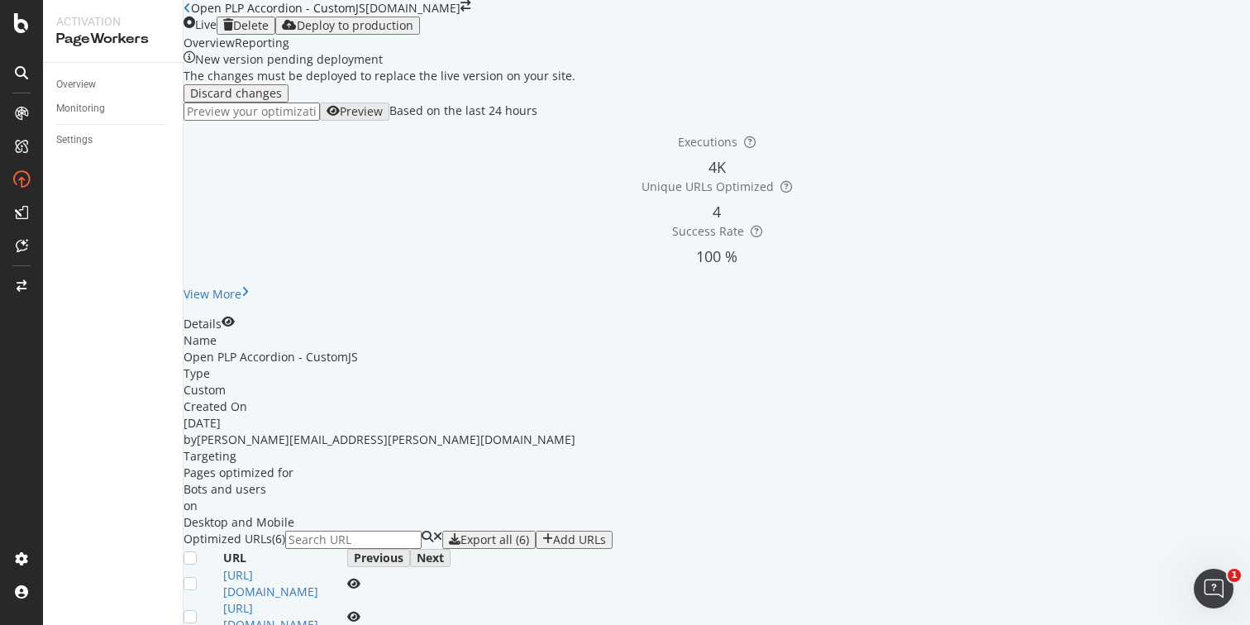
scroll to position [150, 0]
click at [413, 19] on div "Deploy to production" at bounding box center [355, 25] width 117 height 13
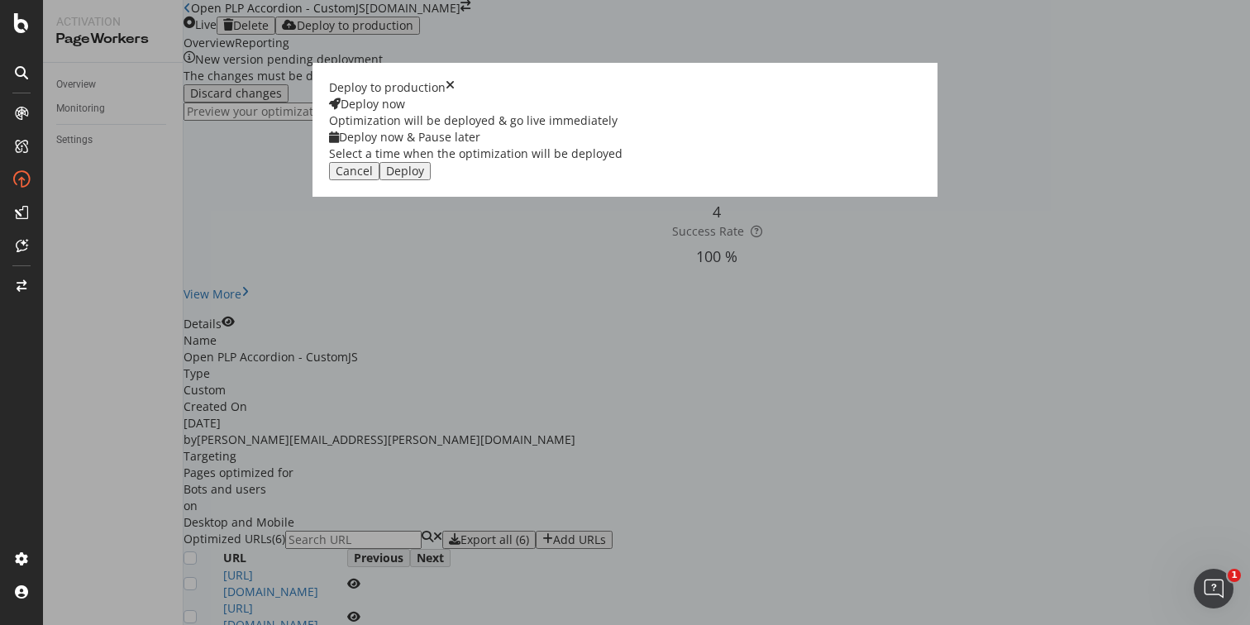
click at [424, 178] on div "Deploy" at bounding box center [405, 170] width 38 height 13
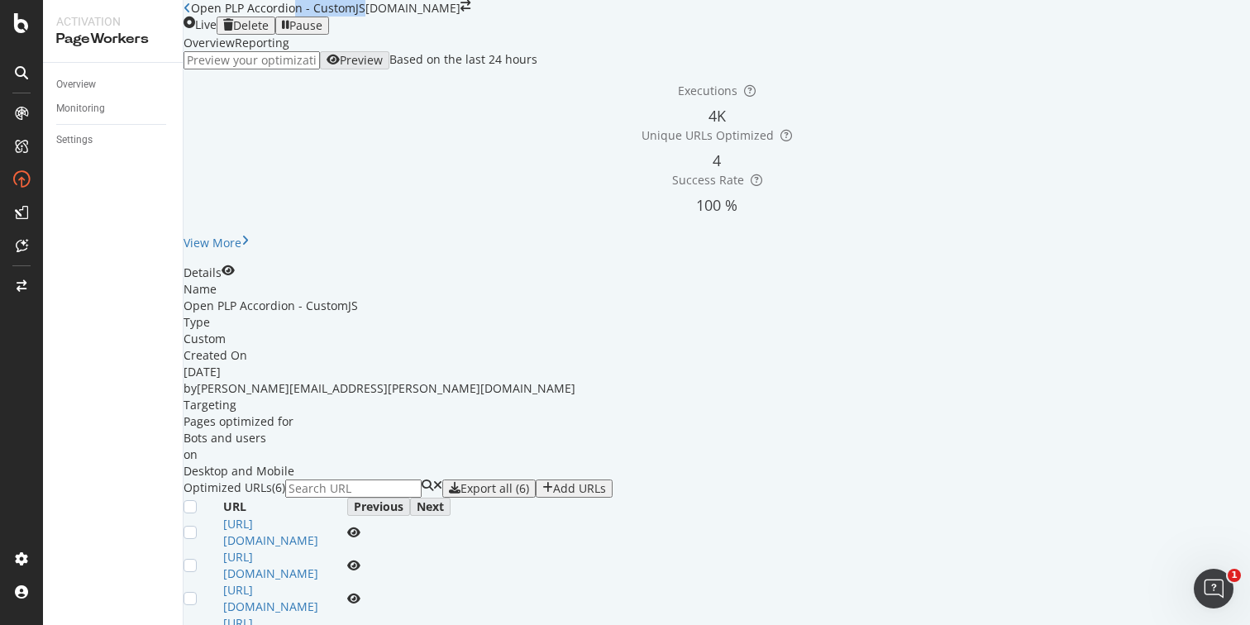
scroll to position [0, 0]
drag, startPoint x: 483, startPoint y: 16, endPoint x: 235, endPoint y: 21, distance: 248.8
click at [235, 17] on div "Open PLP Accordion - CustomJS" at bounding box center [278, 8] width 174 height 17
copy div "Open PLP Accordion - CustomJS"
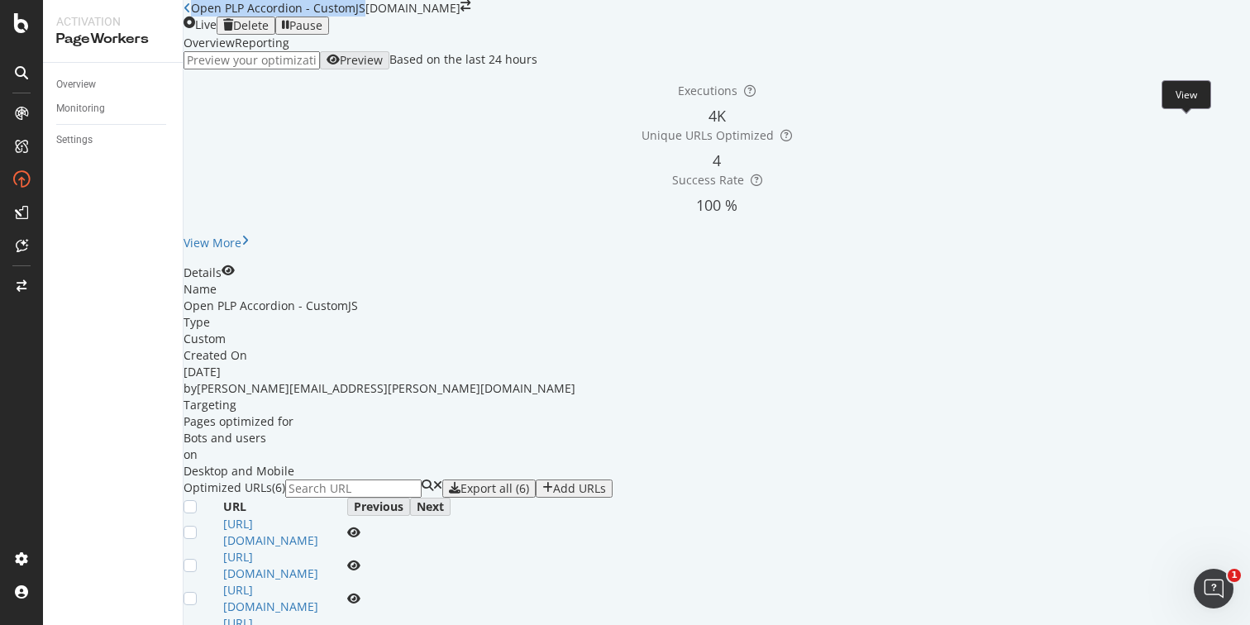
click at [235, 264] on icon "eye" at bounding box center [228, 270] width 13 height 12
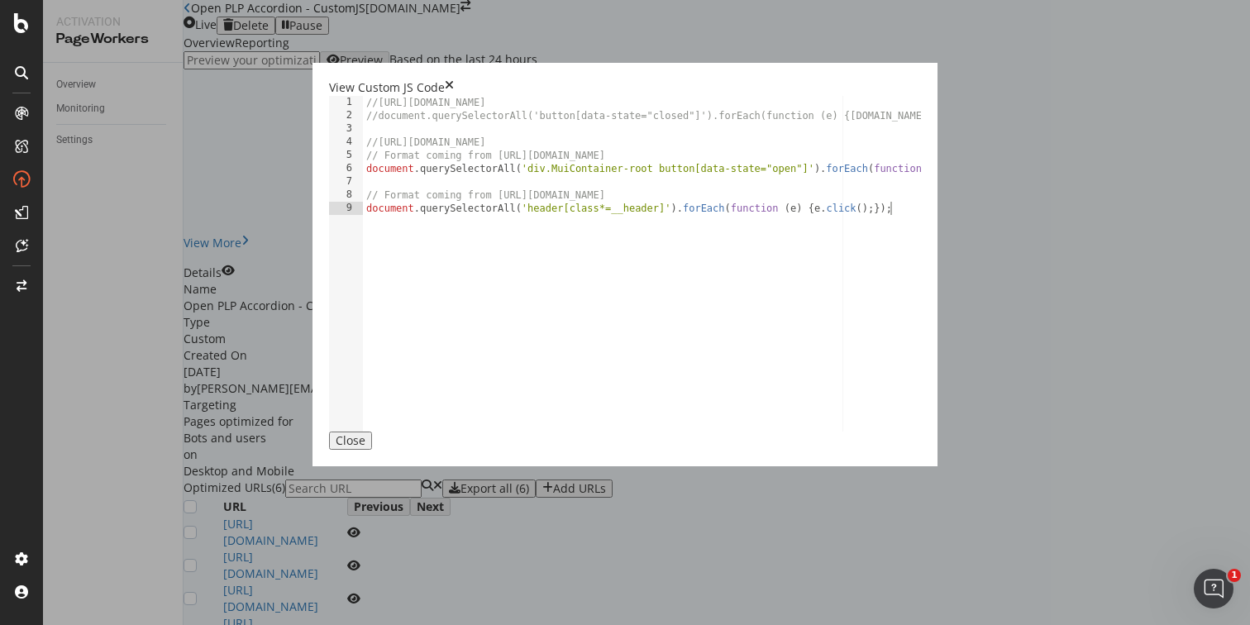
click at [454, 79] on icon "times" at bounding box center [449, 87] width 9 height 17
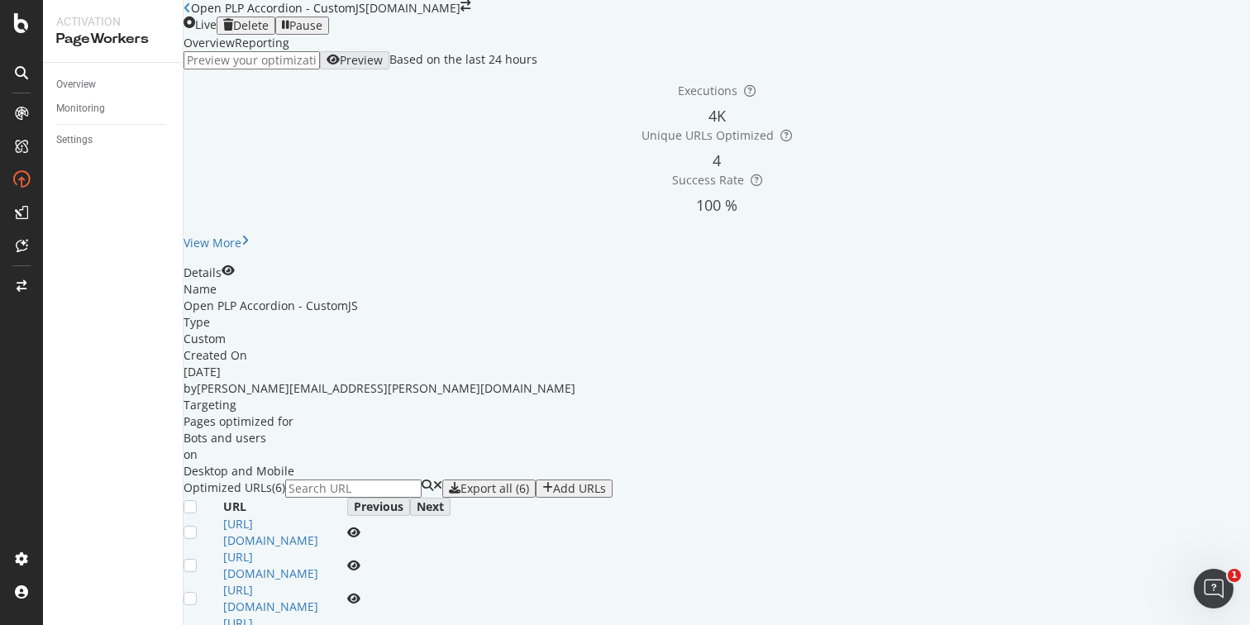
click at [553, 482] on div "button" at bounding box center [547, 488] width 11 height 13
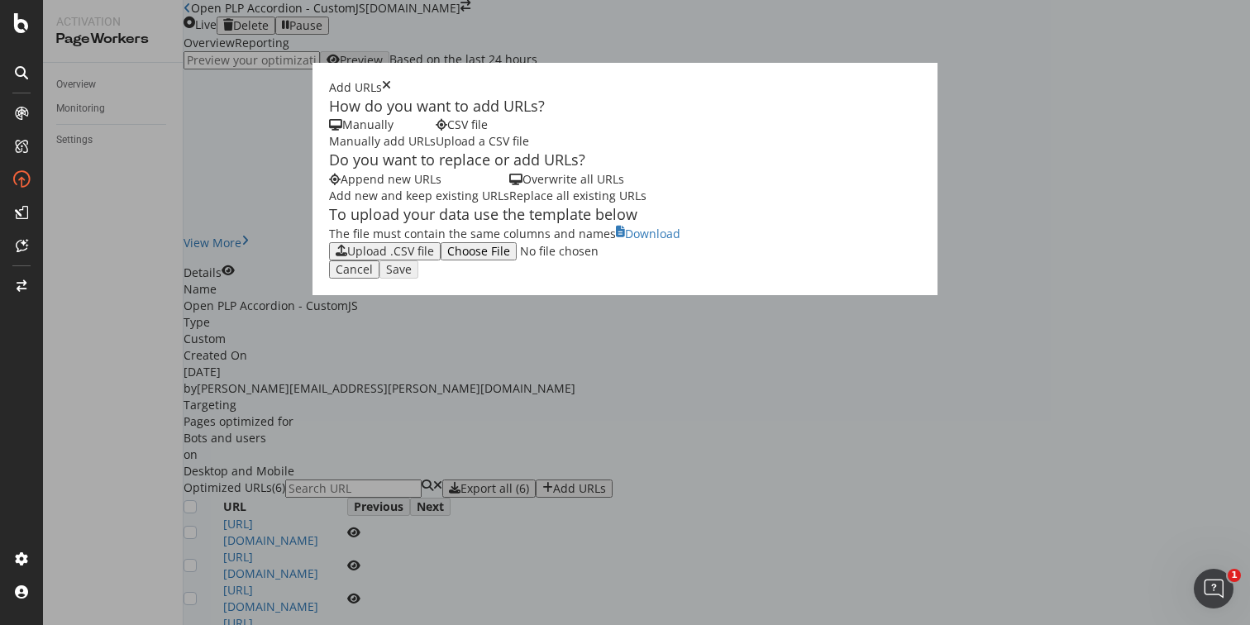
click at [329, 204] on div "Add new and keep existing URLs" at bounding box center [419, 196] width 180 height 17
click at [329, 133] on div "Manually" at bounding box center [382, 125] width 107 height 17
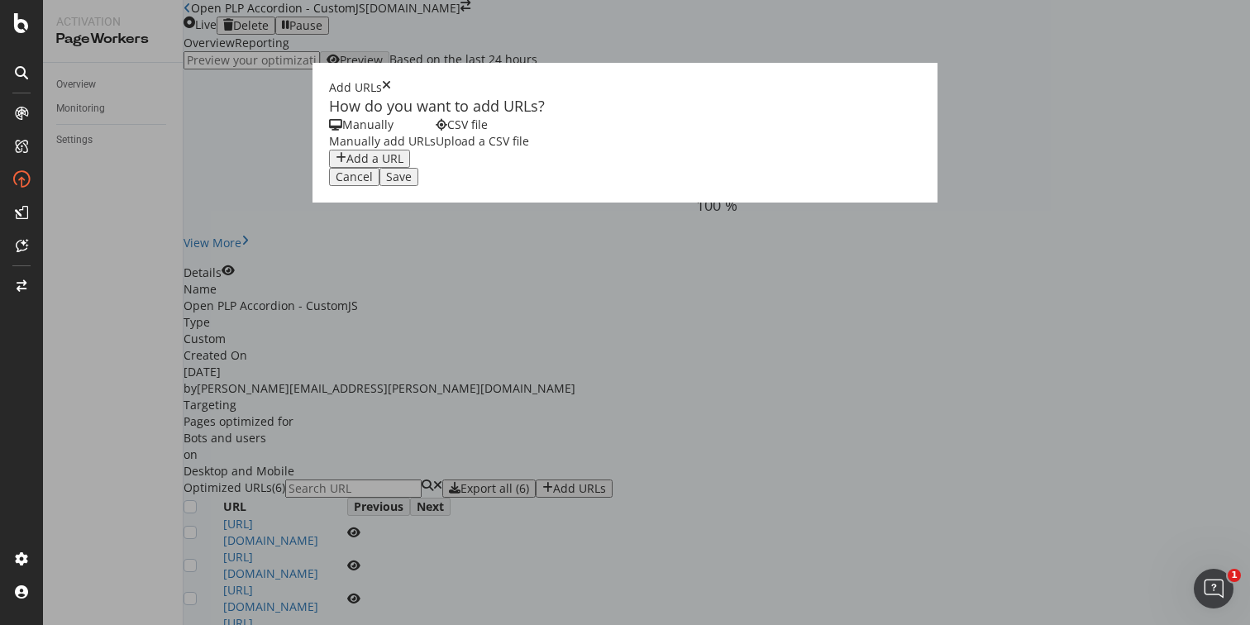
click at [346, 165] on div "Add a URL" at bounding box center [374, 158] width 57 height 13
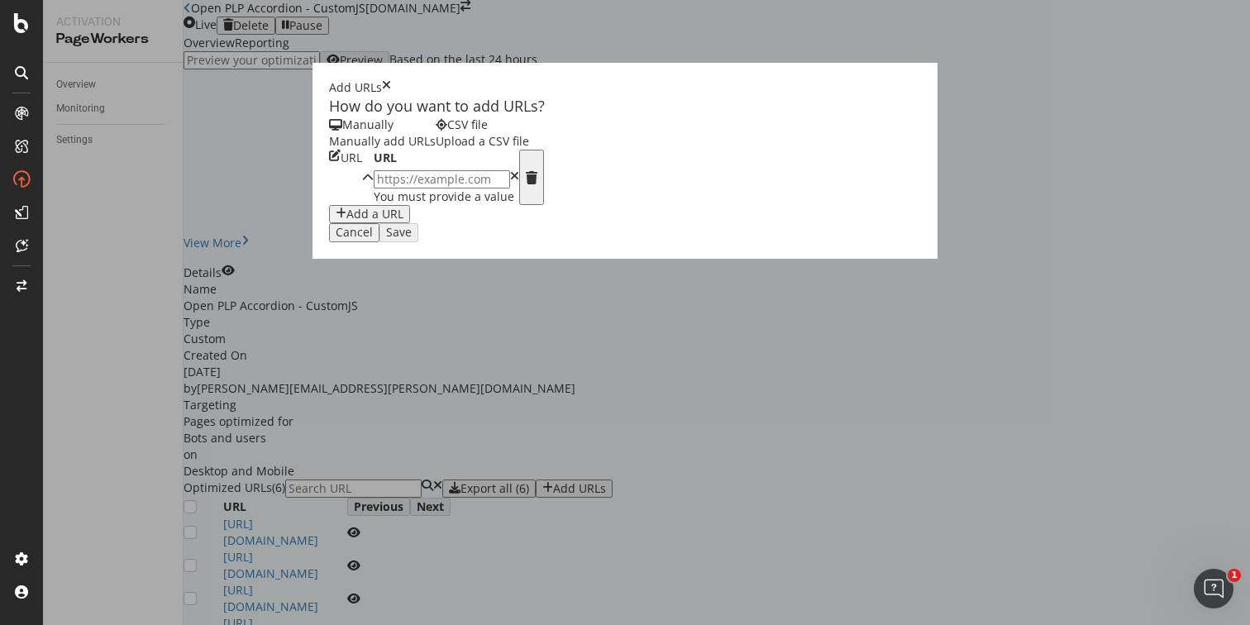
click at [374, 188] on input "modal" at bounding box center [442, 179] width 136 height 18
paste input "https://www.castlery.com/us/"
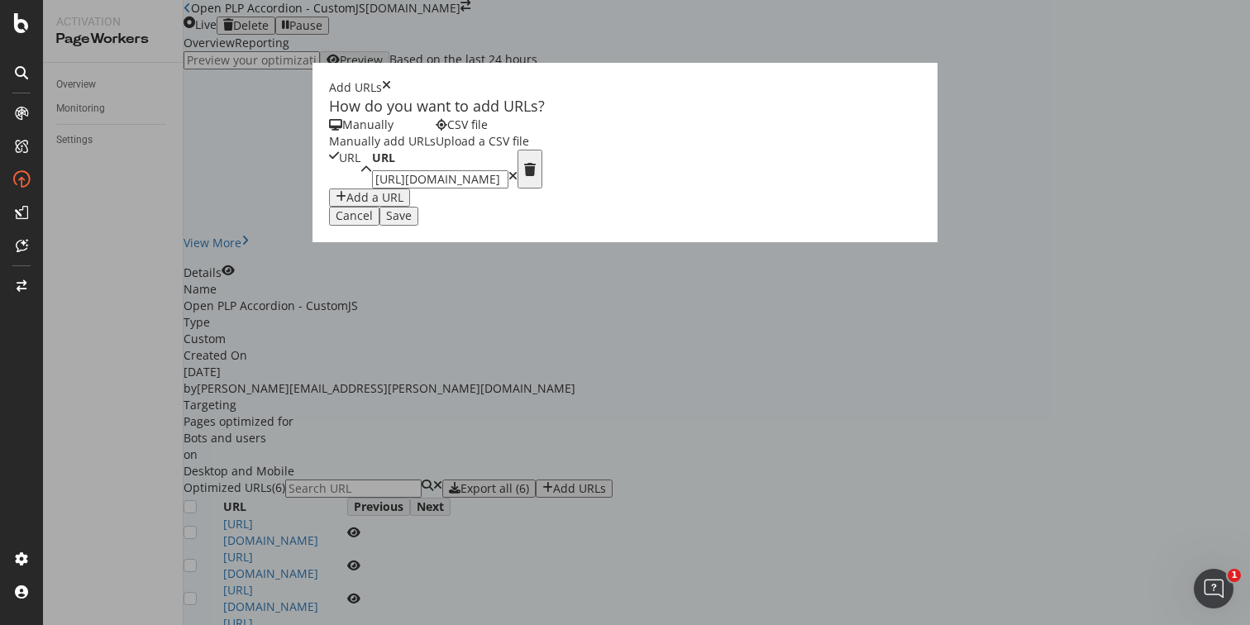
type input "https://www.castlery.com/sg"
click at [346, 204] on div "Add a URL" at bounding box center [374, 197] width 57 height 13
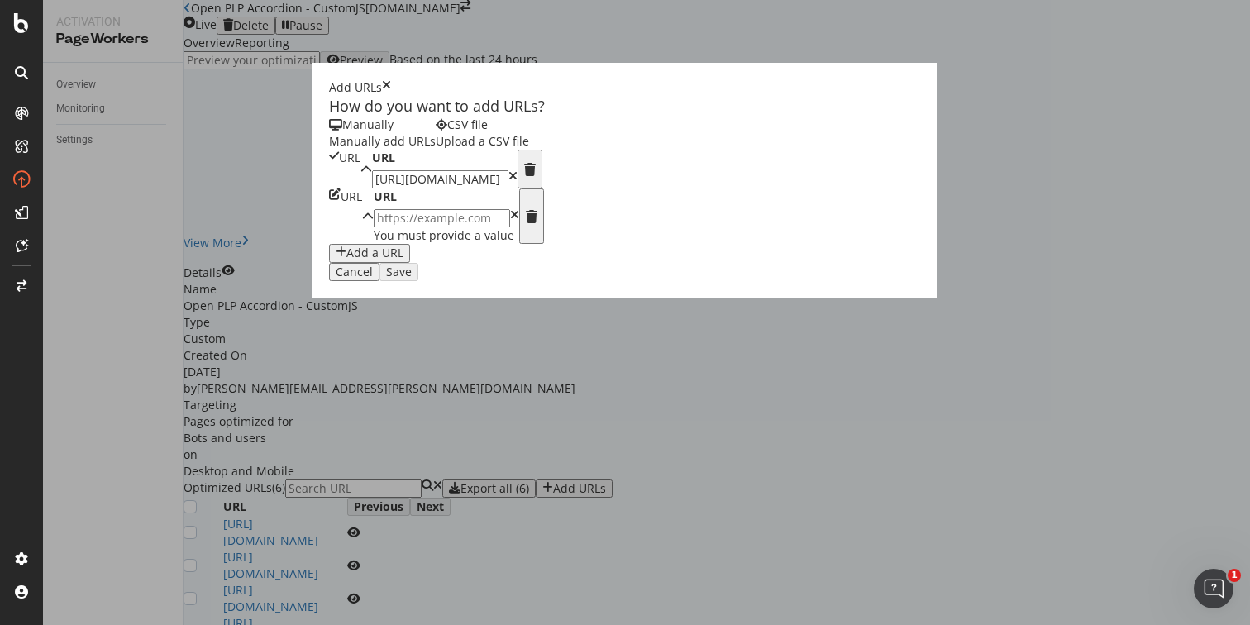
click at [374, 227] on input "modal" at bounding box center [442, 218] width 136 height 18
paste input "https://www.castlery.com/us/"
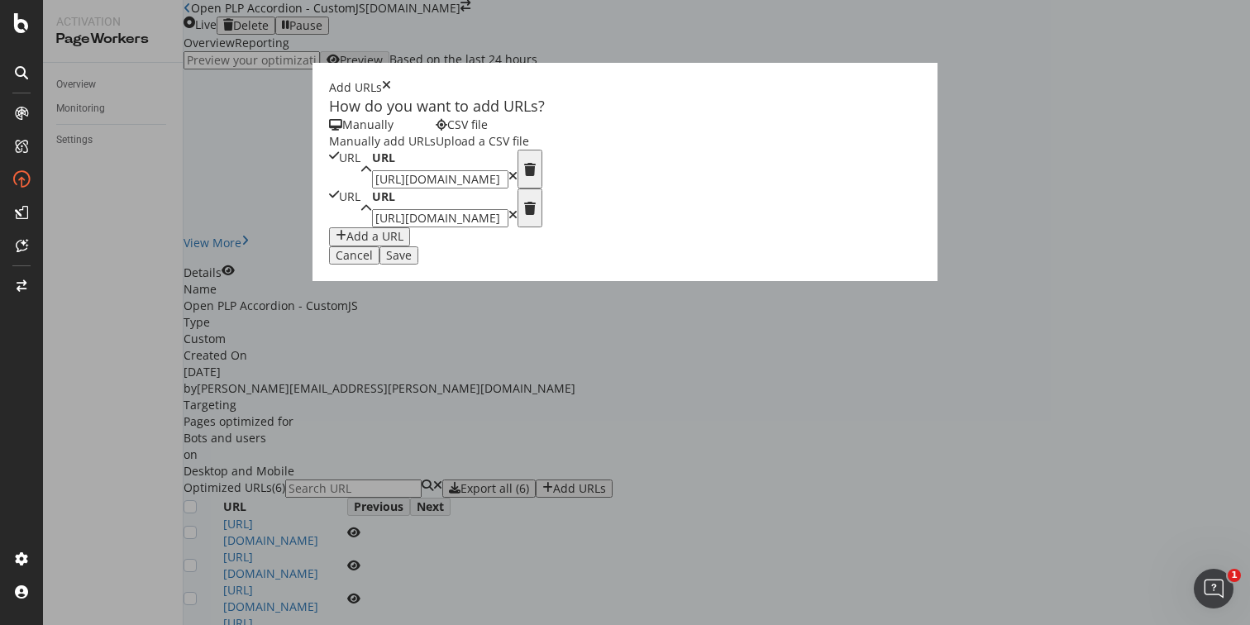
type input "https://www.castlery.com/au"
click at [346, 243] on div "Add a URL" at bounding box center [374, 236] width 57 height 13
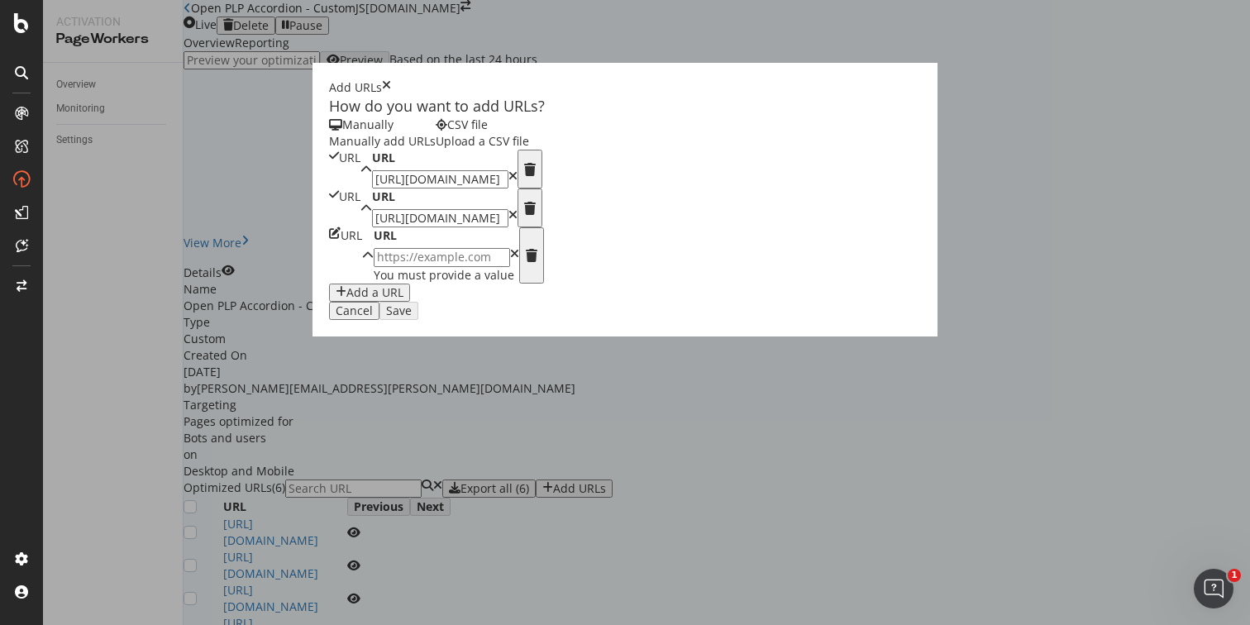
scroll to position [103, 0]
click at [374, 266] on input "modal" at bounding box center [442, 257] width 136 height 18
paste input "https://www.castlery.com/us/"
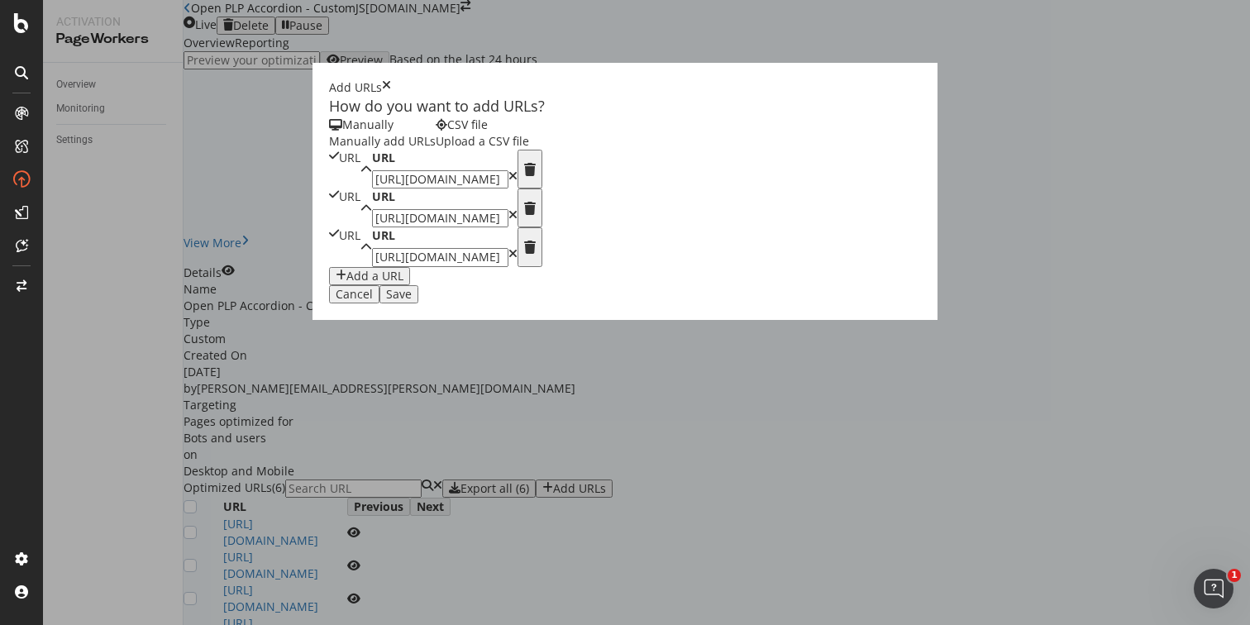
scroll to position [133, 0]
type input "https://www.castlery.com/ca"
click at [346, 283] on div "Add a URL" at bounding box center [374, 275] width 57 height 13
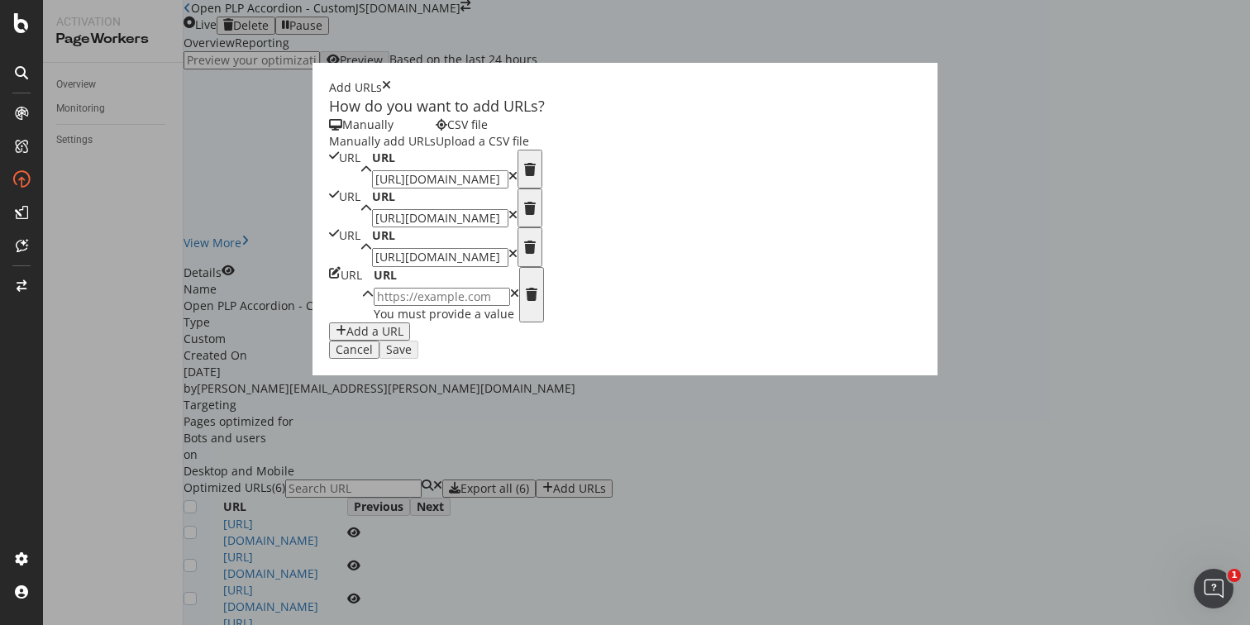
scroll to position [292, 0]
click at [374, 306] on input "modal" at bounding box center [442, 297] width 136 height 18
paste input "https://www.castlery.com/us/"
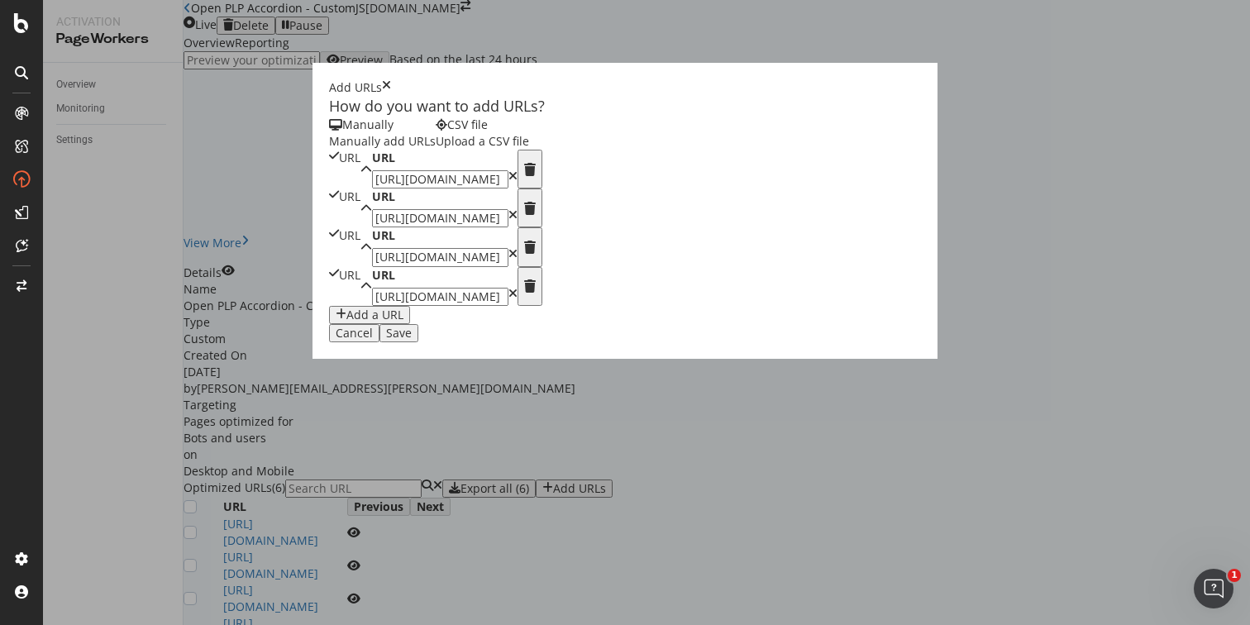
scroll to position [274, 0]
type input "https://www.castlery.com/uk"
click at [412, 340] on div "Save" at bounding box center [399, 332] width 26 height 13
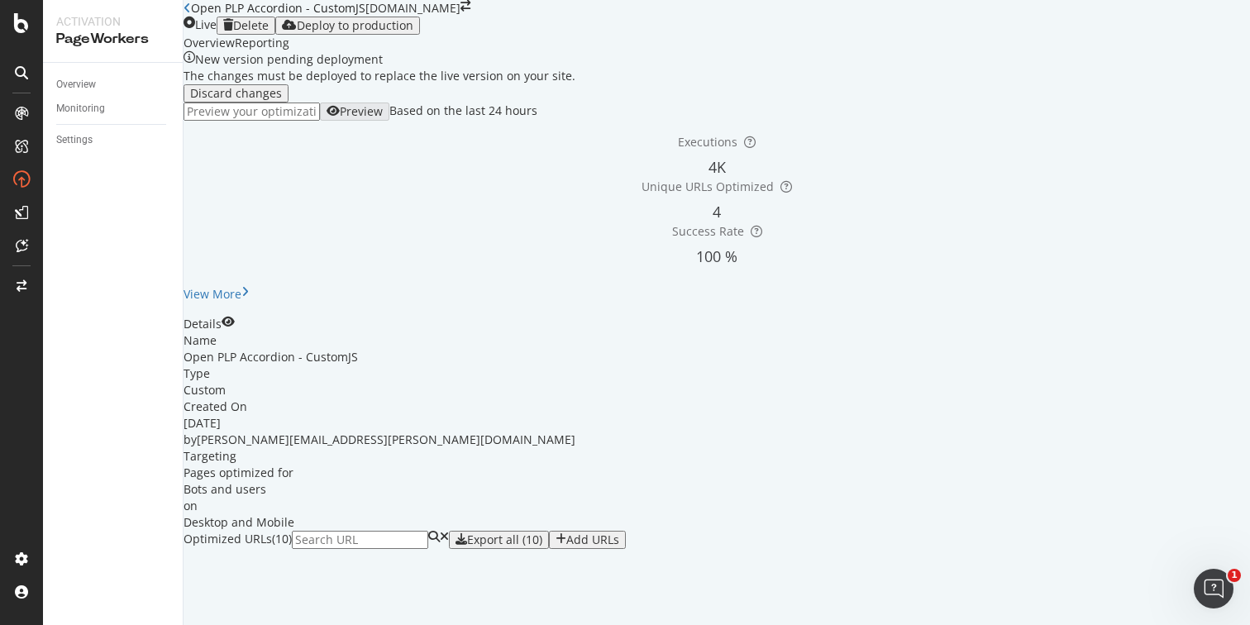
scroll to position [451, 0]
click at [413, 25] on div "Deploy to production" at bounding box center [355, 25] width 117 height 13
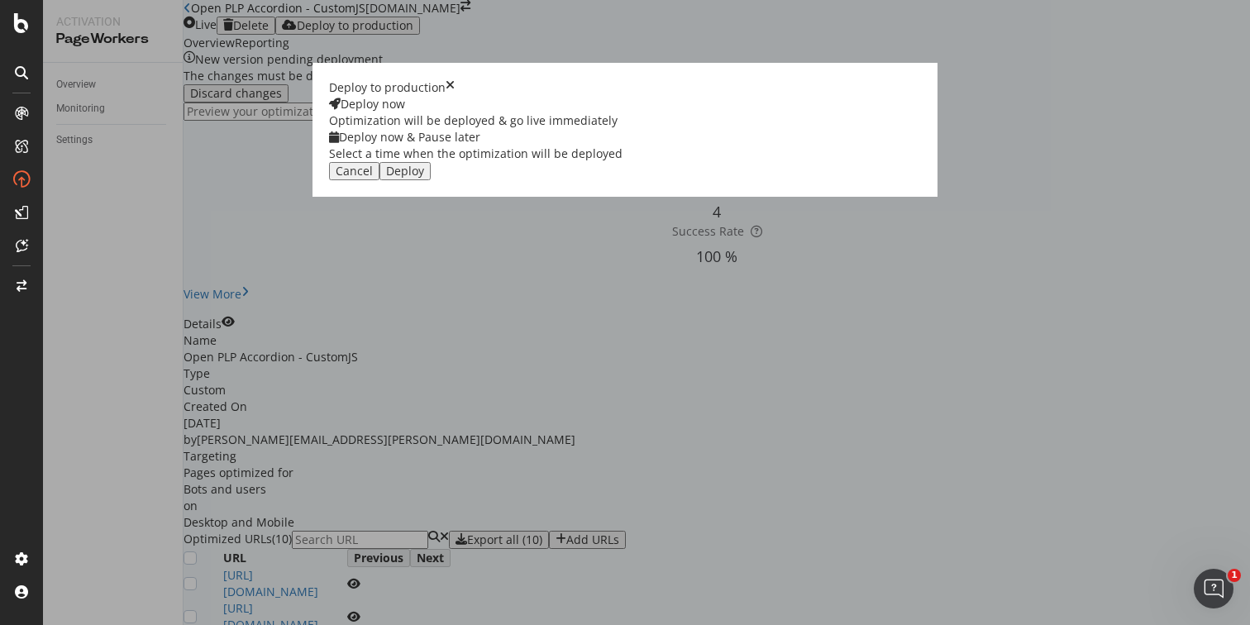
click at [431, 180] on button "Deploy" at bounding box center [404, 171] width 51 height 18
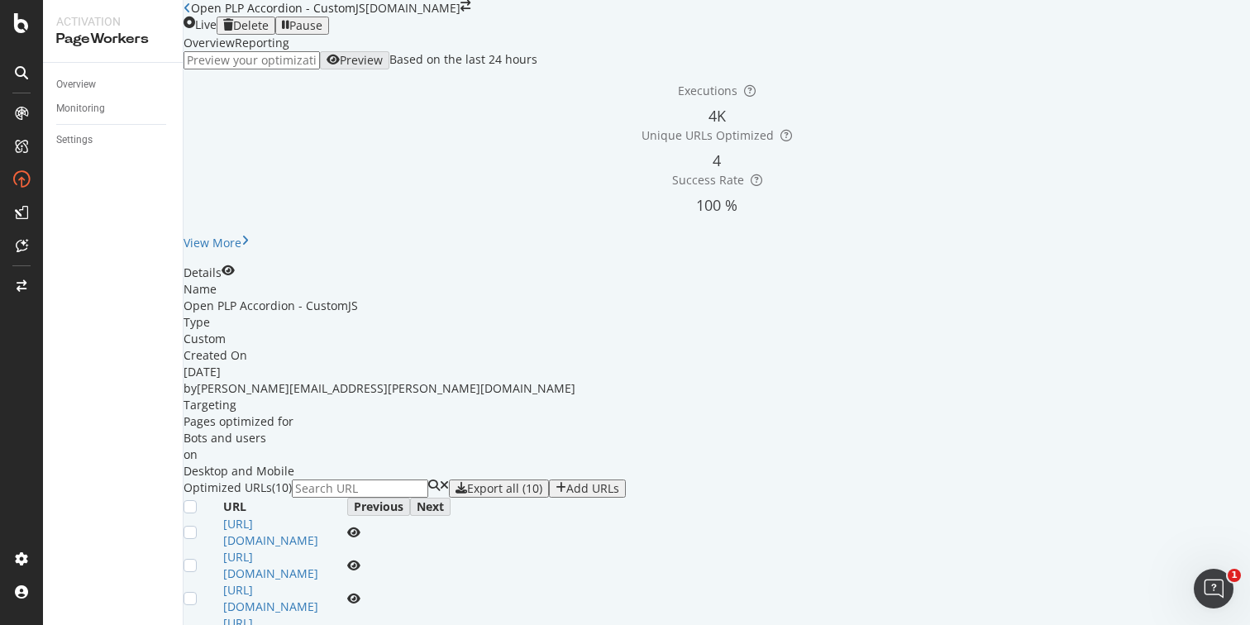
scroll to position [360, 0]
click at [619, 482] on div "Add URLs" at bounding box center [592, 488] width 53 height 13
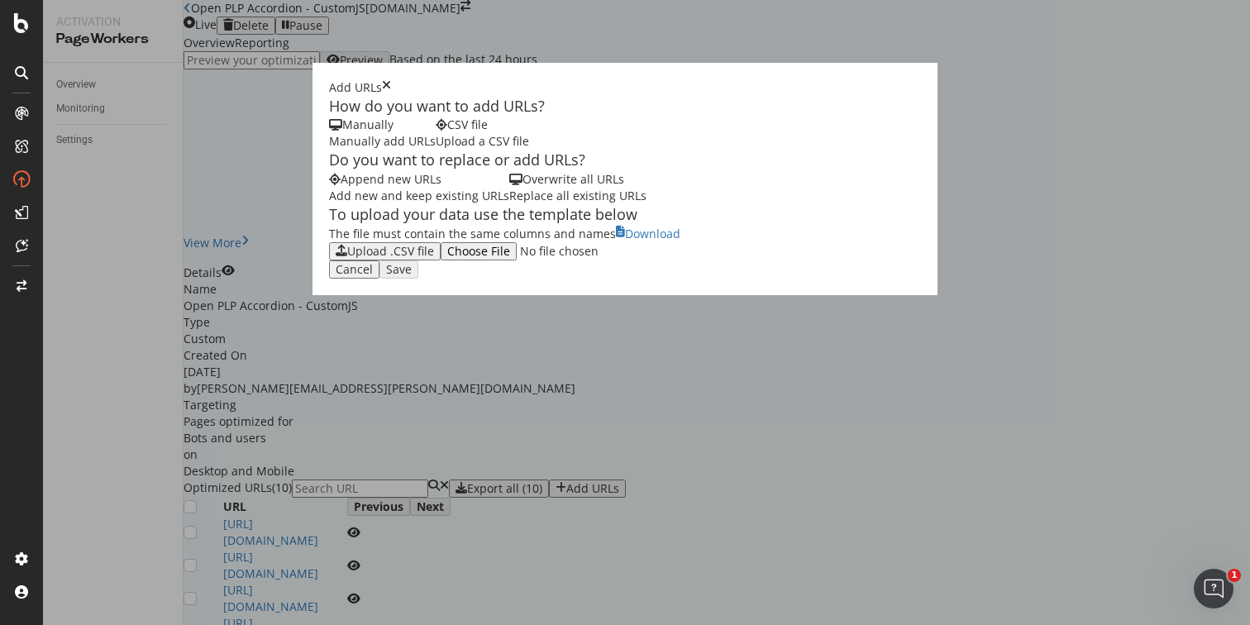
click at [329, 150] on div "Manually add URLs" at bounding box center [382, 141] width 107 height 17
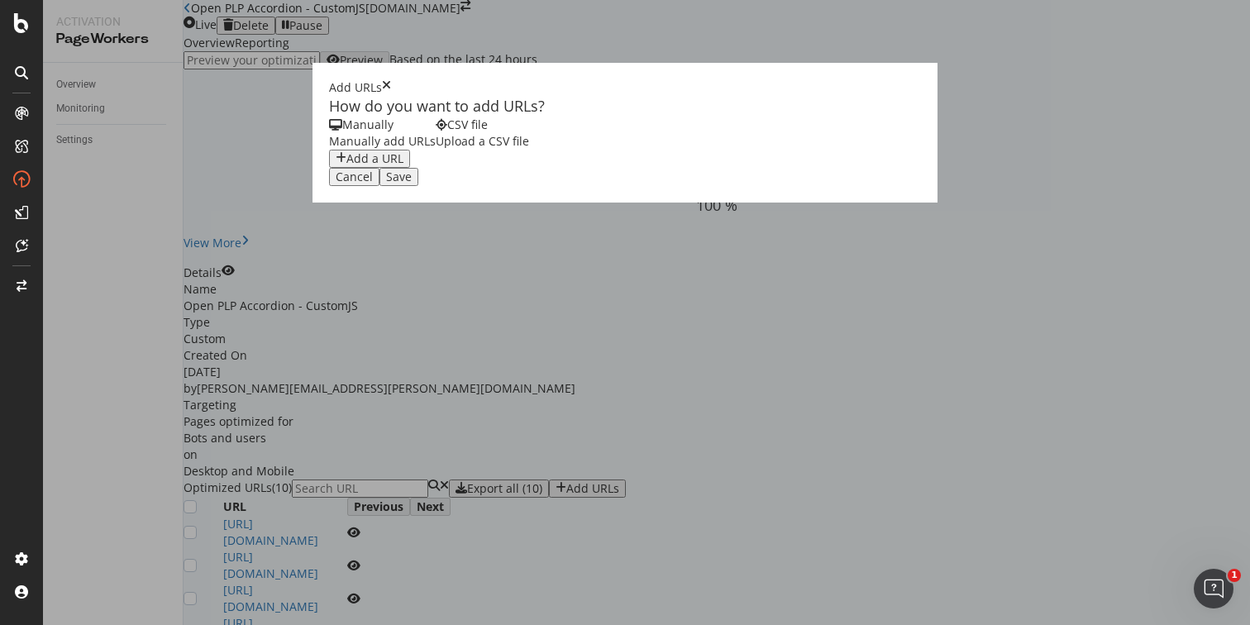
click at [346, 165] on div "Add a URL" at bounding box center [374, 158] width 57 height 13
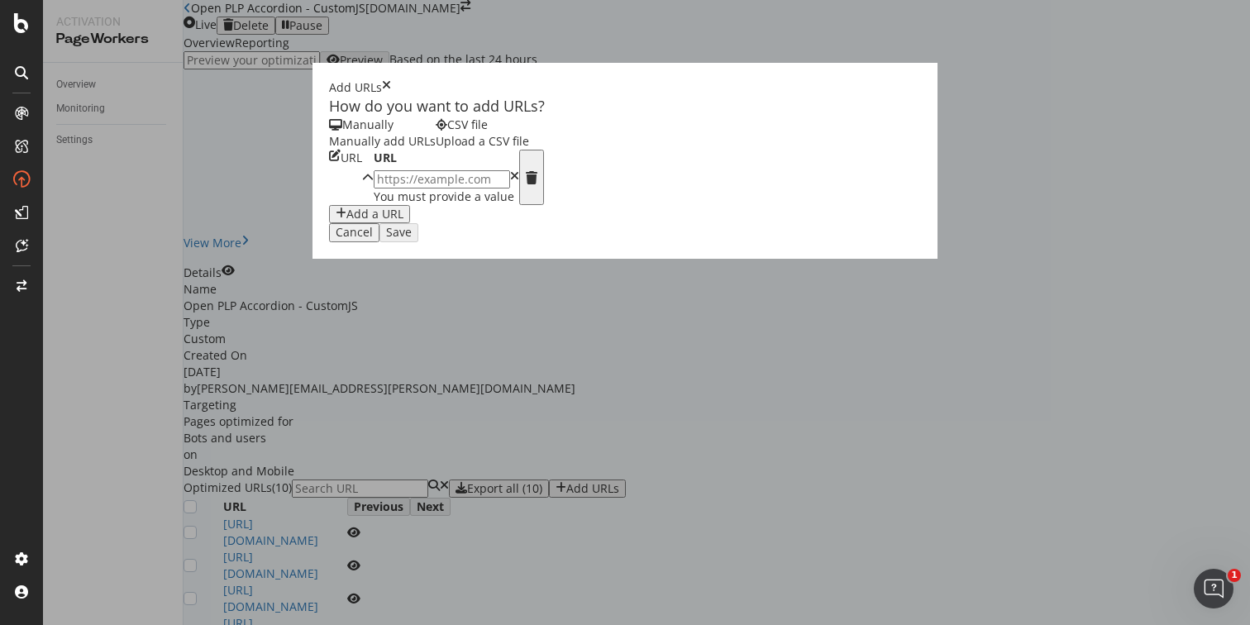
click at [374, 188] on input "modal" at bounding box center [442, 179] width 136 height 18
paste input "https://www.castlery.com/au/sale/black-friday-cyber-monday-sale"
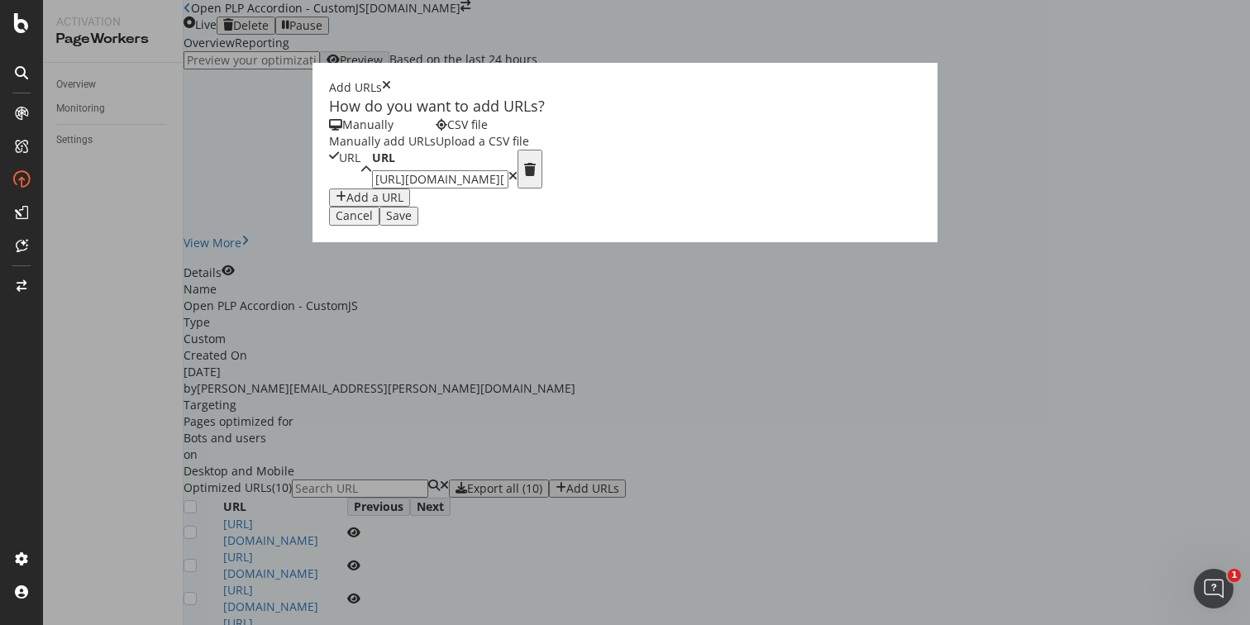
type input "https://www.castlery.com/au/sale/black-friday-cyber-monday-sale"
click at [346, 204] on div "Add a URL" at bounding box center [374, 197] width 57 height 13
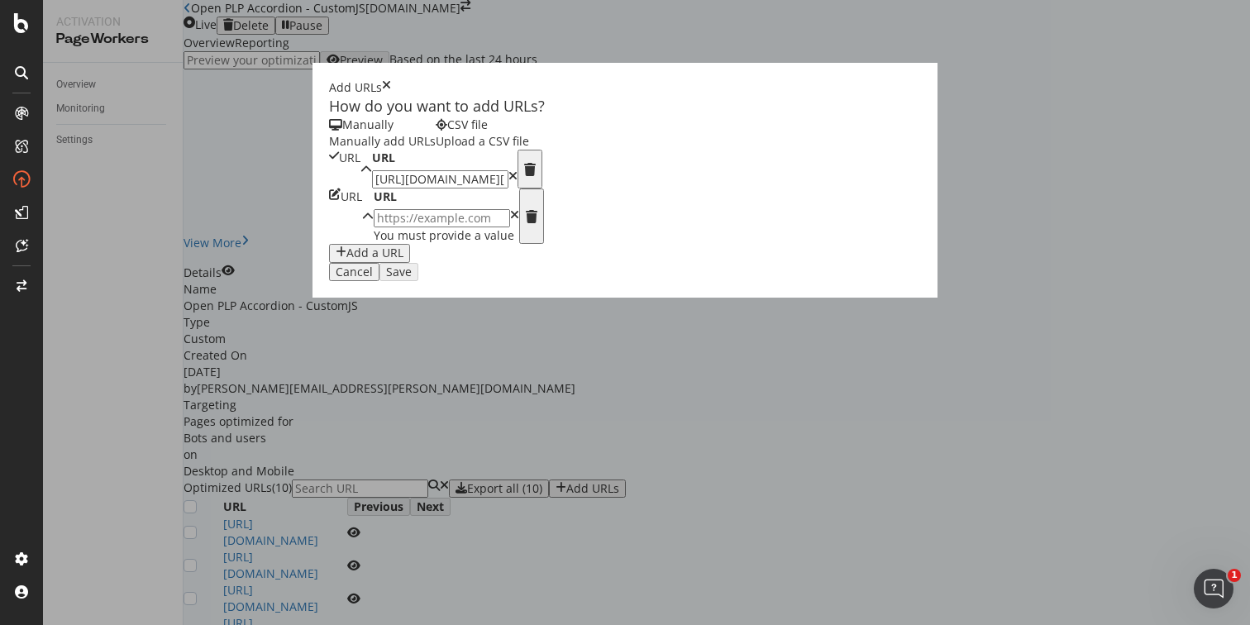
click at [374, 227] on input "modal" at bounding box center [442, 218] width 136 height 18
paste input "https://www.castlery.com/au/sale/black-friday-cyber-monday-sale"
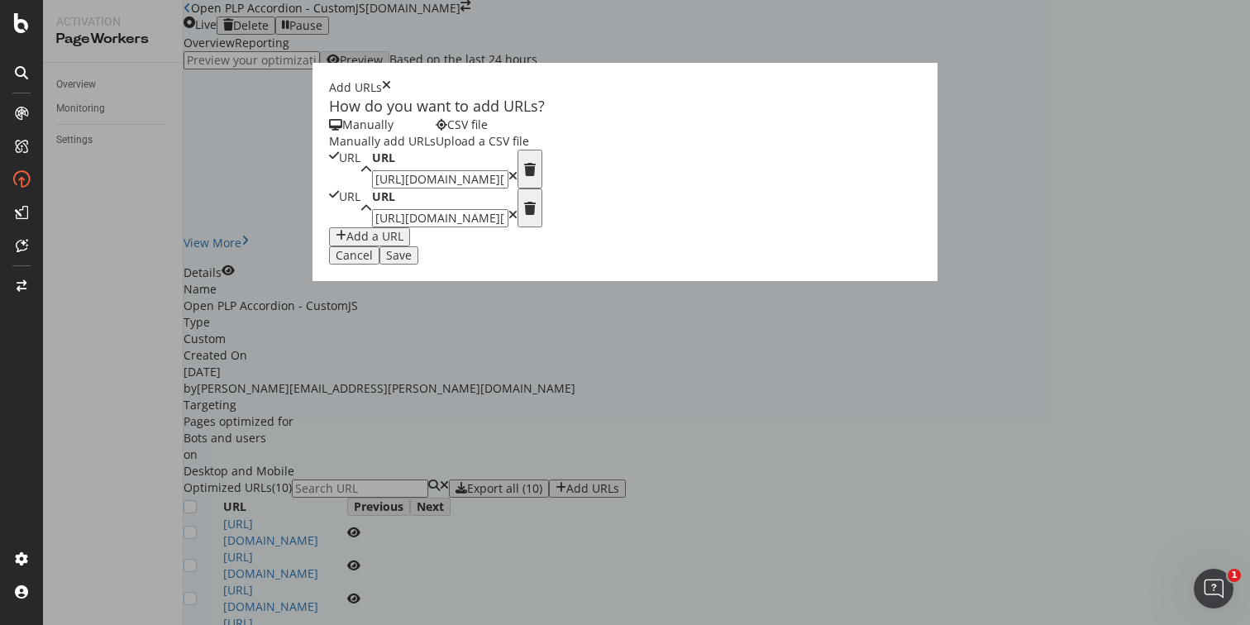
click at [372, 227] on input "https://www.castlery.com/au/sale/black-friday-cyber-monday-sale" at bounding box center [440, 218] width 136 height 18
type input "https://www.castlery.com/us/sale/black-friday-cyber-monday-sale"
click at [346, 243] on div "Add a URL" at bounding box center [374, 236] width 57 height 13
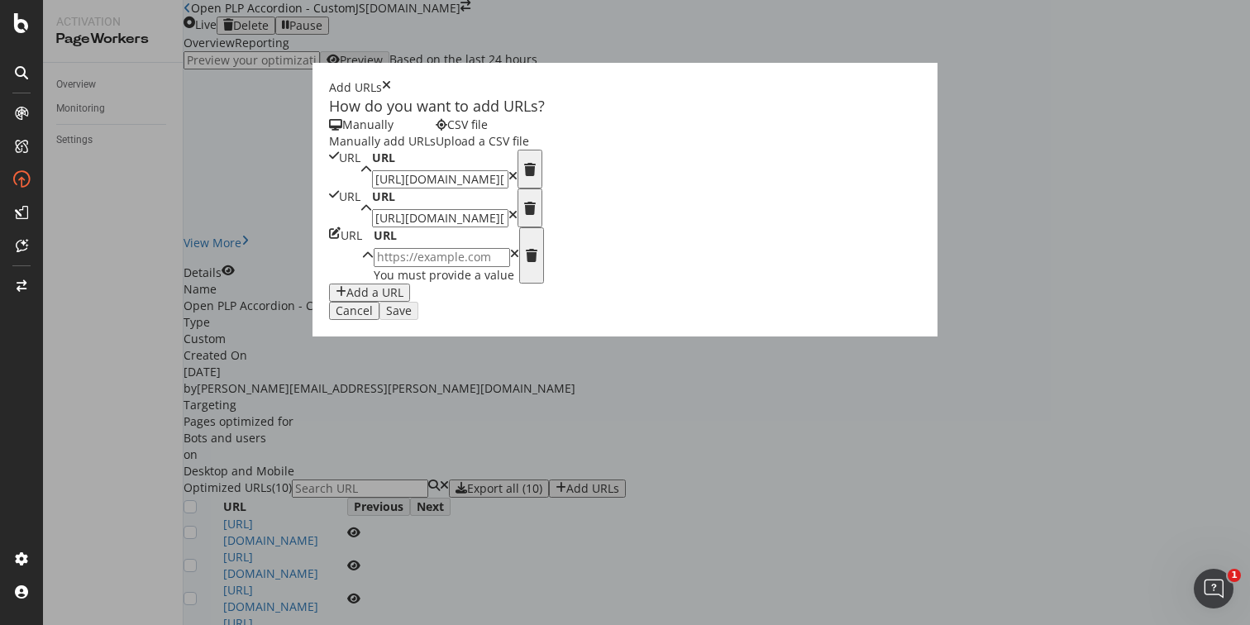
scroll to position [150, 0]
click at [374, 266] on input "modal" at bounding box center [442, 257] width 136 height 18
paste input "https://www.castlery.com/au/sale/black-friday-cyber-monday-sale"
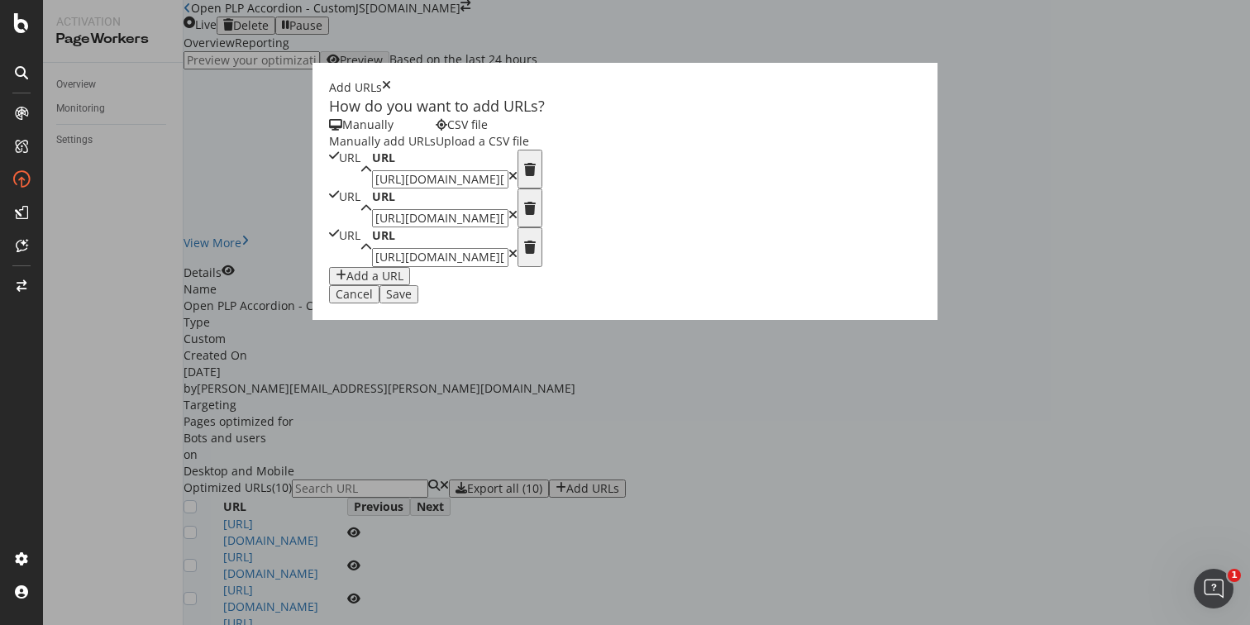
scroll to position [133, 0]
click at [372, 266] on input "https://www.castlery.com/au/sale/black-friday-cyber-monday-sale" at bounding box center [440, 257] width 136 height 18
type input "https://www.castlery.com/sg/sale/black-friday-cyber-monday-sale"
click at [329, 284] on div "URL URL https://www.castlery.com/au/sale/black-friday-cyber-monday-sale URL URL…" at bounding box center [625, 217] width 592 height 135
click at [346, 283] on div "Add a URL" at bounding box center [374, 275] width 57 height 13
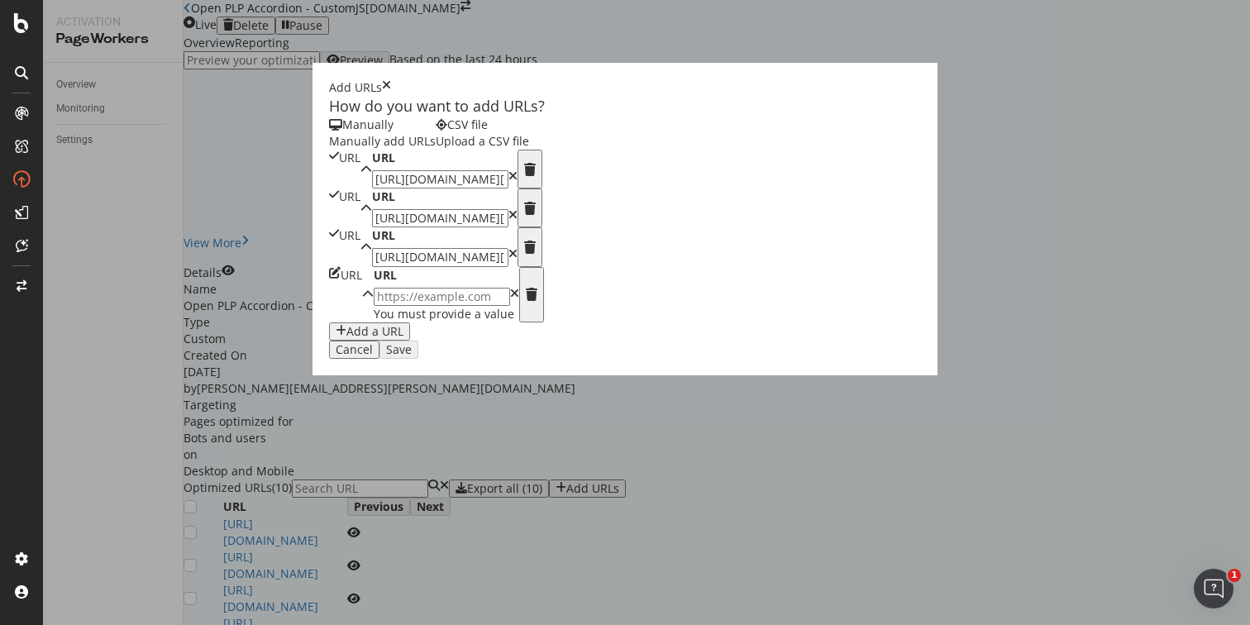
click at [374, 306] on input "modal" at bounding box center [442, 297] width 136 height 18
paste input "https://www.castlery.com/au/sale/black-friday-cyber-monday-sale"
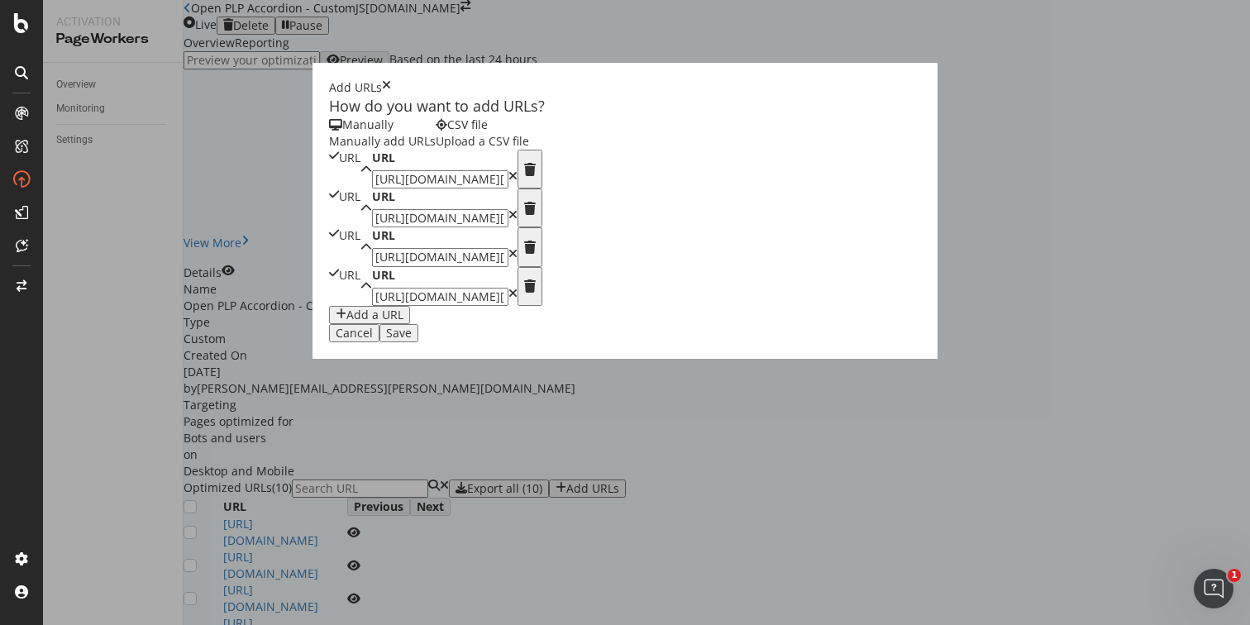
click at [372, 306] on input "https://www.castlery.com/au/sale/black-friday-cyber-monday-sale" at bounding box center [440, 297] width 136 height 18
type input "https://www.castlery.com/ca/sale/black-friday-cyber-monday-sale"
click at [346, 322] on div "Add a URL" at bounding box center [374, 314] width 57 height 13
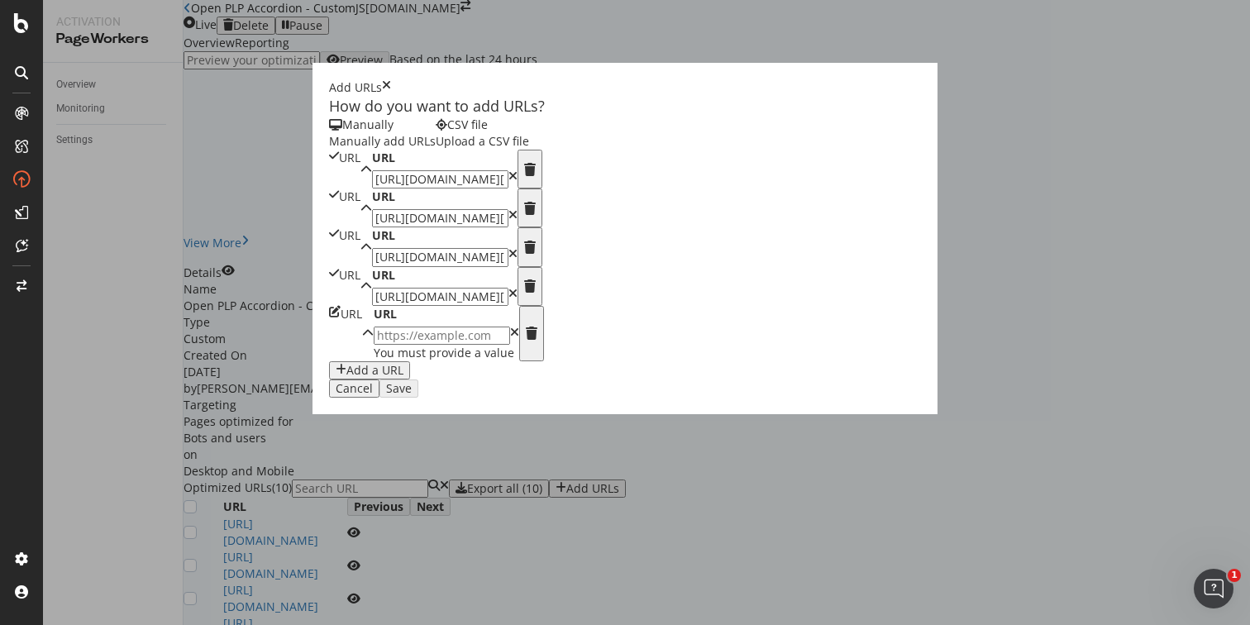
scroll to position [432, 0]
click at [374, 345] on input "modal" at bounding box center [442, 335] width 136 height 18
paste input "https://www.castlery.com/au/sale/black-friday-cyber-monday-sale"
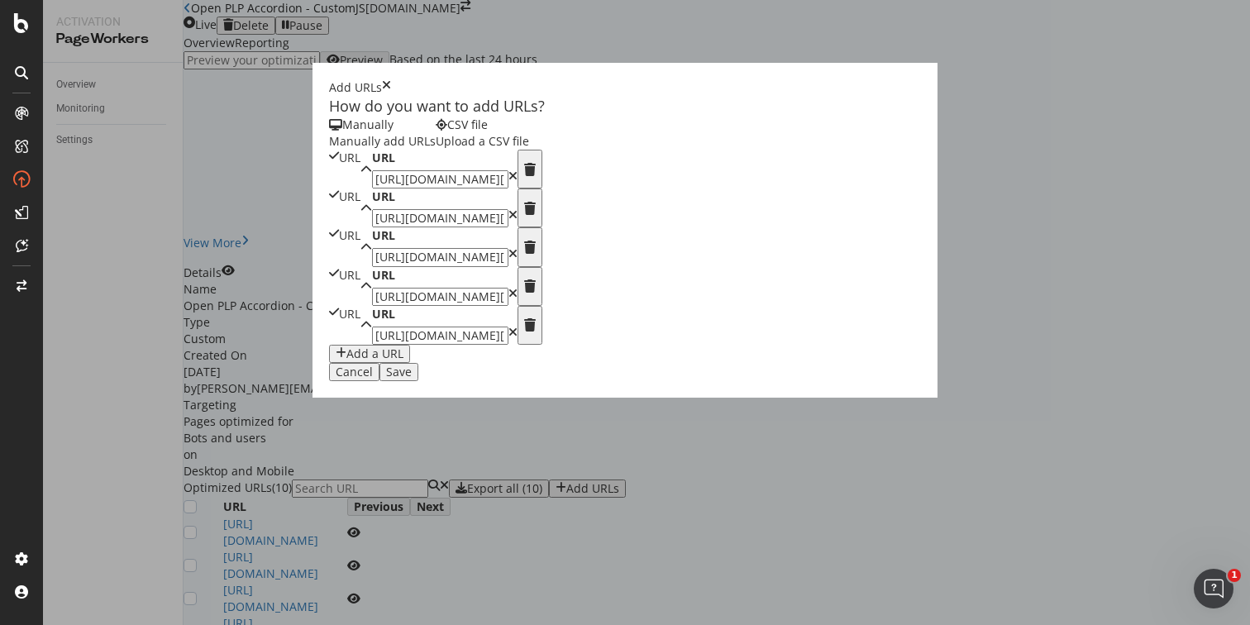
click at [372, 345] on input "https://www.castlery.com/au/sale/black-friday-cyber-monday-sale" at bounding box center [440, 335] width 136 height 18
type input "https://www.castlery.com/uk/sale/black-friday-cyber-monday-sale"
click at [412, 379] on div "Save" at bounding box center [399, 371] width 26 height 13
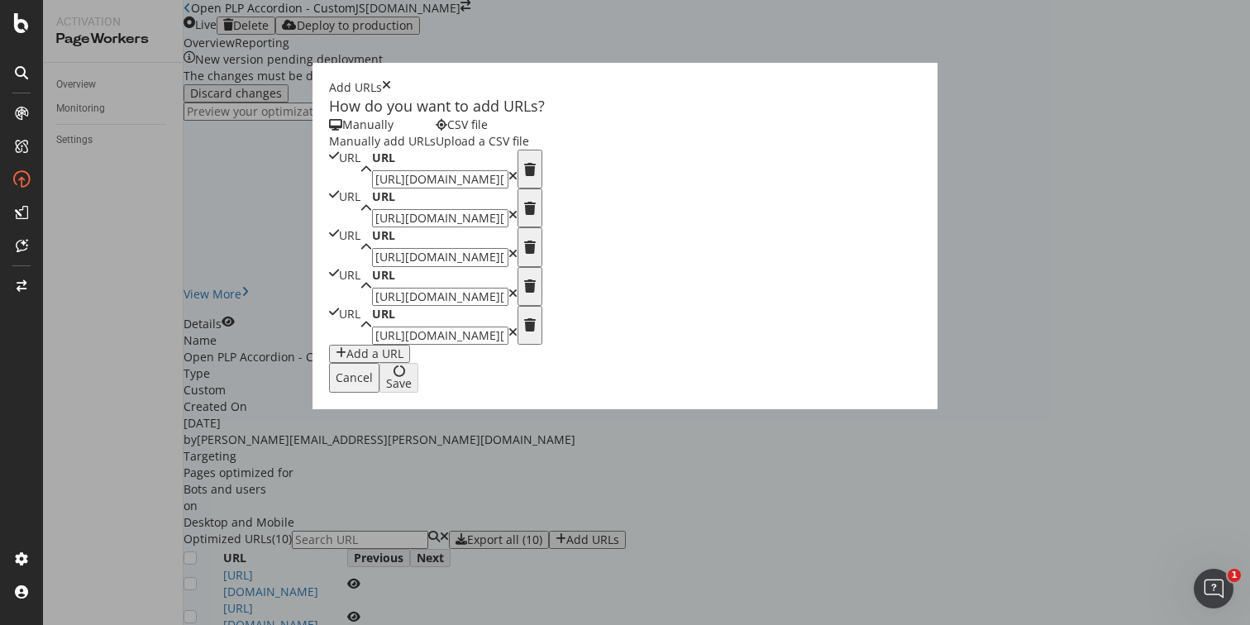
scroll to position [451, 0]
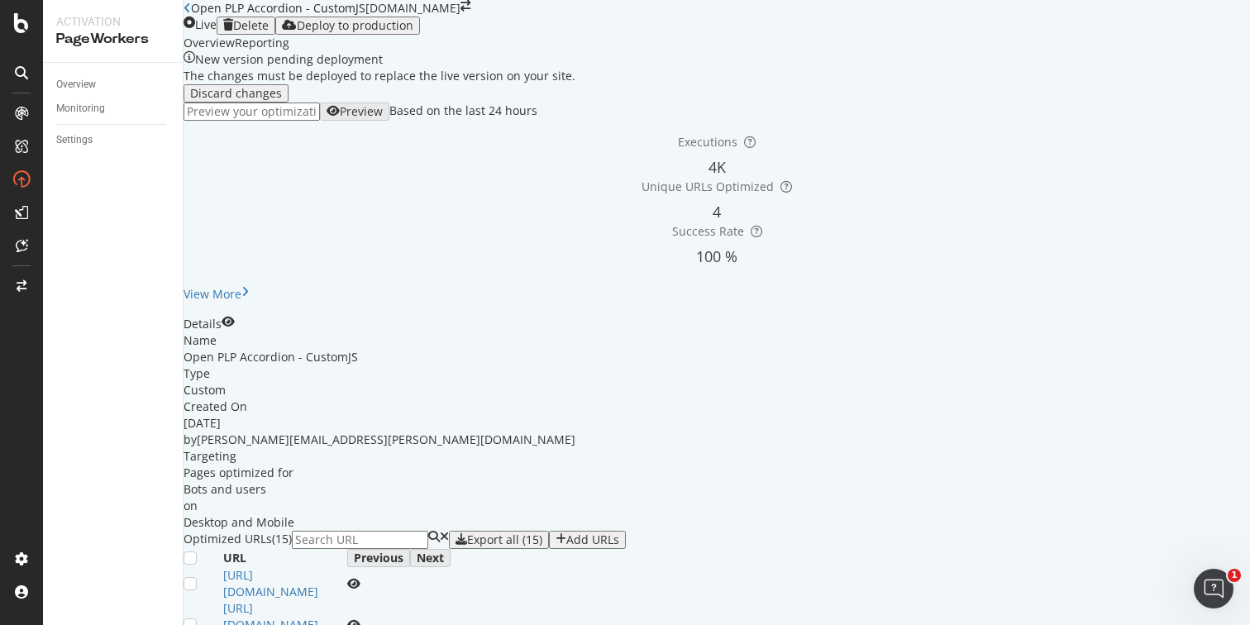
click at [413, 25] on div "Deploy to production" at bounding box center [355, 25] width 117 height 13
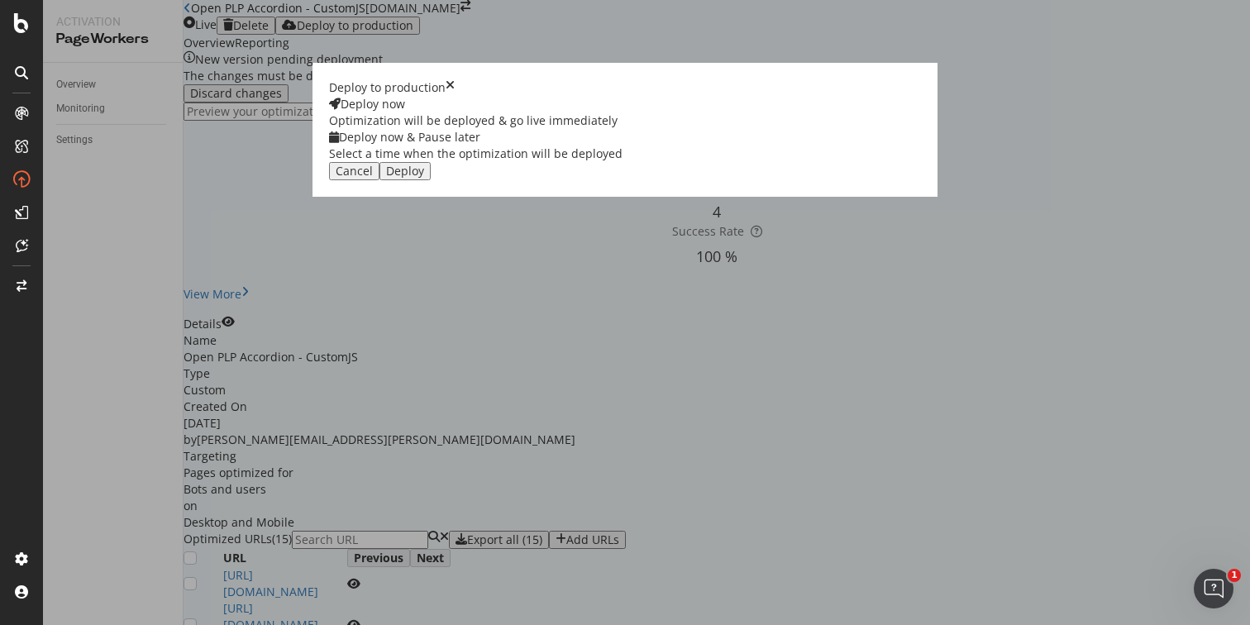
click at [424, 178] on div "Deploy" at bounding box center [405, 170] width 38 height 13
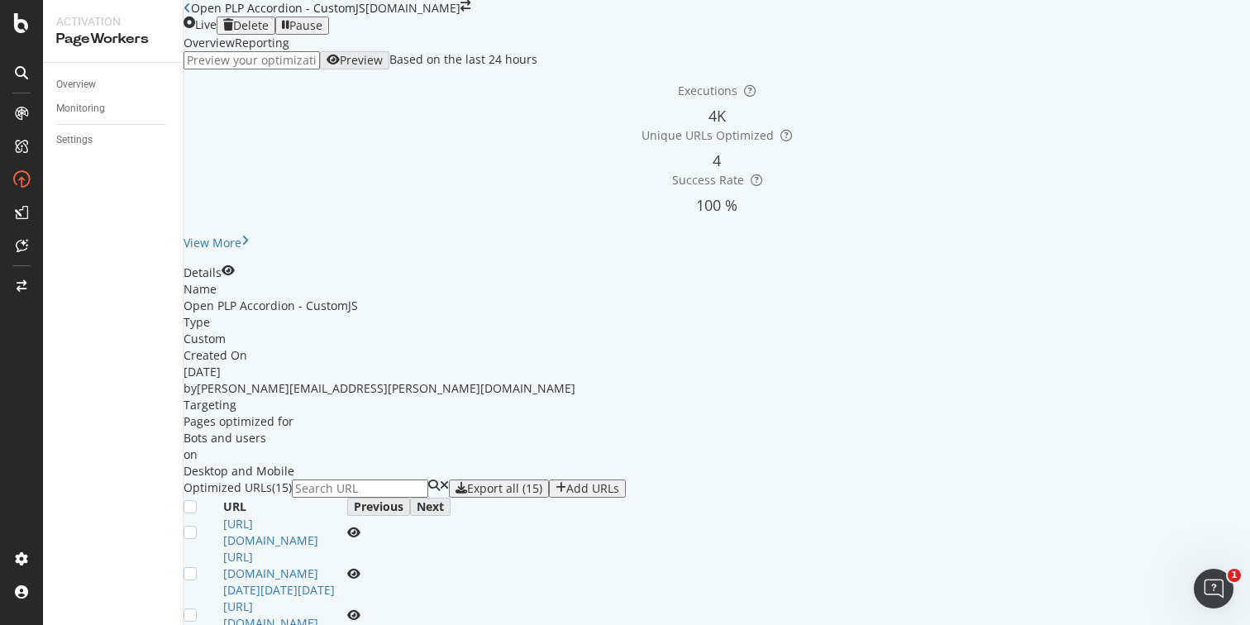
scroll to position [504, 0]
click at [619, 482] on div "Add URLs" at bounding box center [587, 488] width 64 height 13
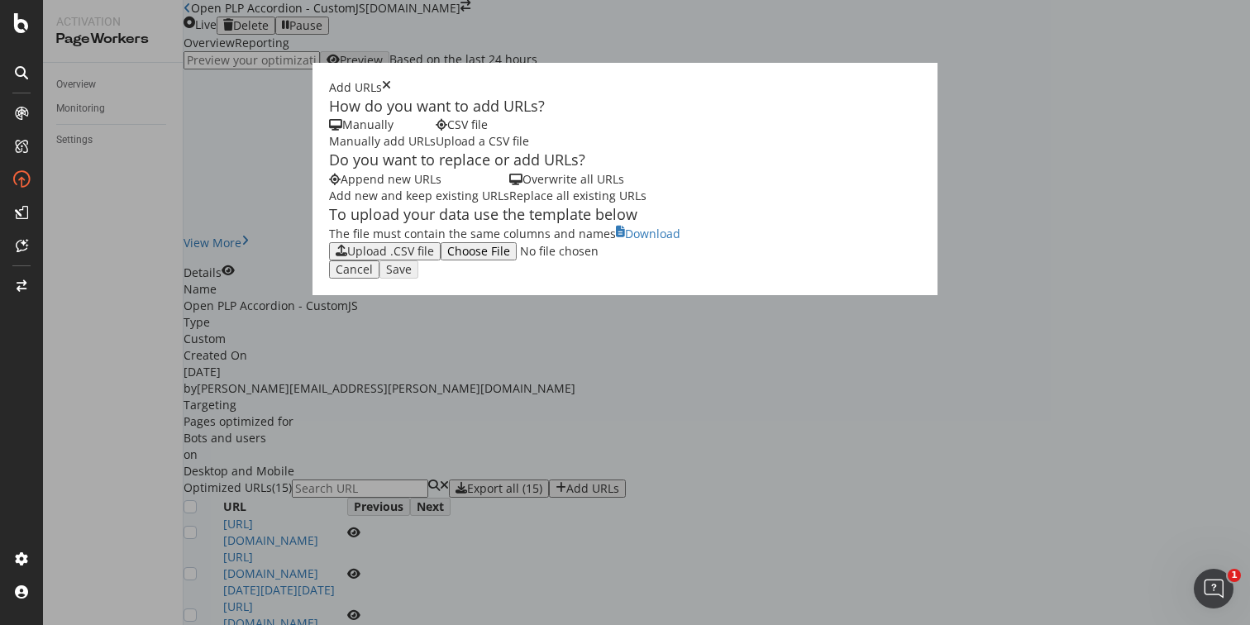
click at [329, 150] on div "Manually add URLs" at bounding box center [382, 141] width 107 height 17
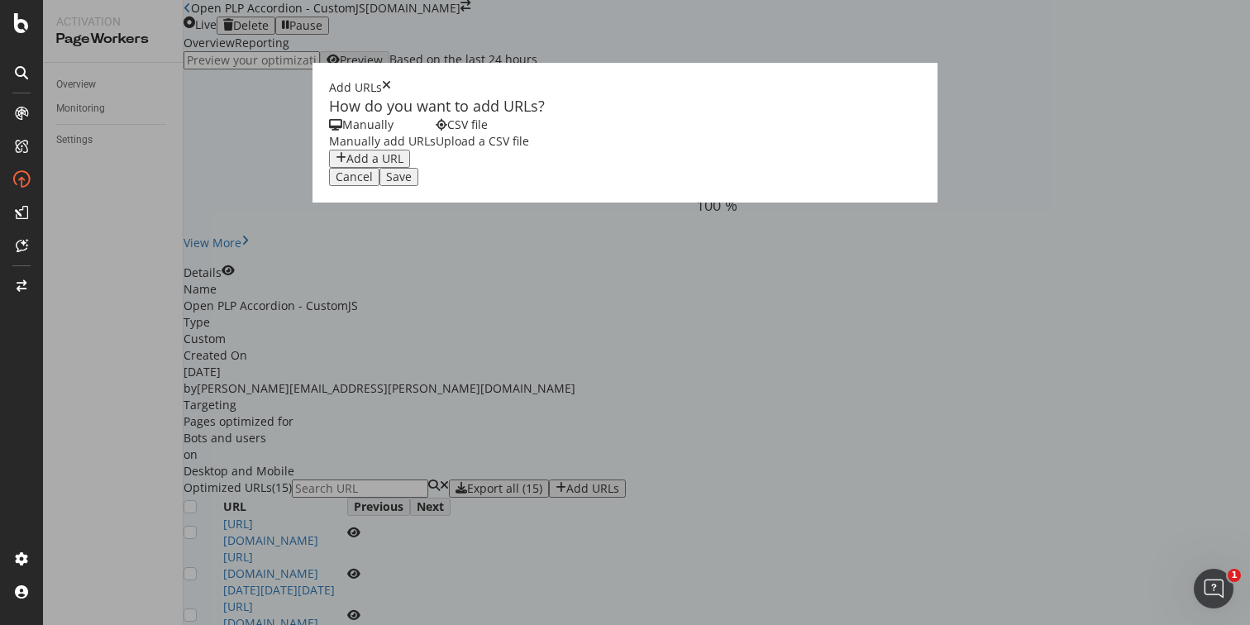
click at [346, 165] on div "Add a URL" at bounding box center [374, 158] width 57 height 13
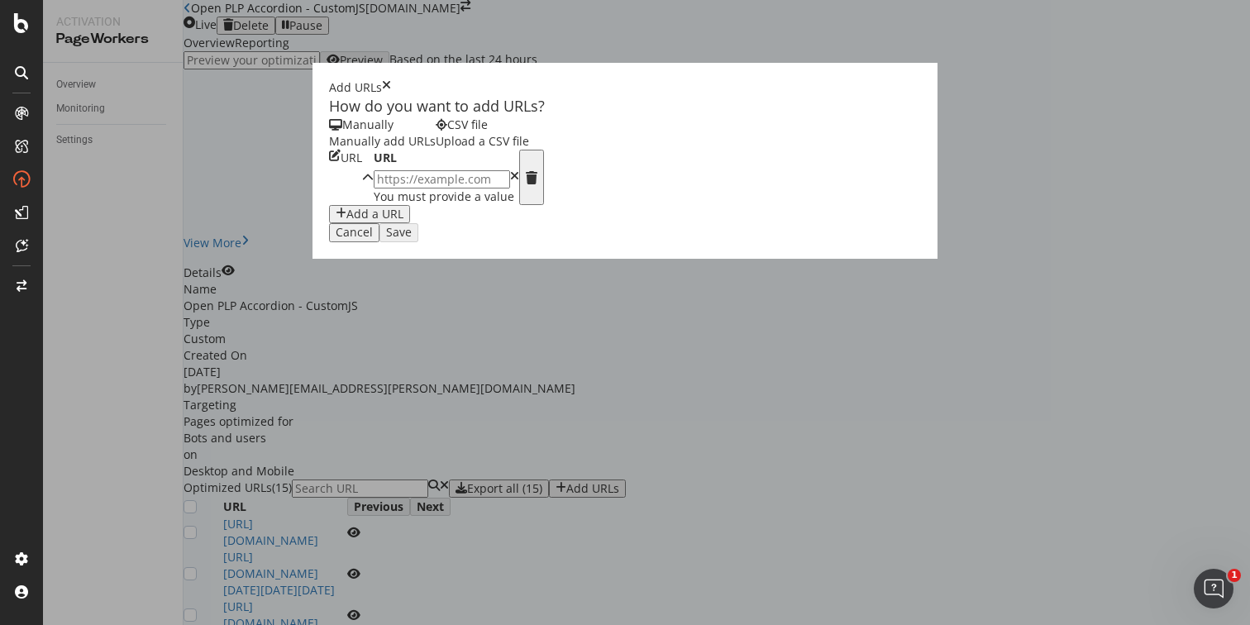
click at [374, 188] on input "modal" at bounding box center [442, 179] width 136 height 18
paste input "https://www.castlery.com/us/sale/labor-day-sale"
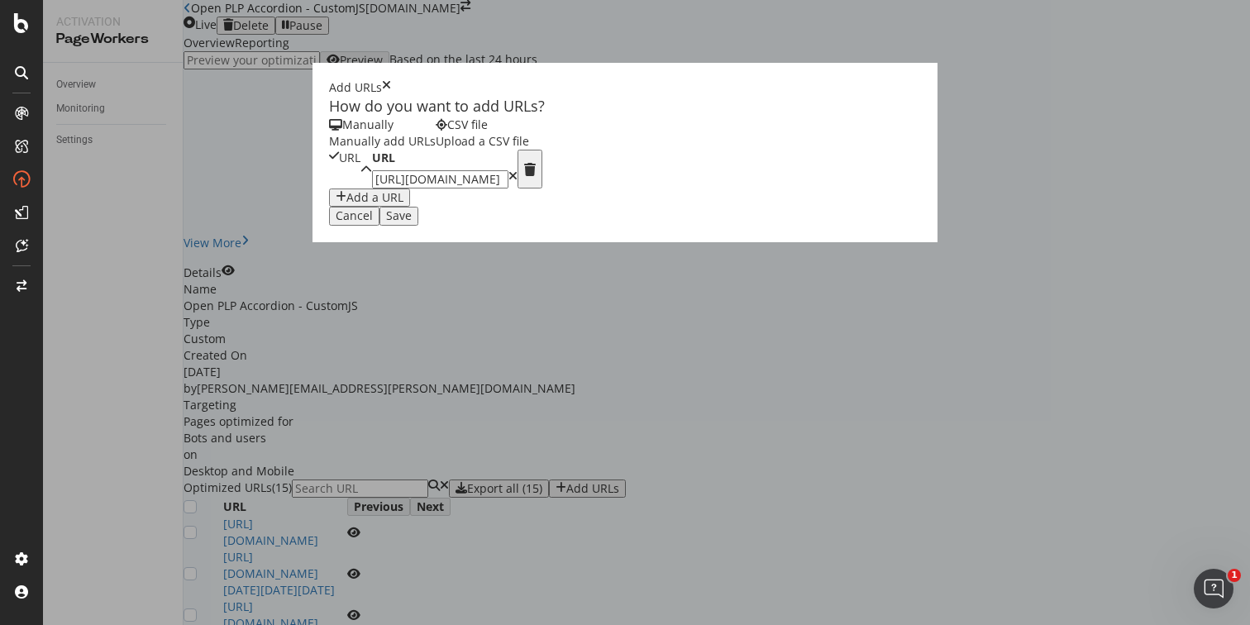
type input "https://www.castlery.com/us/sale/labor-day-sale"
click at [418, 225] on button "Save" at bounding box center [398, 216] width 39 height 18
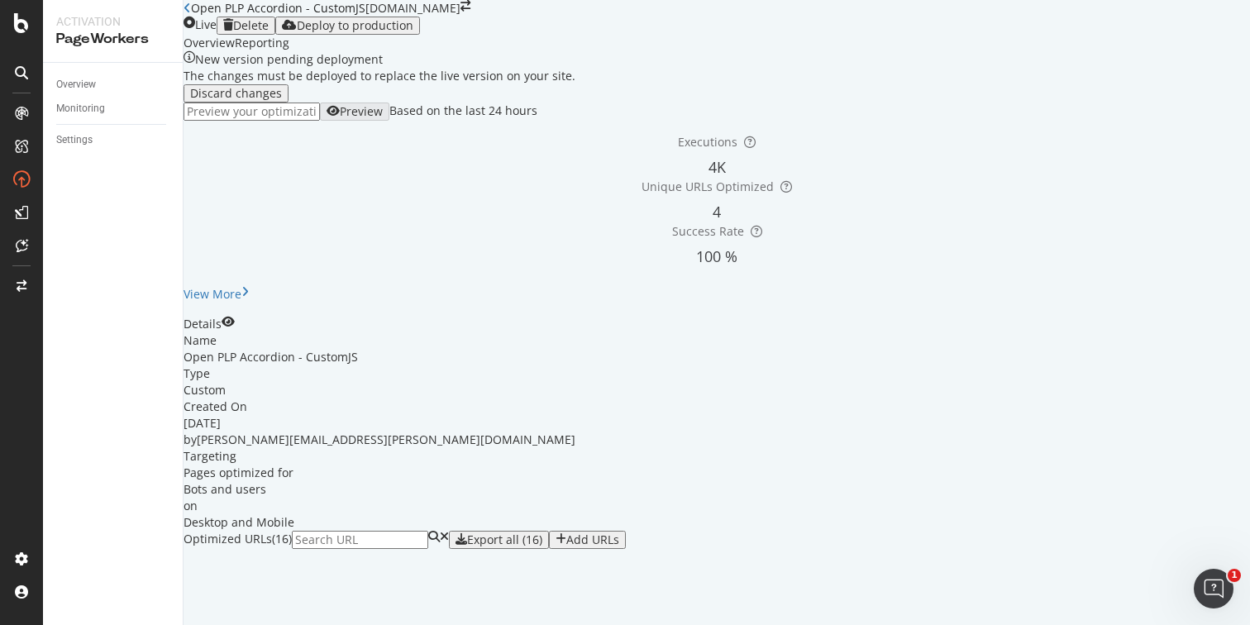
scroll to position [451, 0]
click at [413, 19] on div "Deploy to production" at bounding box center [355, 25] width 117 height 13
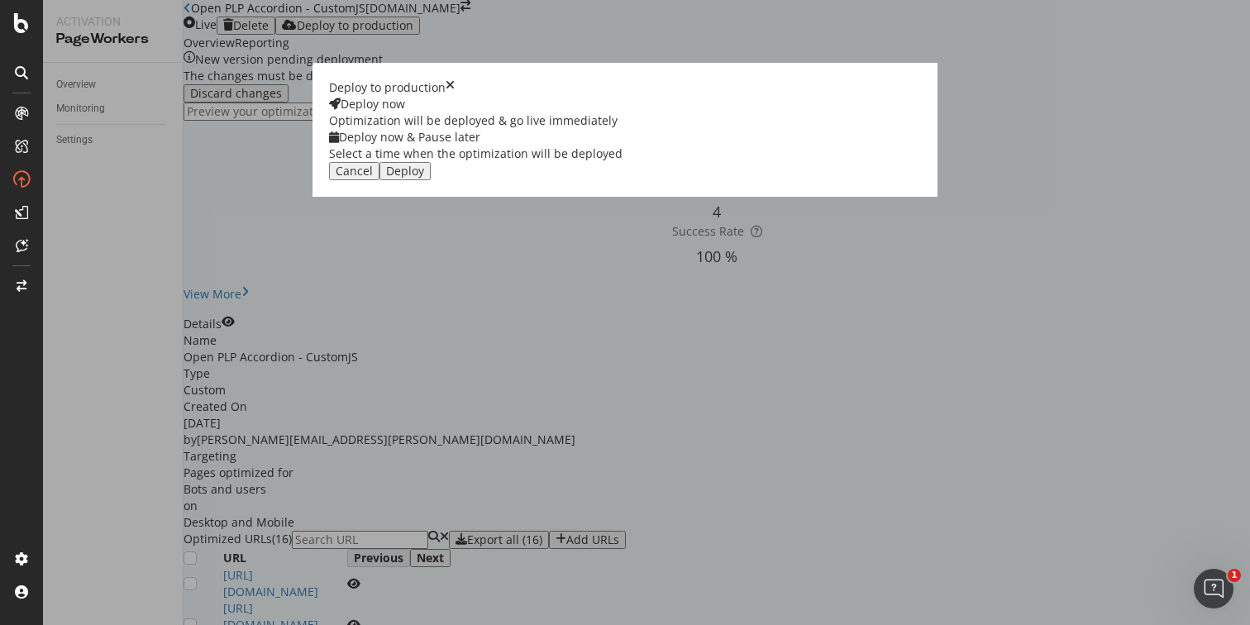
click at [424, 178] on div "Deploy" at bounding box center [405, 170] width 38 height 13
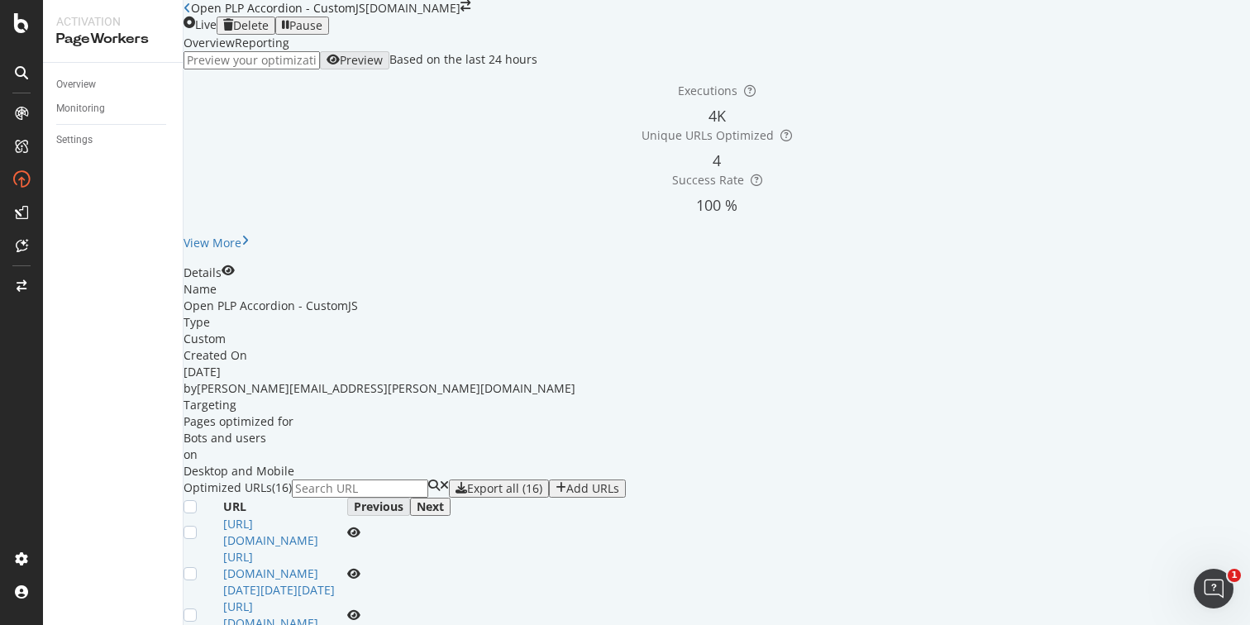
scroll to position [0, 0]
click at [191, 14] on icon at bounding box center [186, 8] width 7 height 12
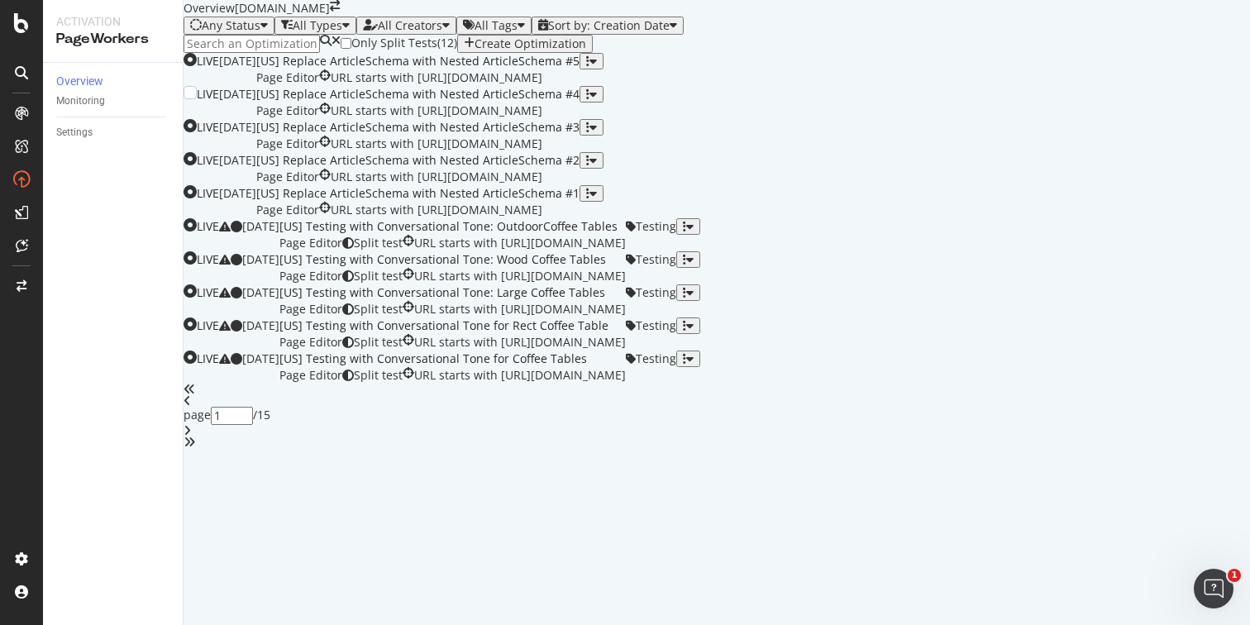
scroll to position [627, 0]
click at [253, 425] on div "1" at bounding box center [232, 416] width 42 height 18
type input "10"
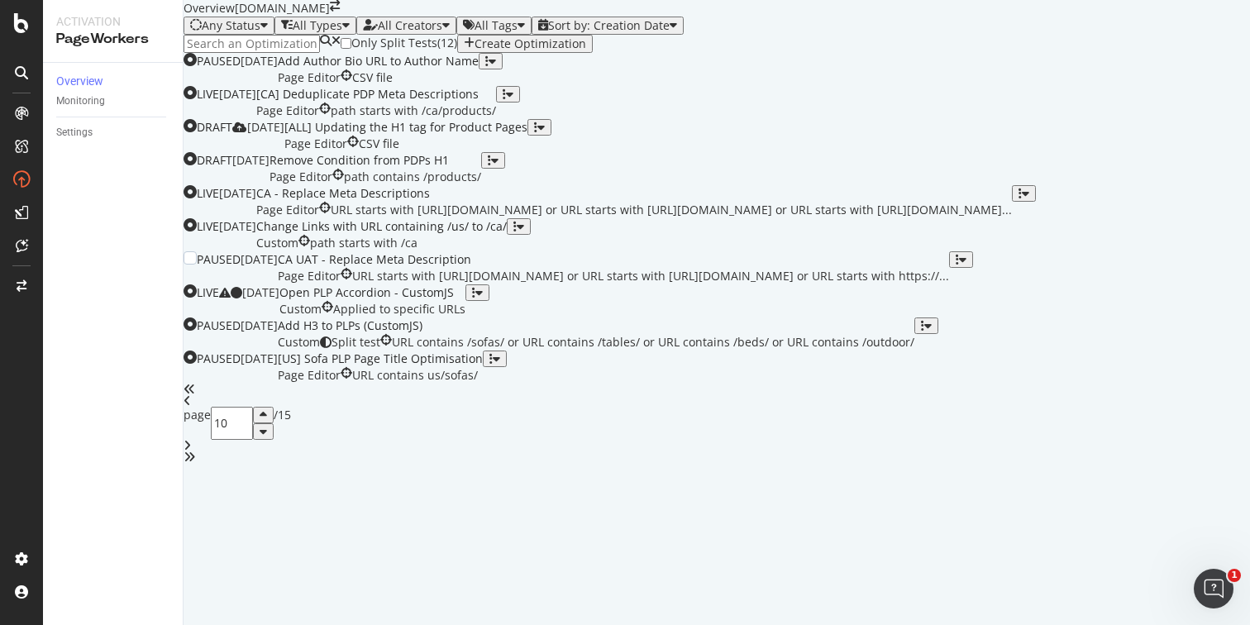
scroll to position [546, 0]
click at [475, 298] on div "button" at bounding box center [473, 293] width 3 height 12
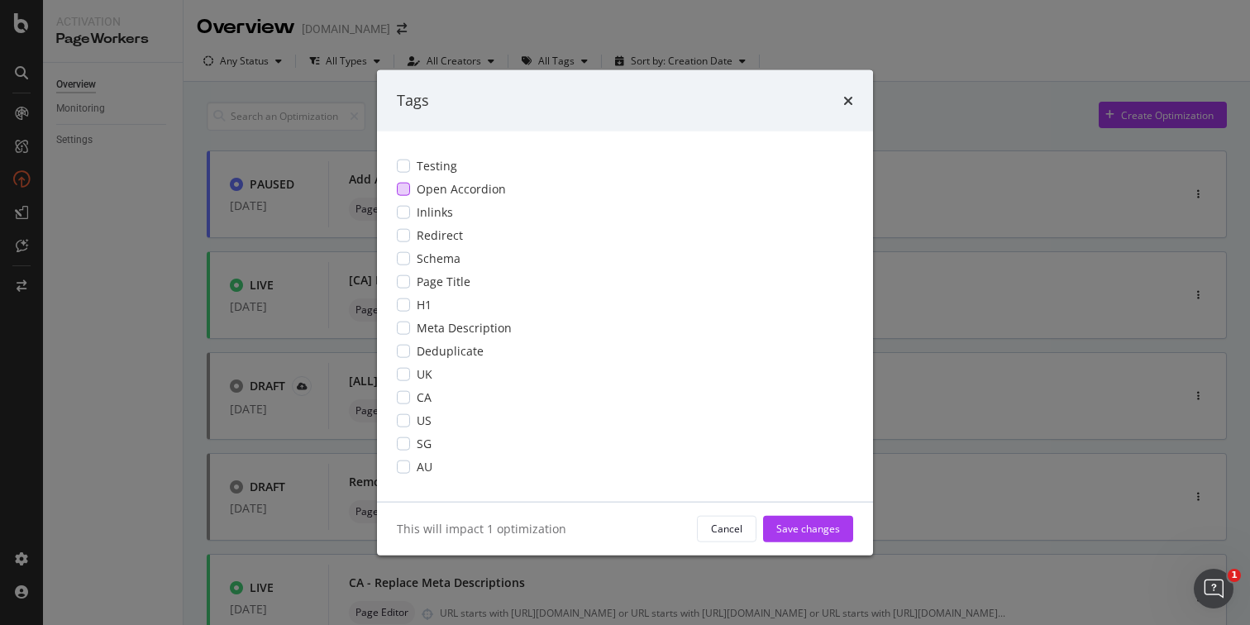
click at [409, 186] on div "modal" at bounding box center [403, 188] width 13 height 13
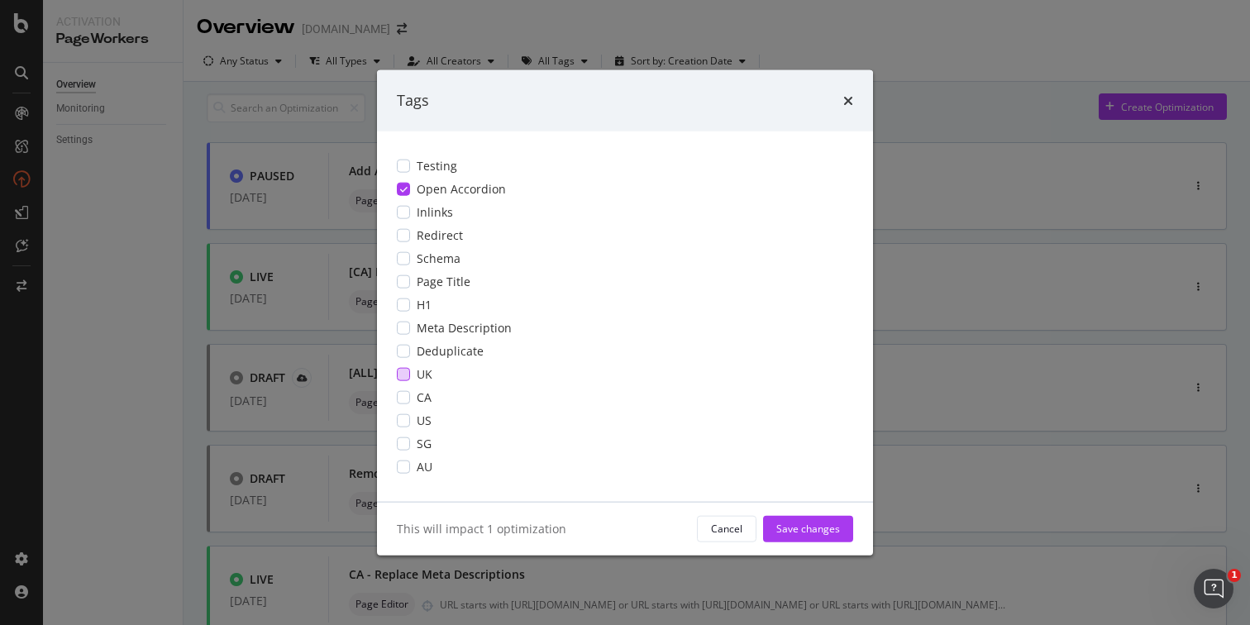
click at [408, 373] on div "modal" at bounding box center [403, 373] width 13 height 13
drag, startPoint x: 407, startPoint y: 398, endPoint x: 407, endPoint y: 415, distance: 16.6
click at [407, 398] on div "modal" at bounding box center [403, 396] width 13 height 13
drag, startPoint x: 407, startPoint y: 417, endPoint x: 406, endPoint y: 445, distance: 27.3
click at [407, 419] on div "modal" at bounding box center [403, 419] width 13 height 13
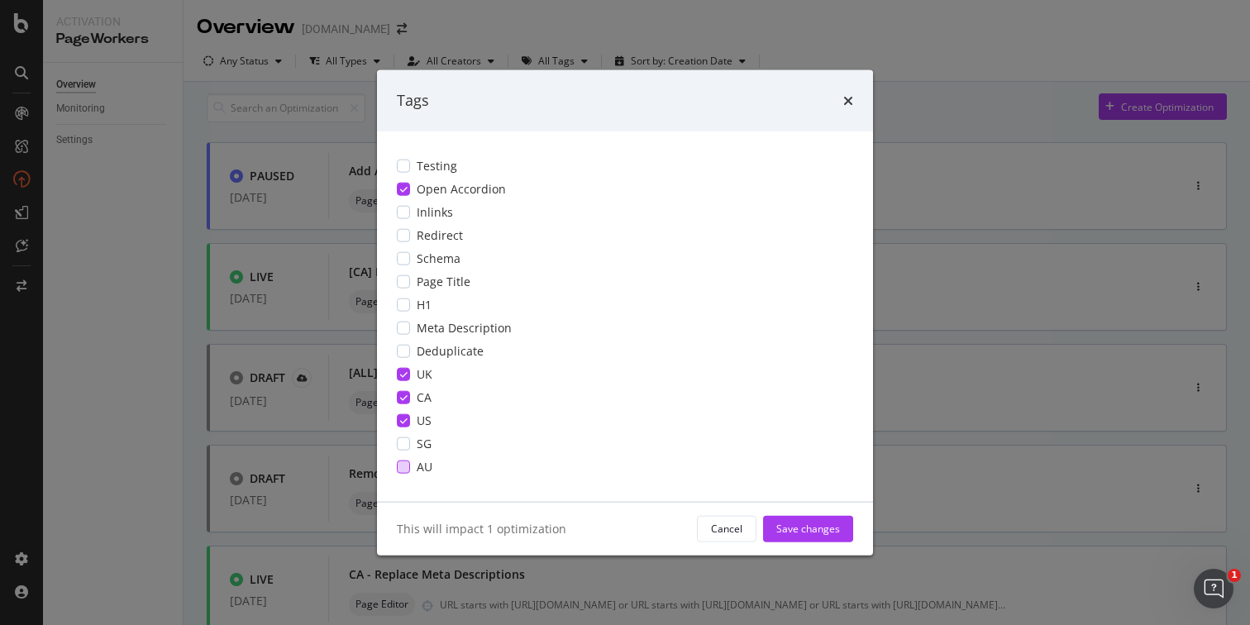
drag, startPoint x: 406, startPoint y: 445, endPoint x: 407, endPoint y: 464, distance: 19.9
click at [406, 445] on div "modal" at bounding box center [403, 442] width 13 height 13
drag, startPoint x: 407, startPoint y: 464, endPoint x: 494, endPoint y: 396, distance: 111.3
click at [407, 464] on div "modal" at bounding box center [403, 466] width 13 height 13
click at [836, 525] on div "Save changes" at bounding box center [808, 529] width 64 height 14
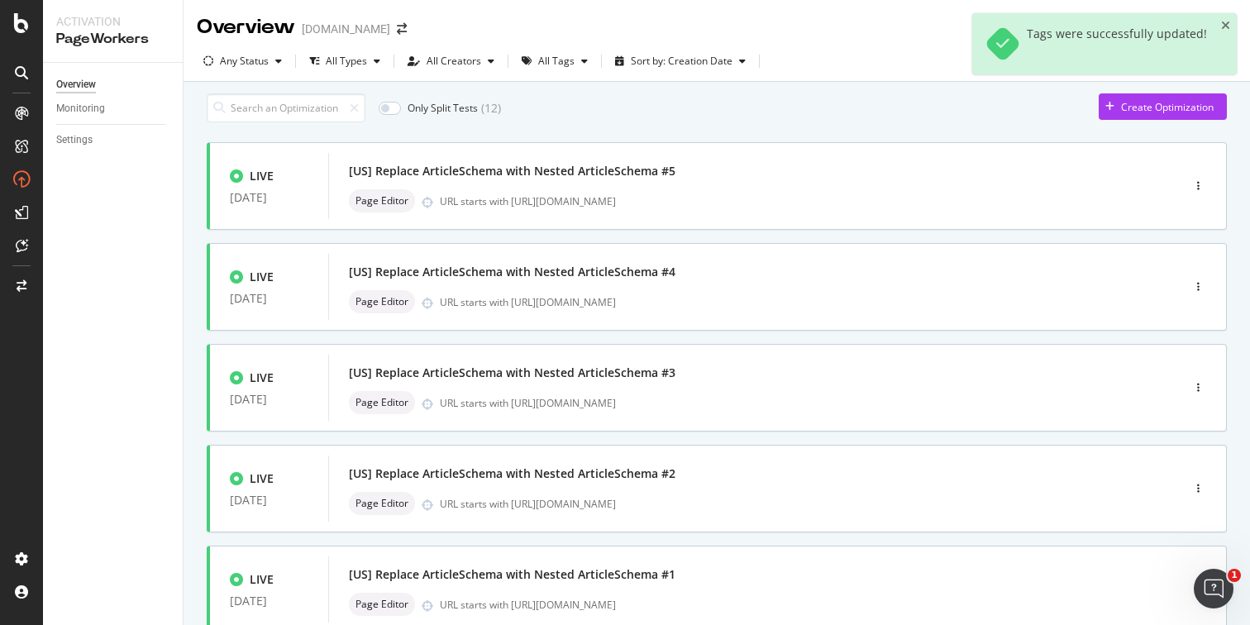
scroll to position [627, 0]
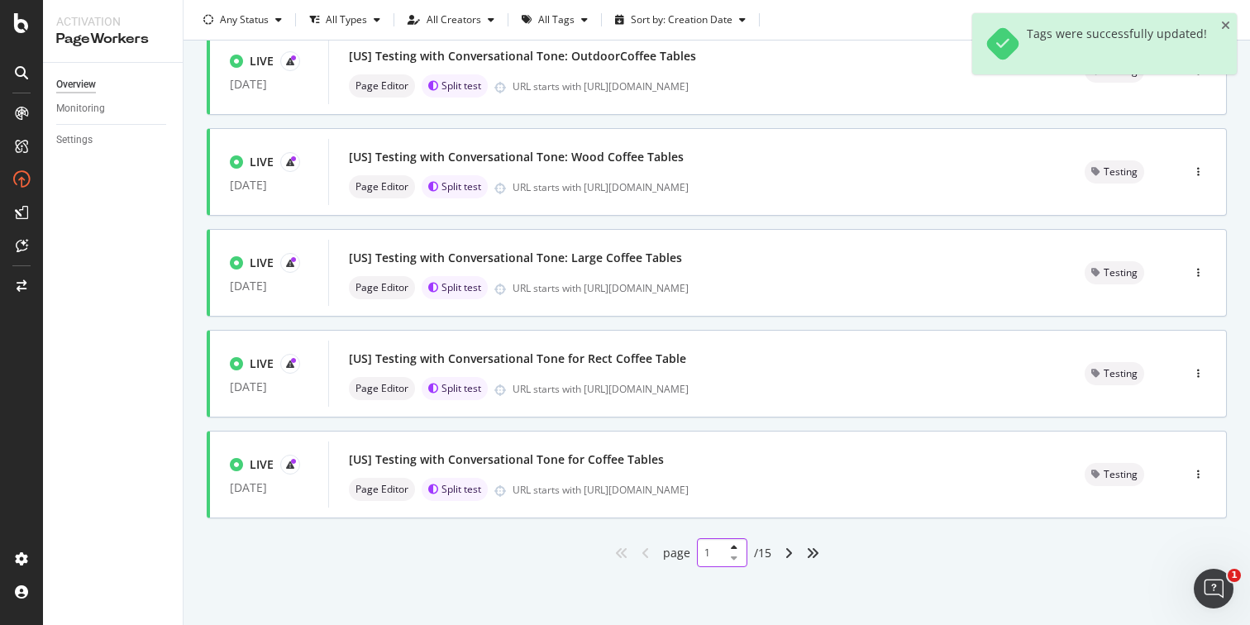
click at [706, 548] on input "1" at bounding box center [722, 552] width 50 height 29
type input "10"
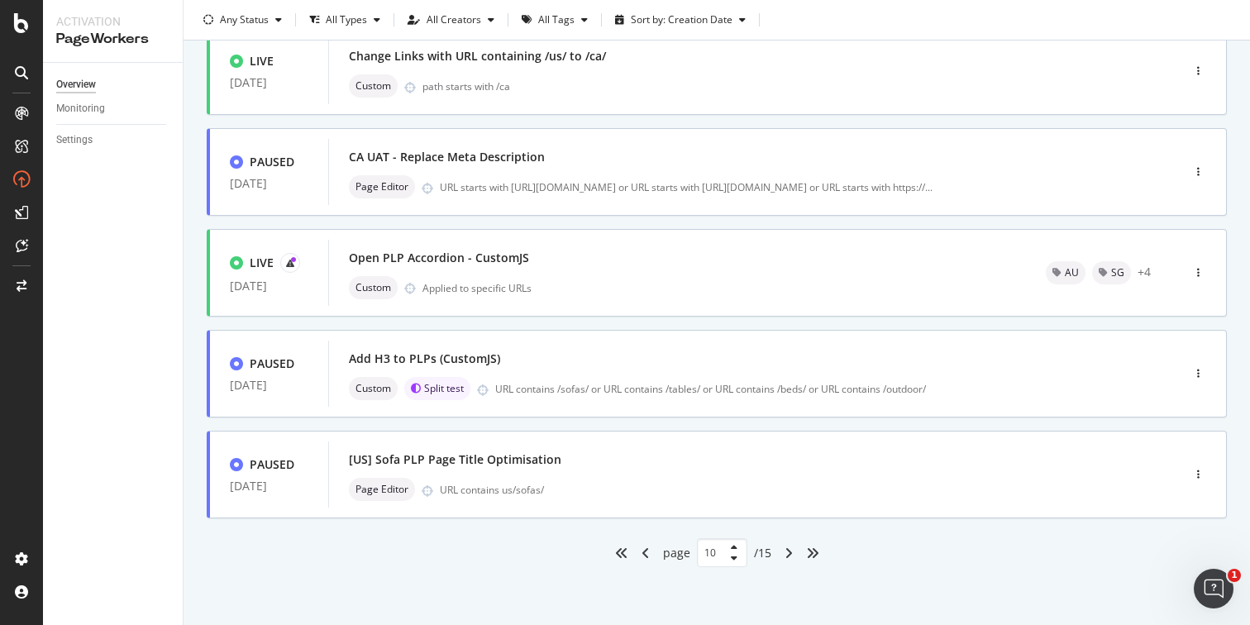
click at [869, 565] on div "page 10 / 15" at bounding box center [717, 552] width 1020 height 29
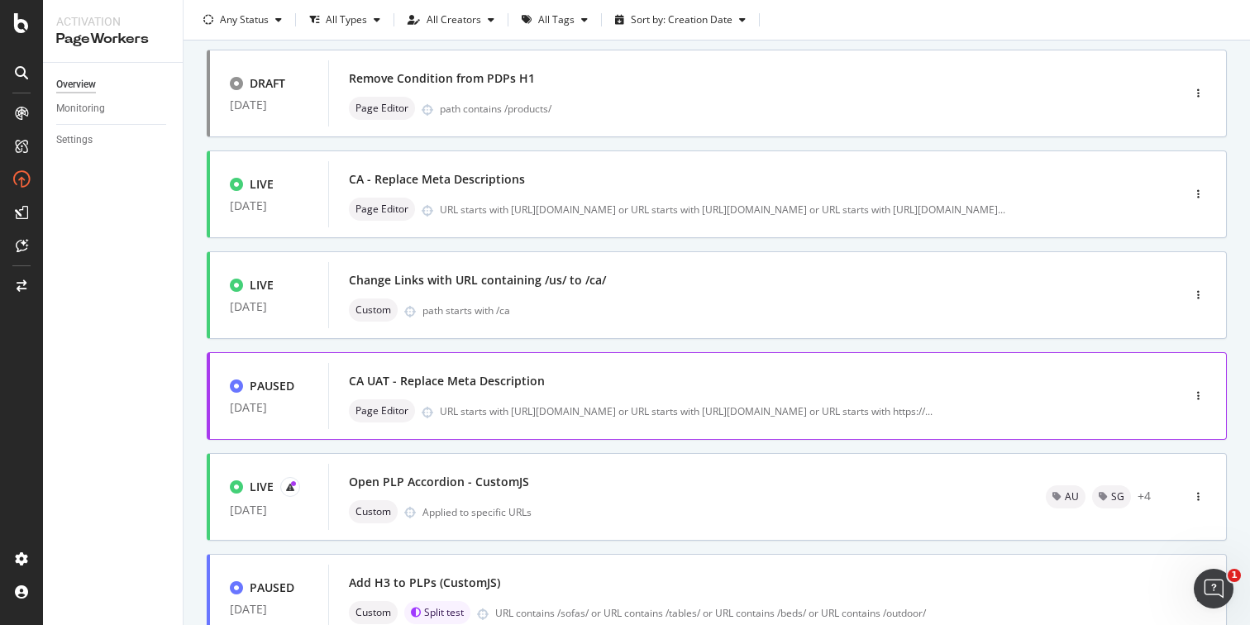
scroll to position [0, 0]
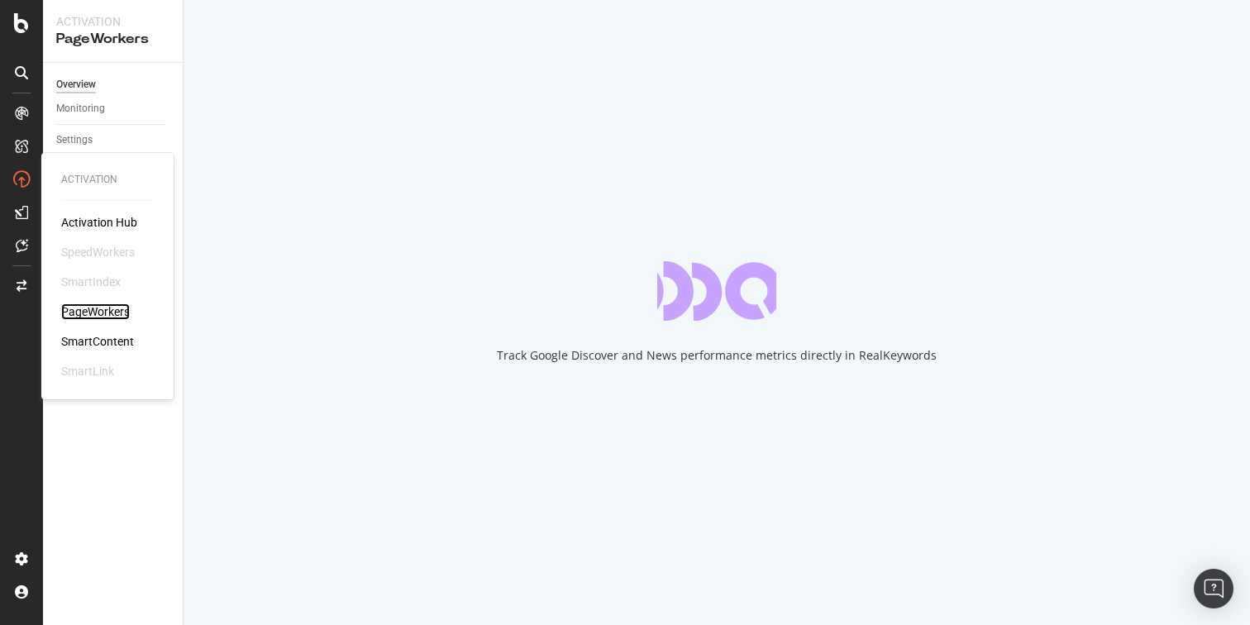
click at [93, 311] on div "PageWorkers" at bounding box center [95, 311] width 69 height 17
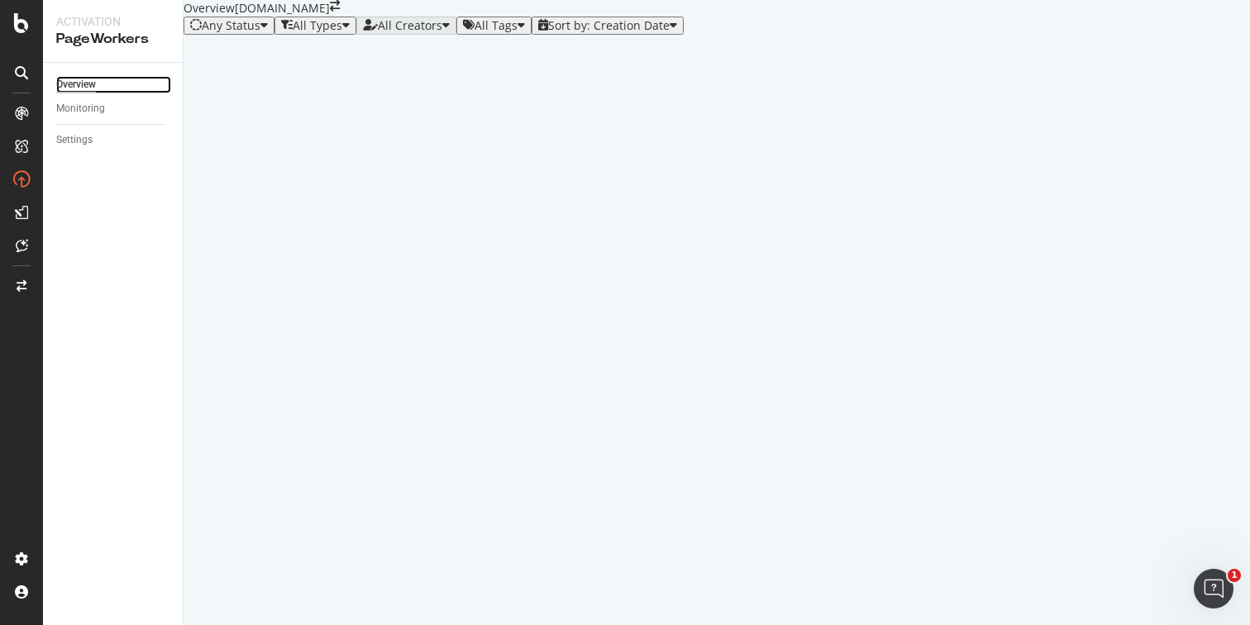
click at [74, 85] on div "Overview" at bounding box center [76, 84] width 40 height 17
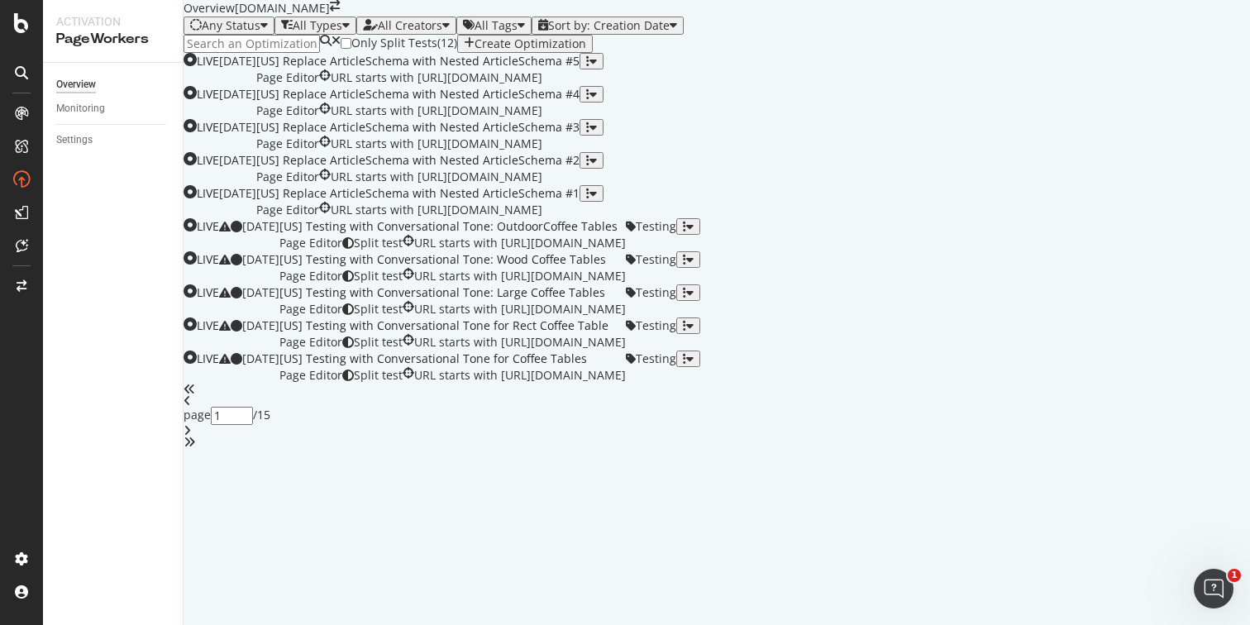
click at [474, 50] on icon "button" at bounding box center [469, 43] width 11 height 13
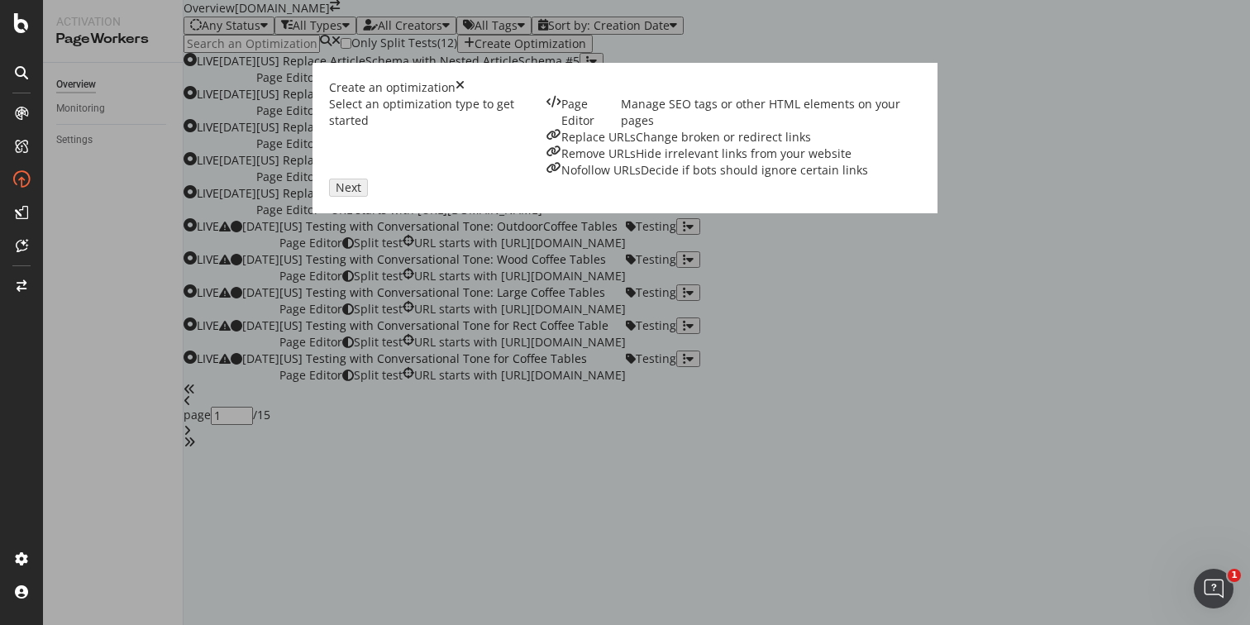
click at [561, 129] on div "Page Editor" at bounding box center [591, 112] width 60 height 33
click at [361, 194] on div "Next" at bounding box center [349, 187] width 26 height 13
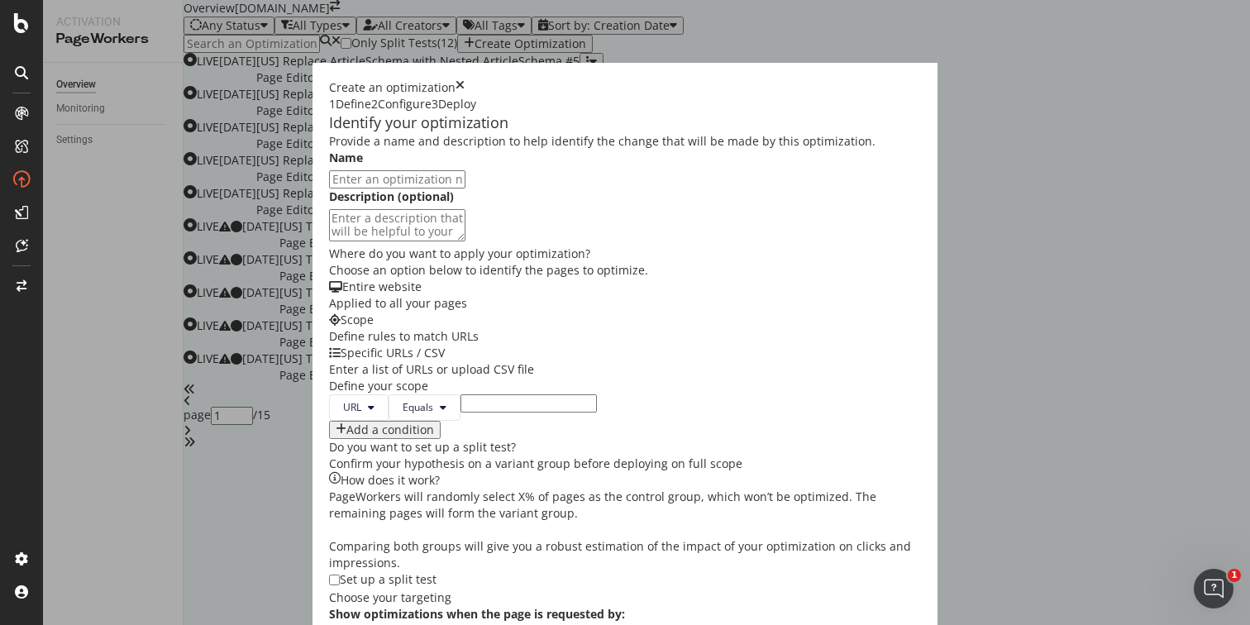
click at [344, 188] on input "modal" at bounding box center [397, 179] width 136 height 18
type input "[AU] Update Homepage Meta Description"
click at [359, 241] on textarea "modal" at bounding box center [397, 224] width 136 height 31
type textarea "The current one says 14 day returns but it is now 30 day returns"
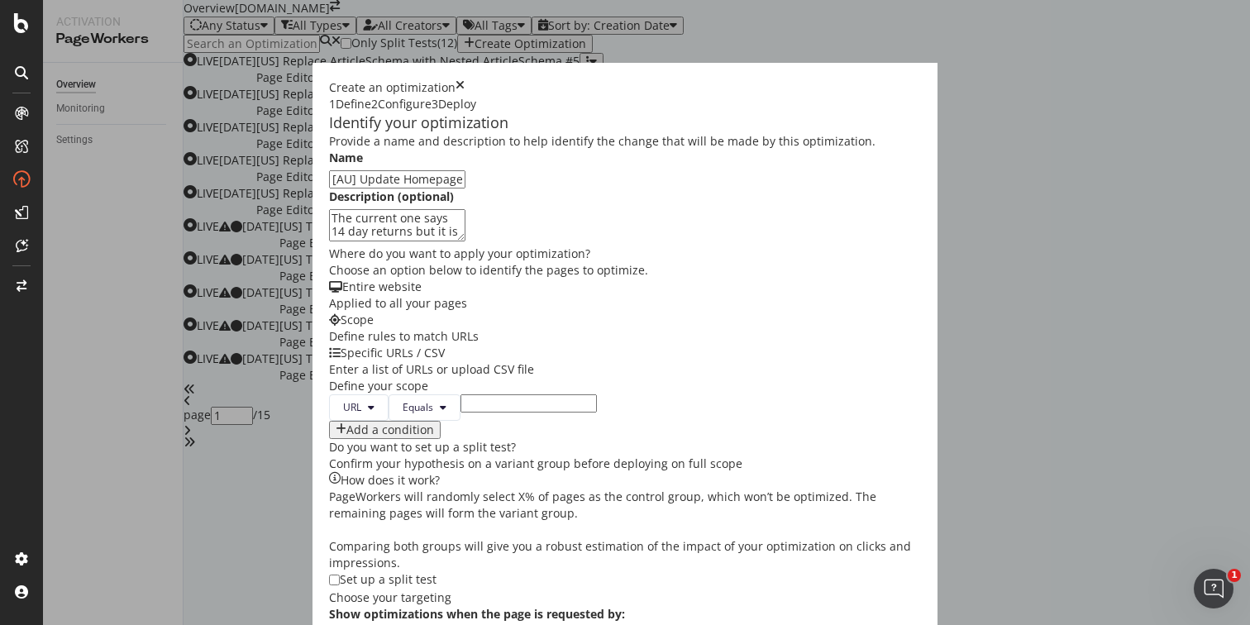
click at [460, 394] on input "modal" at bounding box center [528, 403] width 136 height 18
paste input "https://www.castlery.com/au"
type input "https://www.castlery.com/au"
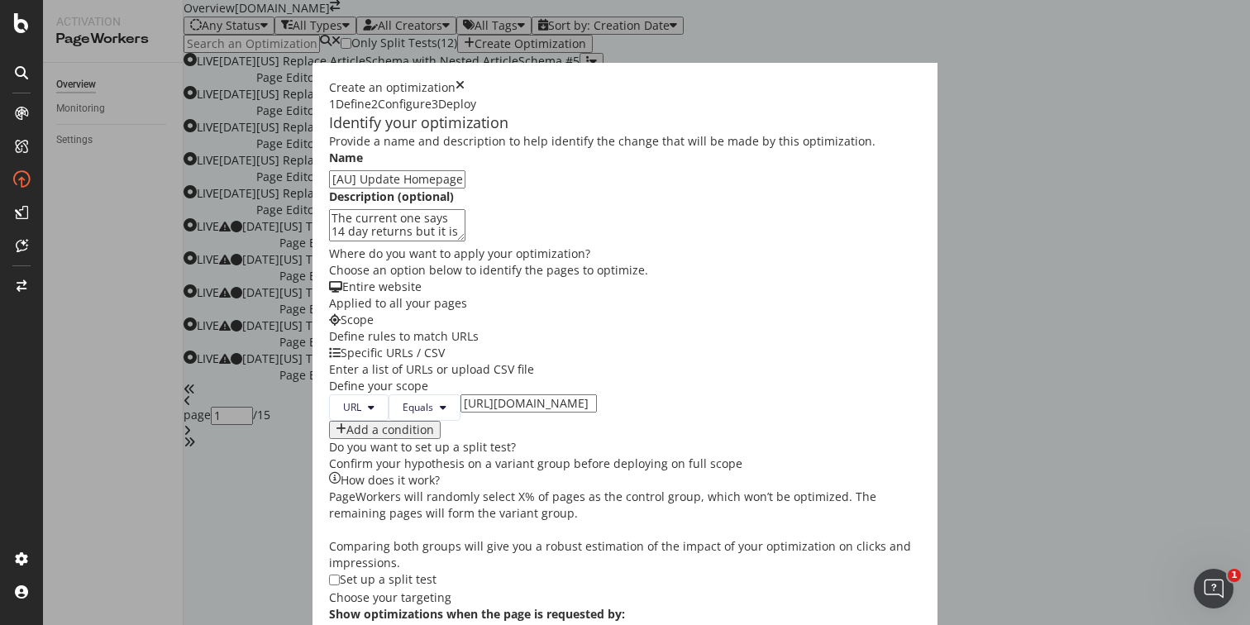
scroll to position [0, 0]
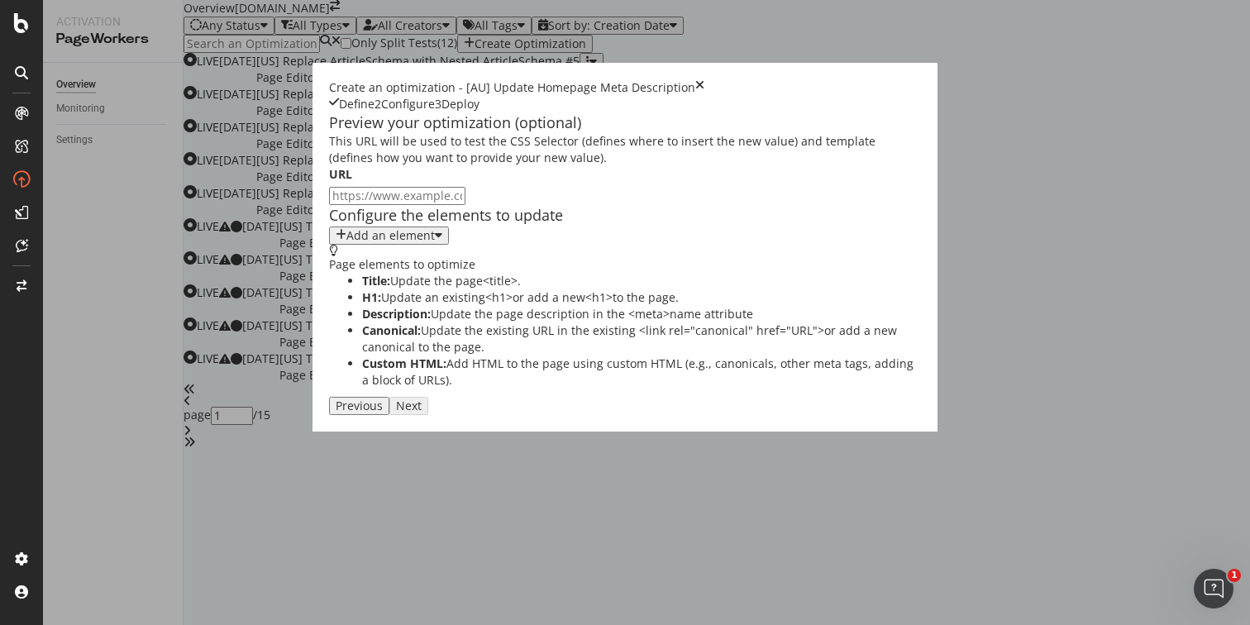
click at [435, 242] on icon "modal" at bounding box center [438, 235] width 7 height 13
click at [195, 398] on div "Description" at bounding box center [168, 391] width 65 height 14
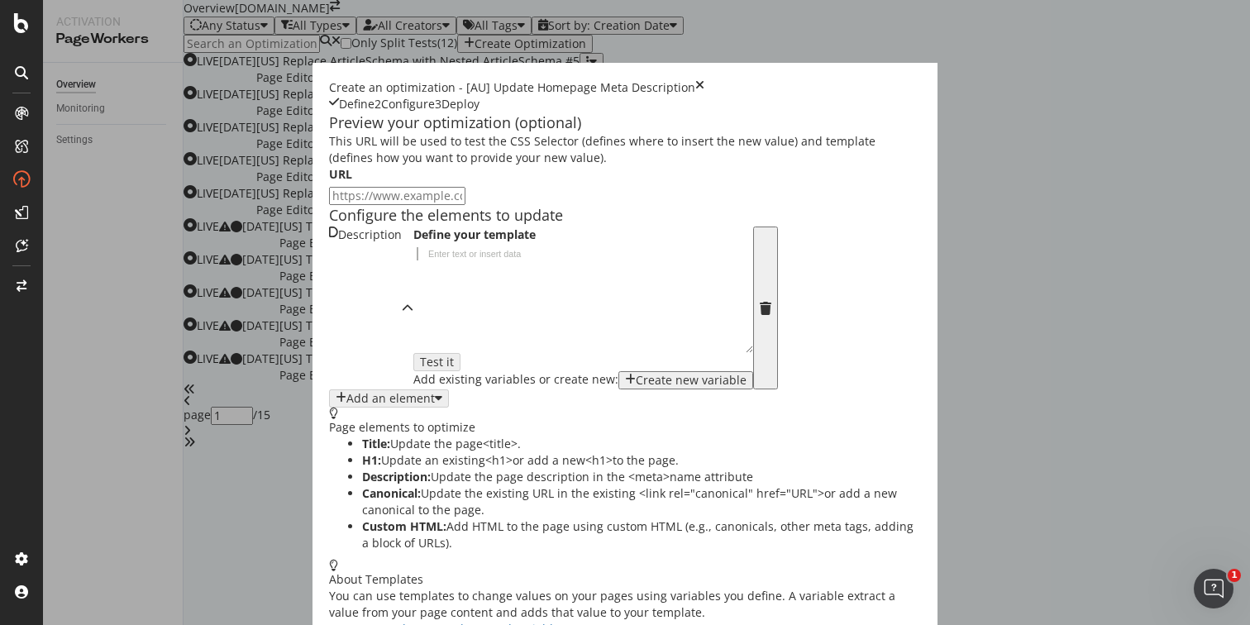
click at [413, 378] on div "modal" at bounding box center [587, 312] width 349 height 131
paste textarea "Online furniture store with modern designs for sofas, tables, beds and more. De…"
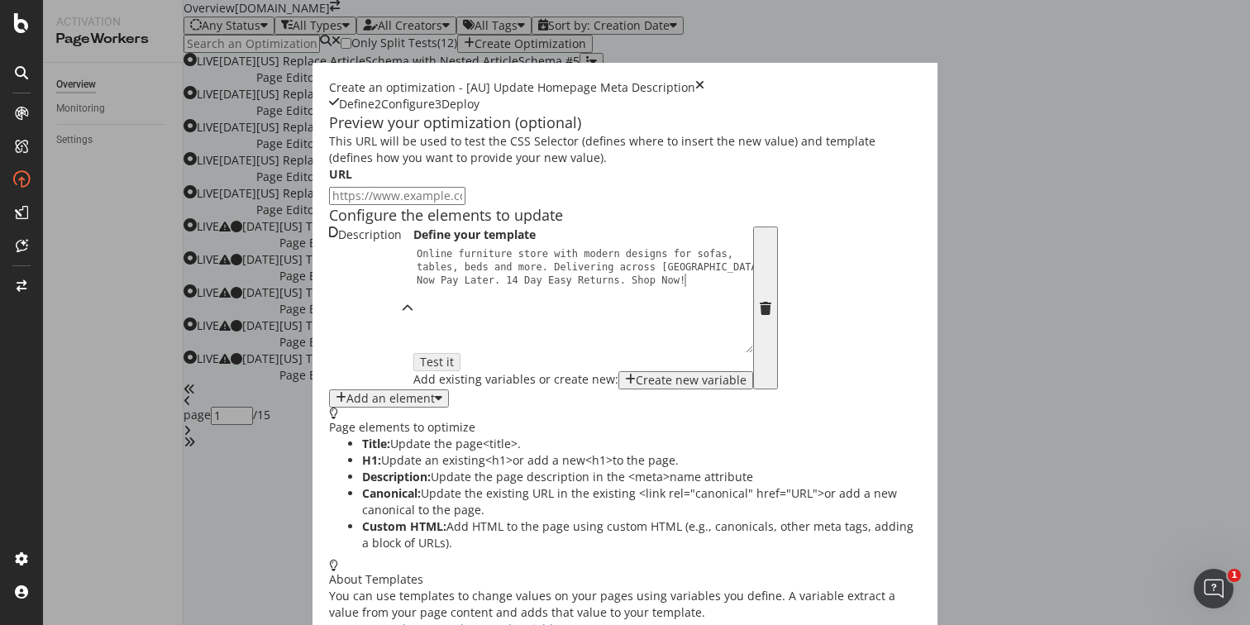
click at [413, 422] on div "Online furniture store with modern designs for sofas, tables, beds and more. De…" at bounding box center [587, 338] width 349 height 183
drag, startPoint x: 424, startPoint y: 420, endPoint x: 459, endPoint y: 400, distance: 40.0
click at [459, 400] on div "Online furniture store with modern designs for sofas, tables, beds and more. De…" at bounding box center [587, 338] width 349 height 183
click at [413, 355] on div "Online furniture store with modern designs for sofas, tables, beds and more. De…" at bounding box center [587, 338] width 349 height 183
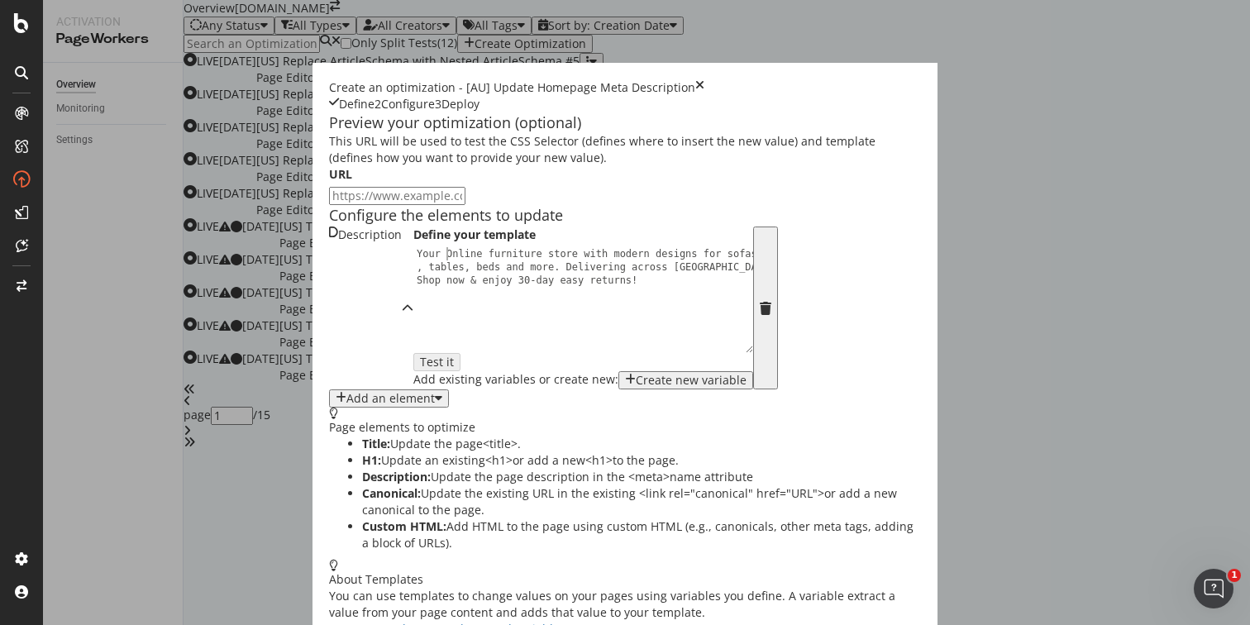
scroll to position [0, 2]
drag, startPoint x: 1102, startPoint y: 599, endPoint x: 1013, endPoint y: 464, distance: 161.8
click at [937, 464] on div "Create an optimization - [AU] Update Homepage Meta Description Define 2 Configu…" at bounding box center [624, 368] width 625 height 610
click at [413, 368] on div "Your online furniture store with modern designs for sofas , tables, beds and mo…" at bounding box center [587, 338] width 349 height 183
type textarea "Your online furniture store with modern designs for sofas, tables, beds and mor…"
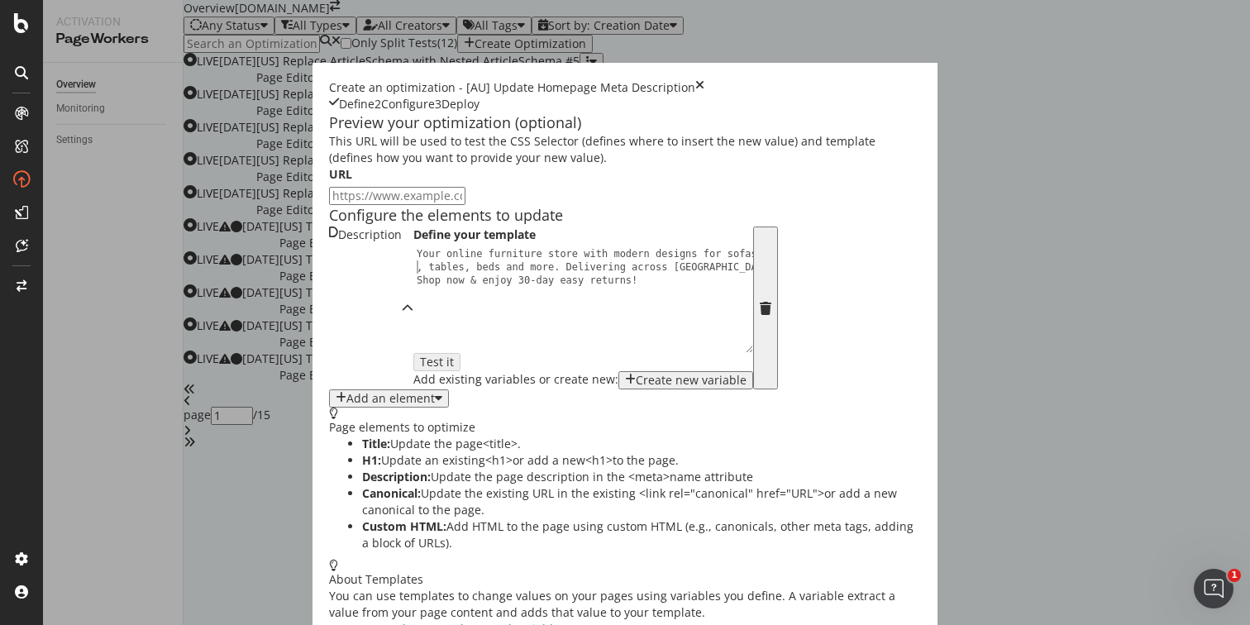
scroll to position [0, 28]
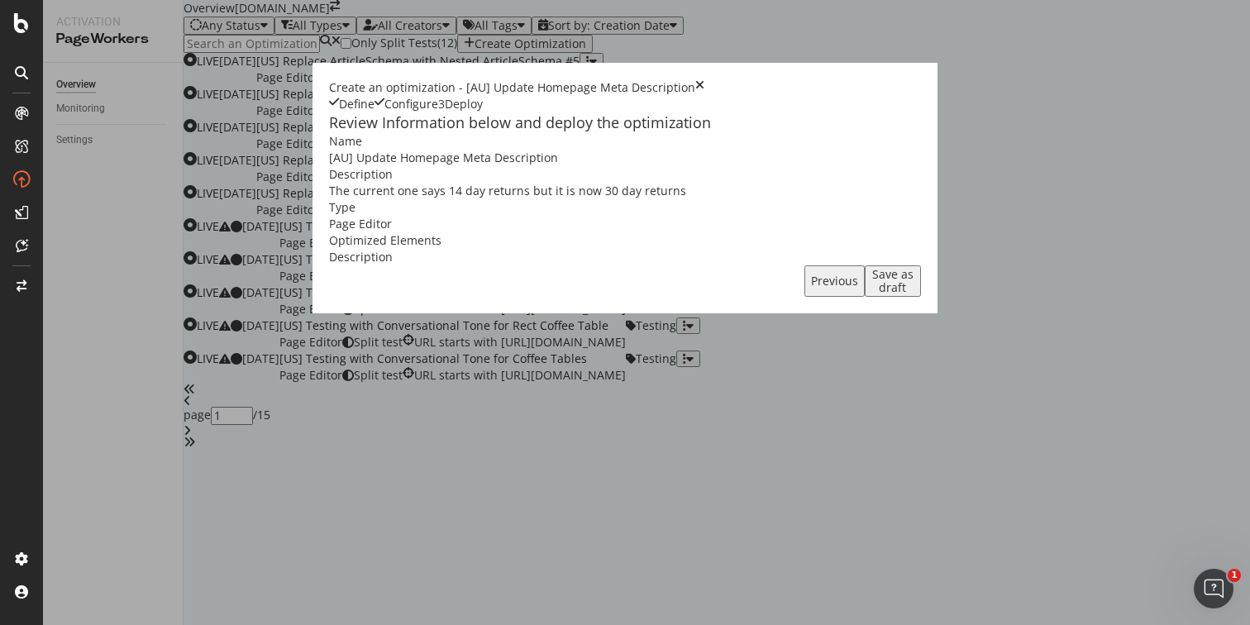
click at [914, 294] on div "Save as draft" at bounding box center [892, 281] width 43 height 26
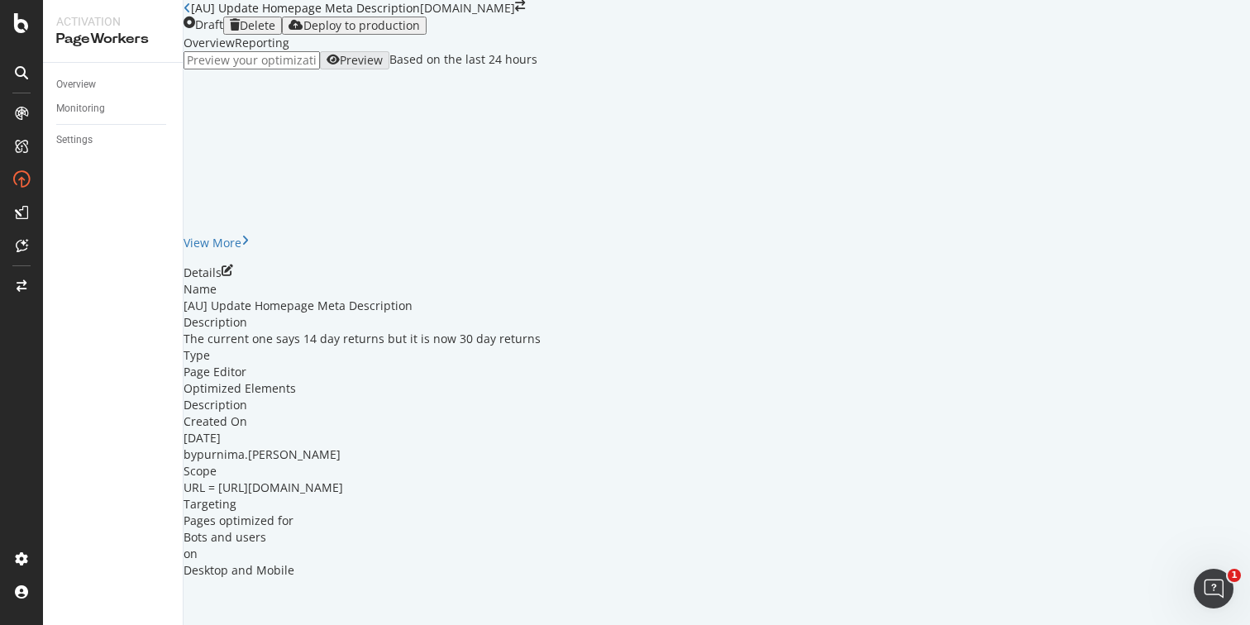
click at [9, 624] on icon "close toast" at bounding box center [4, 633] width 9 height 17
drag, startPoint x: 550, startPoint y: 30, endPoint x: 231, endPoint y: 19, distance: 319.2
click at [231, 17] on div "[AU] Update Homepage Meta Description" at bounding box center [305, 8] width 229 height 17
copy div "[AU] Update Homepage Meta Description"
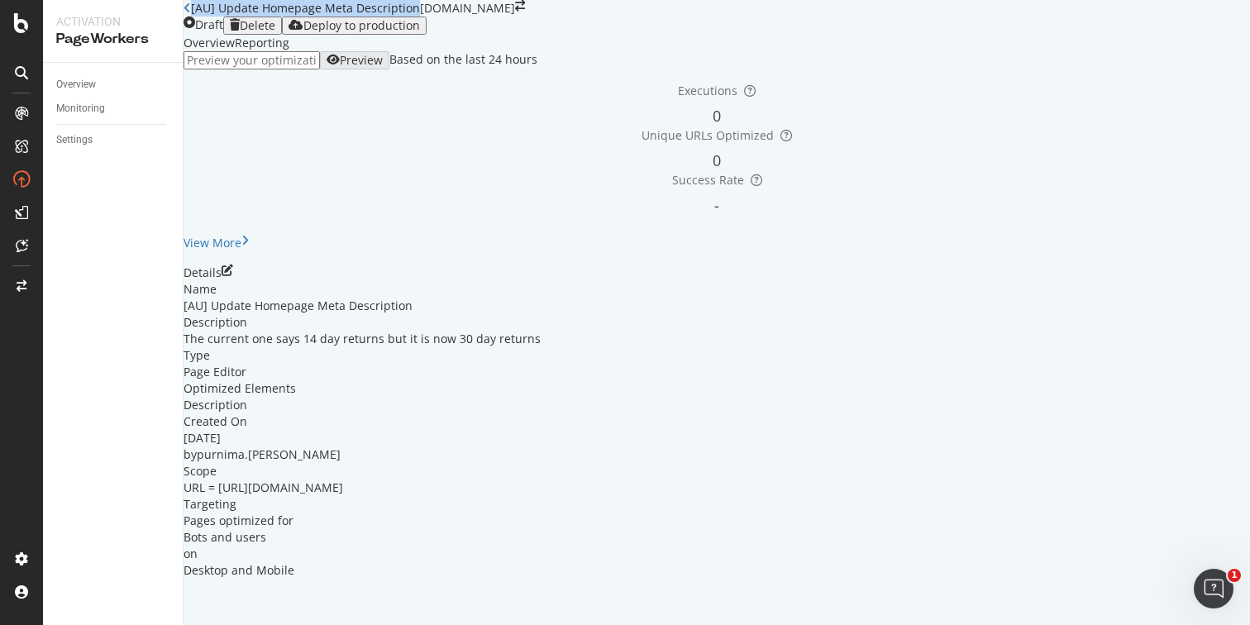
click at [420, 32] on div "Deploy to production" at bounding box center [361, 25] width 117 height 13
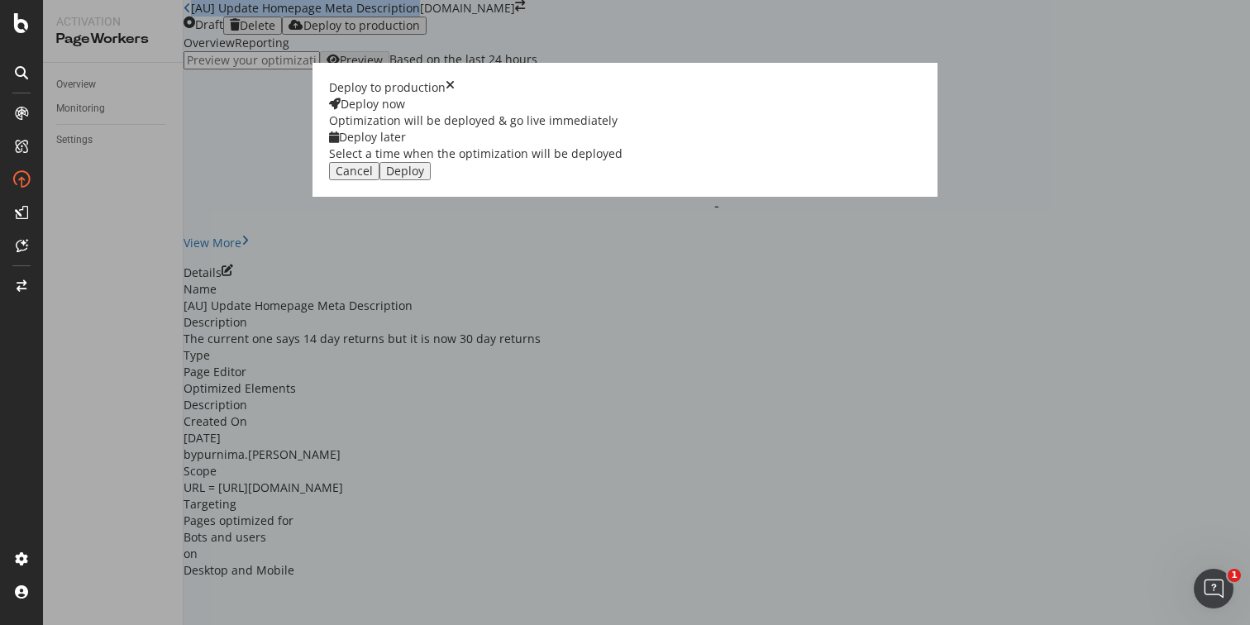
click at [424, 178] on div "Deploy" at bounding box center [405, 170] width 38 height 13
